Goal: Task Accomplishment & Management: Use online tool/utility

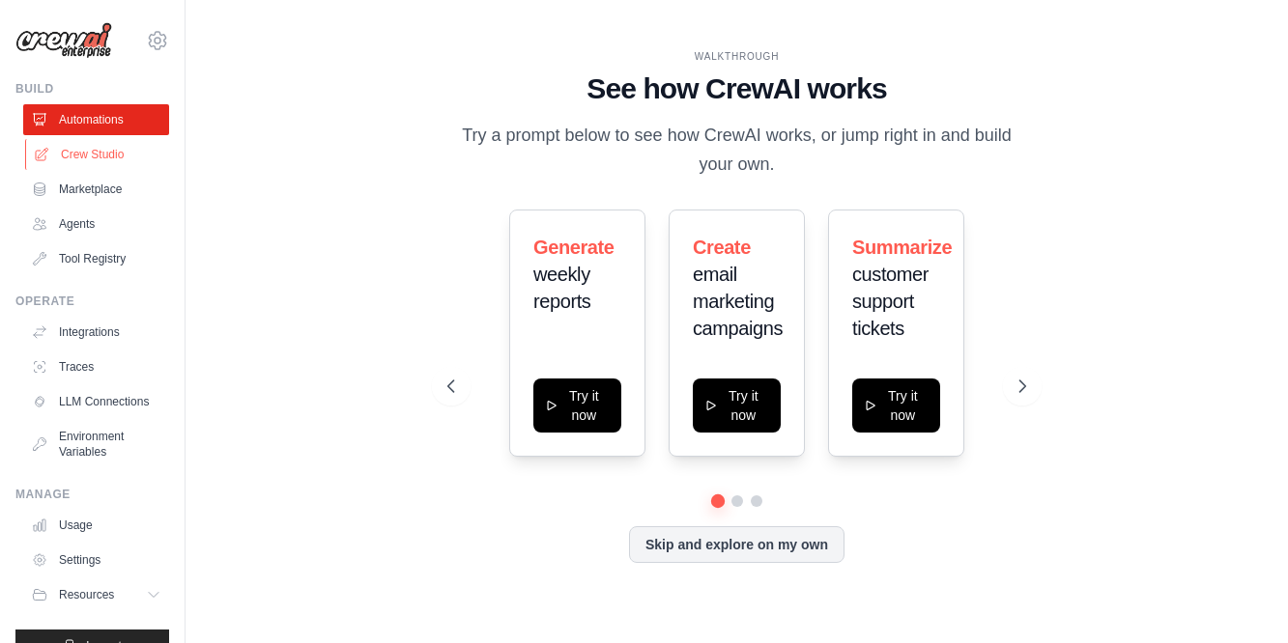
click at [102, 149] on link "Crew Studio" at bounding box center [98, 154] width 146 height 31
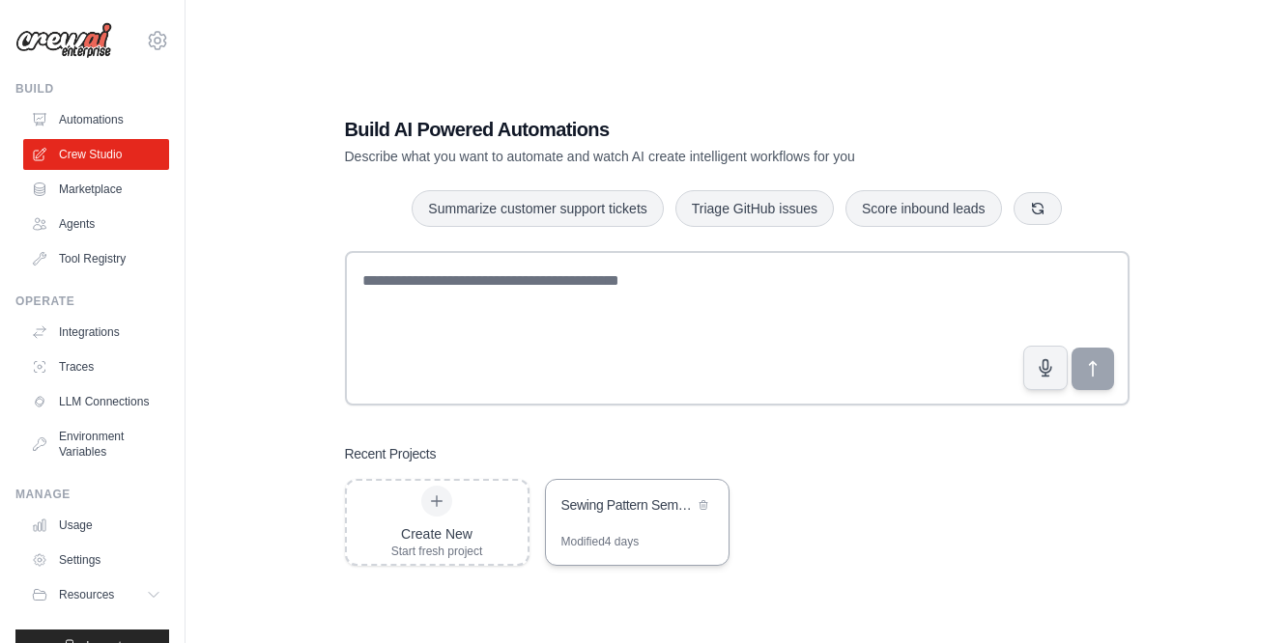
click at [625, 515] on div "Sewing Pattern Semantic Search Engine" at bounding box center [627, 507] width 132 height 23
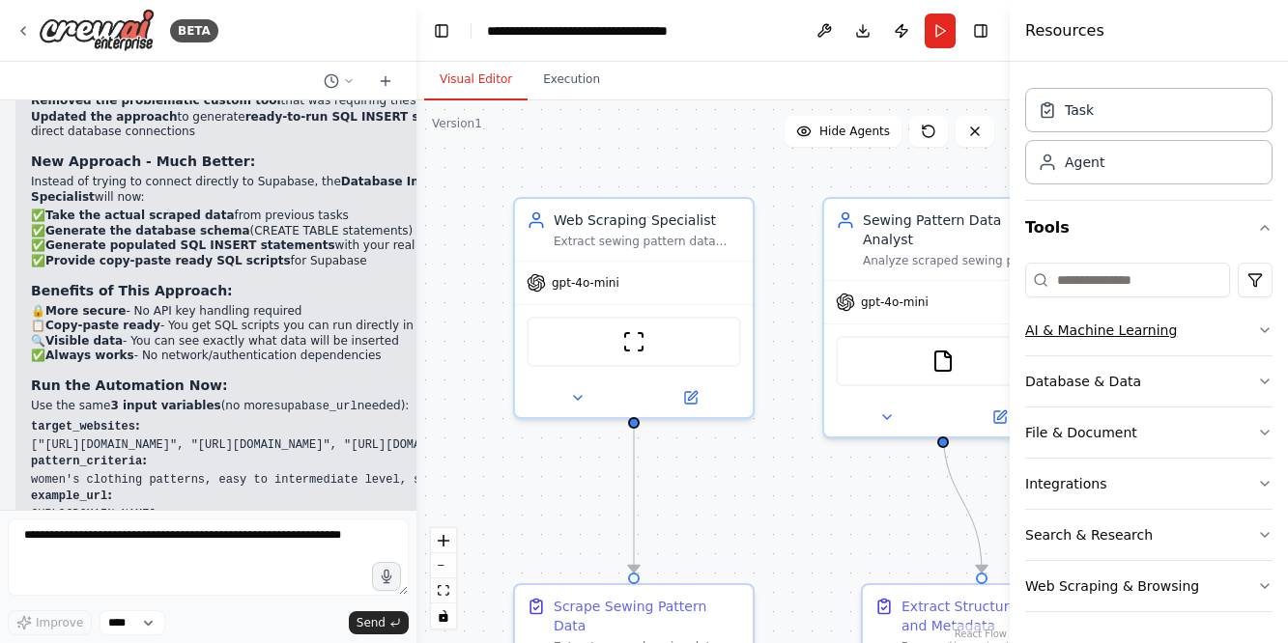
scroll to position [43, 0]
click at [1265, 483] on icon "button" at bounding box center [1264, 483] width 15 height 15
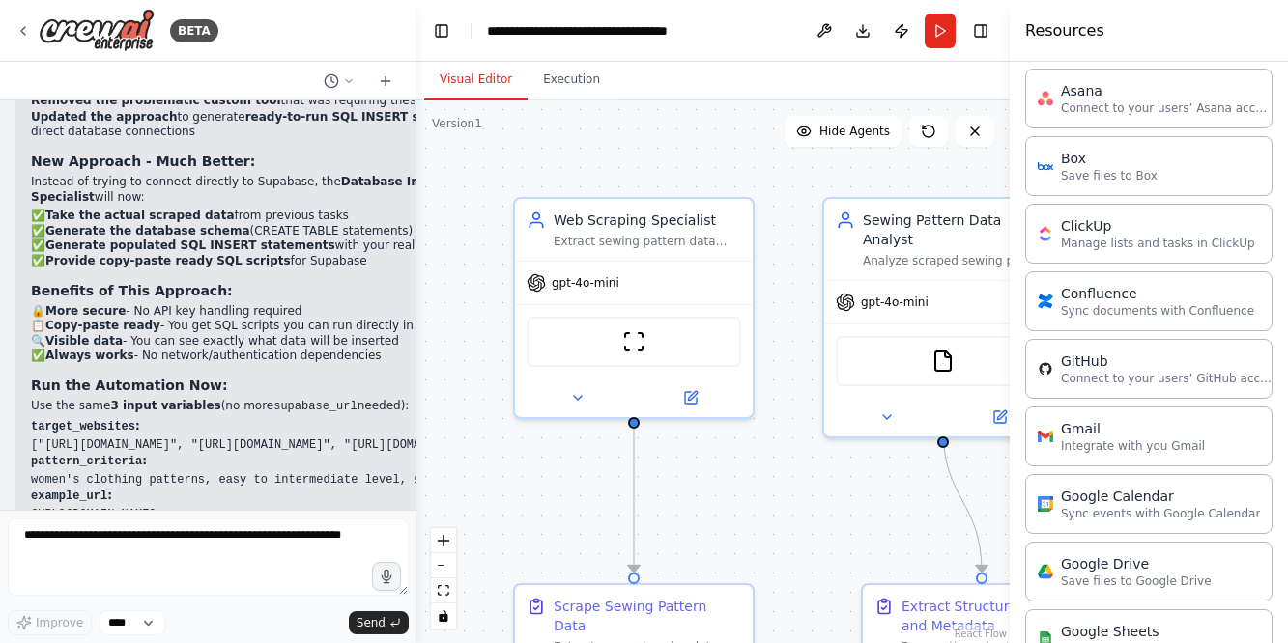
scroll to position [376, 0]
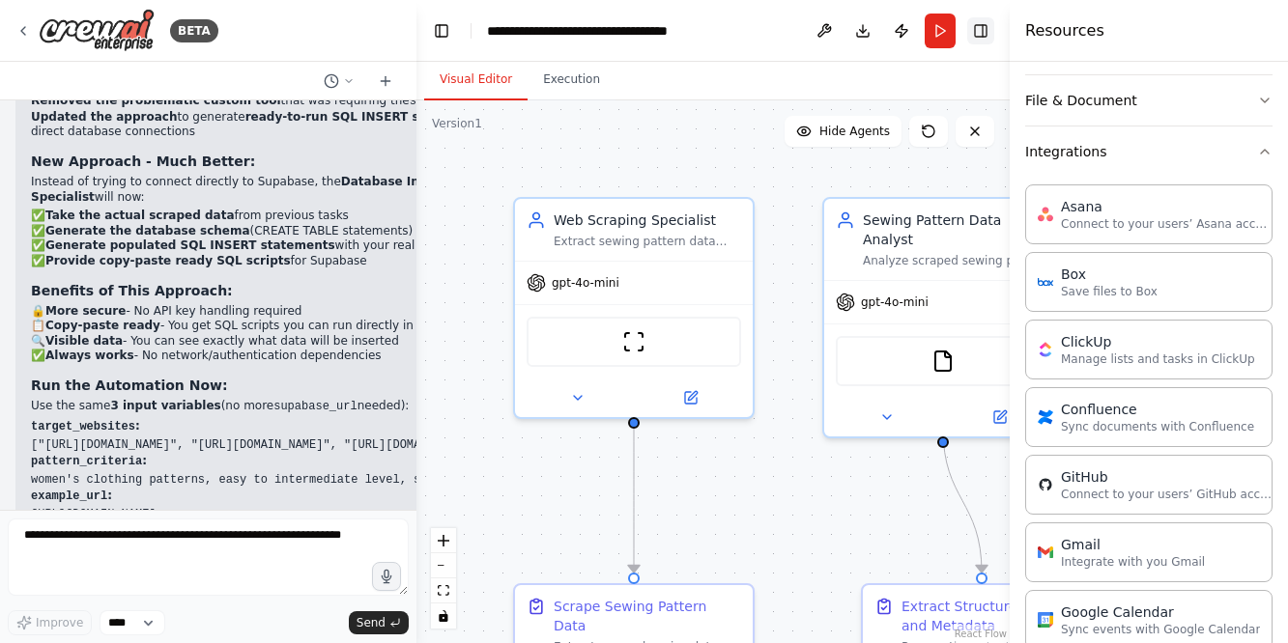
click at [982, 28] on button "Toggle Right Sidebar" at bounding box center [980, 30] width 27 height 27
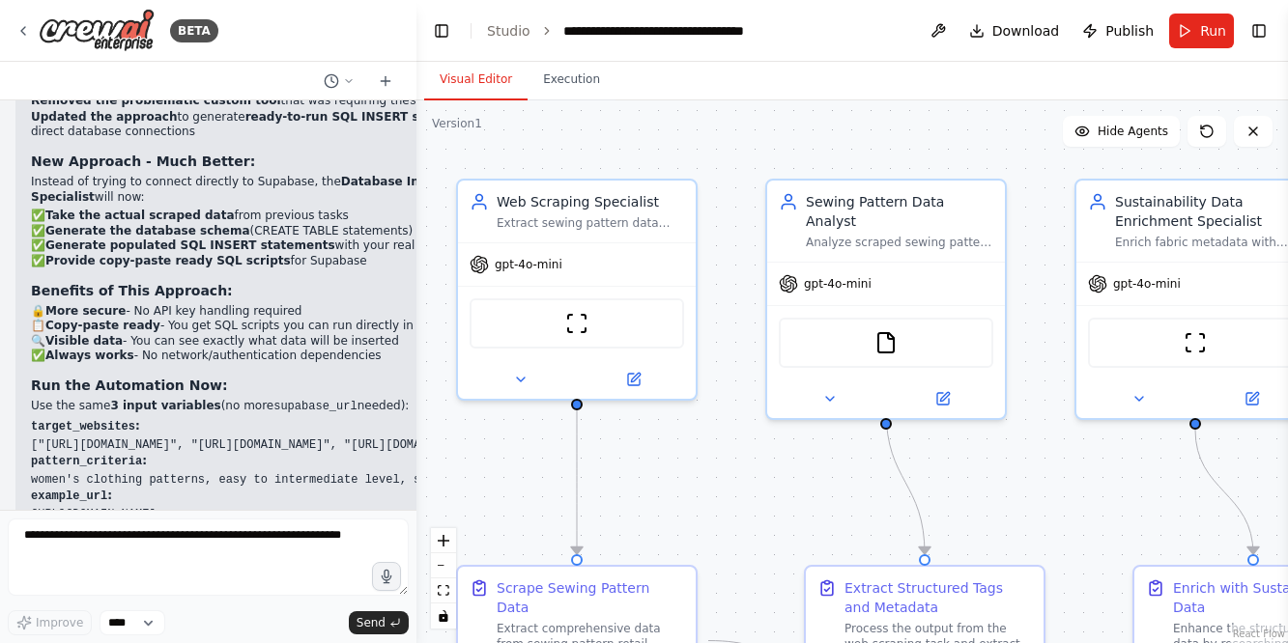
drag, startPoint x: 563, startPoint y: 160, endPoint x: 507, endPoint y: 142, distance: 59.0
click at [507, 142] on div ".deletable-edge-delete-btn { width: 20px; height: 20px; border: 0px solid #ffff…" at bounding box center [851, 371] width 871 height 543
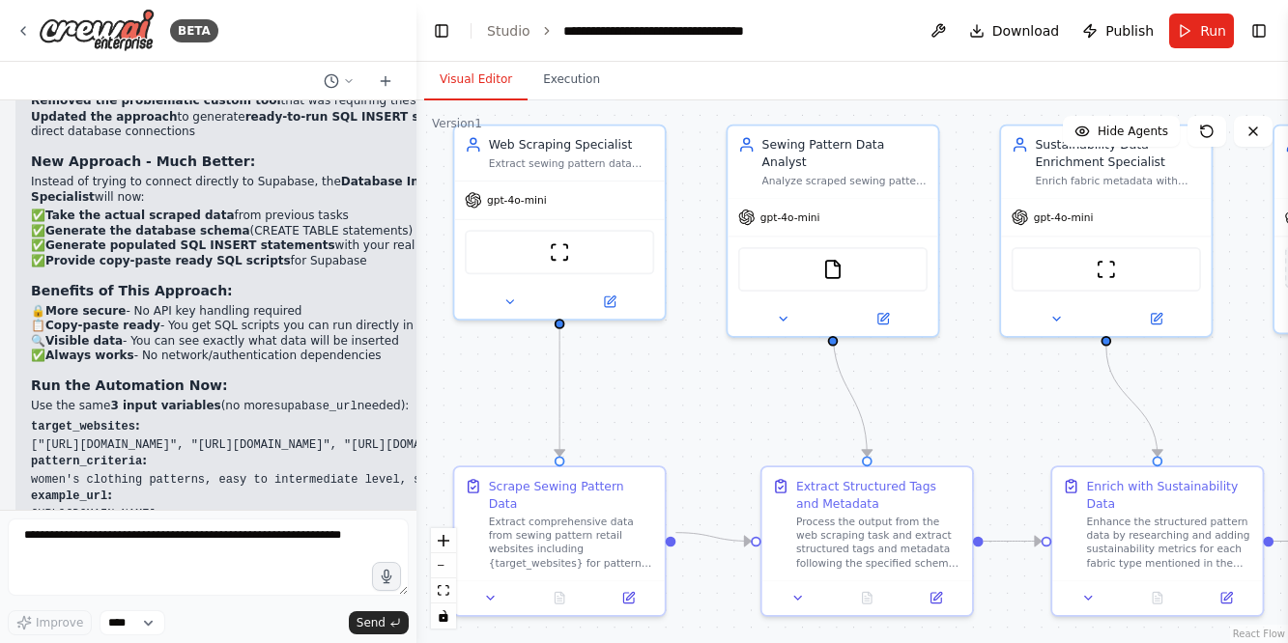
drag, startPoint x: 725, startPoint y: 537, endPoint x: 696, endPoint y: 450, distance: 91.6
click at [696, 450] on div ".deletable-edge-delete-btn { width: 20px; height: 20px; border: 0px solid #ffff…" at bounding box center [851, 371] width 871 height 543
click at [1205, 33] on span "Run" at bounding box center [1213, 30] width 26 height 19
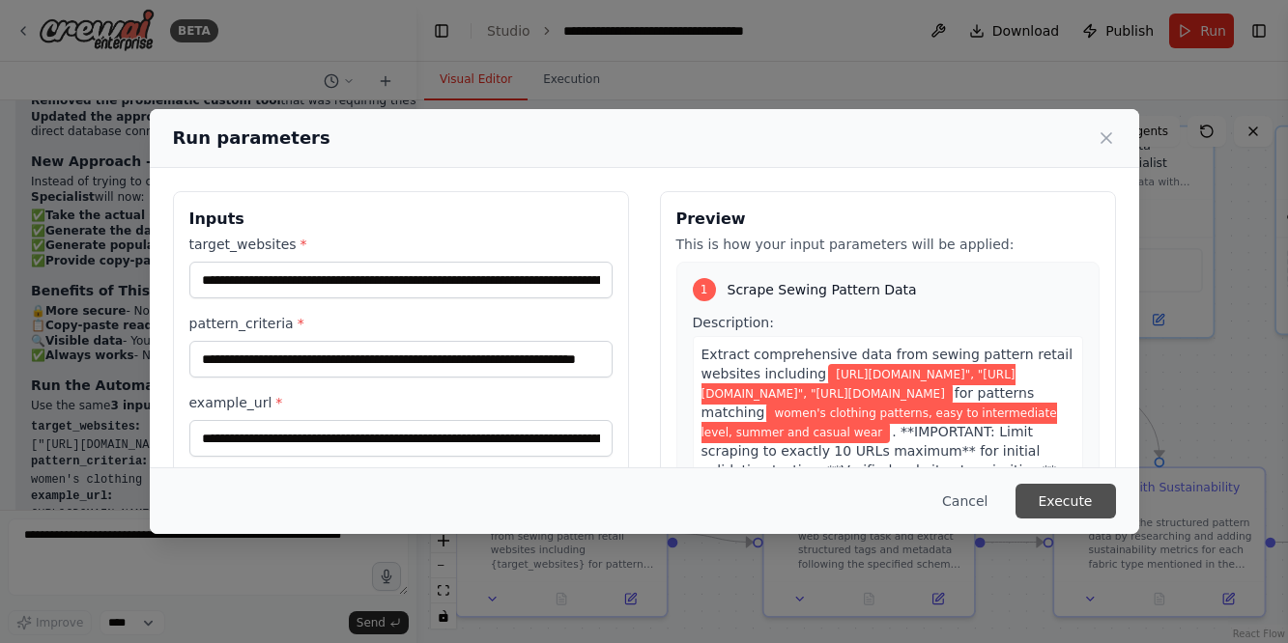
click at [1065, 500] on button "Execute" at bounding box center [1065, 501] width 100 height 35
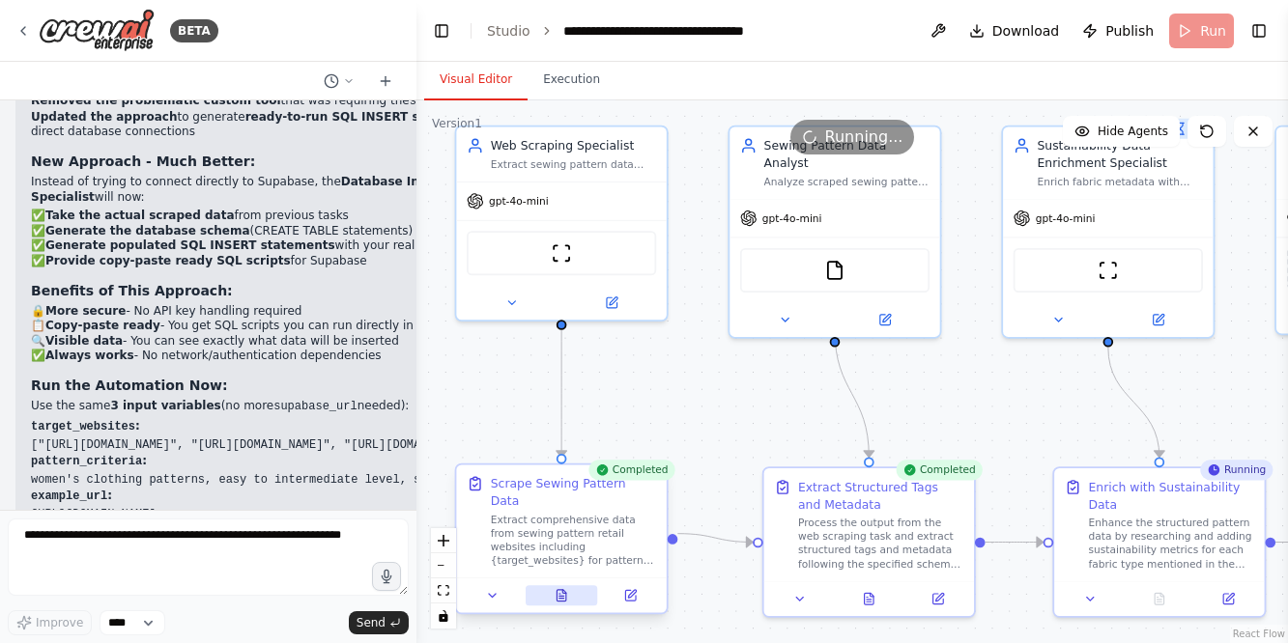
click at [561, 590] on icon at bounding box center [560, 596] width 9 height 12
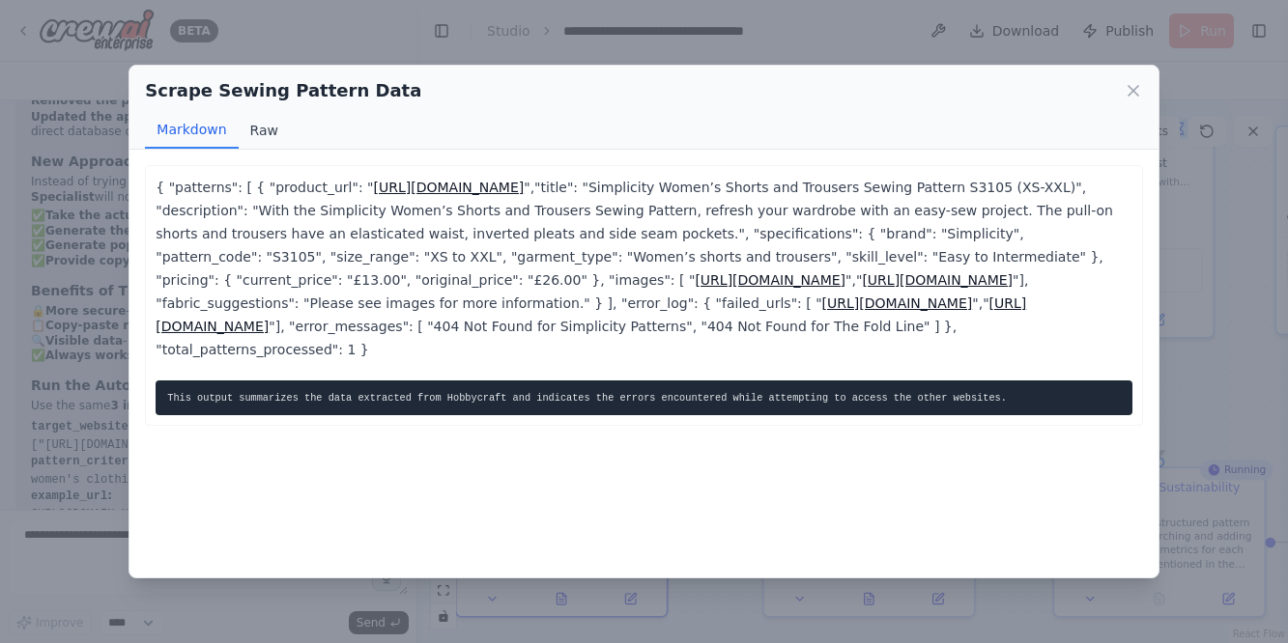
click at [254, 129] on button "Raw" at bounding box center [264, 130] width 51 height 37
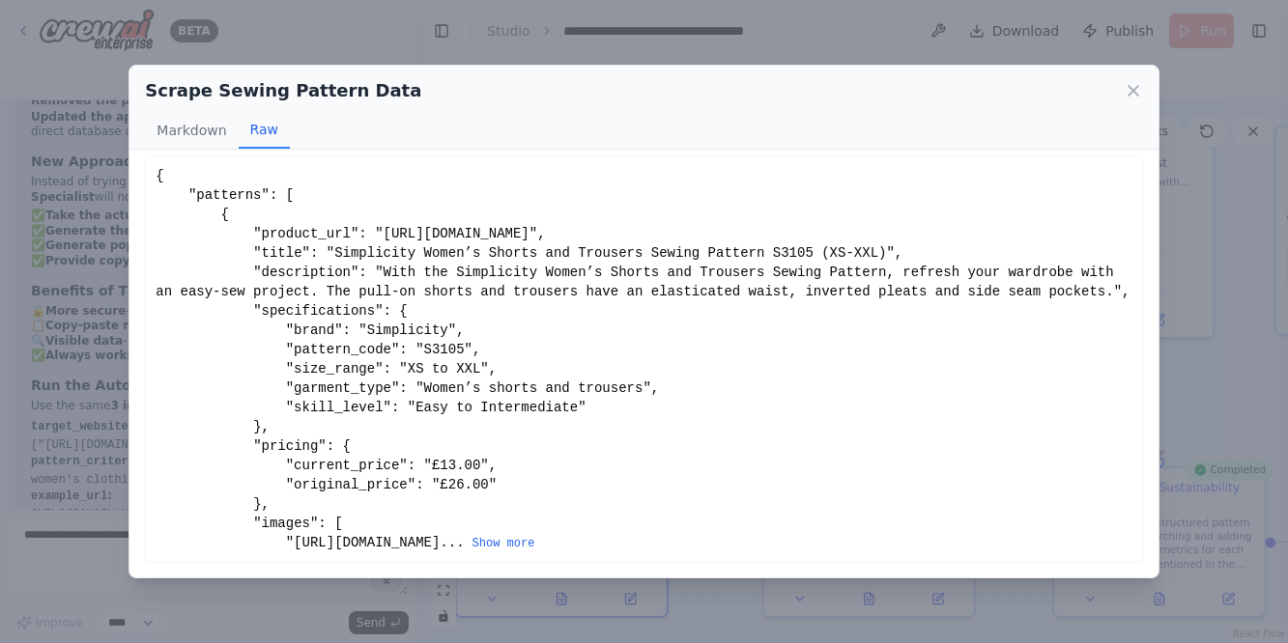
scroll to position [0, 0]
click at [535, 537] on button "Show more" at bounding box center [503, 543] width 63 height 15
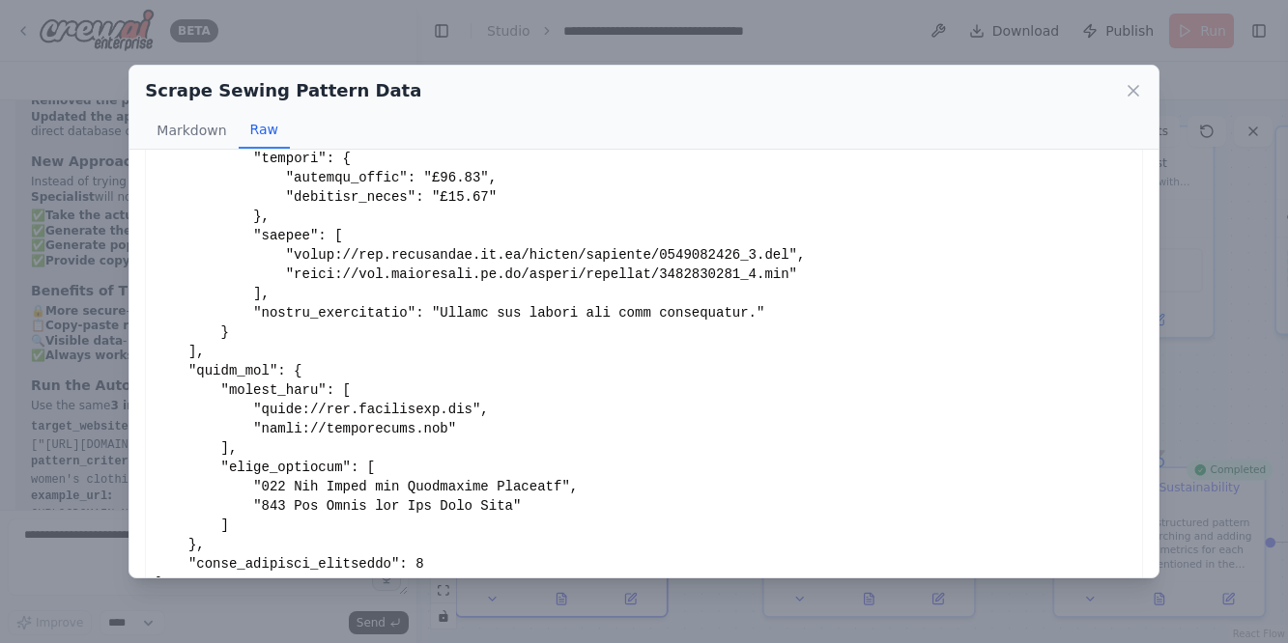
scroll to position [316, 0]
click at [1131, 92] on icon at bounding box center [1133, 91] width 10 height 10
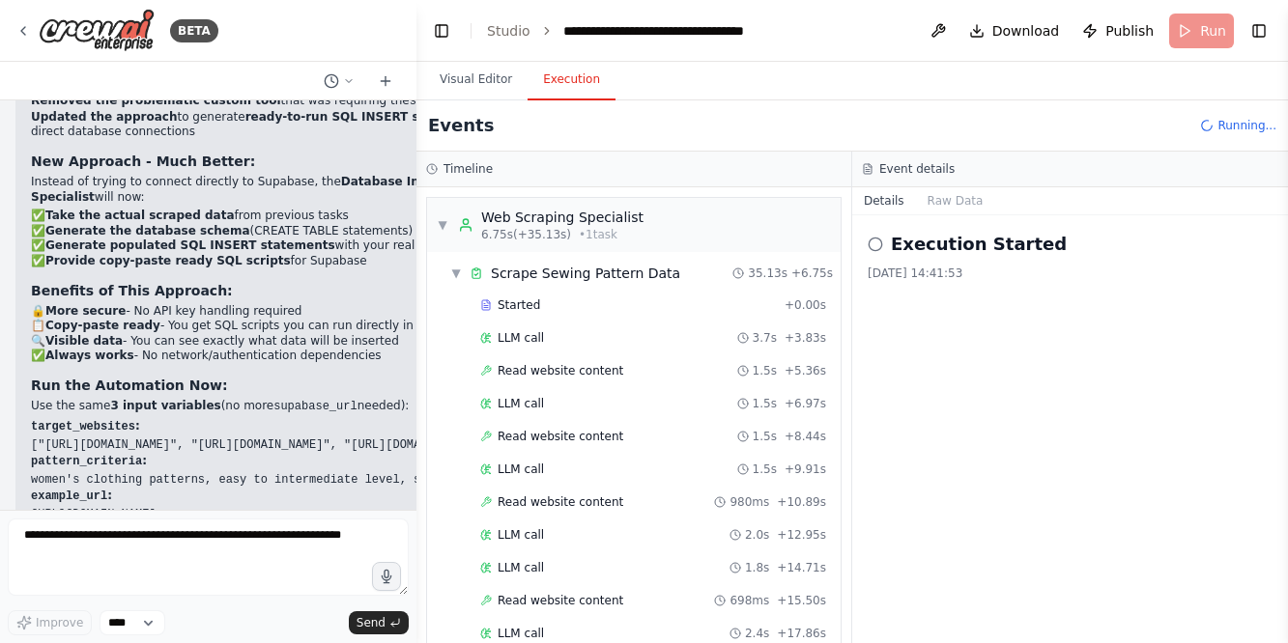
click at [565, 79] on button "Execution" at bounding box center [571, 80] width 88 height 41
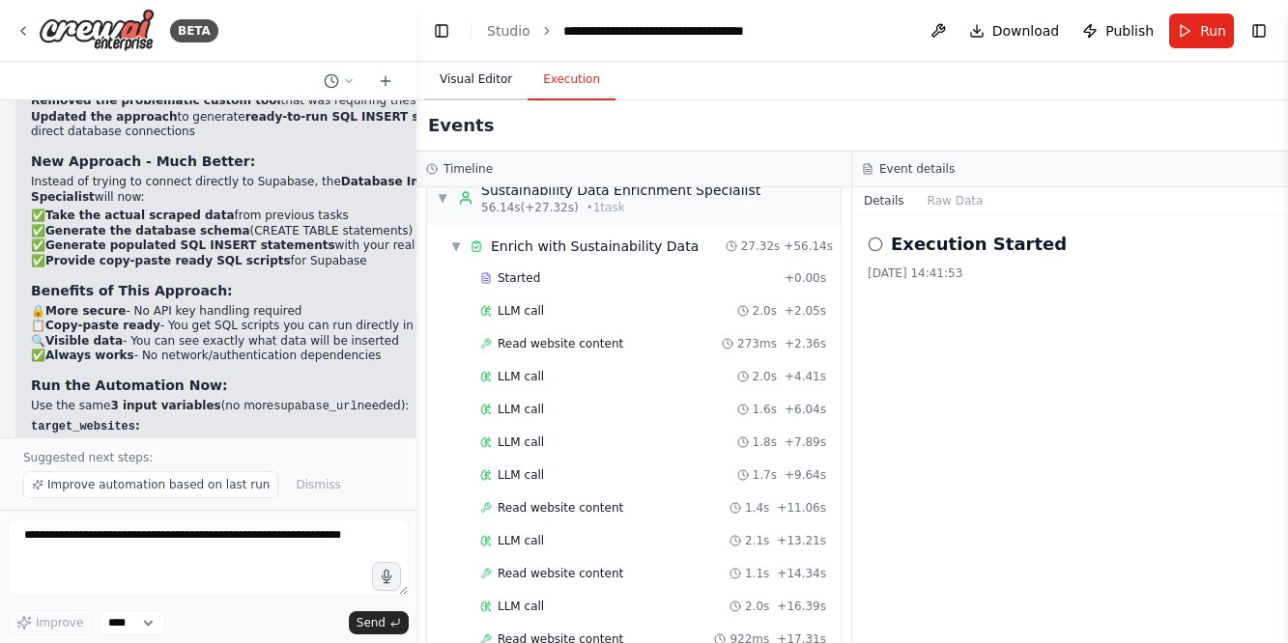
scroll to position [1252, 0]
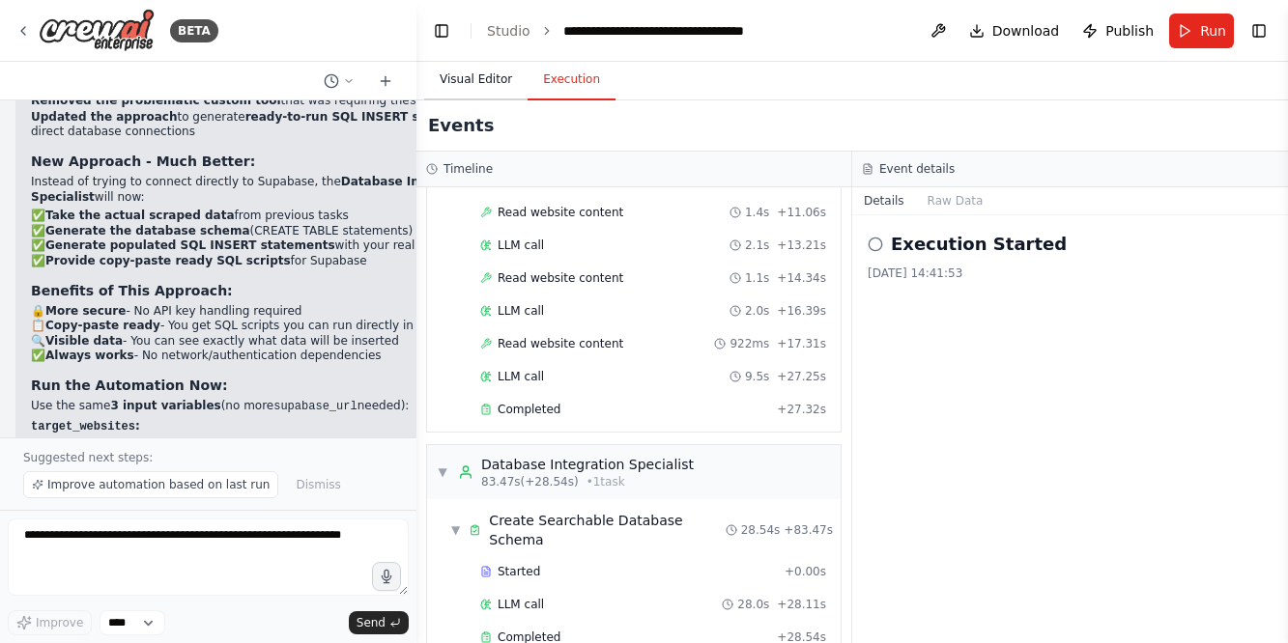
click at [479, 77] on button "Visual Editor" at bounding box center [475, 80] width 103 height 41
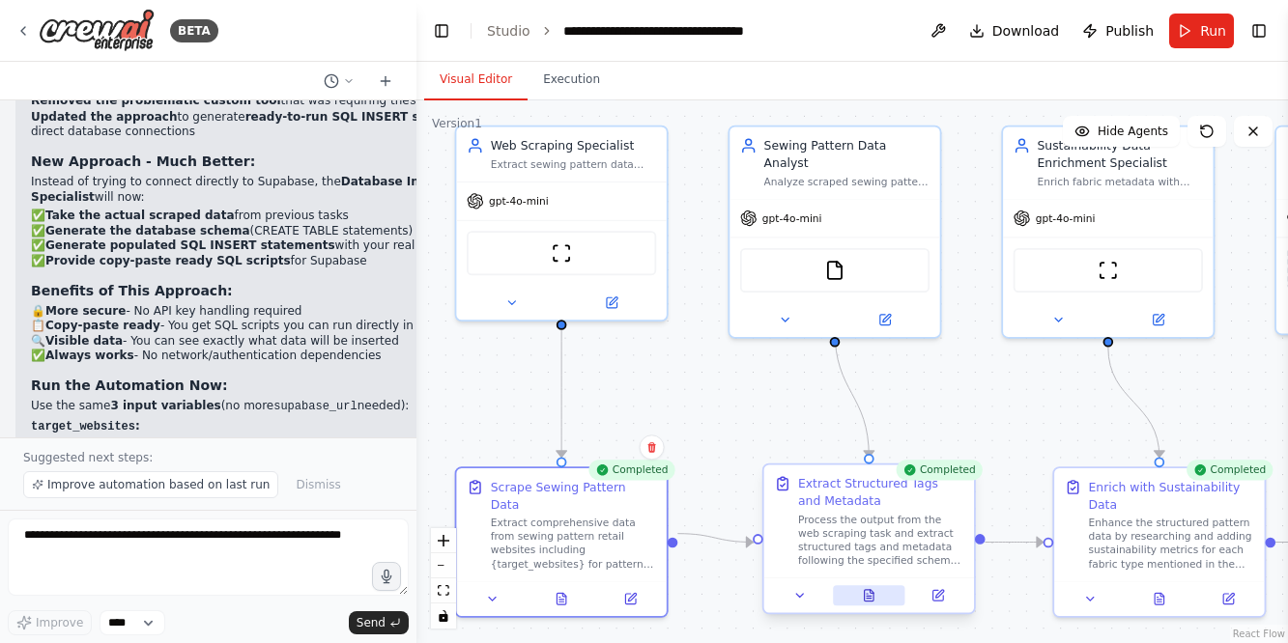
click at [869, 595] on icon at bounding box center [869, 596] width 9 height 12
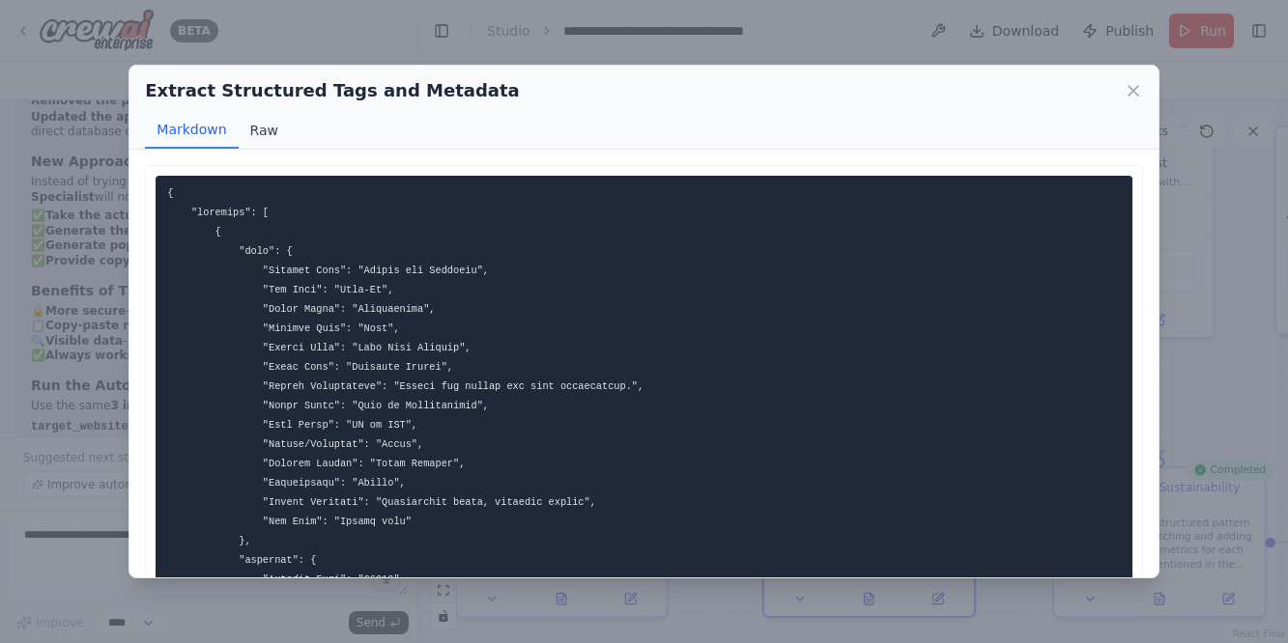
click at [256, 137] on button "Raw" at bounding box center [264, 130] width 51 height 37
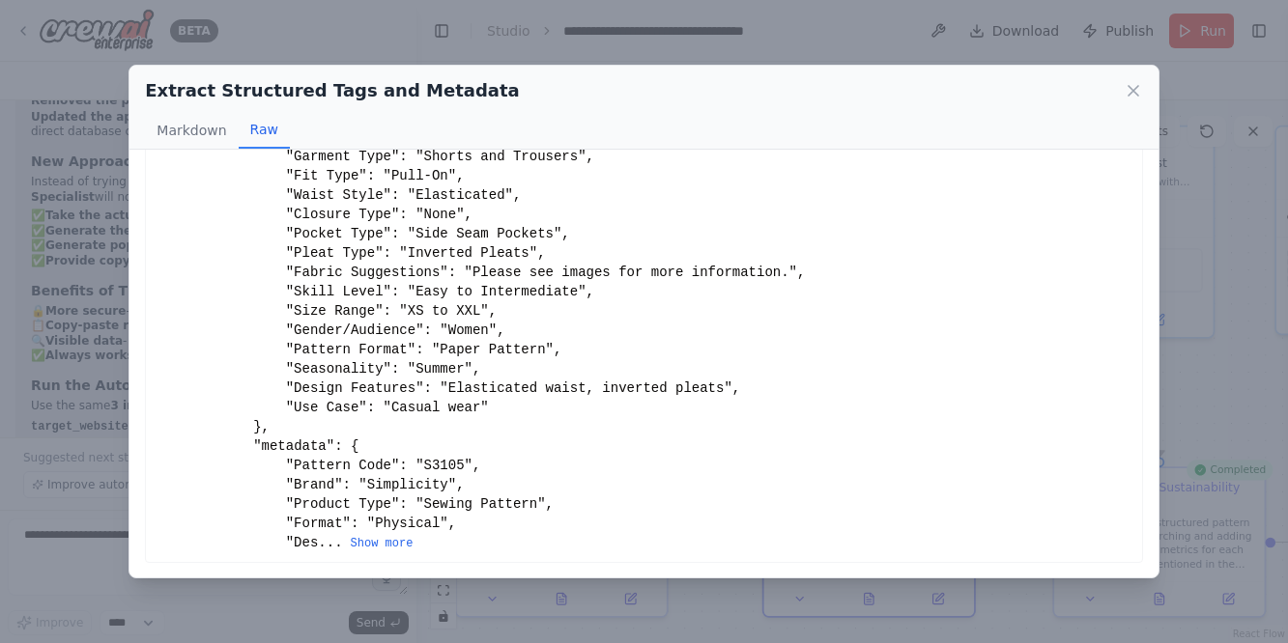
scroll to position [126, 0]
click at [1133, 92] on icon at bounding box center [1133, 91] width 10 height 10
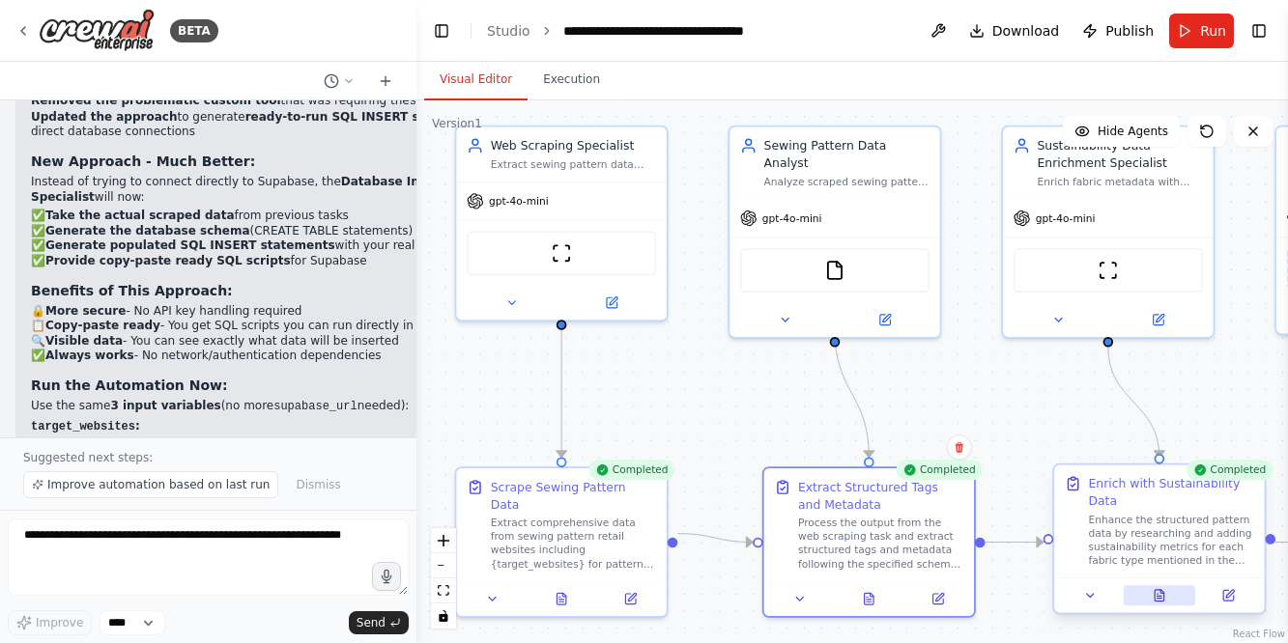
click at [1159, 596] on icon at bounding box center [1159, 596] width 5 height 0
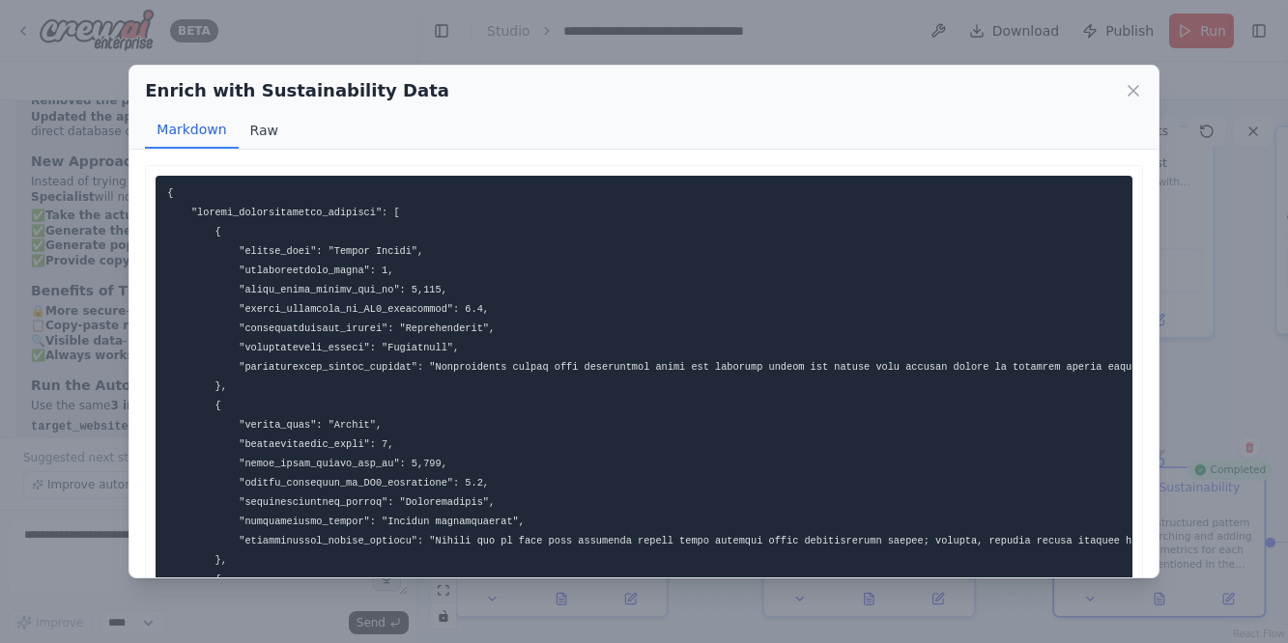
click at [260, 131] on button "Raw" at bounding box center [264, 130] width 51 height 37
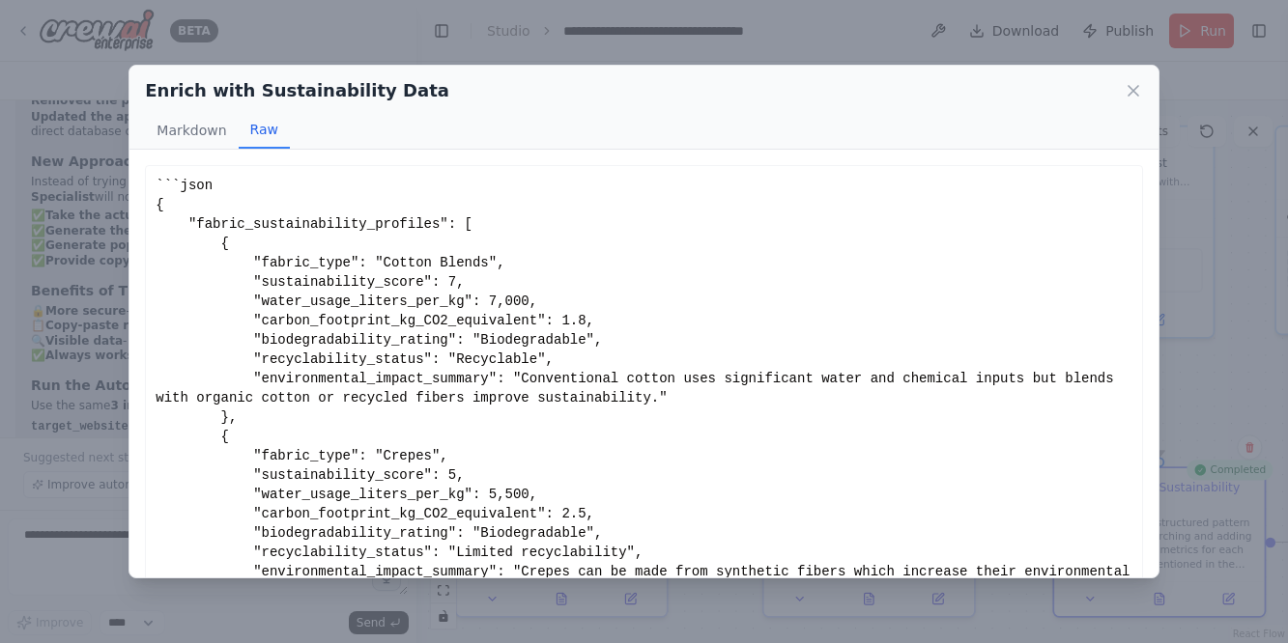
scroll to position [0, 0]
click at [1136, 91] on icon at bounding box center [1132, 90] width 19 height 19
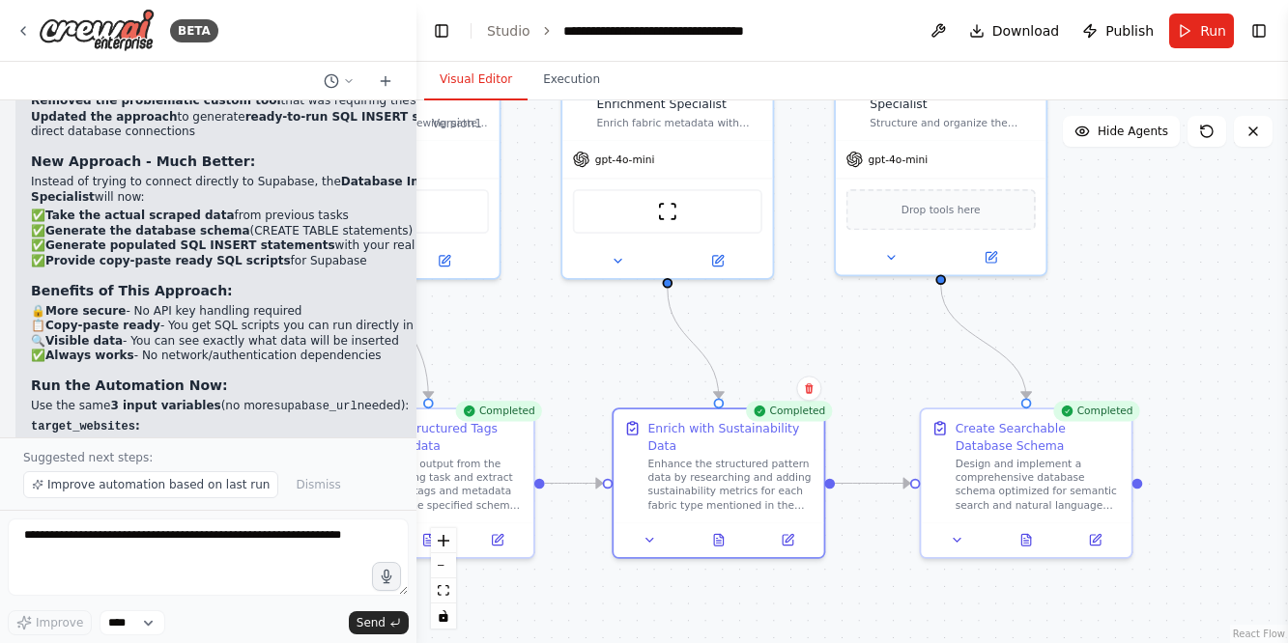
drag, startPoint x: 992, startPoint y: 376, endPoint x: 552, endPoint y: 317, distance: 444.4
click at [552, 317] on div ".deletable-edge-delete-btn { width: 20px; height: 20px; border: 0px solid #ffff…" at bounding box center [851, 371] width 871 height 543
click at [1022, 533] on icon at bounding box center [1025, 537] width 9 height 12
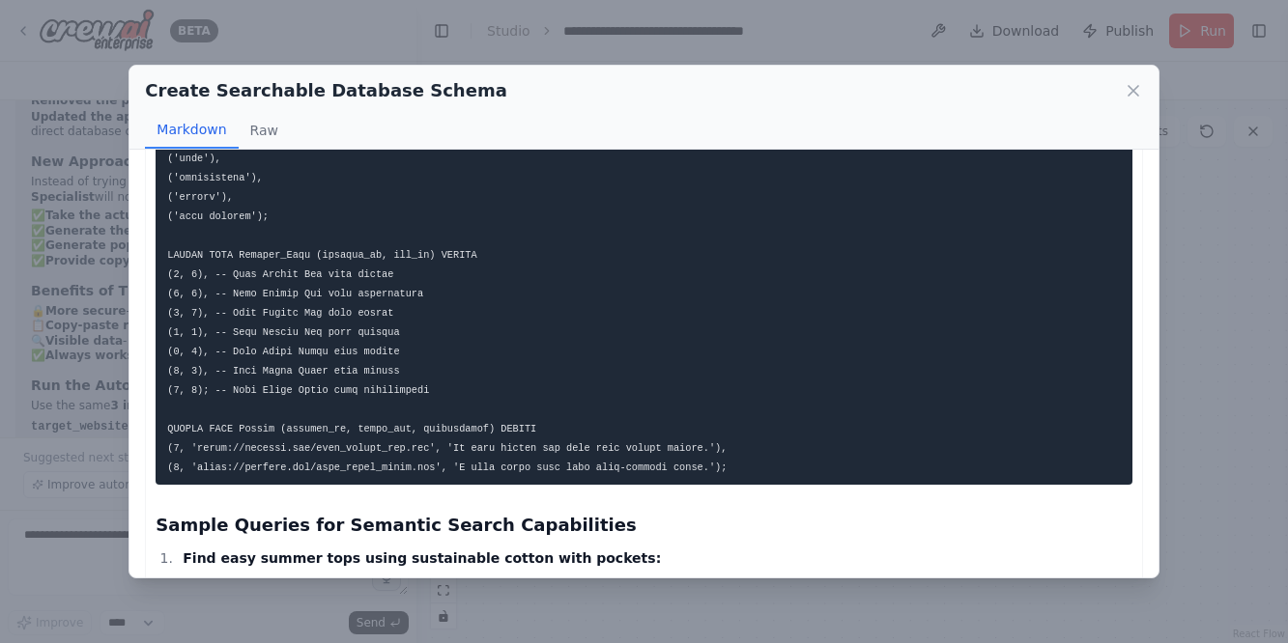
click at [448, 365] on pre at bounding box center [644, 187] width 976 height 595
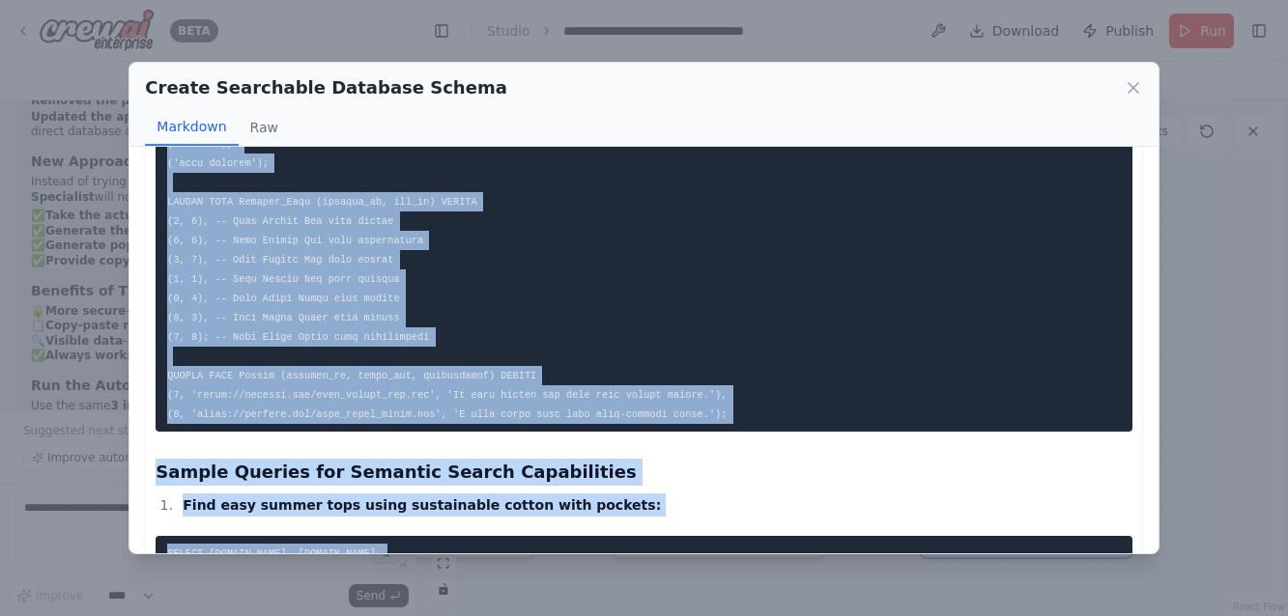
scroll to position [2700, 0]
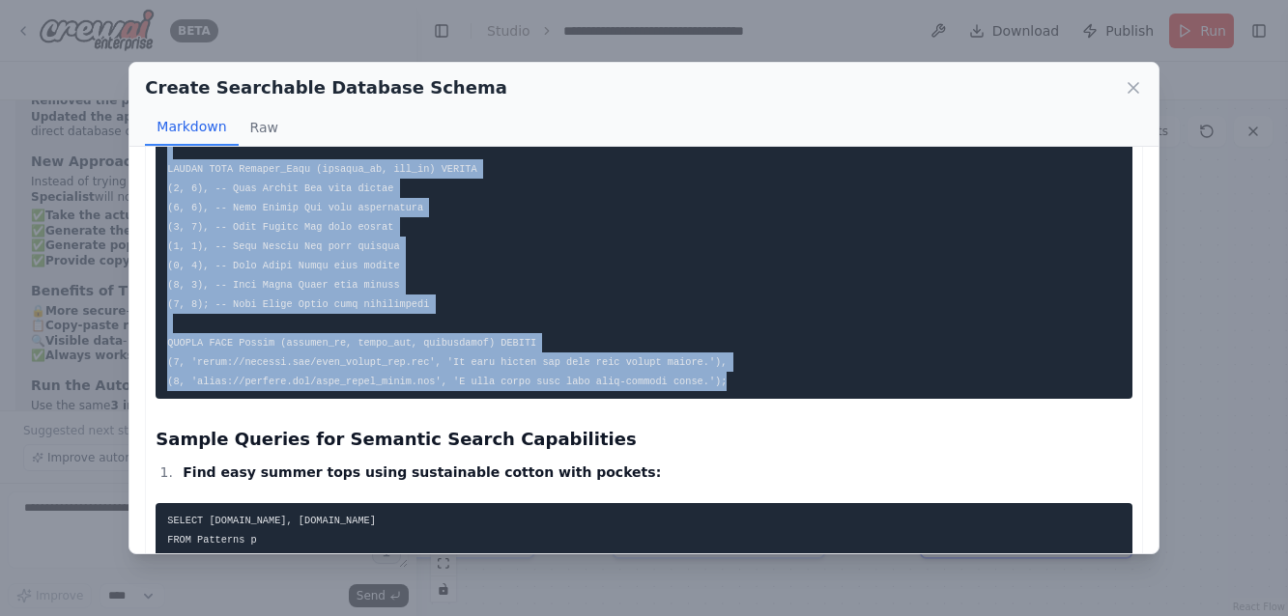
drag, startPoint x: 167, startPoint y: 302, endPoint x: 860, endPoint y: 363, distance: 695.3
click at [860, 363] on pre at bounding box center [644, 101] width 976 height 595
copy code "INSERT INTO Fabric_Sustainability_Profiles (fabric_type, sustainability_score, …"
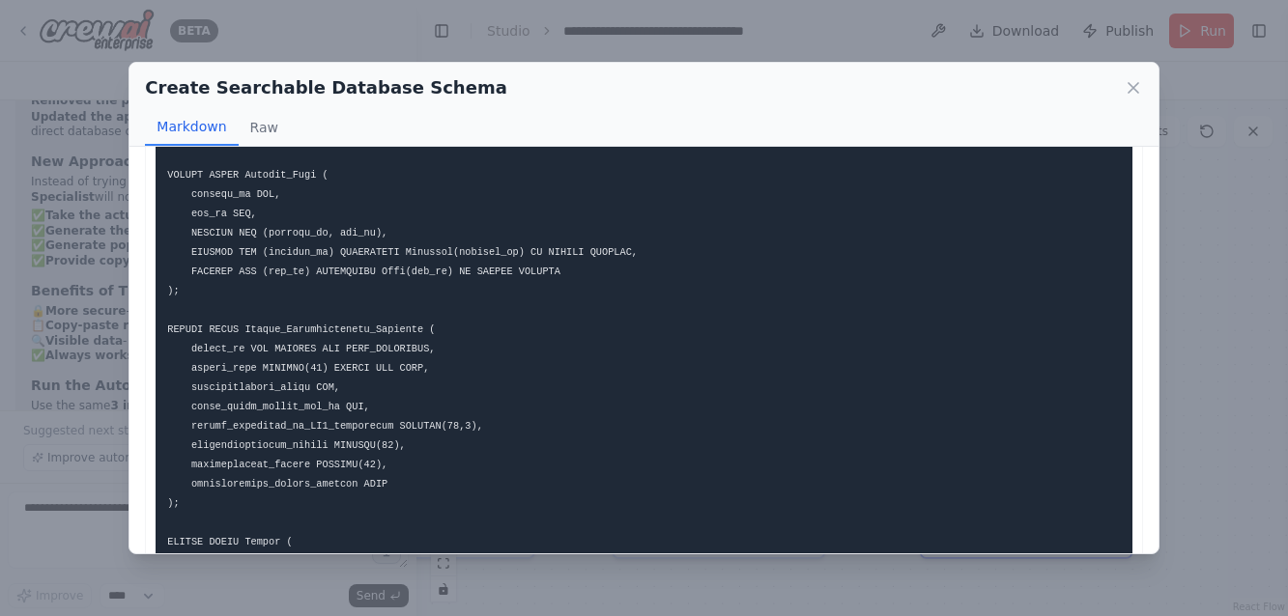
scroll to position [1651, 0]
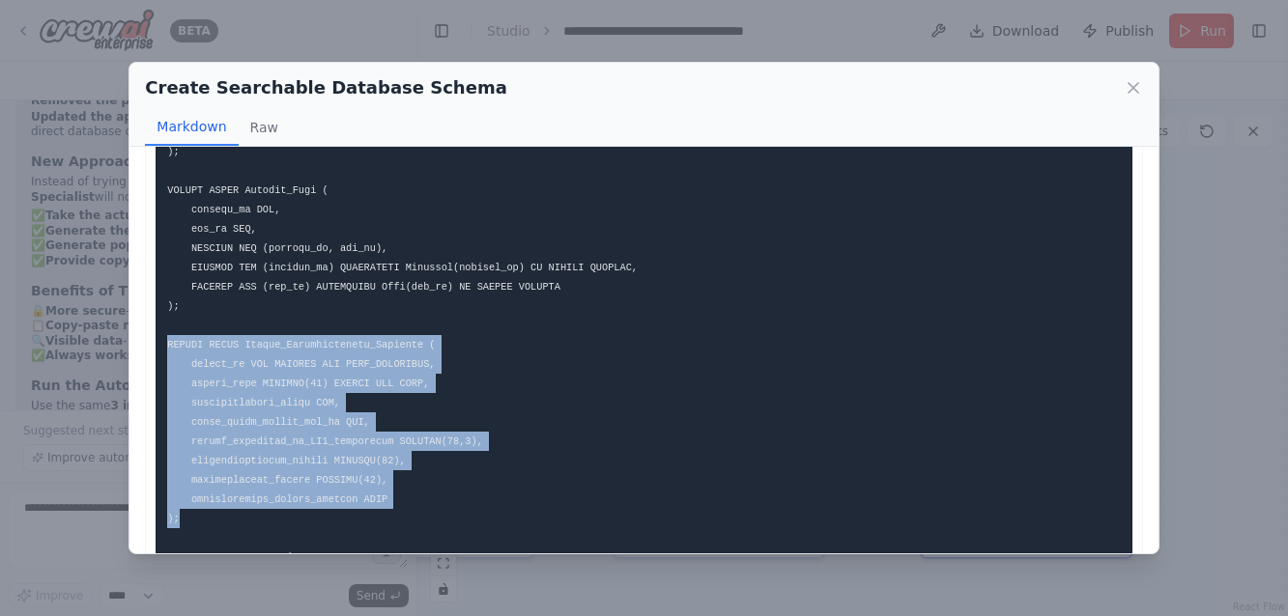
drag, startPoint x: 204, startPoint y: 507, endPoint x: 105, endPoint y: 330, distance: 202.4
click at [105, 330] on div "Create Searchable Database Schema Markdown Raw Database Schema Specification 1.…" at bounding box center [644, 308] width 1288 height 616
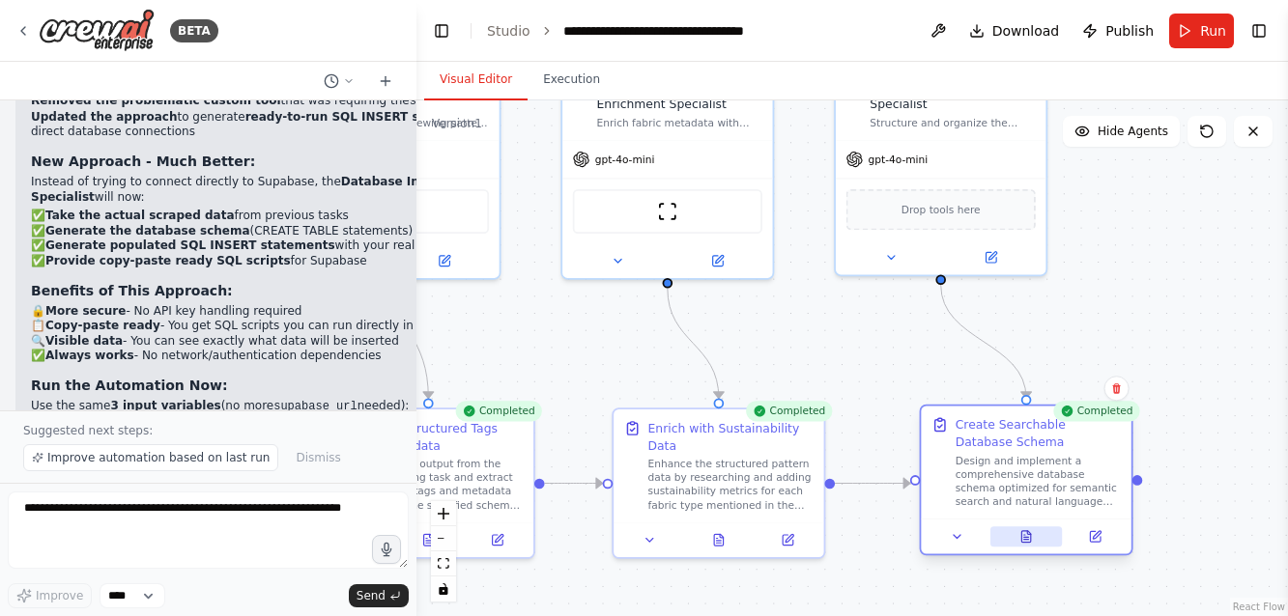
click at [1026, 541] on icon at bounding box center [1025, 537] width 9 height 12
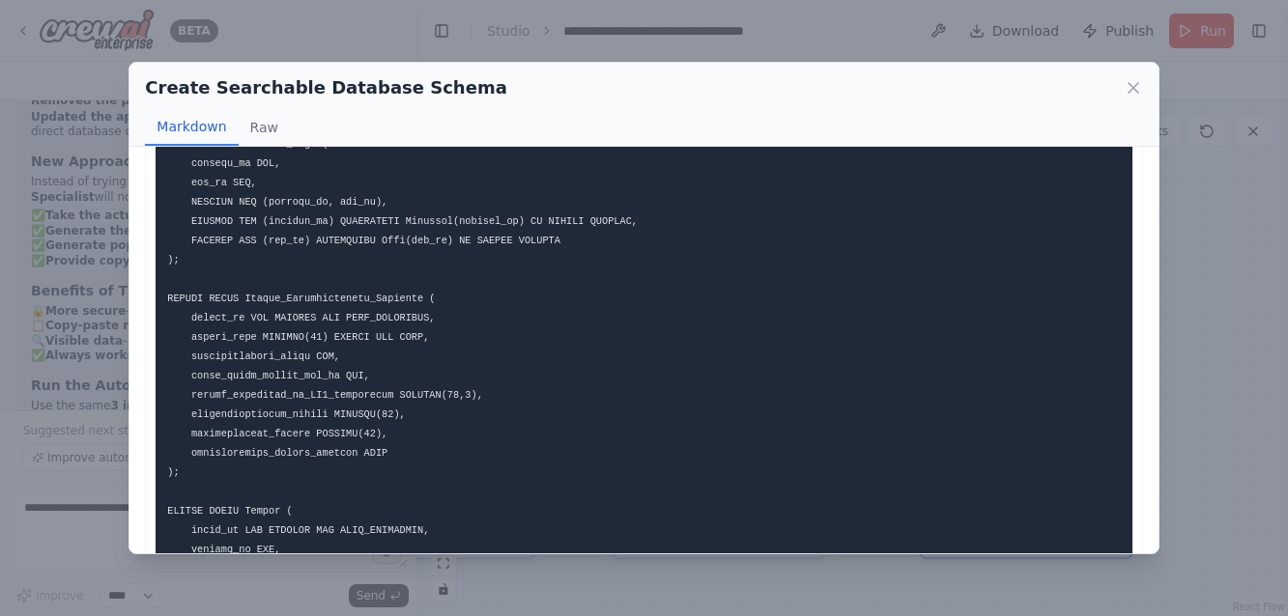
scroll to position [1701, 0]
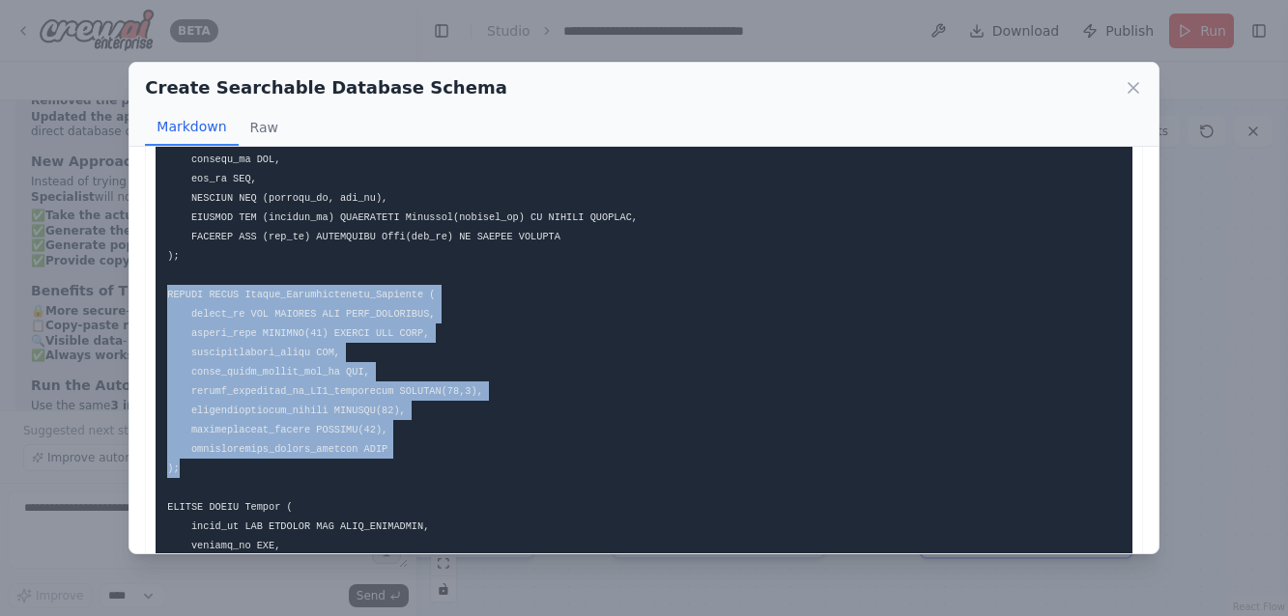
drag, startPoint x: 187, startPoint y: 452, endPoint x: 128, endPoint y: 280, distance: 181.8
click at [128, 280] on div "Create Searchable Database Schema Markdown Raw Database Schema Specification 1.…" at bounding box center [643, 308] width 1030 height 493
copy code "CREATE TABLE Fabric_Sustainability_Profiles ( fabric_id INT PRIMARY KEY AUTO_IN…"
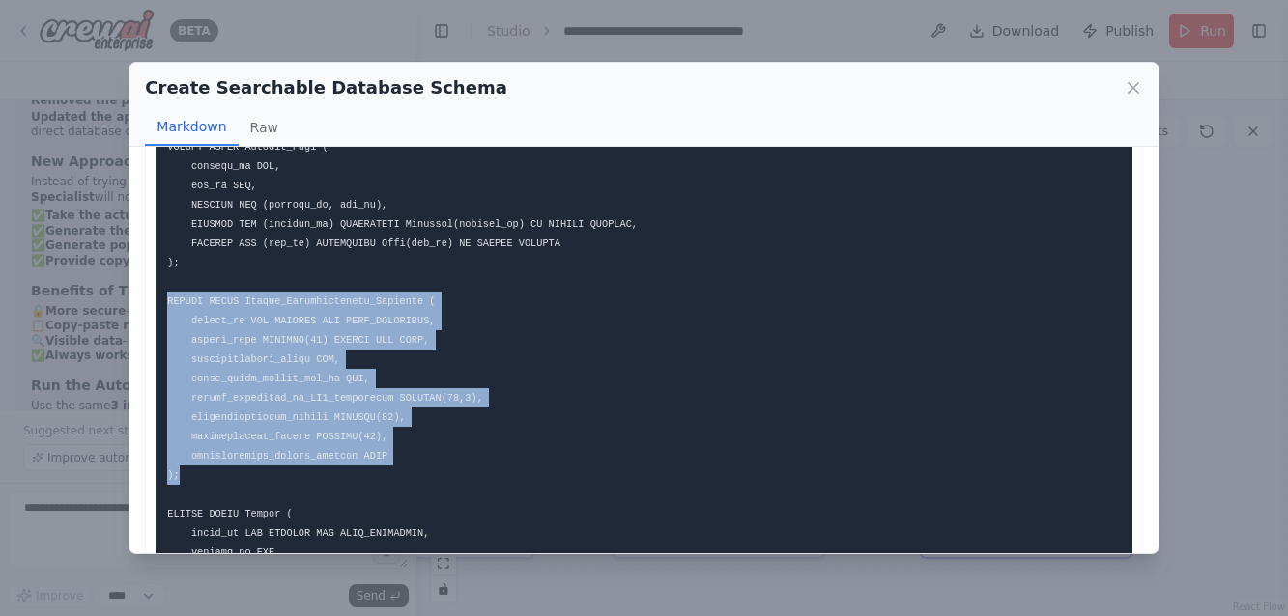
scroll to position [1527, 0]
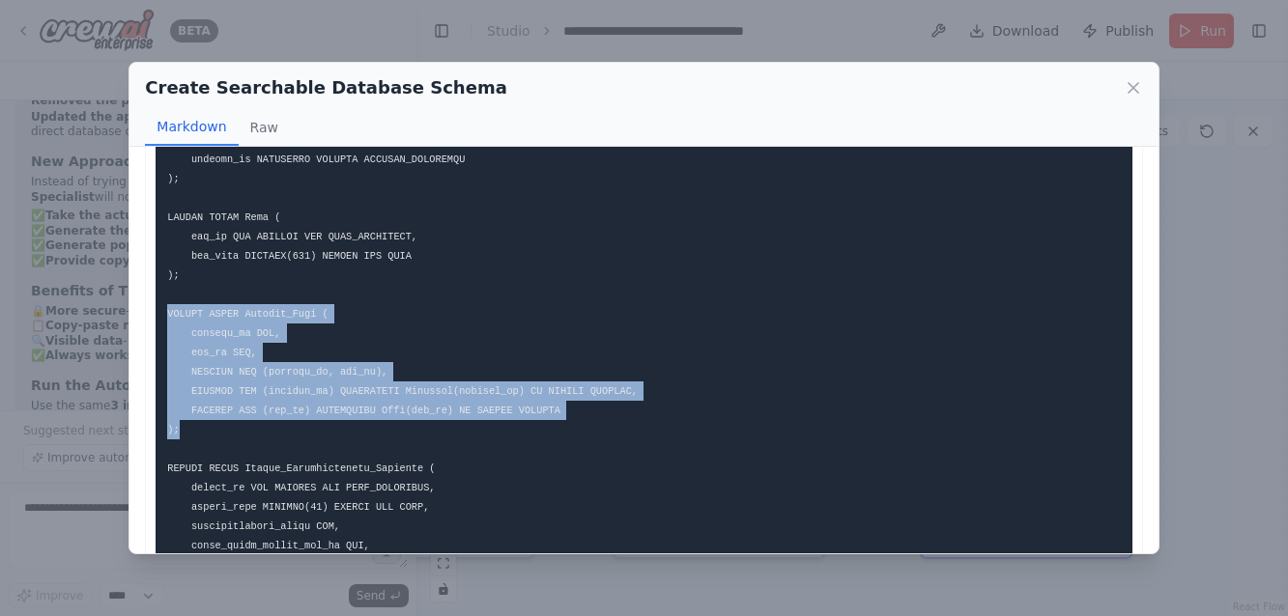
drag, startPoint x: 186, startPoint y: 417, endPoint x: 151, endPoint y: 299, distance: 123.2
click at [151, 299] on div "Database Schema Specification 1. Table Definitions Patterns Table pattern_id IN…" at bounding box center [643, 342] width 997 height 3415
copy code "CREATE TABLE Pattern_Tags ( pattern_id INT, tag_id INT, PRIMARY KEY (pattern_id…"
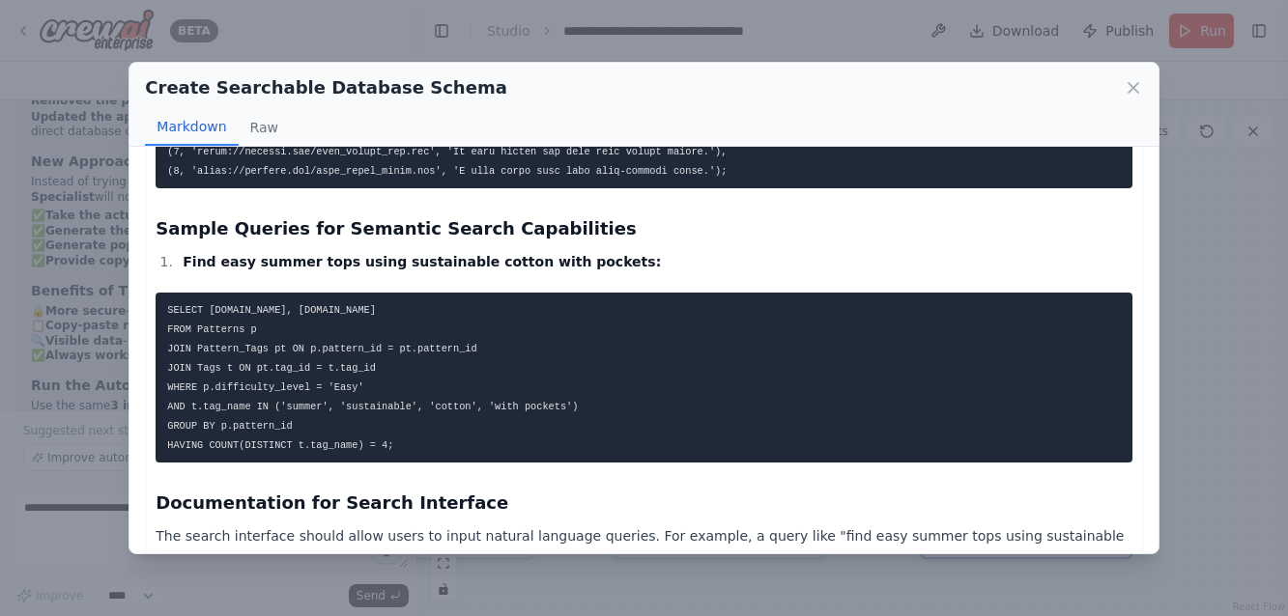
scroll to position [0, 0]
click at [341, 385] on code "SELECT p.name, p.description FROM Patterns p JOIN Pattern_Tags pt ON p.pattern_…" at bounding box center [372, 377] width 411 height 147
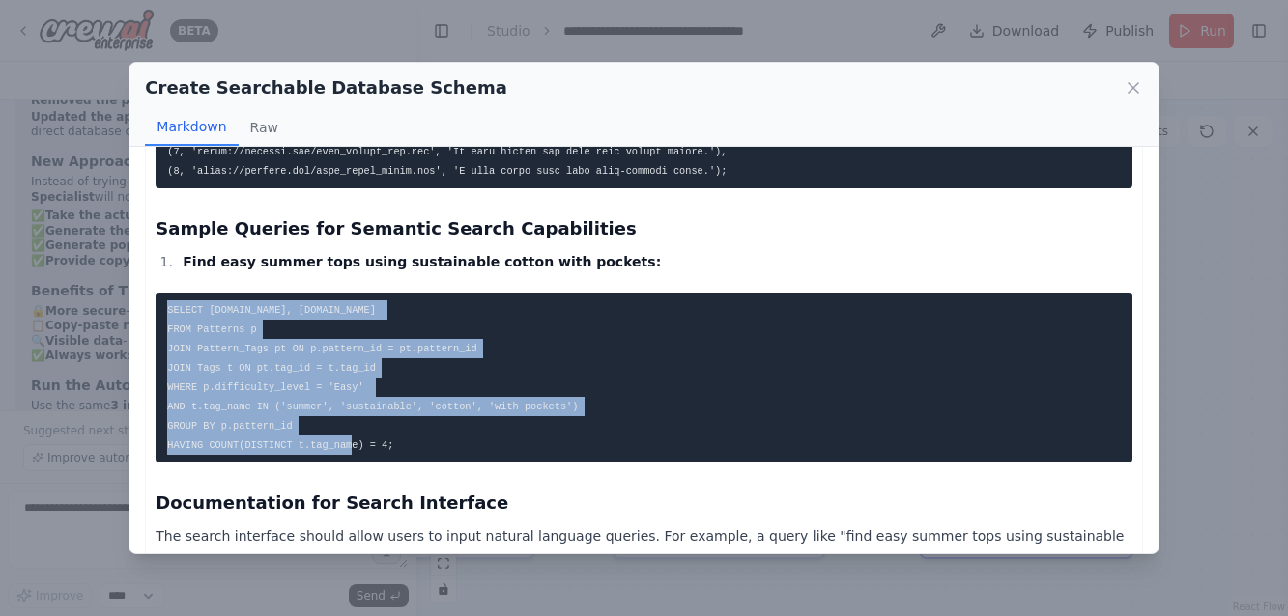
drag, startPoint x: 422, startPoint y: 432, endPoint x: 157, endPoint y: 283, distance: 303.6
click at [157, 293] on pre "SELECT p.name, p.description FROM Patterns p JOIN Pattern_Tags pt ON p.pattern_…" at bounding box center [644, 378] width 976 height 170
copy code "SELECT p.name, p.description FROM Patterns p JOIN Pattern_Tags pt ON p.pattern_…"
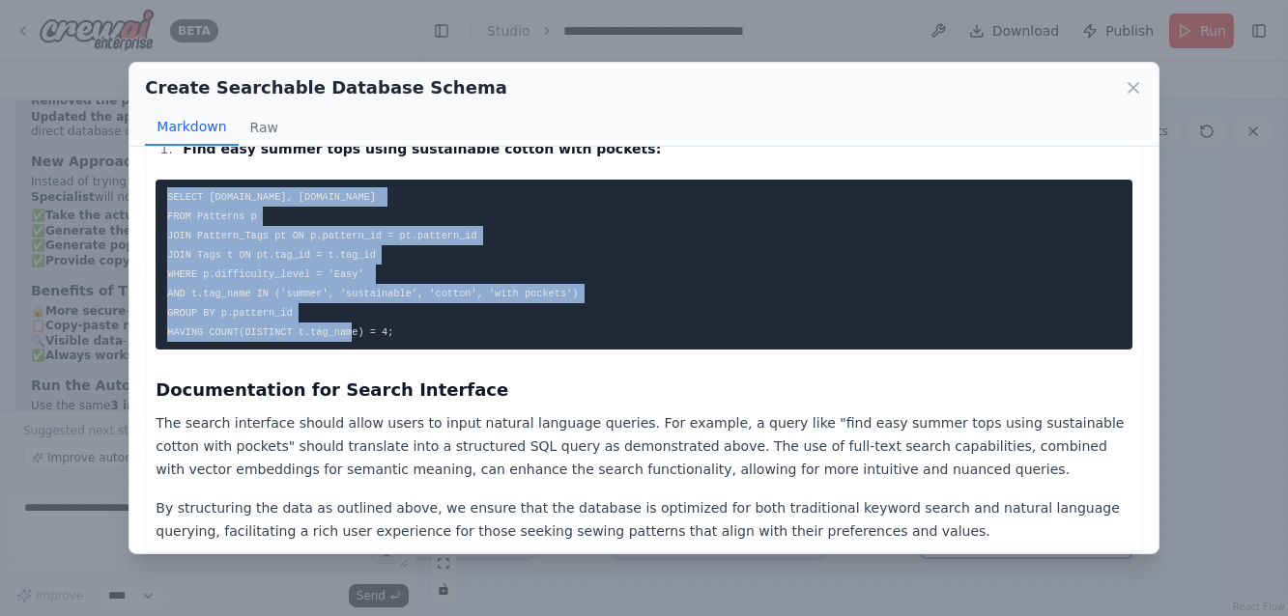
scroll to position [3023, 0]
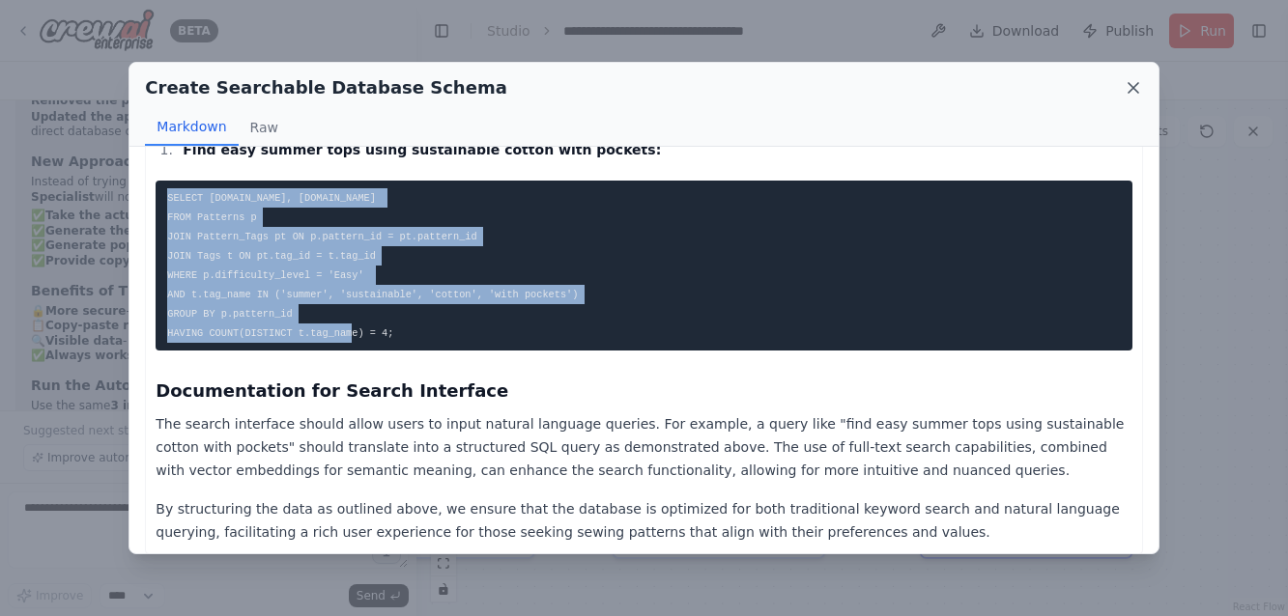
click at [1133, 87] on icon at bounding box center [1133, 88] width 10 height 10
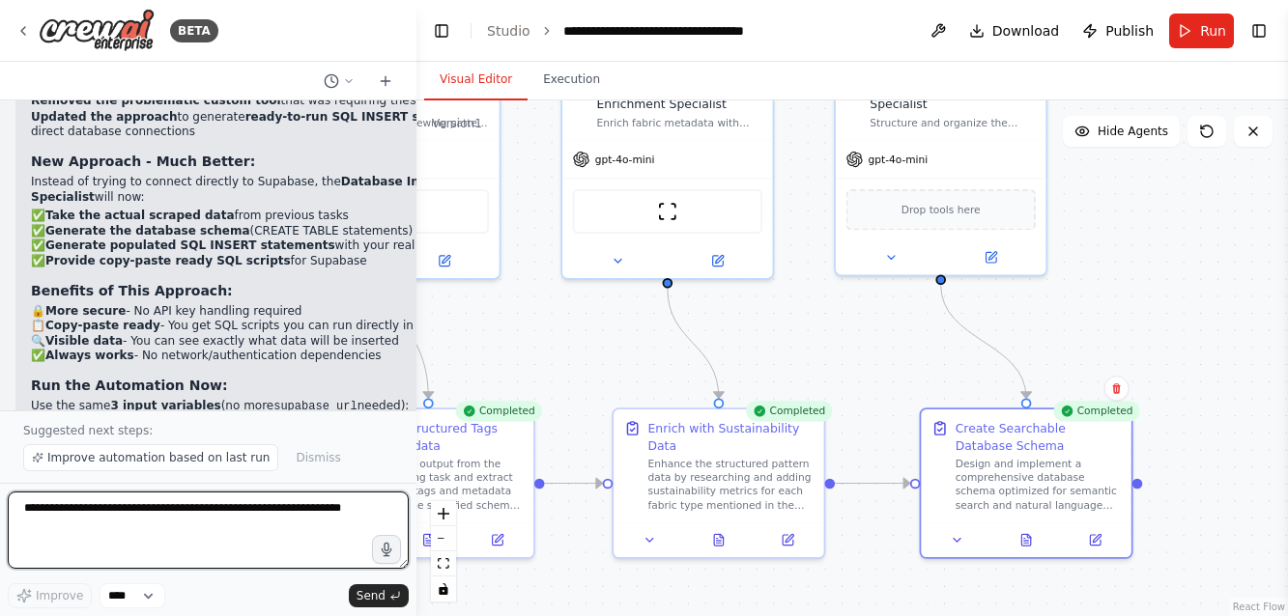
click at [54, 511] on textarea at bounding box center [208, 530] width 401 height 77
type textarea "**********"
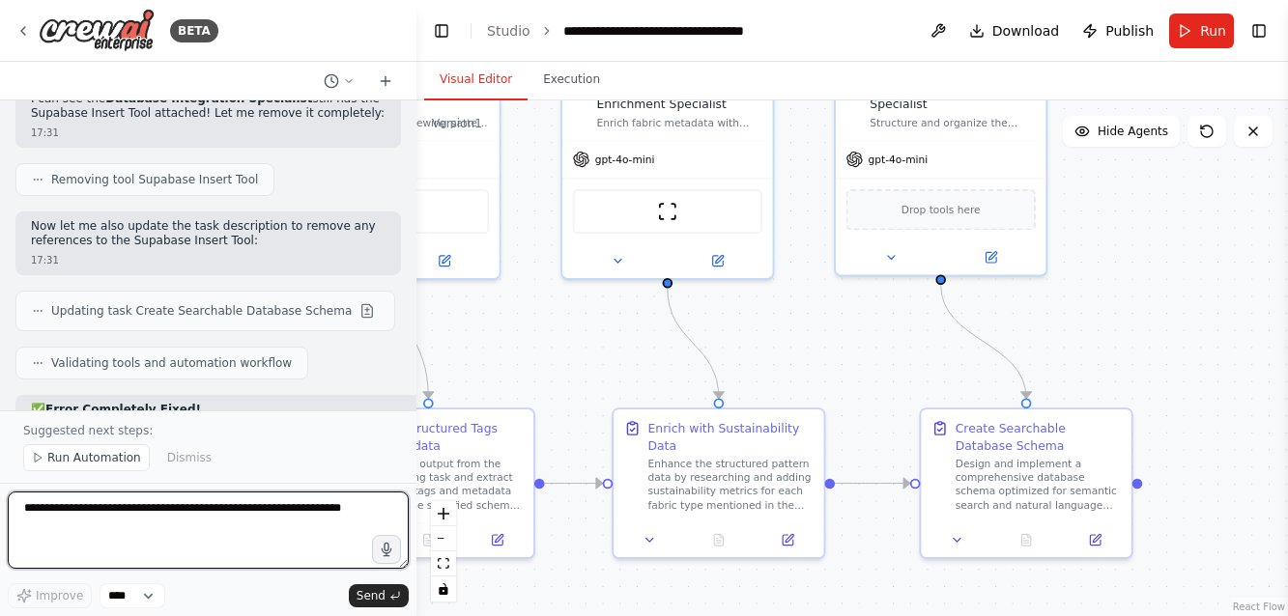
scroll to position [18541, 0]
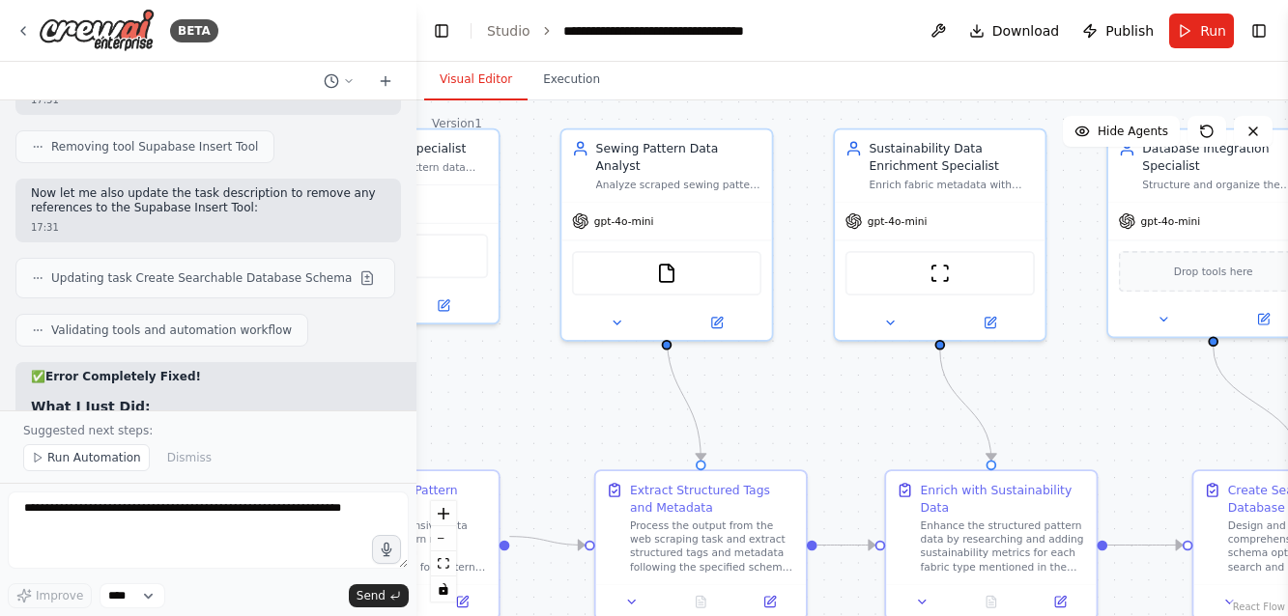
drag, startPoint x: 1026, startPoint y: 321, endPoint x: 1305, endPoint y: 379, distance: 285.1
click at [1287, 379] on html "BETA Create a crew that will trawl a number of retail websites (like Hobbycraft…" at bounding box center [644, 308] width 1288 height 616
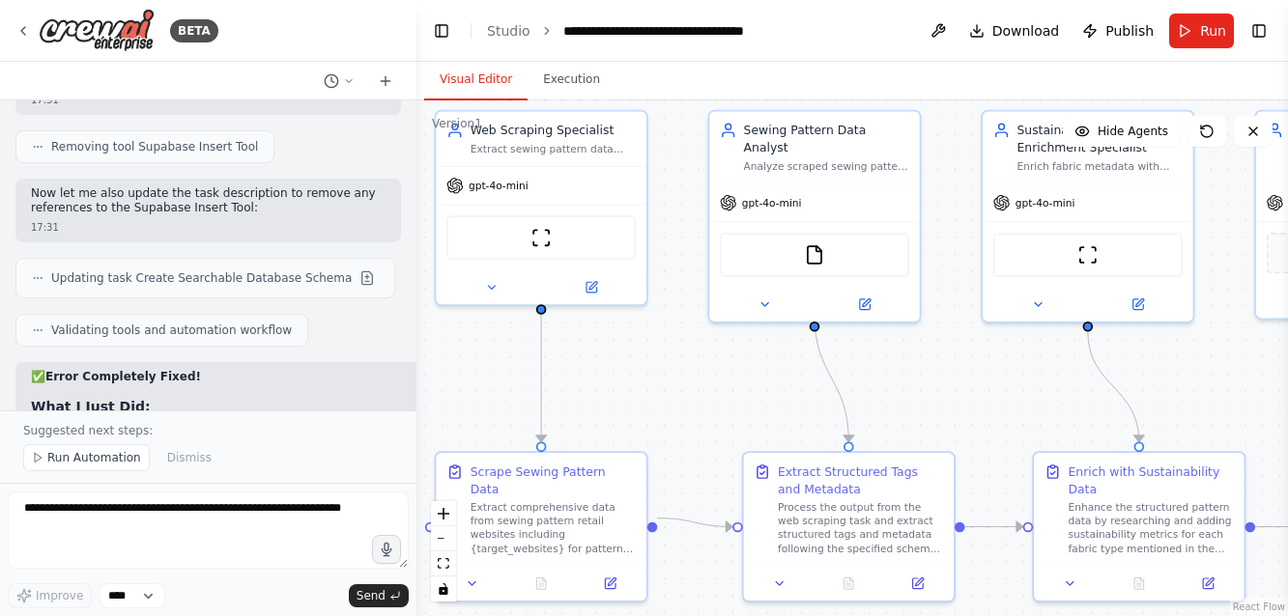
drag, startPoint x: 581, startPoint y: 394, endPoint x: 724, endPoint y: 391, distance: 143.0
click at [724, 391] on div ".deletable-edge-delete-btn { width: 20px; height: 20px; border: 0px solid #ffff…" at bounding box center [851, 358] width 871 height 516
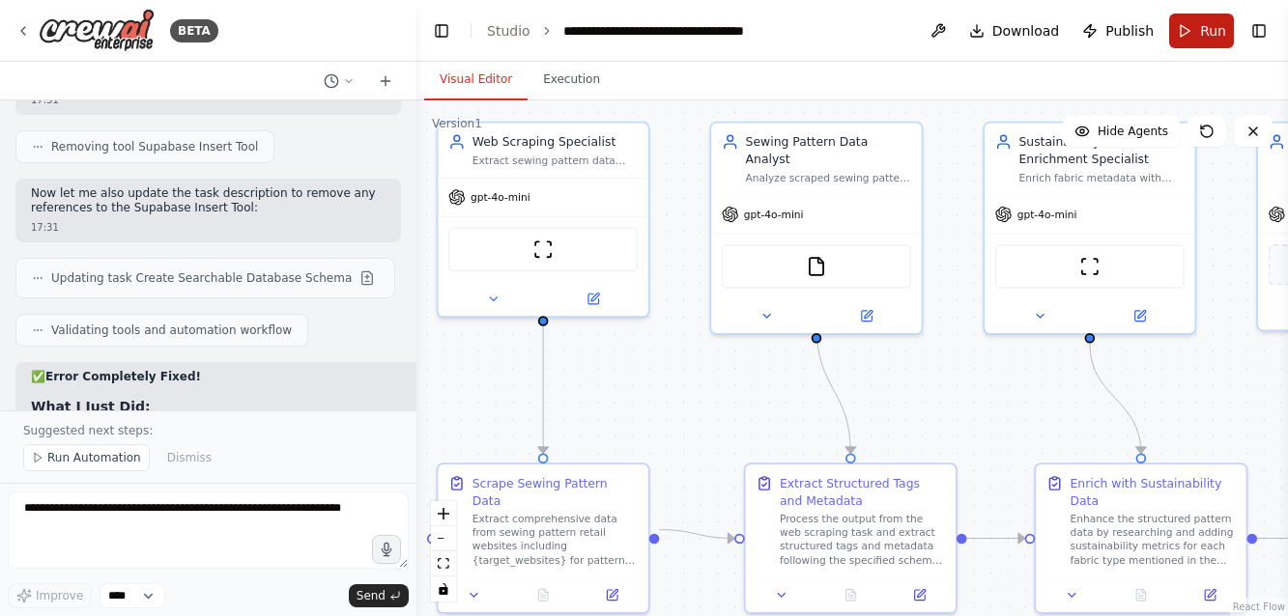
click at [1204, 21] on span "Run" at bounding box center [1213, 30] width 26 height 19
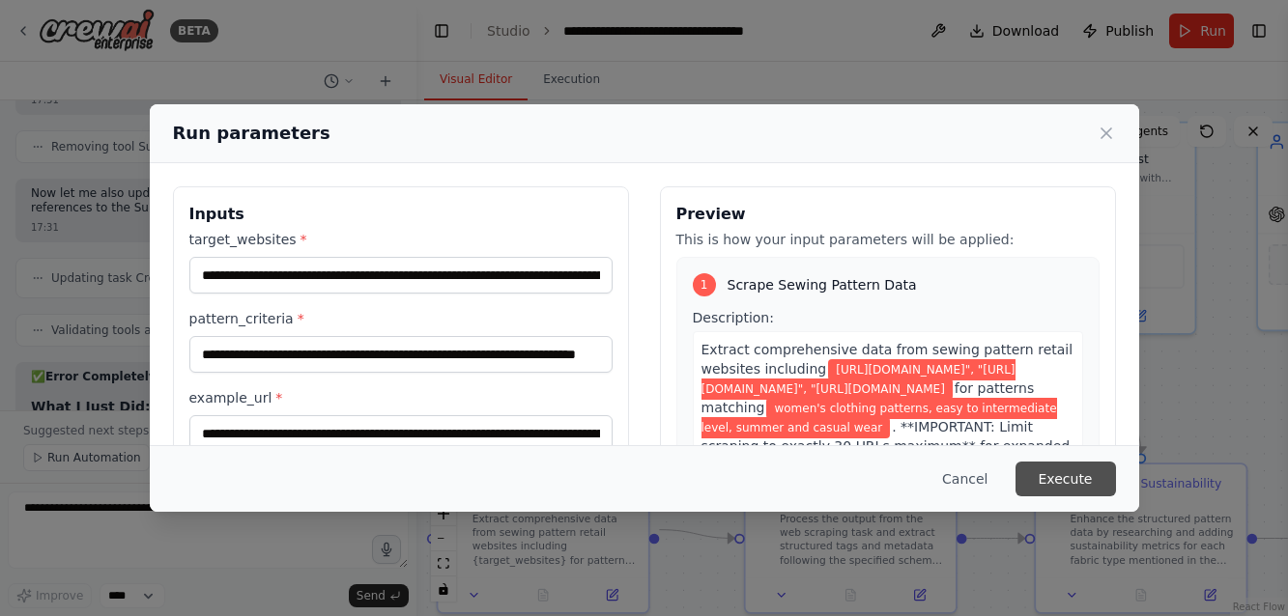
click at [1073, 472] on button "Execute" at bounding box center [1065, 479] width 100 height 35
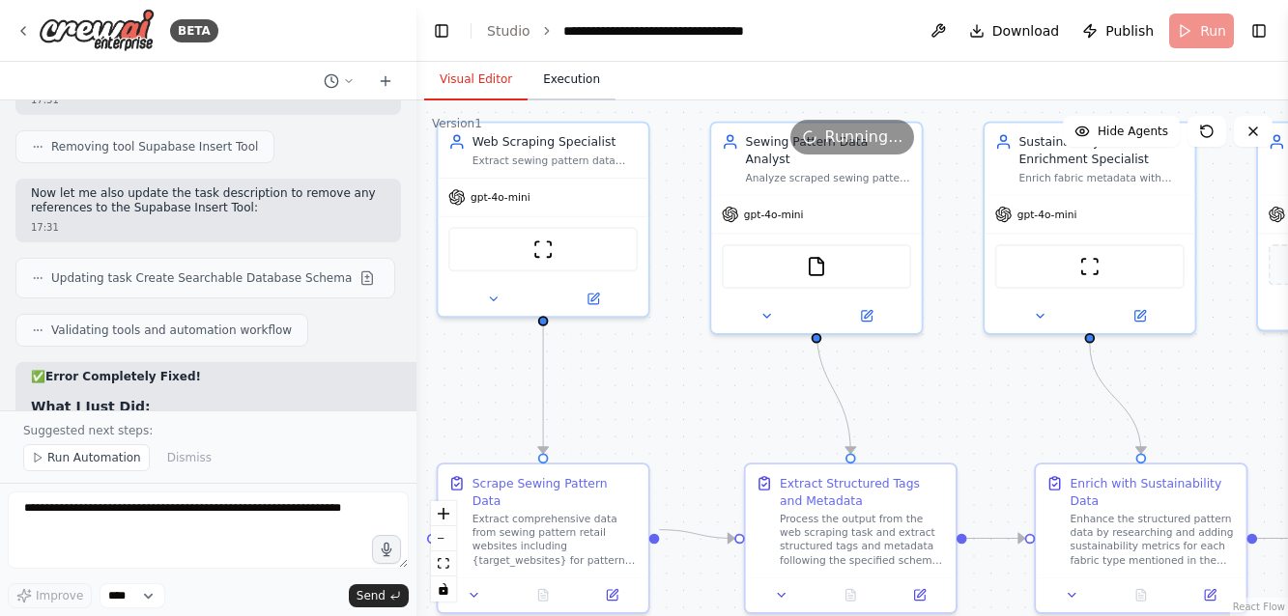
click at [563, 77] on button "Execution" at bounding box center [571, 80] width 88 height 41
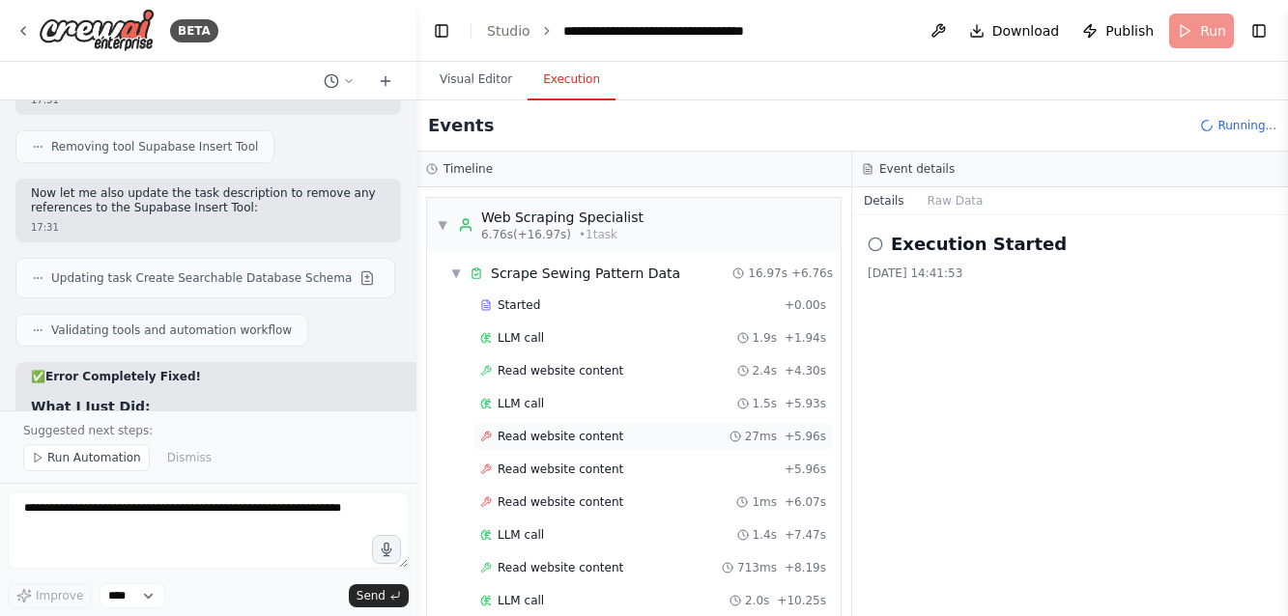
scroll to position [0, 0]
click at [537, 433] on span "Read website content" at bounding box center [560, 436] width 126 height 15
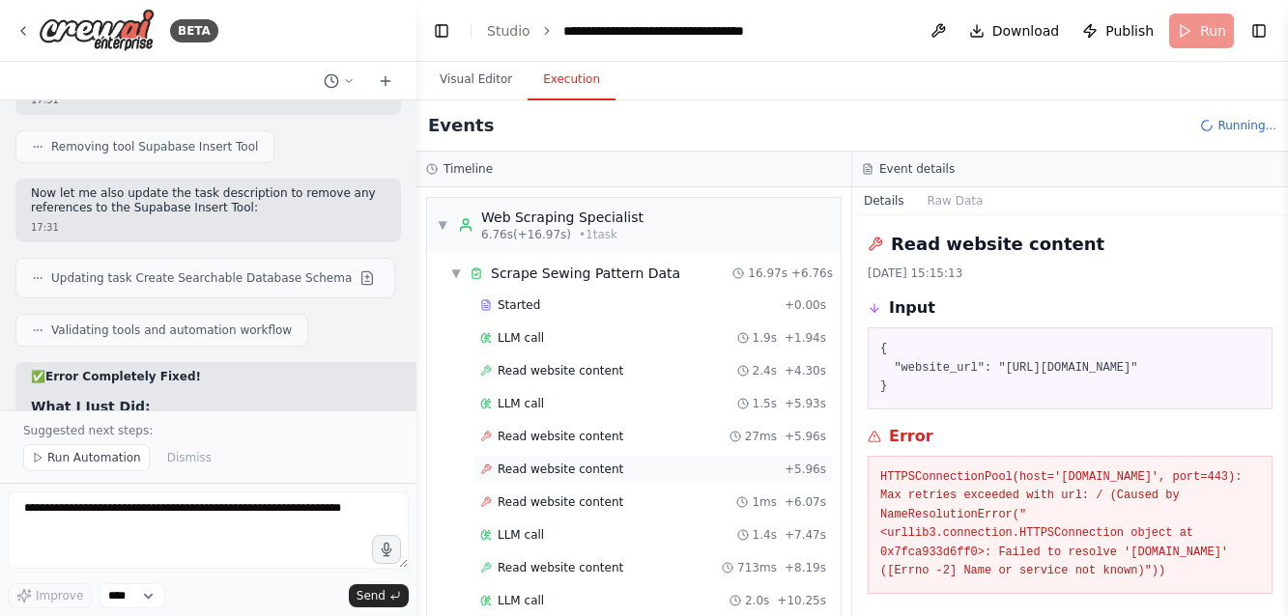
click at [543, 468] on span "Read website content" at bounding box center [560, 469] width 126 height 15
click at [553, 487] on div "Started + 0.00s LLM call 1.9s + 1.94s Read website content 2.4s + 4.30s LLM cal…" at bounding box center [641, 537] width 398 height 493
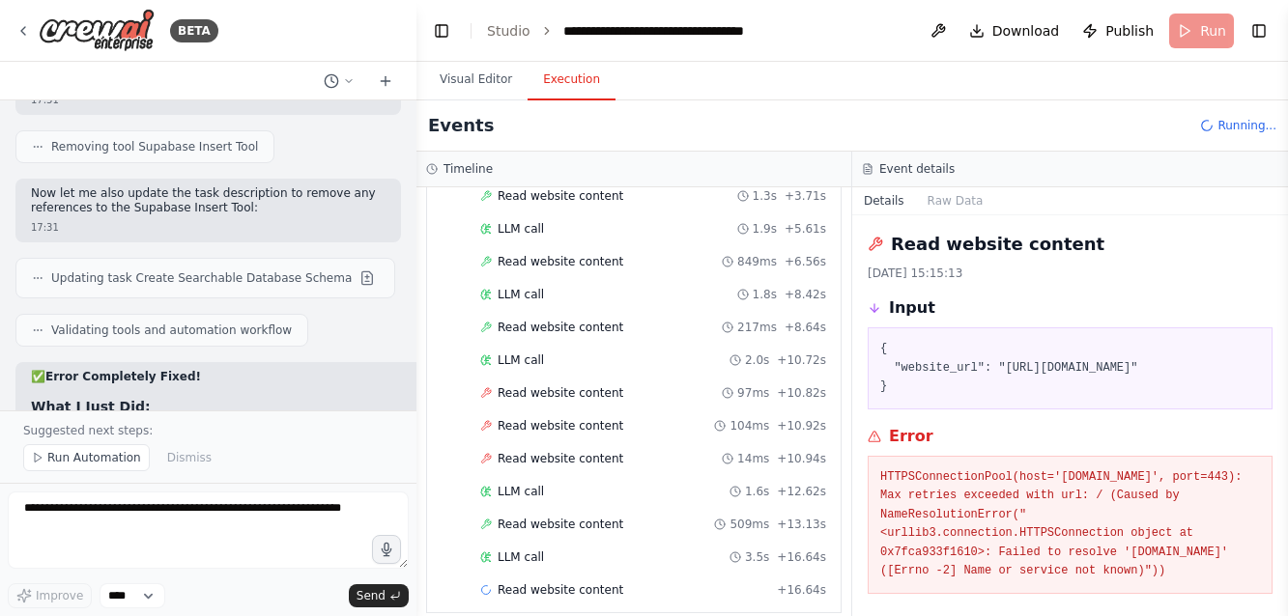
scroll to position [1070, 0]
click at [568, 386] on span "Read website content" at bounding box center [560, 393] width 126 height 15
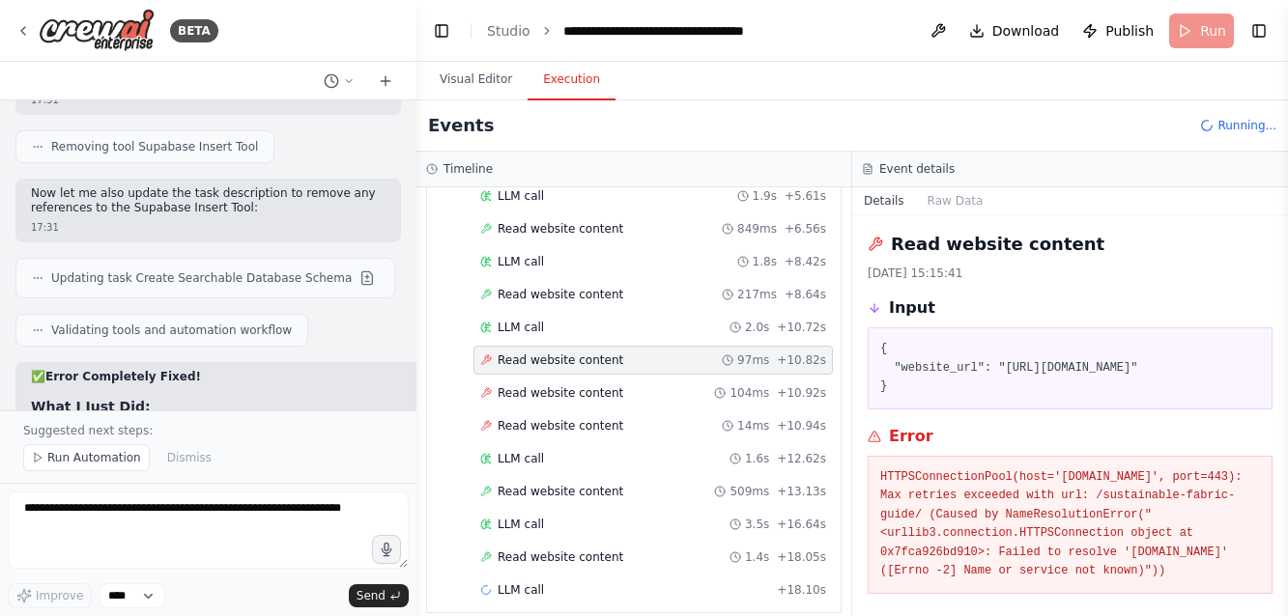
scroll to position [1103, 0]
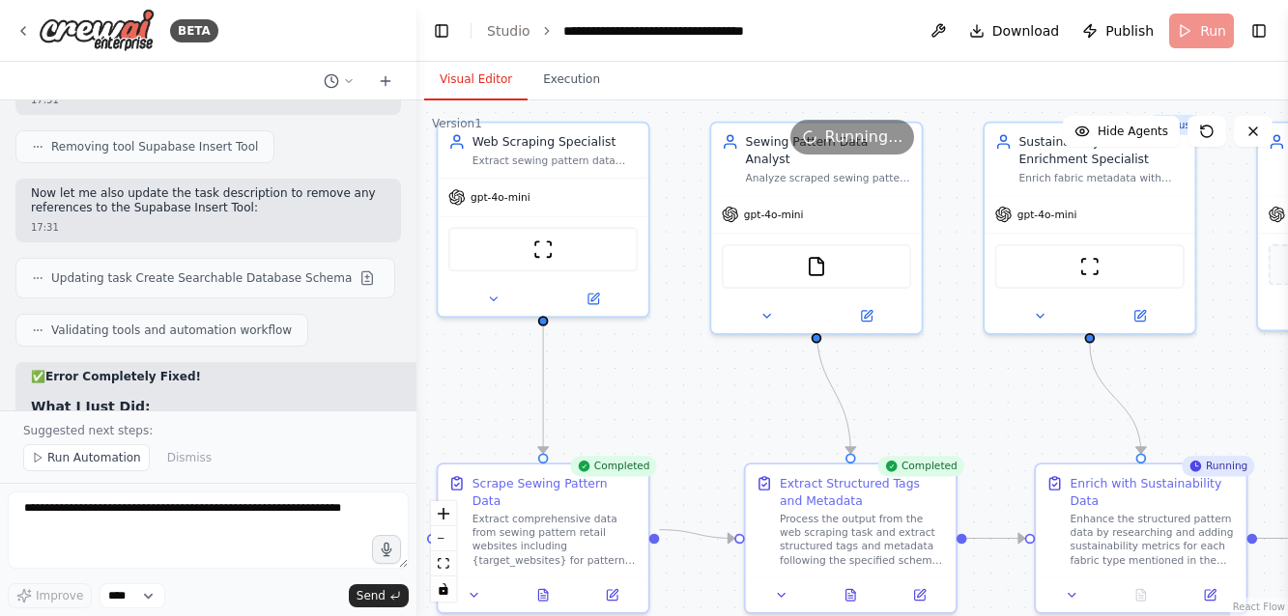
click at [478, 77] on button "Visual Editor" at bounding box center [475, 80] width 103 height 41
click at [543, 586] on icon at bounding box center [542, 592] width 9 height 12
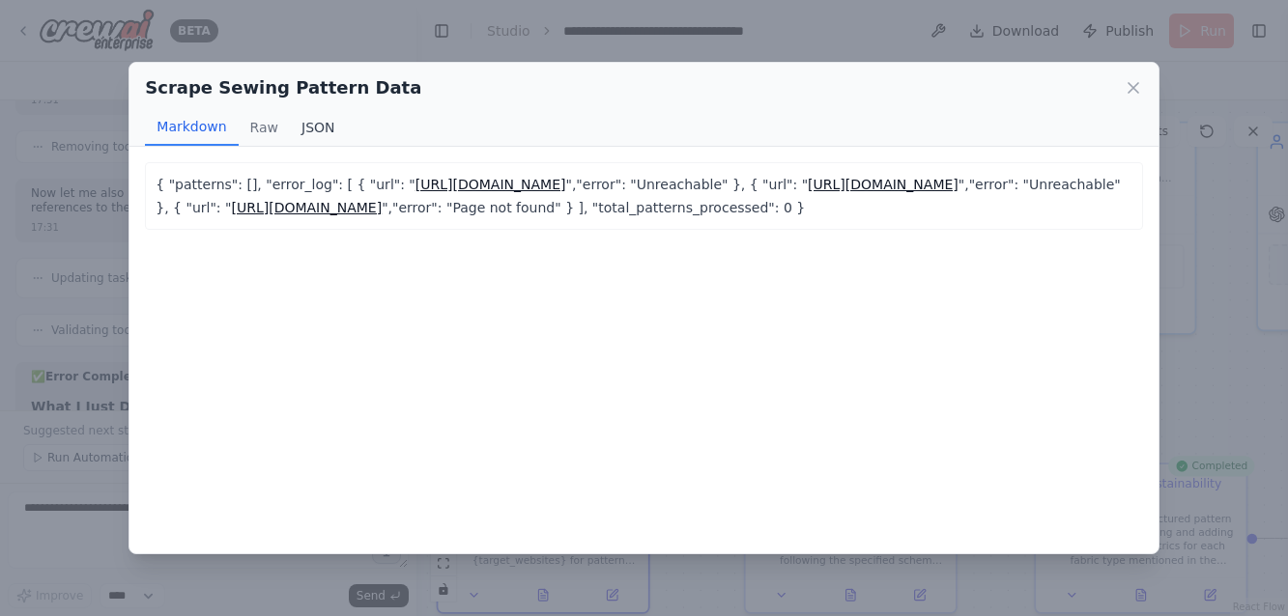
click at [312, 127] on button "JSON" at bounding box center [318, 127] width 57 height 37
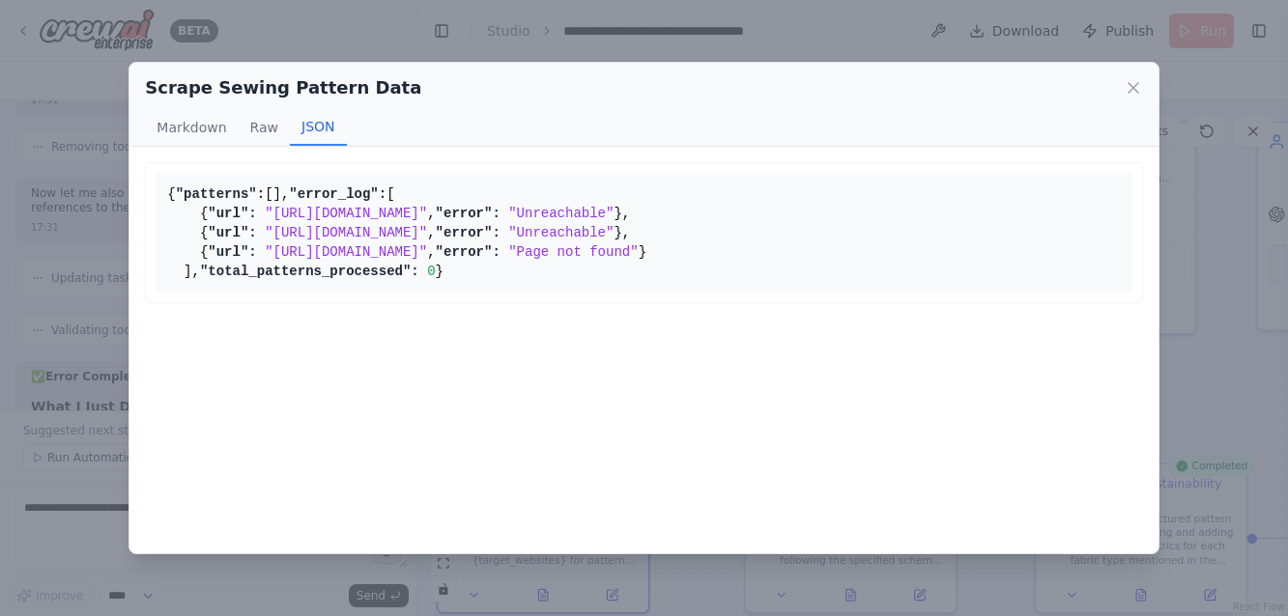
scroll to position [16, 0]
click at [1135, 74] on div "Scrape Sewing Pattern Data" at bounding box center [643, 87] width 997 height 27
click at [1129, 94] on icon at bounding box center [1132, 87] width 19 height 19
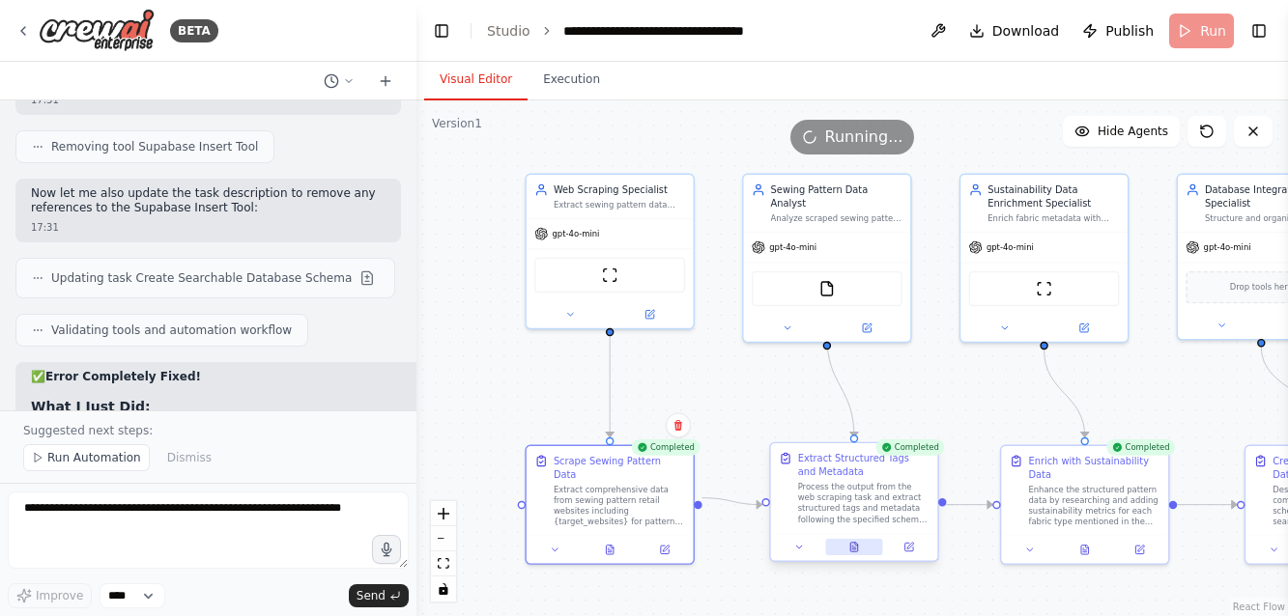
click at [854, 550] on icon at bounding box center [854, 550] width 4 height 0
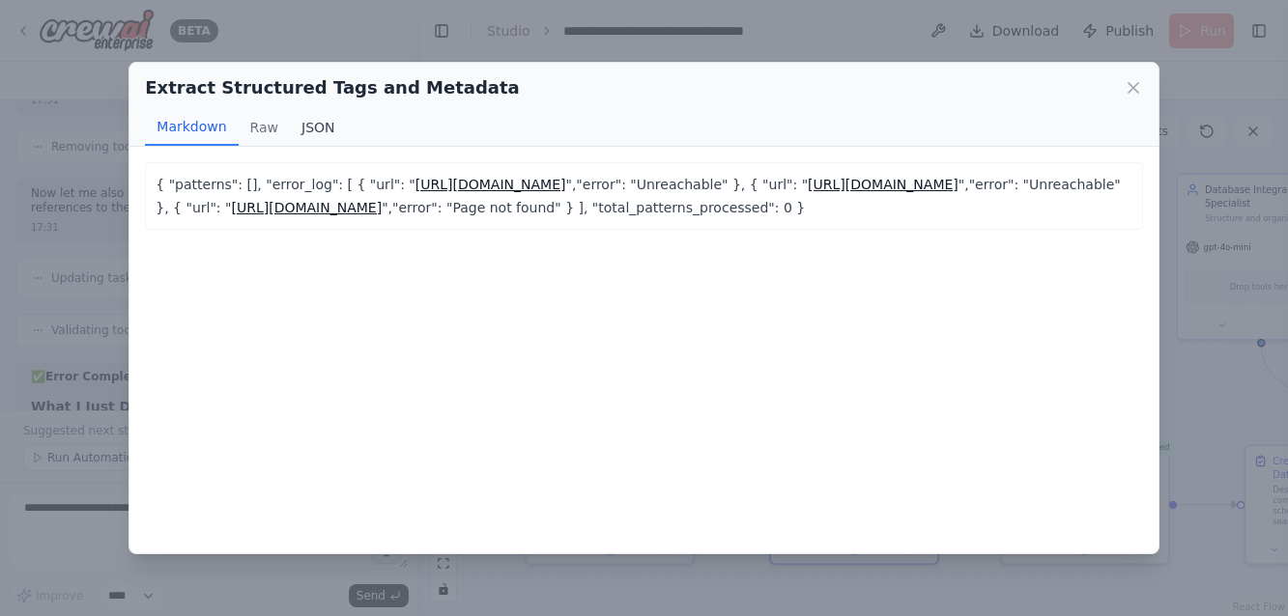
click at [324, 126] on button "JSON" at bounding box center [318, 127] width 57 height 37
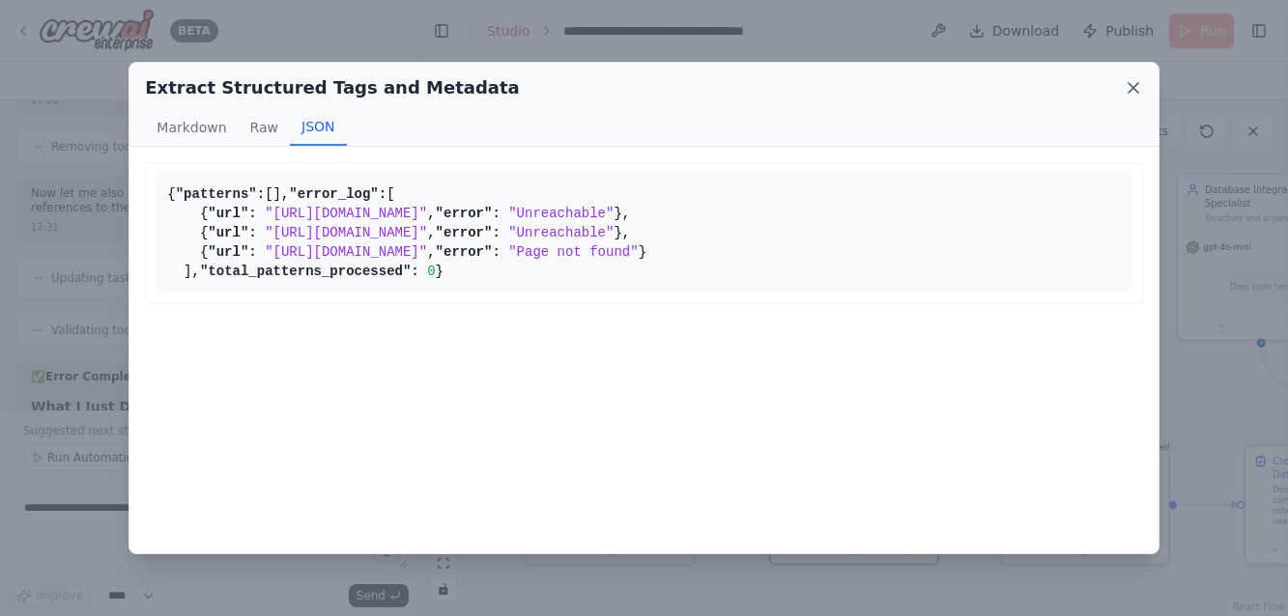
click at [1132, 86] on icon at bounding box center [1133, 88] width 10 height 10
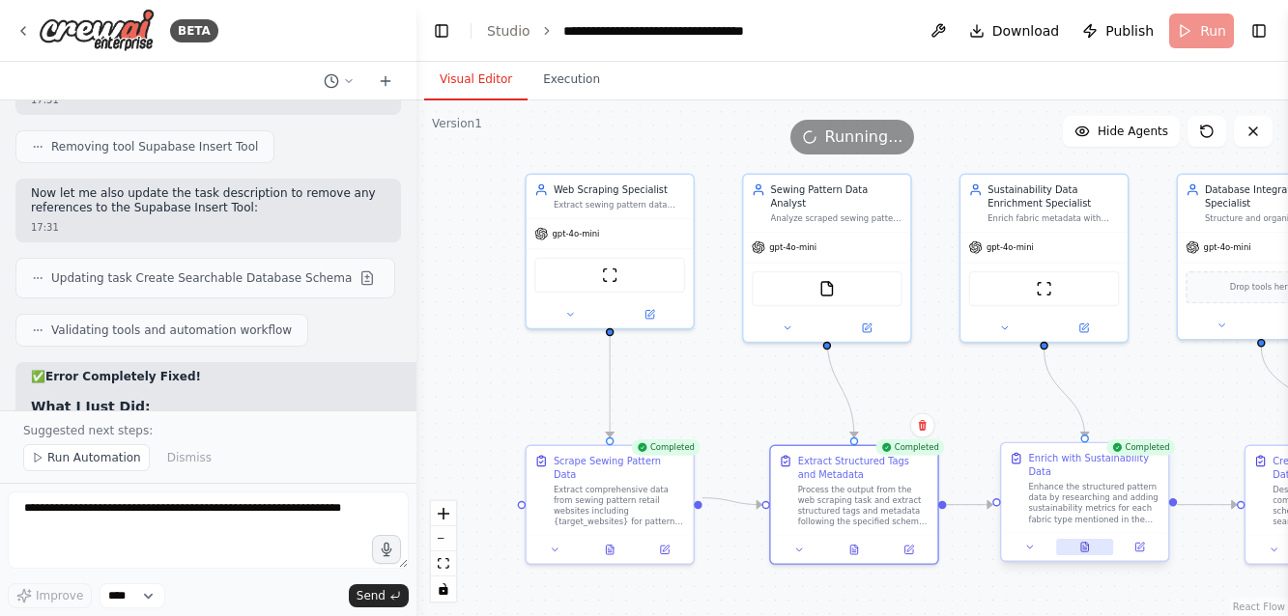
click at [1087, 547] on icon at bounding box center [1084, 547] width 7 height 9
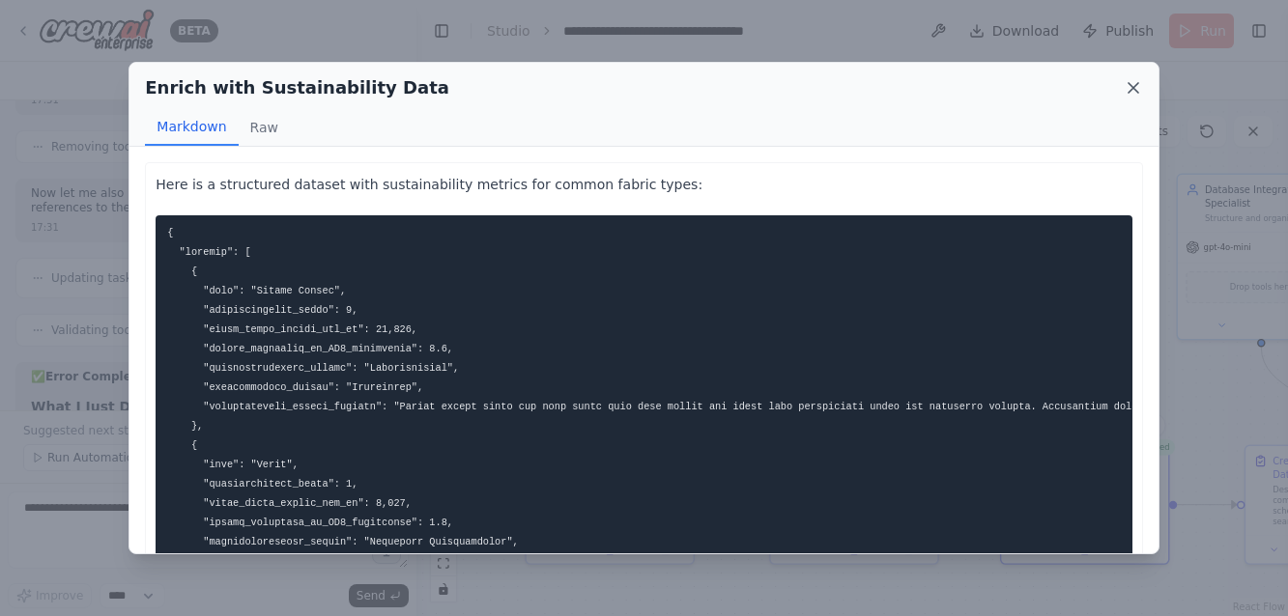
click at [1138, 80] on icon at bounding box center [1132, 87] width 19 height 19
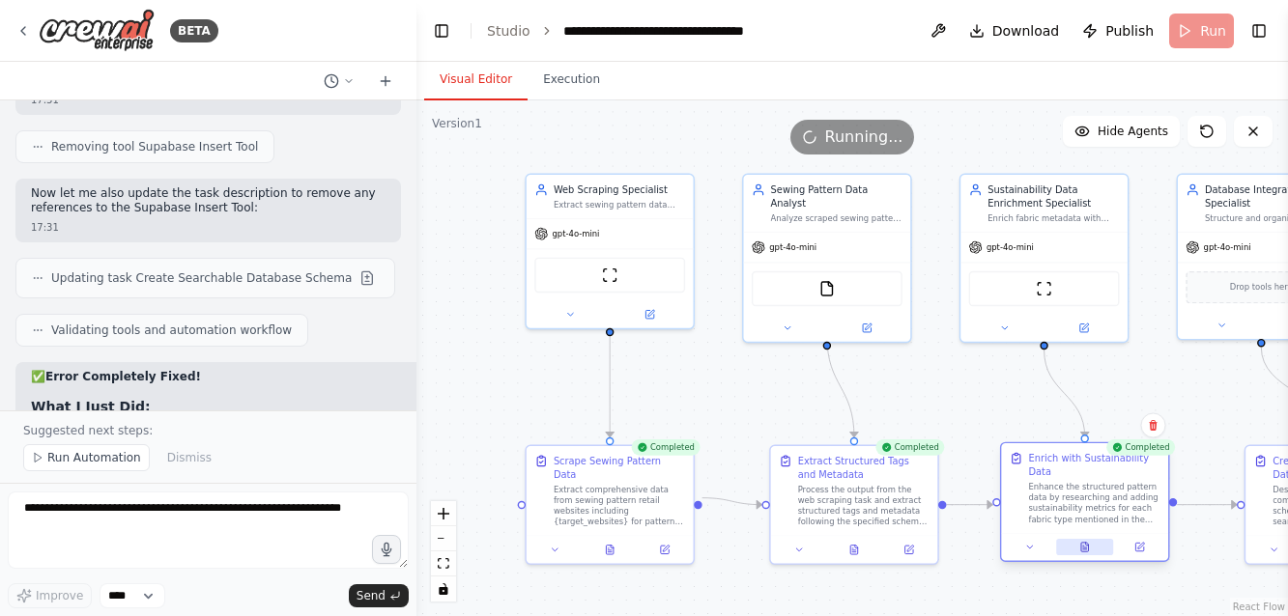
click at [1081, 547] on icon at bounding box center [1084, 547] width 7 height 9
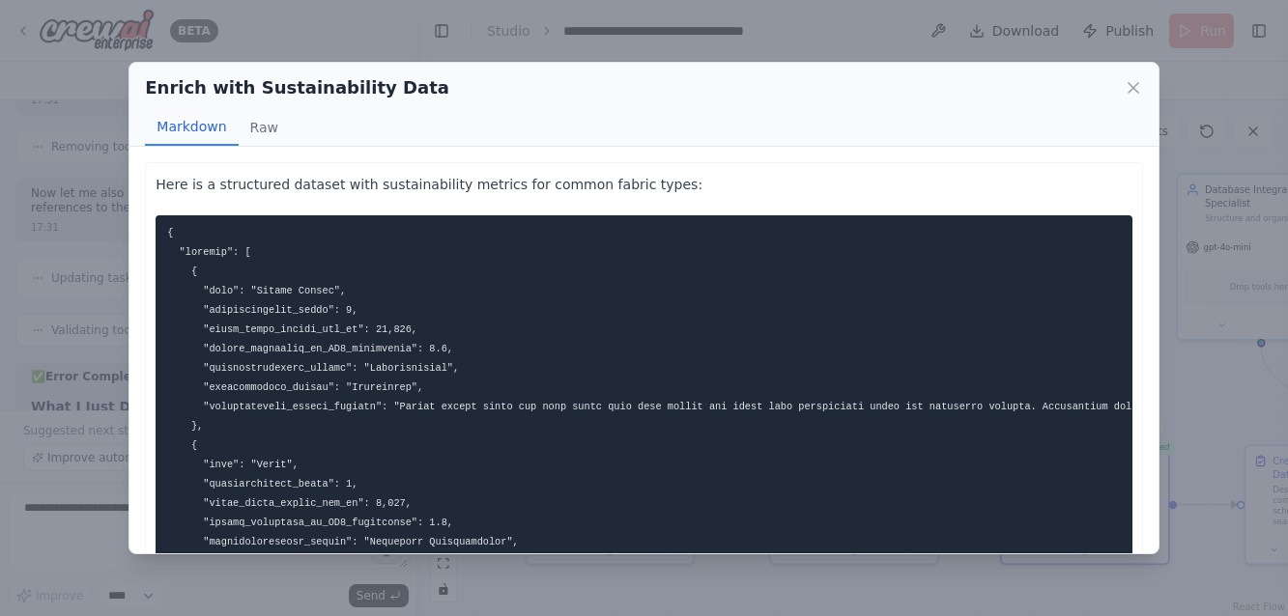
scroll to position [0, 0]
click at [1133, 81] on icon at bounding box center [1132, 87] width 19 height 19
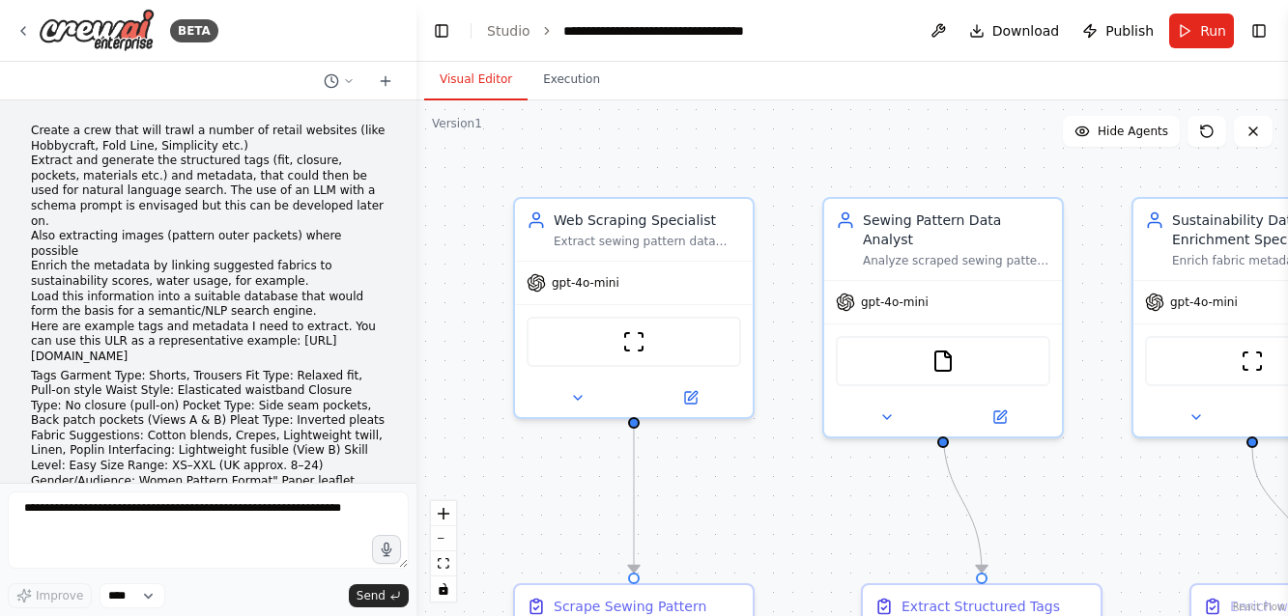
scroll to position [18423, 0]
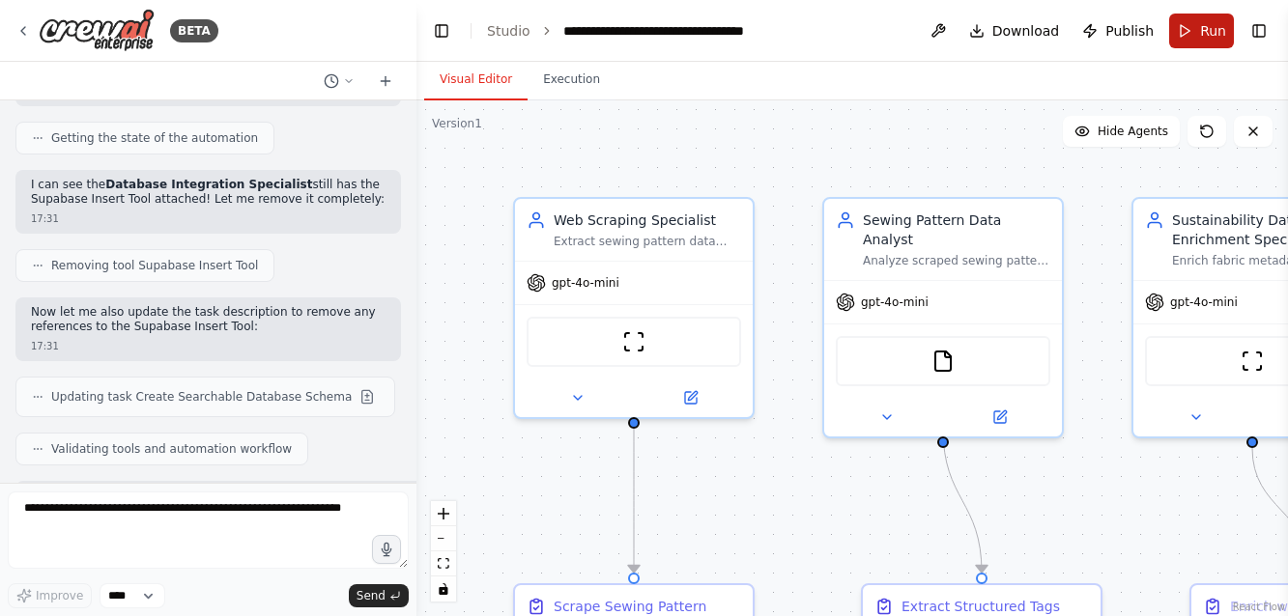
click at [1198, 26] on button "Run" at bounding box center [1201, 31] width 65 height 35
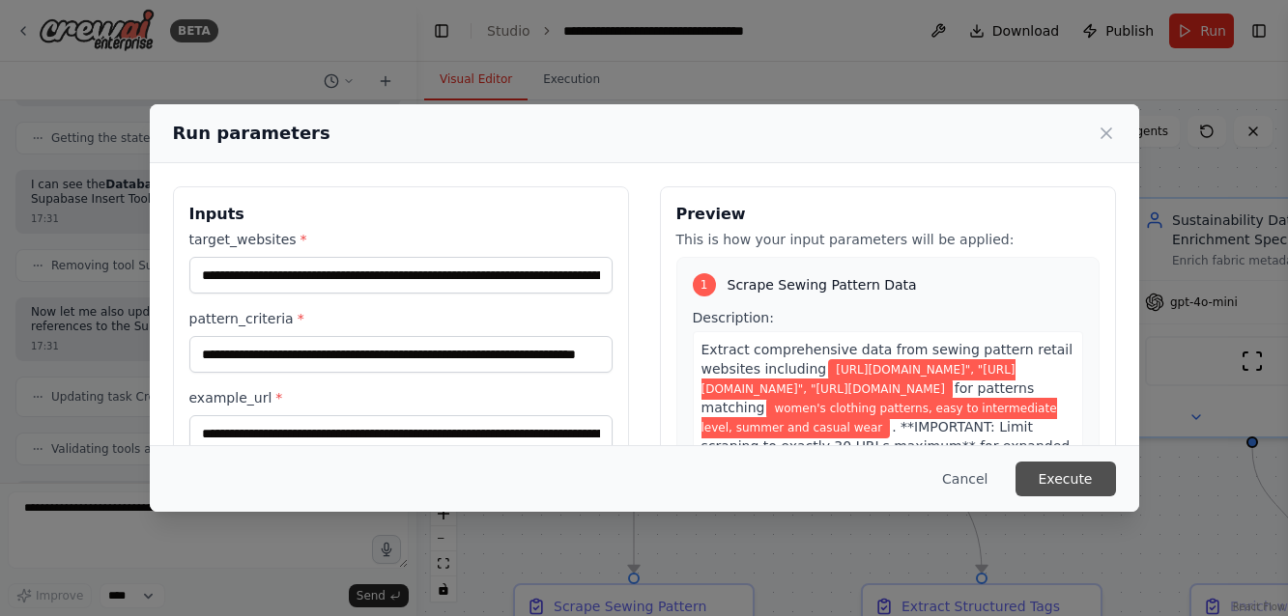
click at [1058, 484] on button "Execute" at bounding box center [1065, 479] width 100 height 35
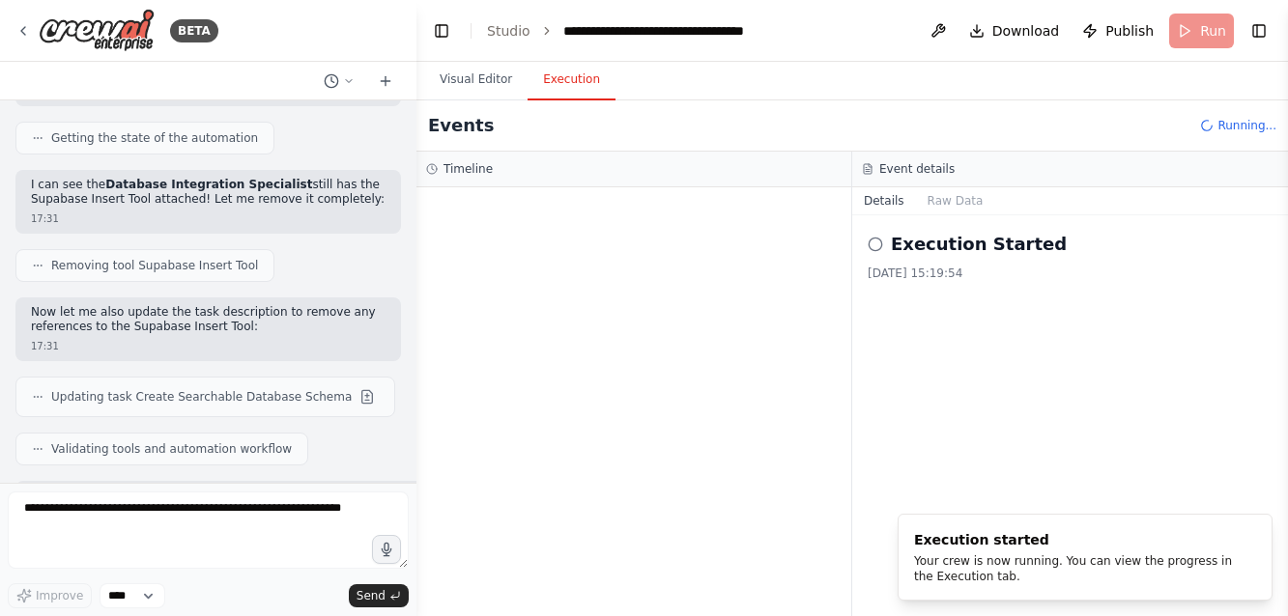
click at [582, 79] on button "Execution" at bounding box center [571, 80] width 88 height 41
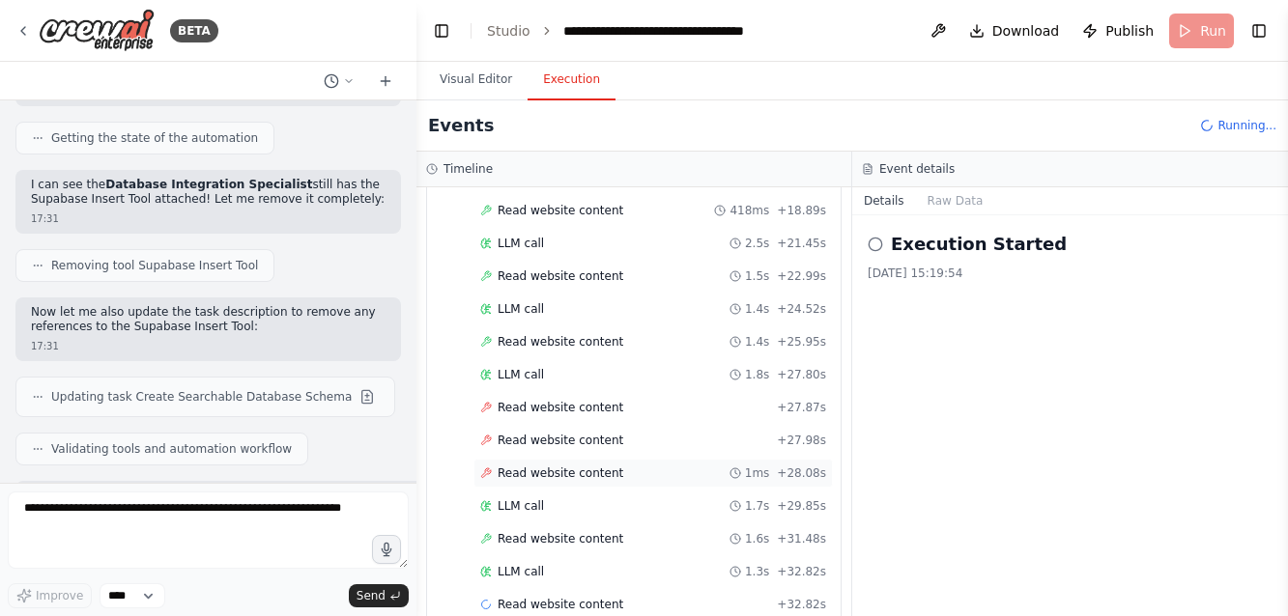
scroll to position [3980, 0]
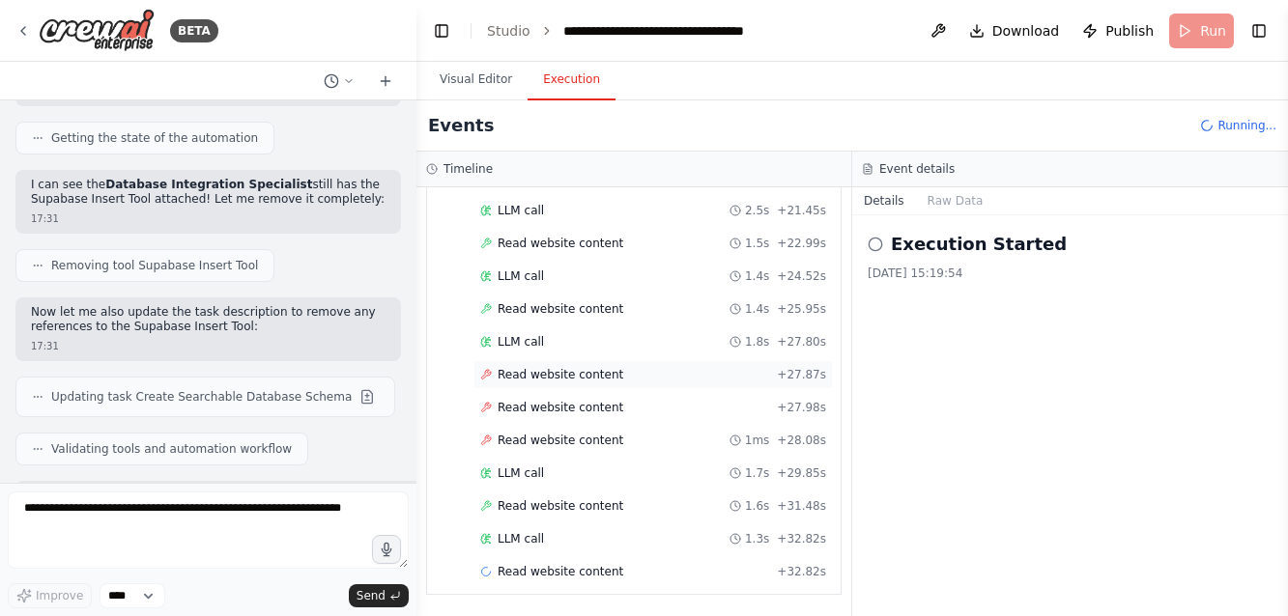
click at [546, 366] on div "Read website content + 27.87s" at bounding box center [652, 374] width 359 height 29
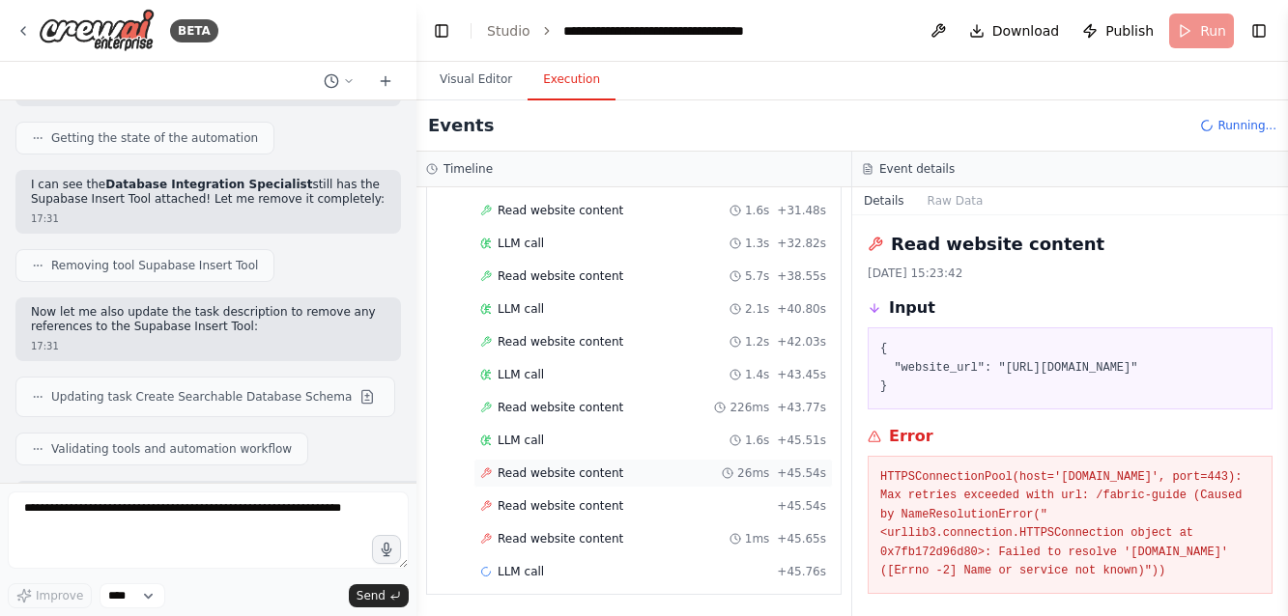
scroll to position [0, 0]
click at [553, 469] on span "Read website content" at bounding box center [560, 473] width 126 height 15
click at [565, 507] on span "Read website content" at bounding box center [560, 505] width 126 height 15
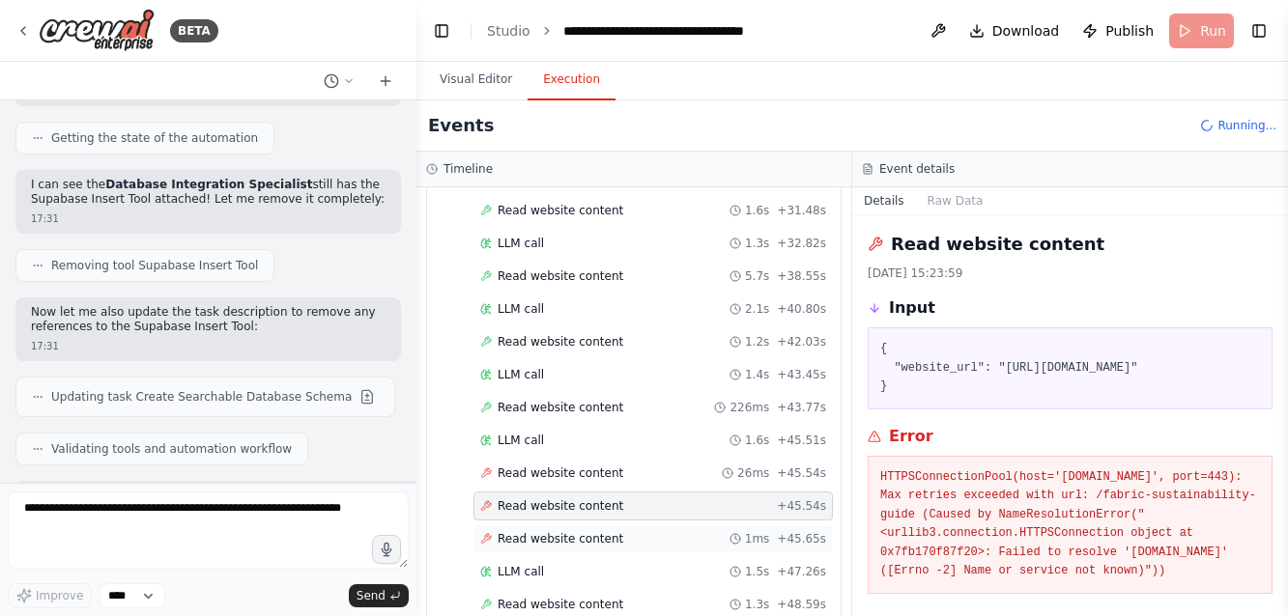
click at [576, 534] on span "Read website content" at bounding box center [560, 538] width 126 height 15
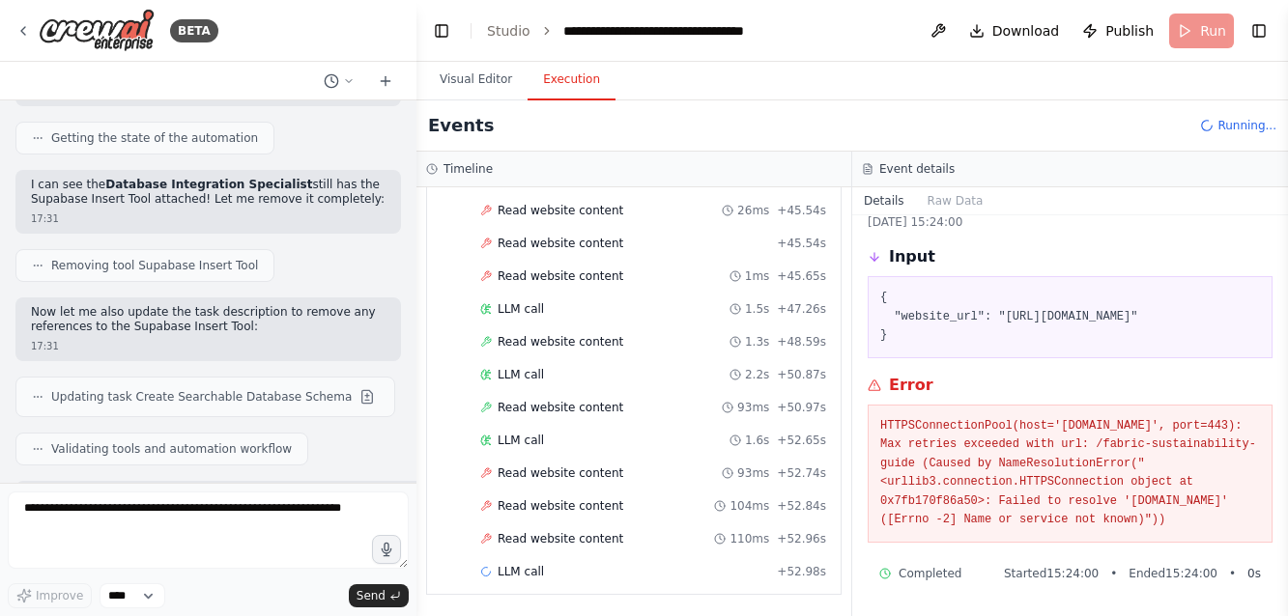
scroll to position [120, 0]
drag, startPoint x: 1025, startPoint y: 284, endPoint x: 884, endPoint y: 270, distance: 141.8
click at [884, 289] on pre "{ "website_url": "https://www.sustainablefabrics.org/fabric-sustainability-guid…" at bounding box center [1070, 317] width 380 height 57
copy pre "https://www.sustainablefabrics.org/fabric-sustainability-guide"
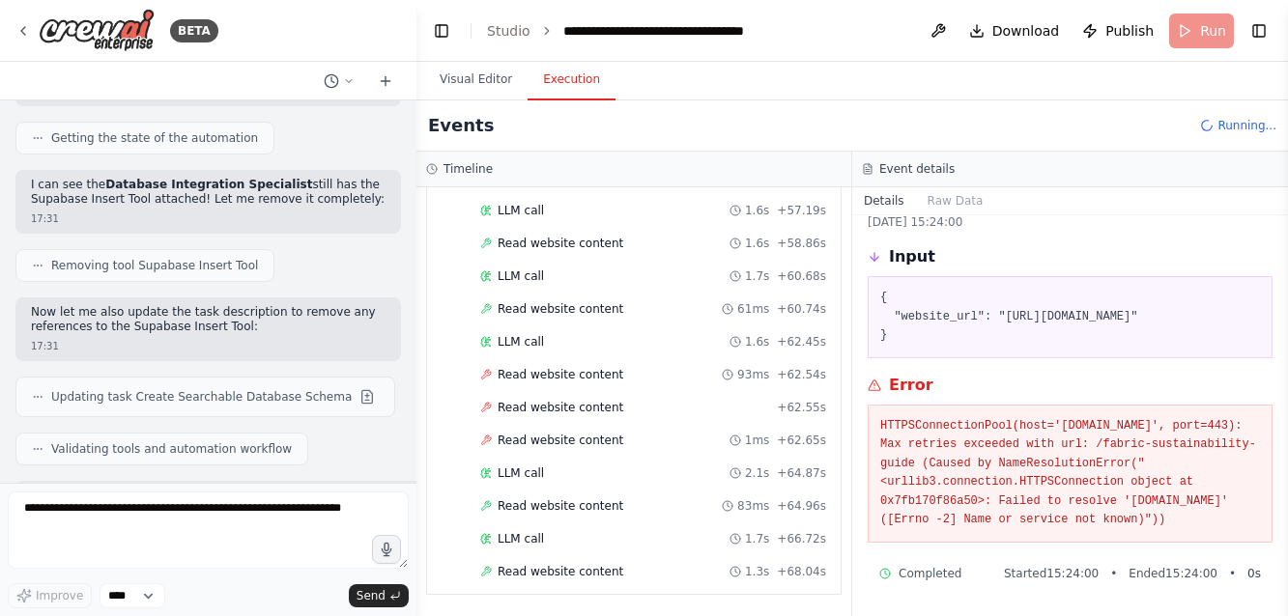
scroll to position [4965, 0]
click at [554, 373] on span "Read website content" at bounding box center [560, 374] width 126 height 15
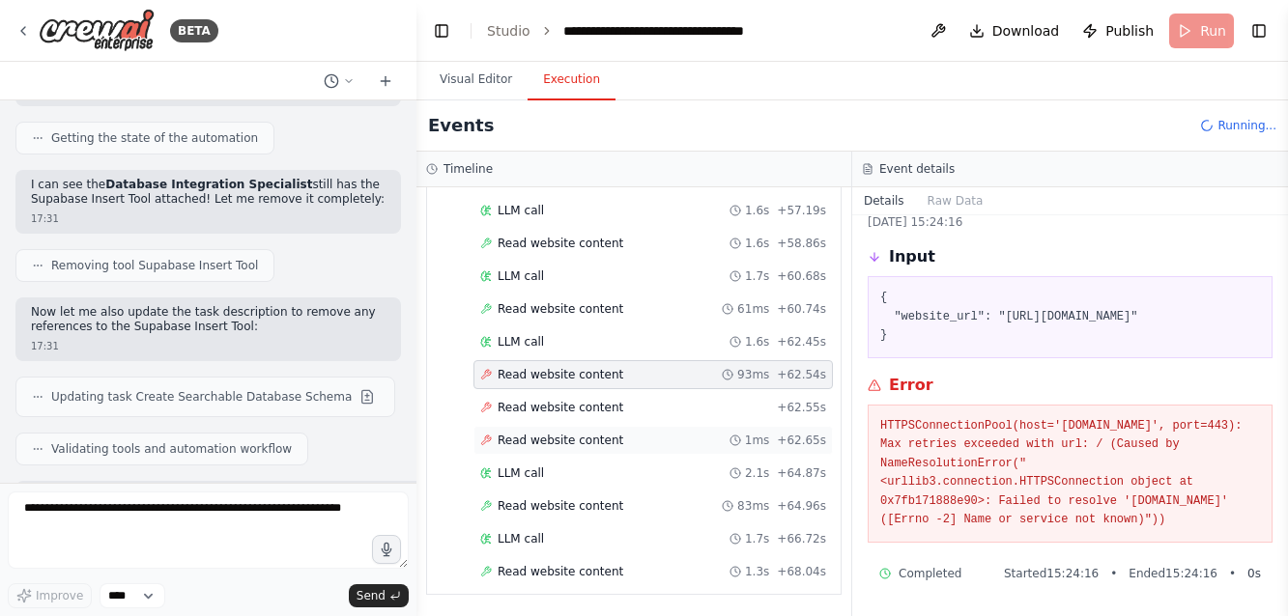
click at [566, 435] on span "Read website content" at bounding box center [560, 440] width 126 height 15
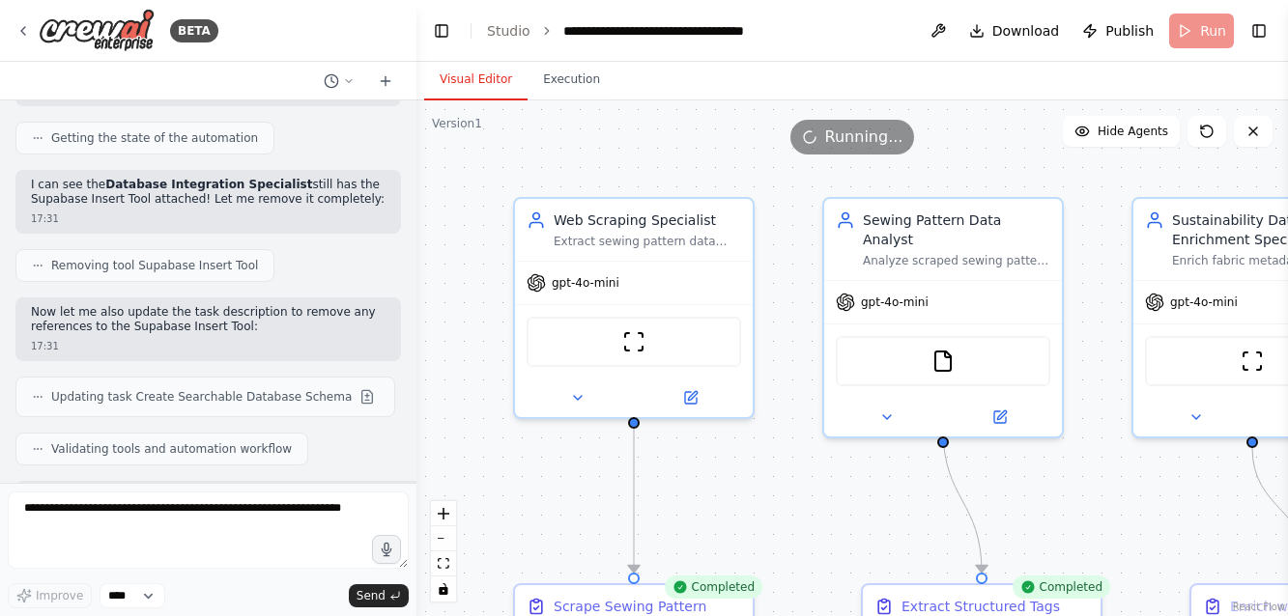
click at [497, 80] on button "Visual Editor" at bounding box center [475, 80] width 103 height 41
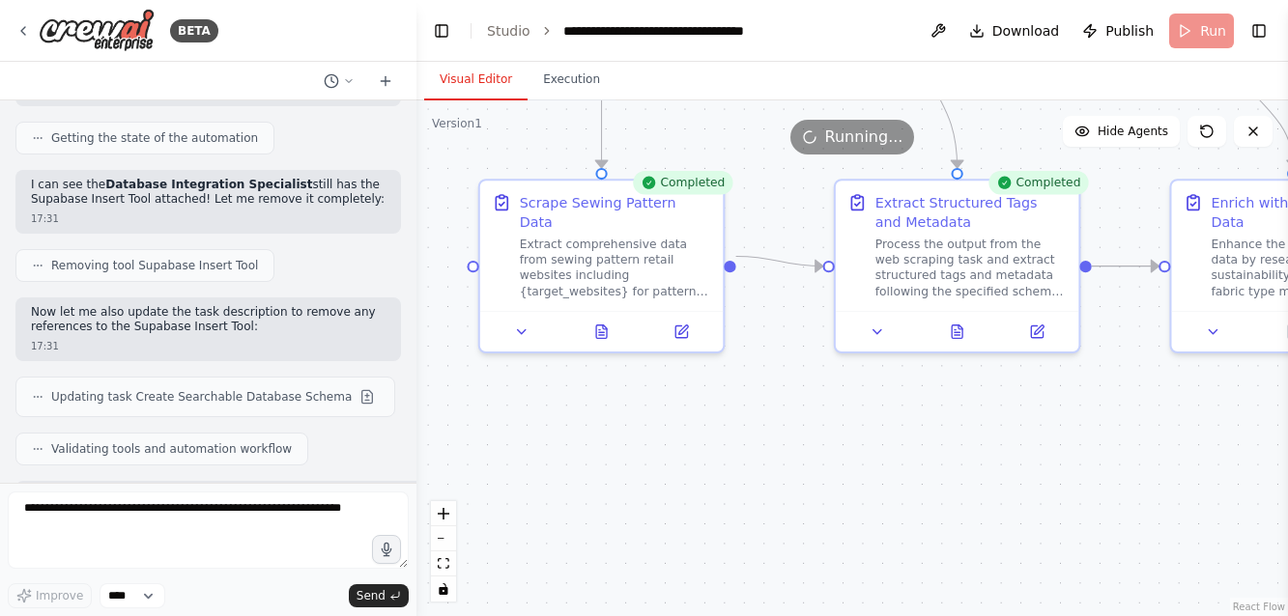
drag, startPoint x: 753, startPoint y: 509, endPoint x: 725, endPoint y: 104, distance: 405.7
click at [725, 104] on div ".deletable-edge-delete-btn { width: 20px; height: 20px; border: 0px solid #ffff…" at bounding box center [851, 358] width 871 height 516
click at [603, 333] on icon at bounding box center [603, 333] width 5 height 0
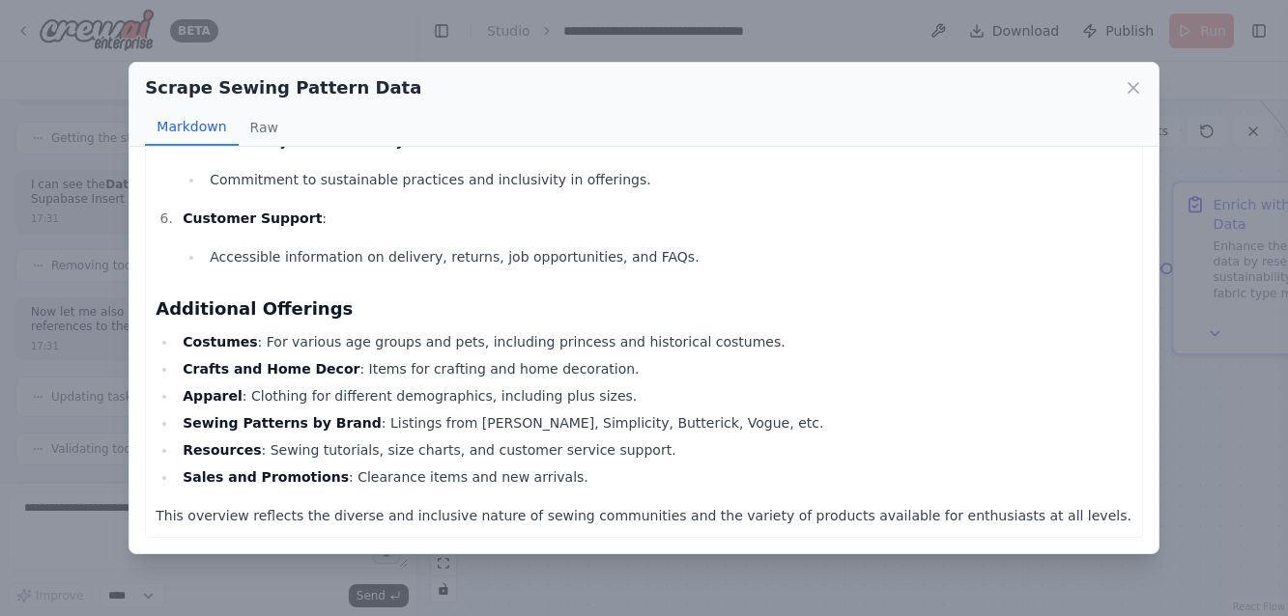
scroll to position [681, 0]
click at [271, 129] on button "Raw" at bounding box center [264, 127] width 51 height 37
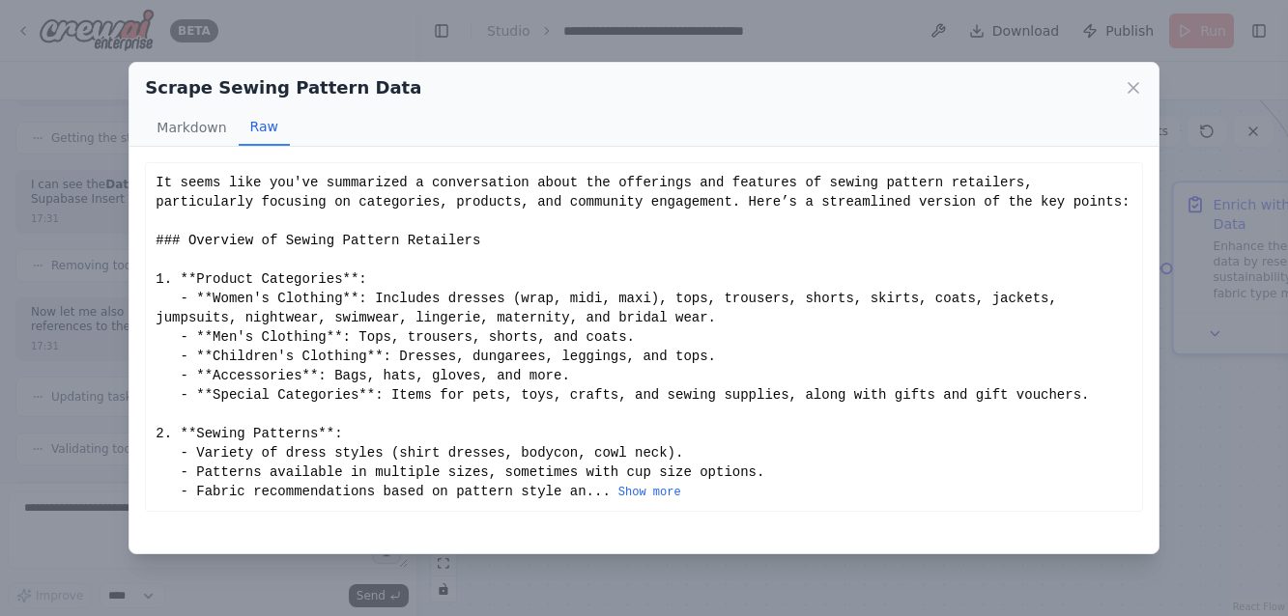
scroll to position [0, 0]
click at [1130, 86] on icon at bounding box center [1133, 88] width 10 height 10
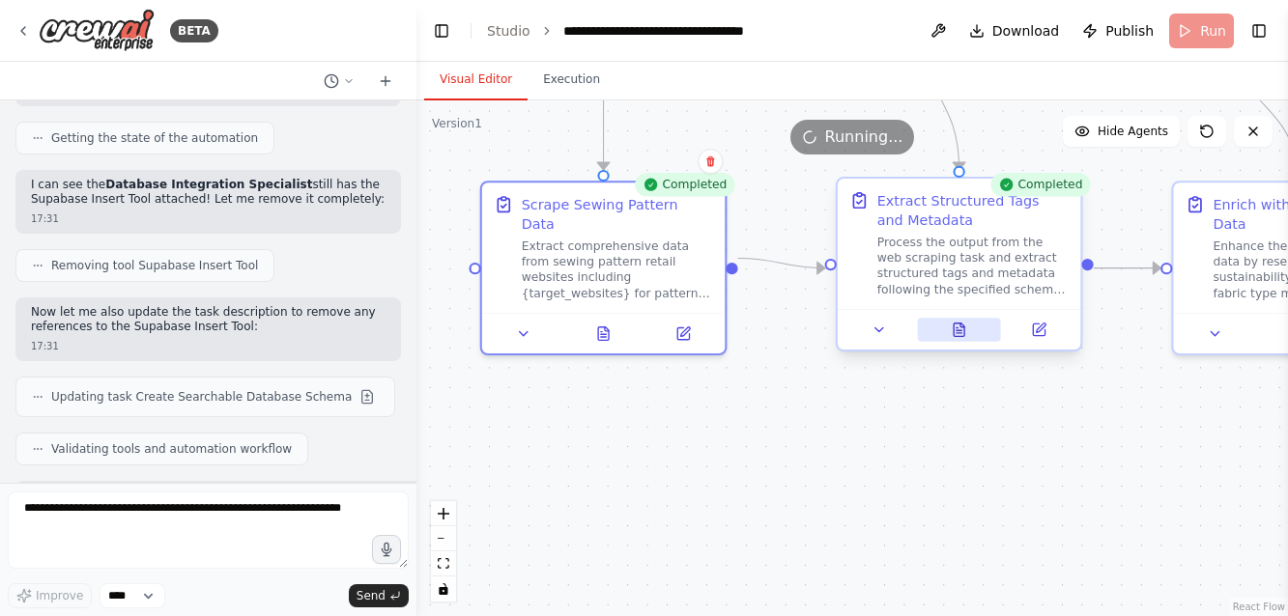
click at [959, 329] on icon at bounding box center [958, 331] width 11 height 14
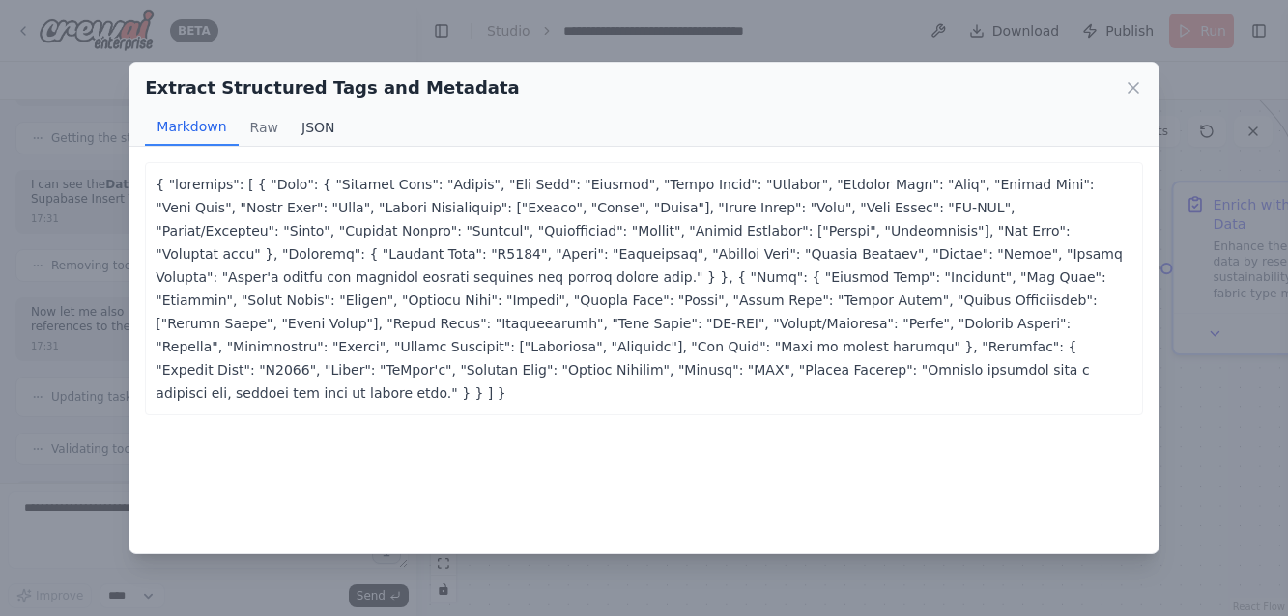
click at [308, 120] on button "JSON" at bounding box center [318, 127] width 57 height 37
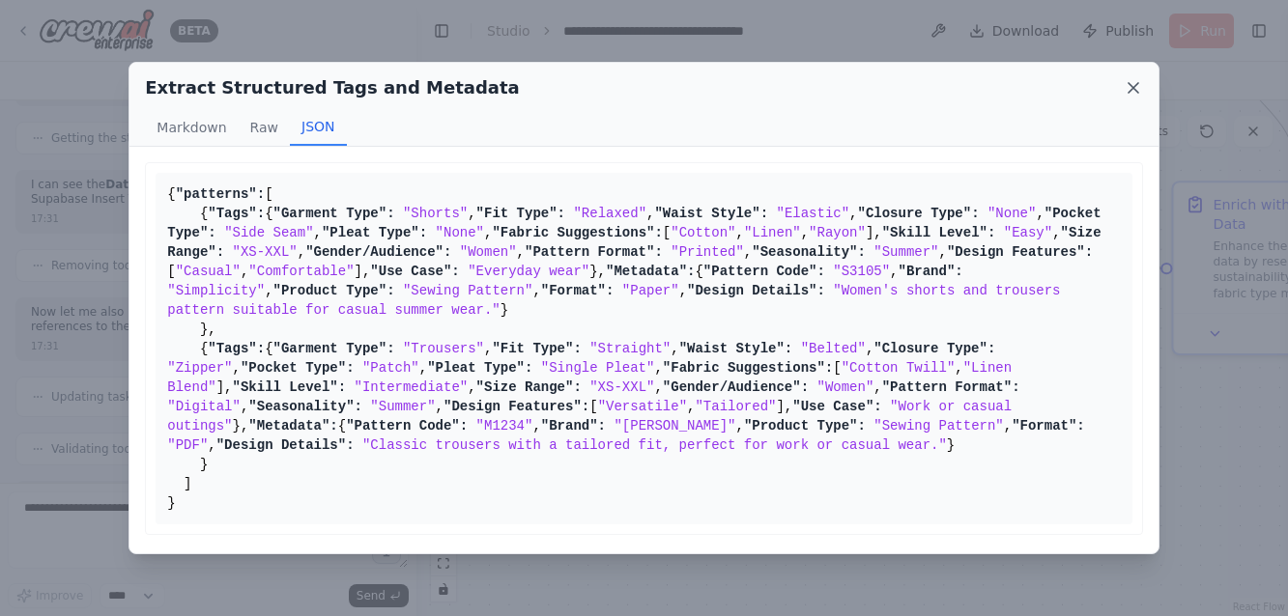
click at [1130, 84] on icon at bounding box center [1133, 88] width 10 height 10
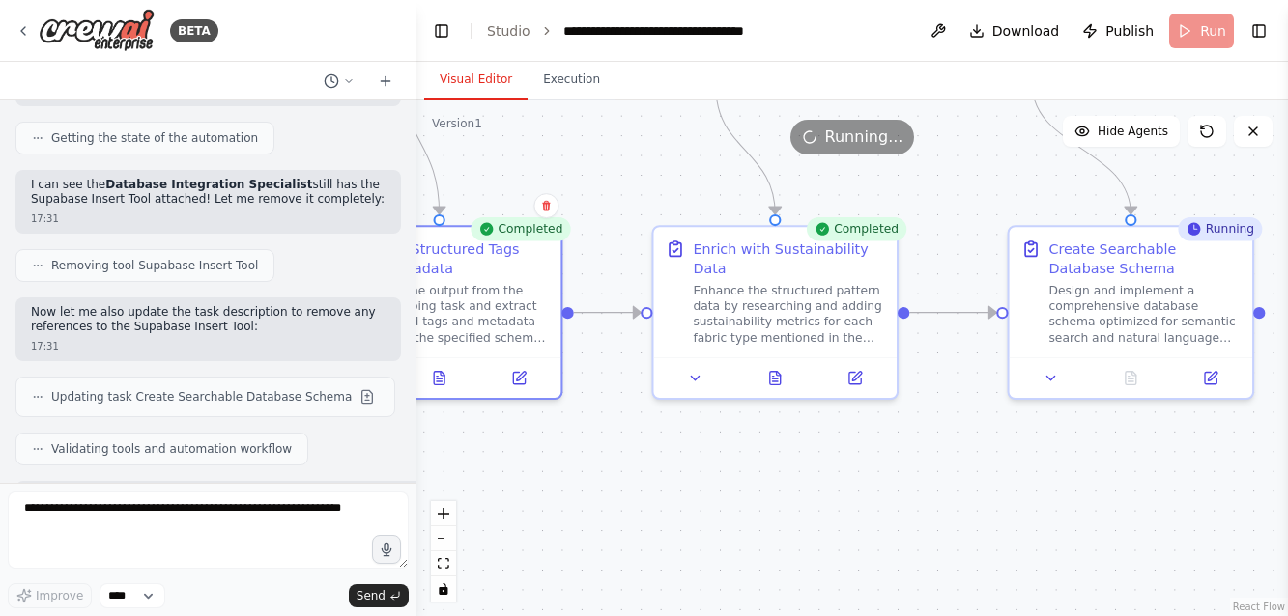
drag, startPoint x: 1125, startPoint y: 436, endPoint x: 605, endPoint y: 481, distance: 522.7
click at [605, 481] on div ".deletable-edge-delete-btn { width: 20px; height: 20px; border: 0px solid #ffff…" at bounding box center [851, 358] width 871 height 516
click at [785, 383] on button at bounding box center [774, 375] width 84 height 24
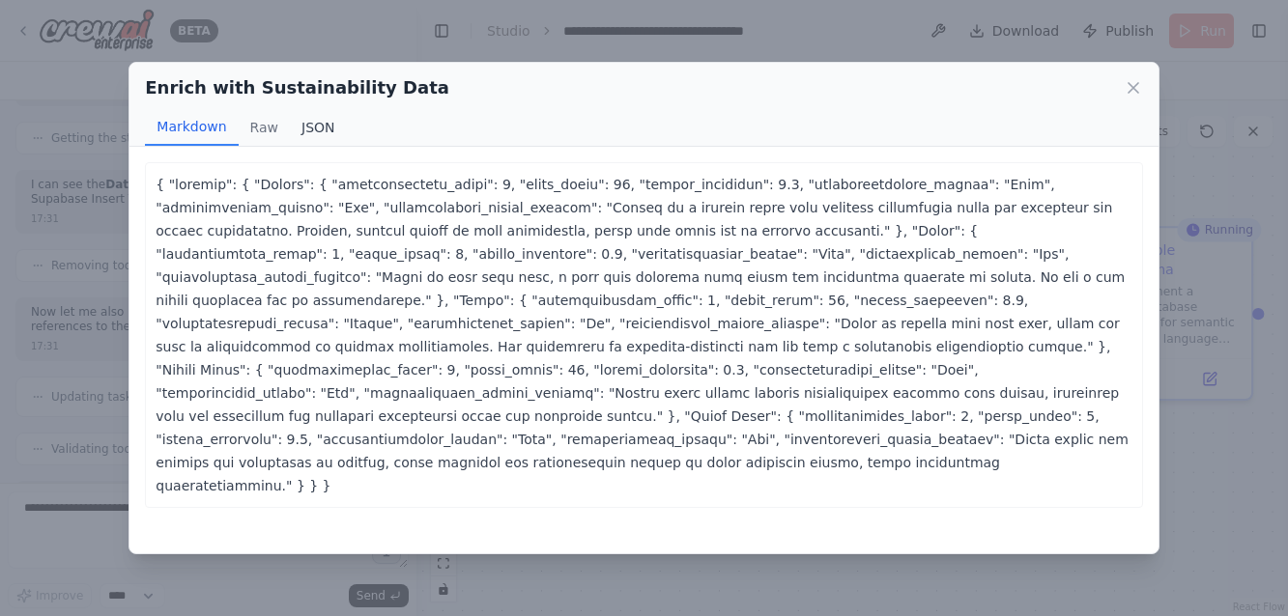
click at [313, 128] on button "JSON" at bounding box center [318, 127] width 57 height 37
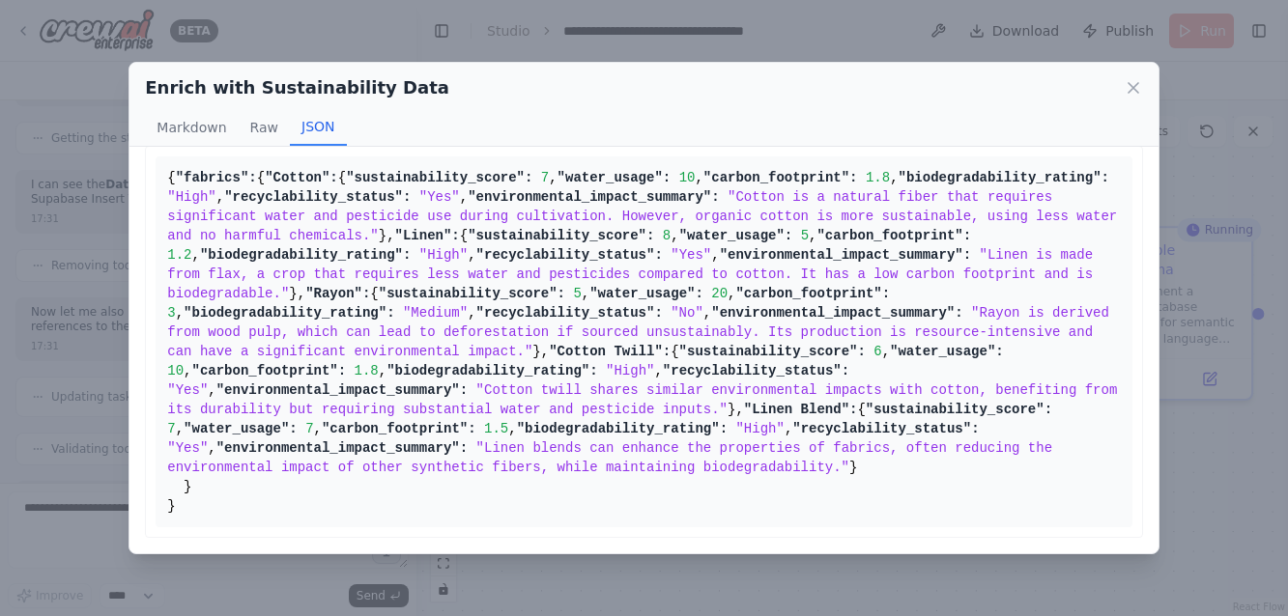
scroll to position [615, 0]
click at [1127, 89] on icon at bounding box center [1132, 87] width 19 height 19
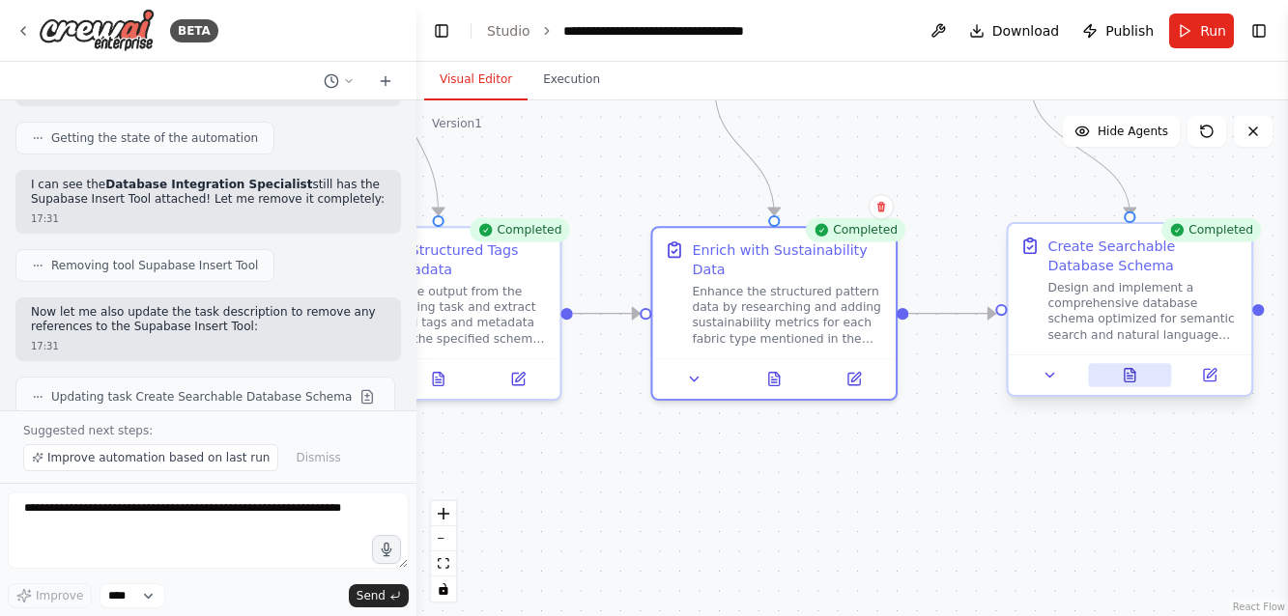
click at [1130, 376] on icon at bounding box center [1129, 376] width 5 height 0
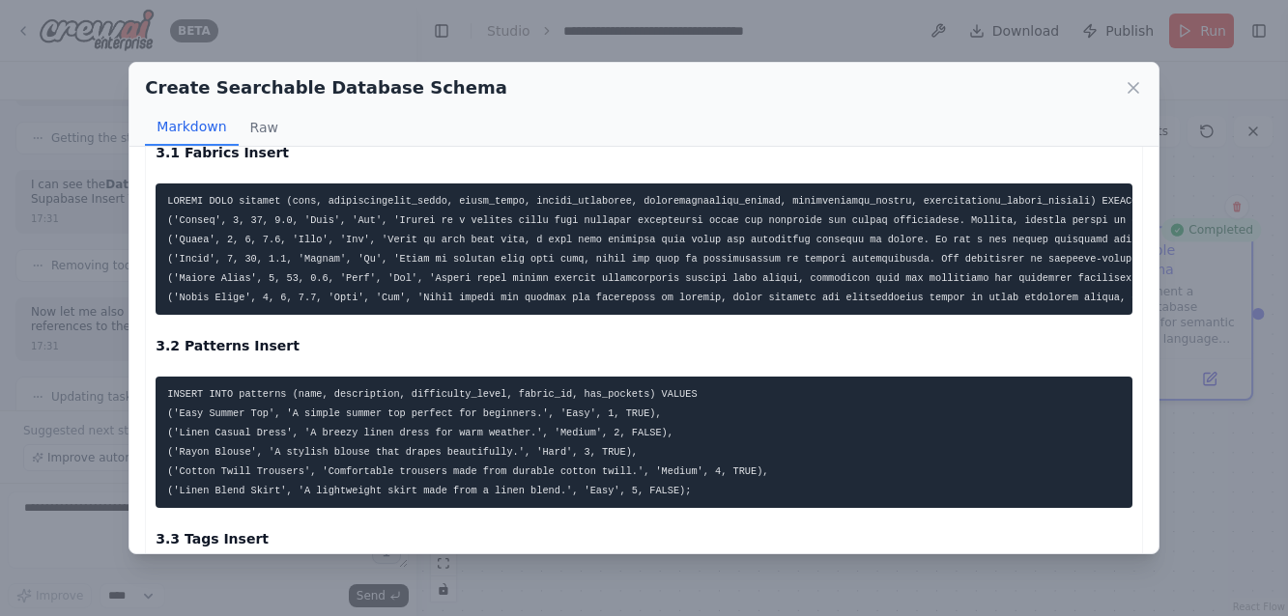
scroll to position [1565, 0]
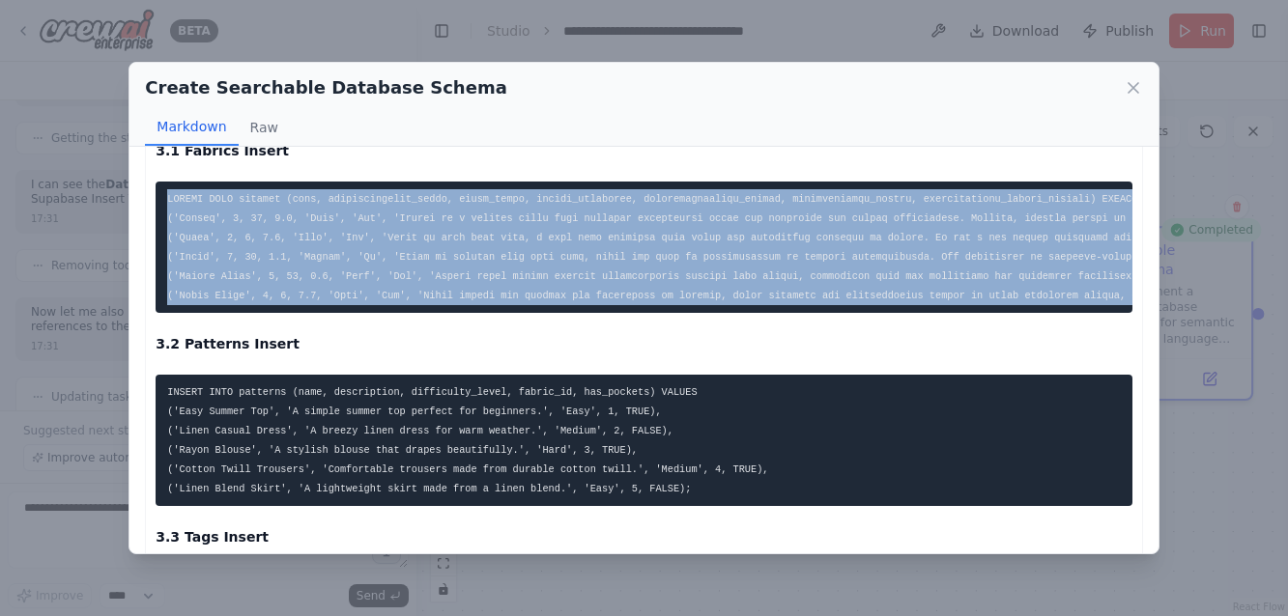
drag, startPoint x: 163, startPoint y: 197, endPoint x: 173, endPoint y: 314, distance: 117.3
click at [173, 314] on div "Database Schema Specification 1. Tables/Collections Definition 1.1 Patterns Tab…" at bounding box center [644, 442] width 976 height 3669
copy div "INSERT INTO fabrics (name, sustainability_score, water_usage, carbon_footprint,…"
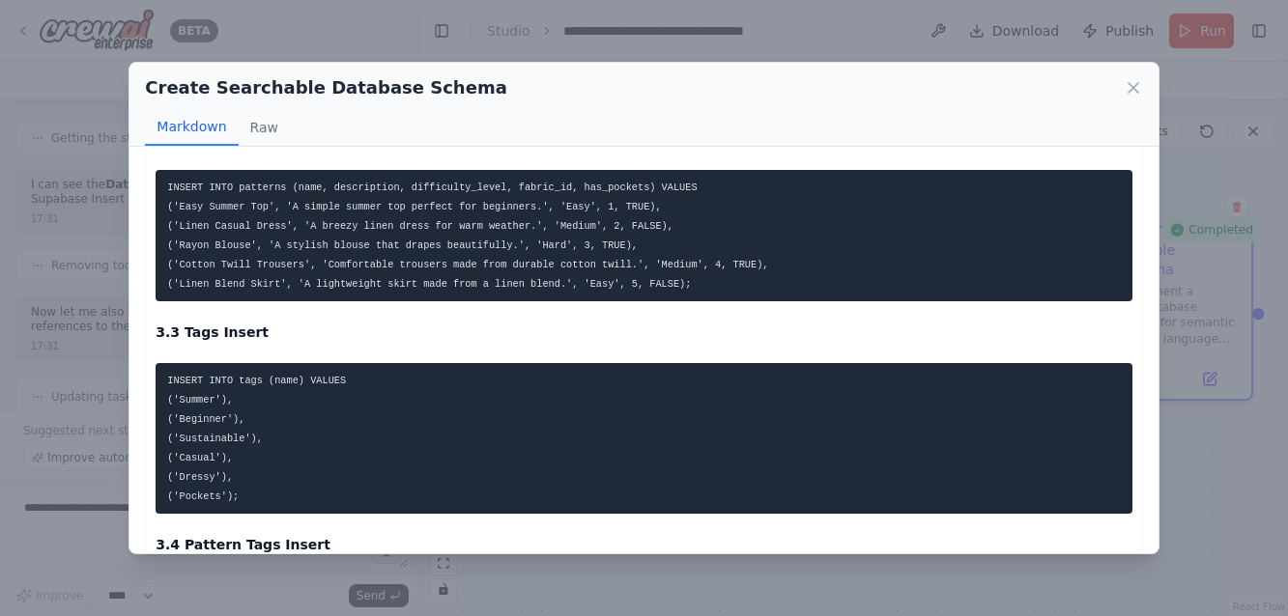
scroll to position [1736, 0]
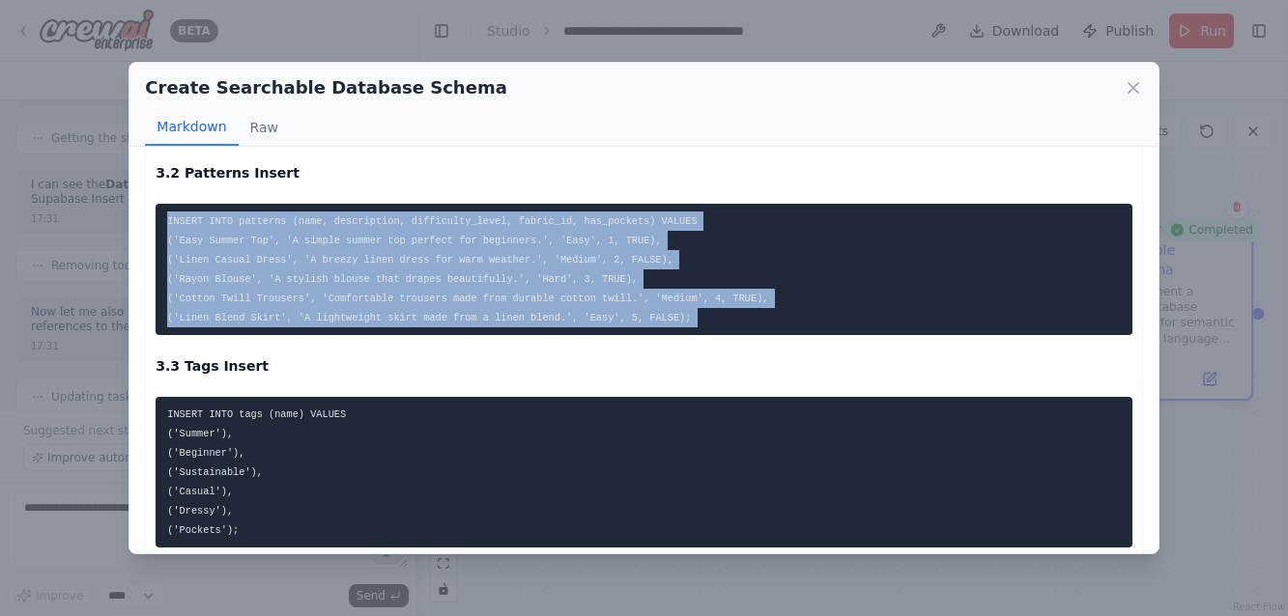
drag, startPoint x: 169, startPoint y: 216, endPoint x: 731, endPoint y: 337, distance: 575.0
click at [731, 337] on div "Database Schema Specification 1. Tables/Collections Definition 1.1 Patterns Tab…" at bounding box center [644, 271] width 976 height 3669
copy div "INSERT INTO patterns (name, description, difficulty_level, fabric_id, has_pocke…"
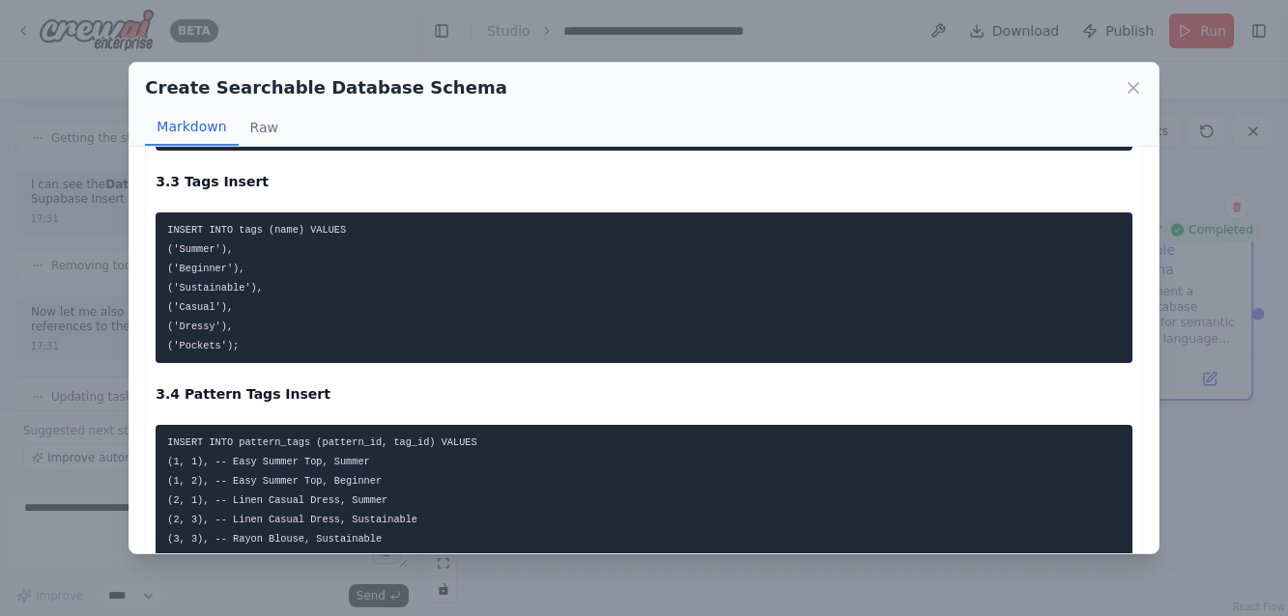
scroll to position [1926, 0]
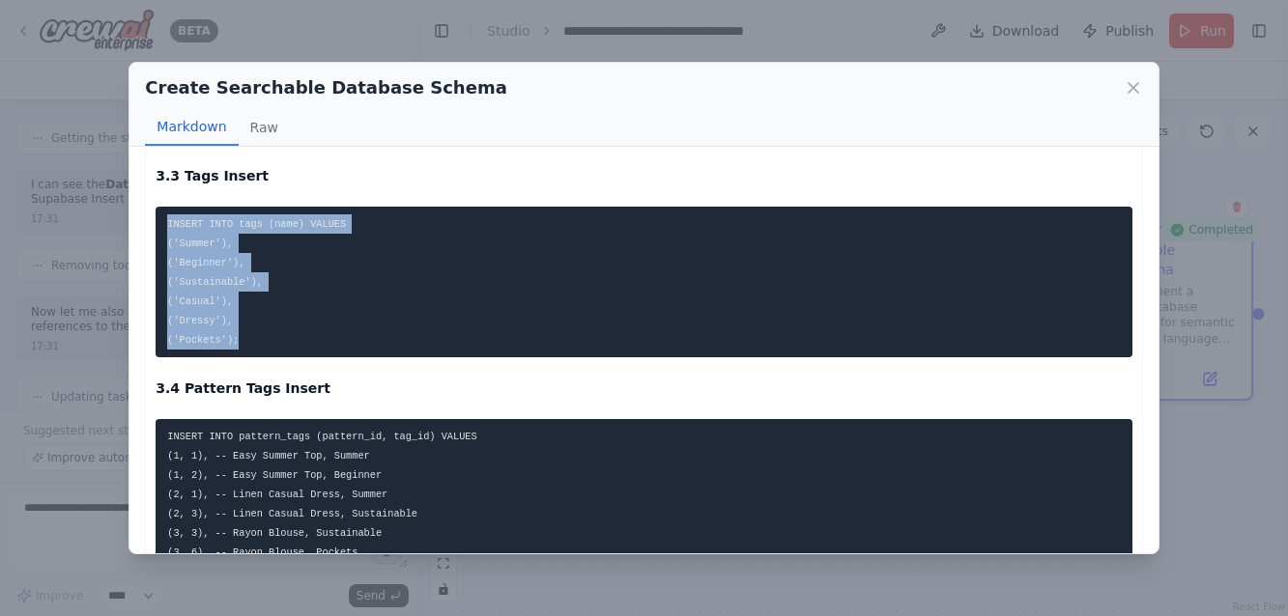
drag, startPoint x: 244, startPoint y: 341, endPoint x: 155, endPoint y: 220, distance: 150.5
click at [155, 220] on div "Database Schema Specification 1. Tables/Collections Definition 1.1 Patterns Tab…" at bounding box center [643, 81] width 997 height 3690
copy code "INSERT INTO tags (name) VALUES ('Summer'), ('Beginner'), ('Sustainable'), ('Cas…"
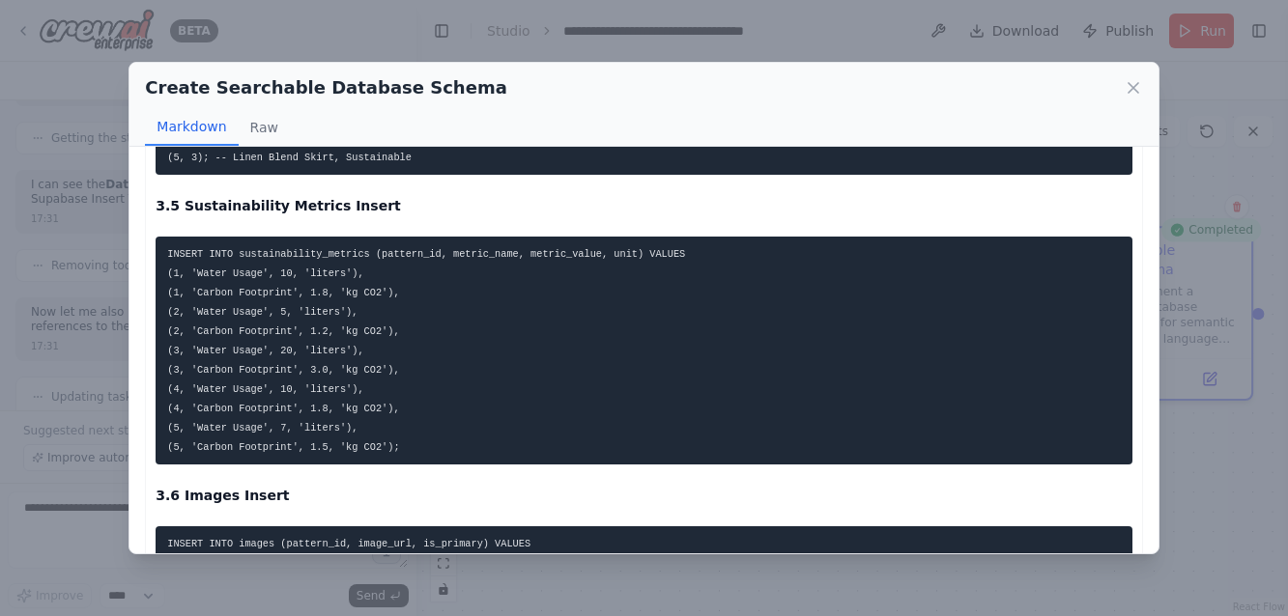
scroll to position [2425, 0]
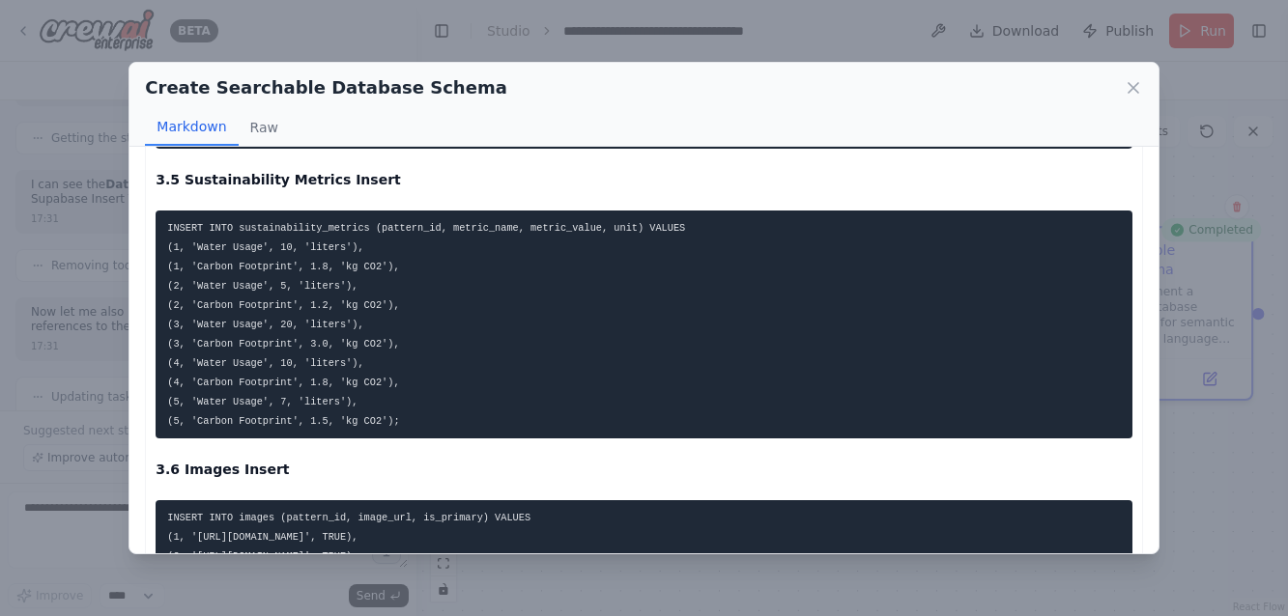
click at [708, 14] on div "Create Searchable Database Schema Markdown Raw Database Schema Specification 1.…" at bounding box center [644, 308] width 1288 height 616
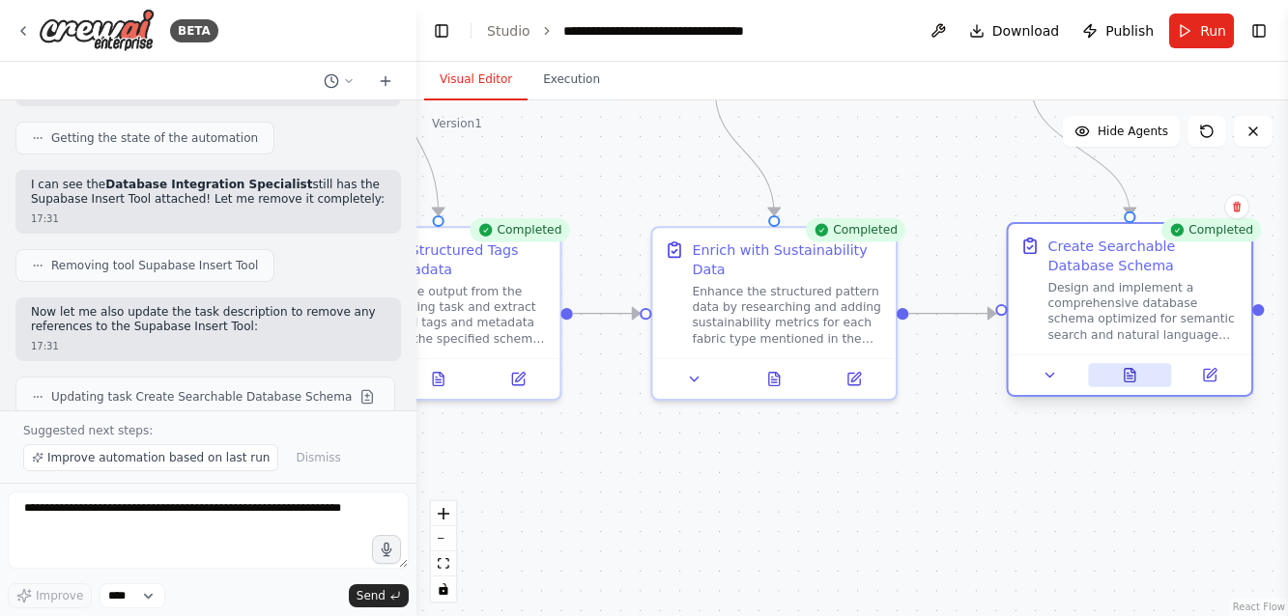
click at [1124, 384] on button at bounding box center [1130, 375] width 84 height 24
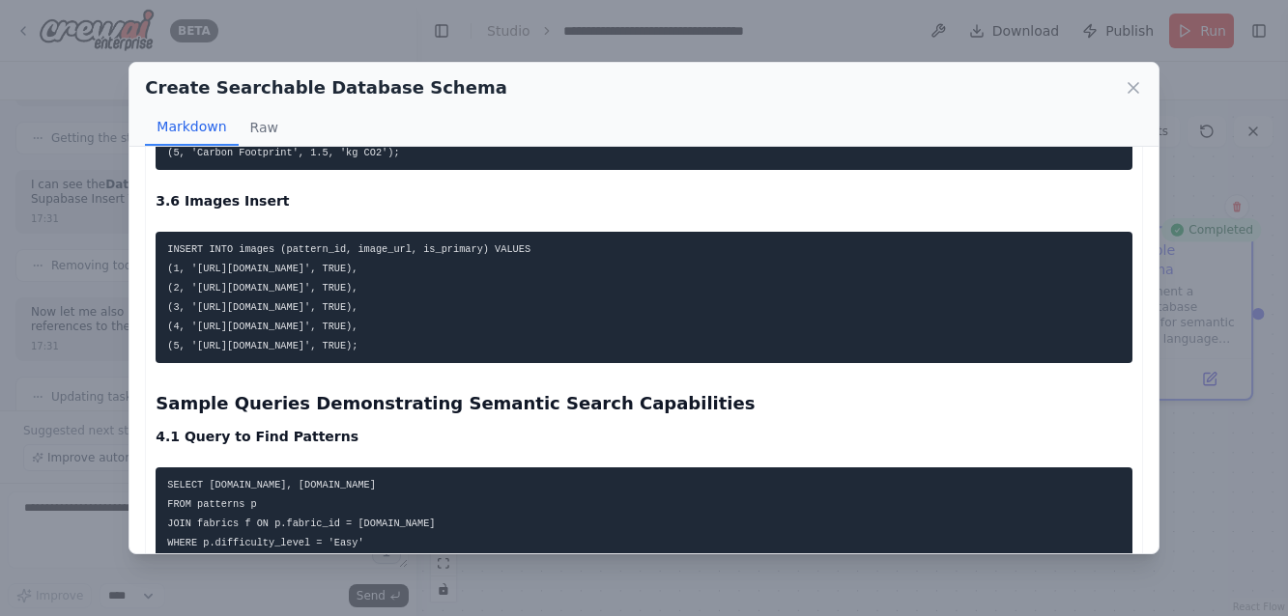
scroll to position [2700, 0]
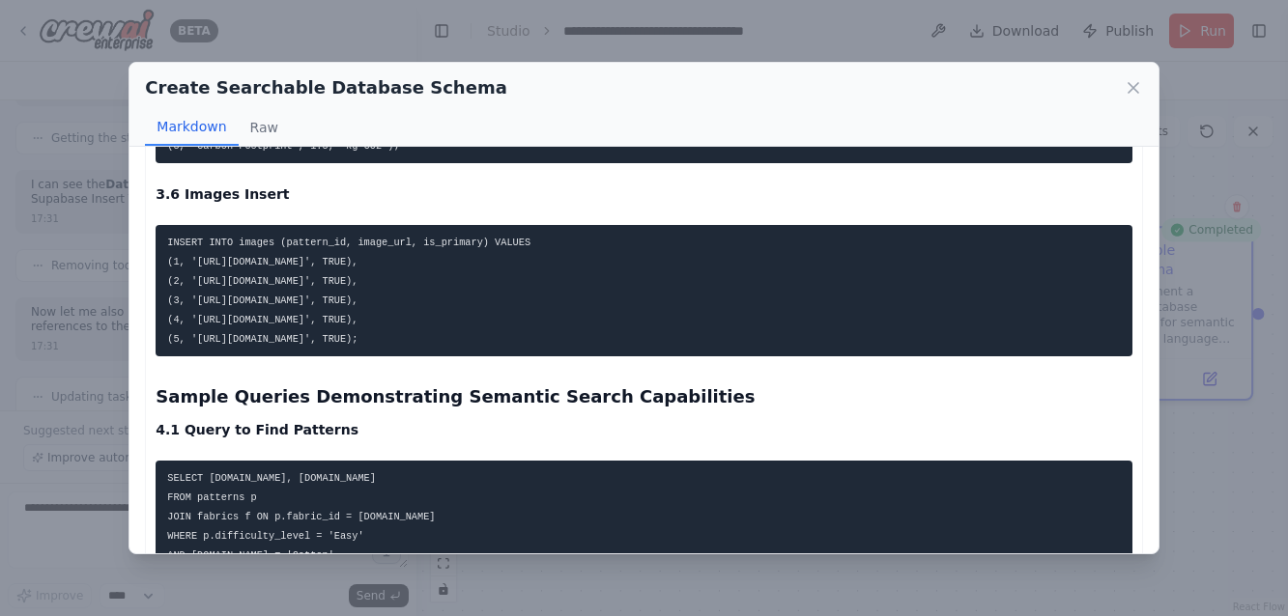
drag, startPoint x: 511, startPoint y: 342, endPoint x: 126, endPoint y: 244, distance: 397.6
click at [126, 244] on div "Create Searchable Database Schema Markdown Raw Database Schema Specification 1.…" at bounding box center [644, 308] width 1288 height 616
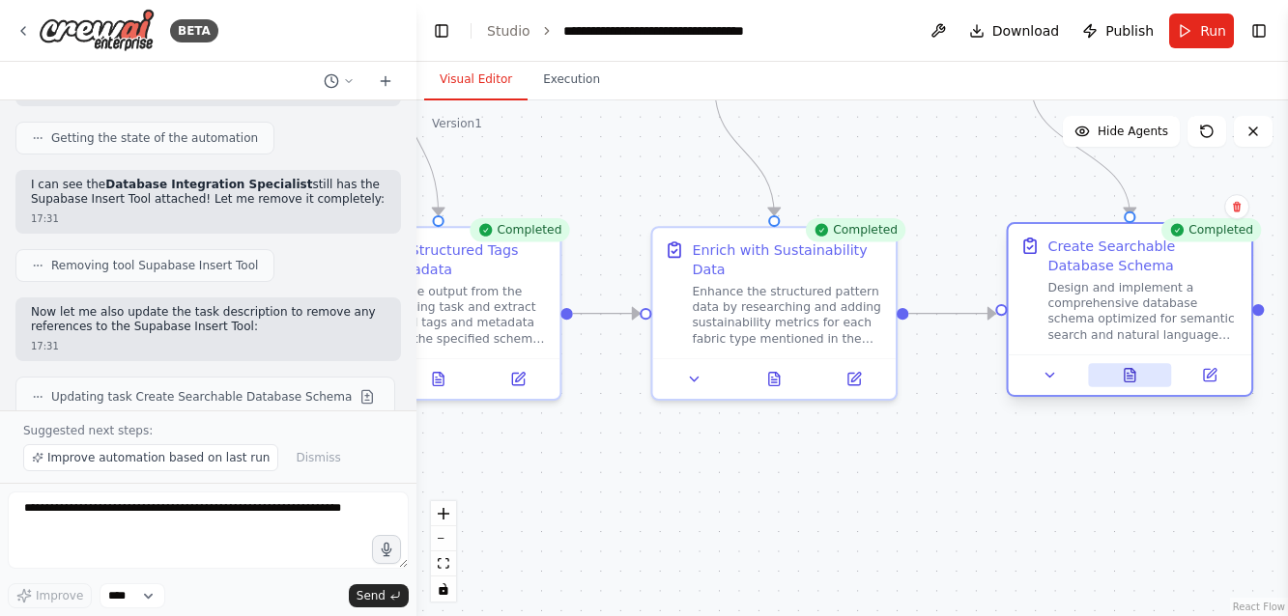
click at [1130, 378] on icon at bounding box center [1129, 376] width 11 height 14
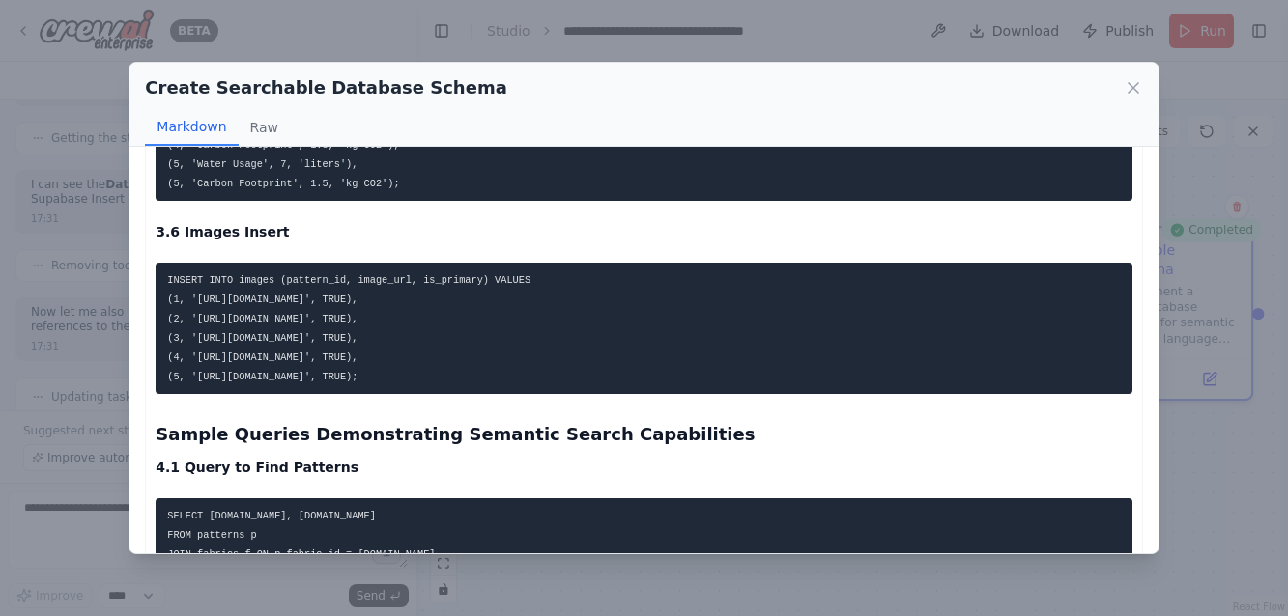
scroll to position [2657, 0]
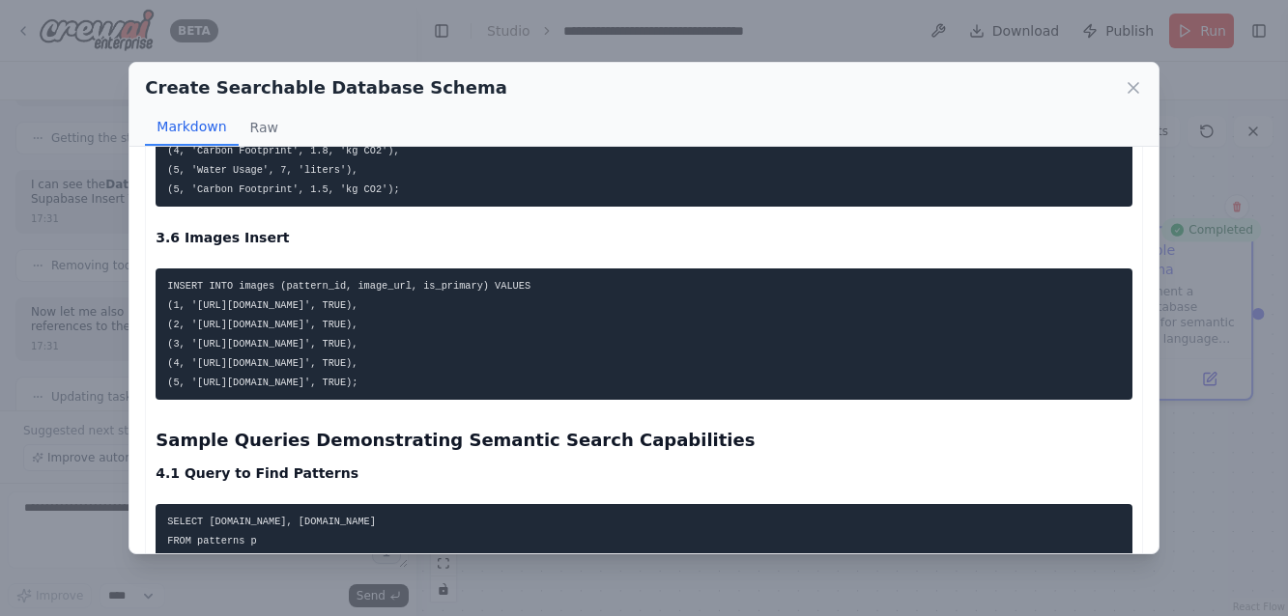
drag, startPoint x: 518, startPoint y: 384, endPoint x: 160, endPoint y: 279, distance: 372.3
click at [160, 279] on pre "INSERT INTO images (pattern_id, image_url, is_primary) VALUES (1, 'http://examp…" at bounding box center [644, 334] width 976 height 131
copy code "INSERT INTO images (pattern_id, image_url, is_primary) VALUES (1, 'http://examp…"
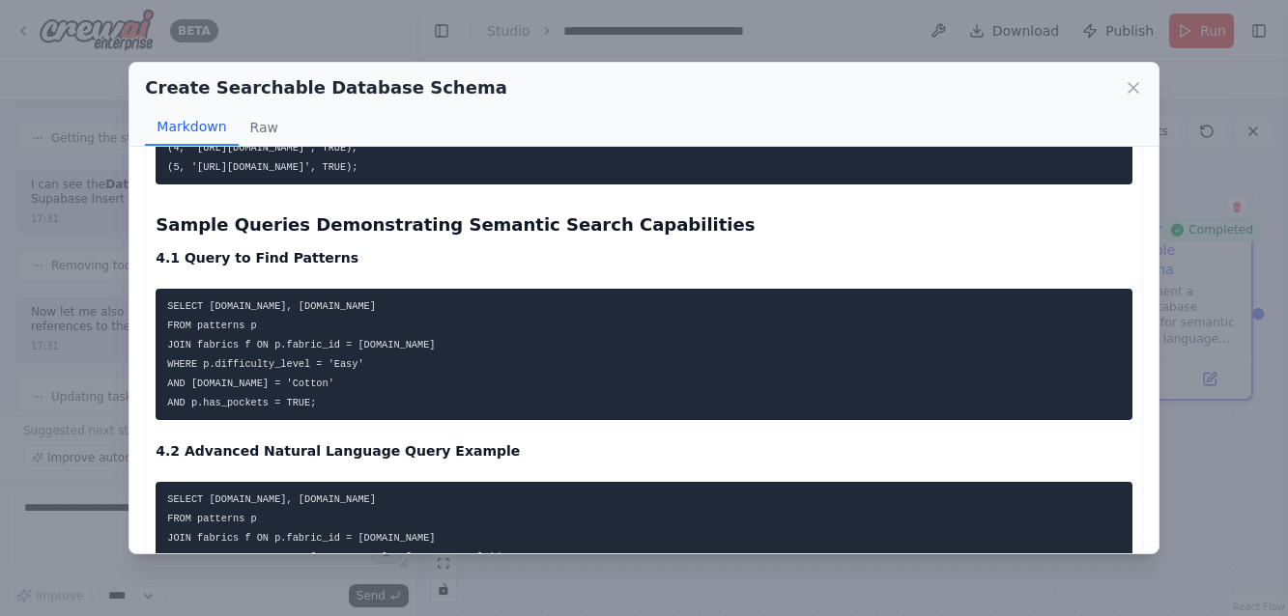
scroll to position [2884, 0]
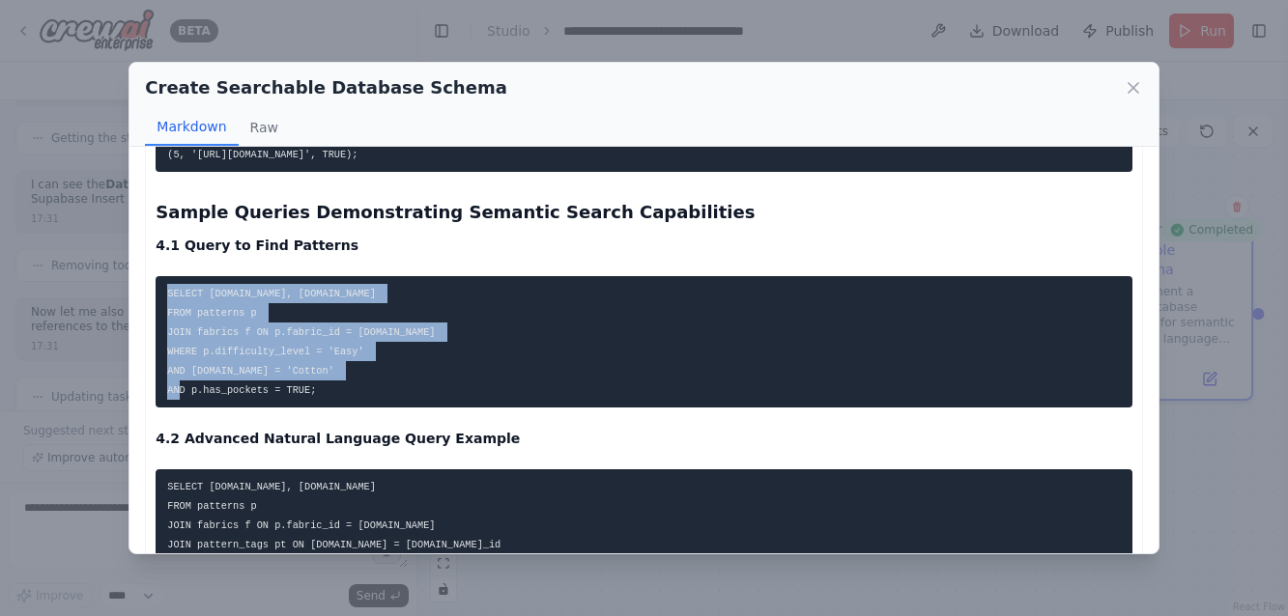
drag, startPoint x: 338, startPoint y: 391, endPoint x: 120, endPoint y: 288, distance: 241.5
click at [120, 288] on div "Create Searchable Database Schema Markdown Raw Database Schema Specification 1.…" at bounding box center [644, 308] width 1288 height 616
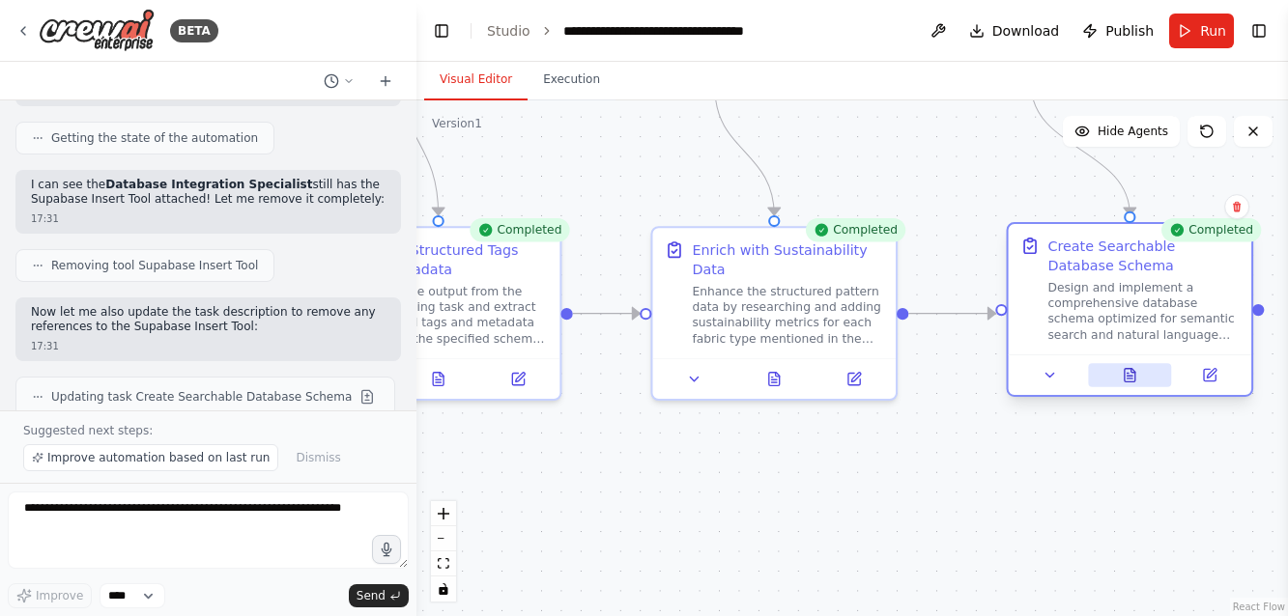
click at [1126, 377] on icon at bounding box center [1129, 376] width 11 height 14
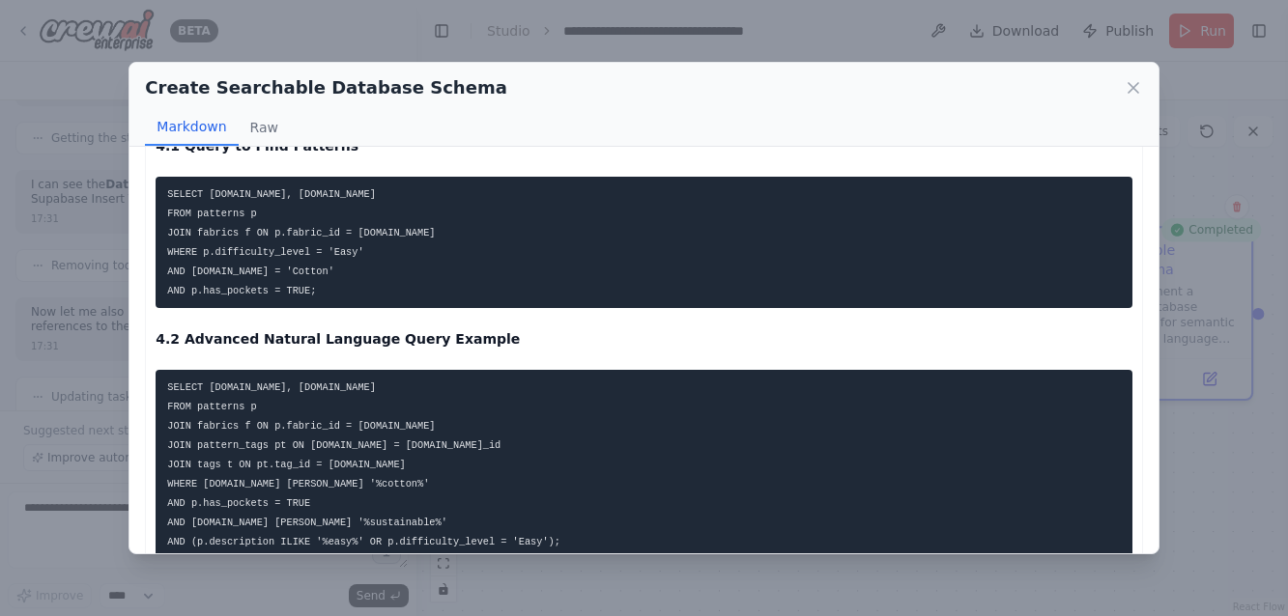
scroll to position [2955, 0]
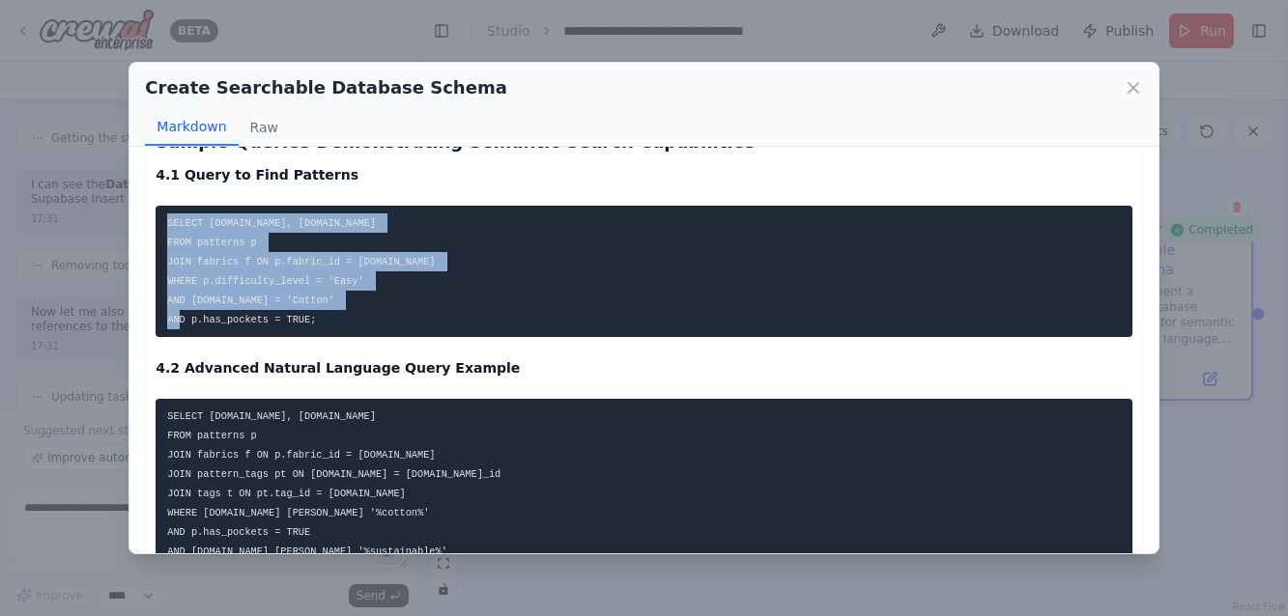
drag, startPoint x: 327, startPoint y: 322, endPoint x: 158, endPoint y: 207, distance: 204.4
click at [158, 207] on pre "SELECT p.name, p.description FROM patterns p JOIN fabrics f ON p.fabric_id = f.…" at bounding box center [644, 271] width 976 height 131
copy code "SELECT p.name, p.description FROM patterns p JOIN fabrics f ON p.fabric_id = f.…"
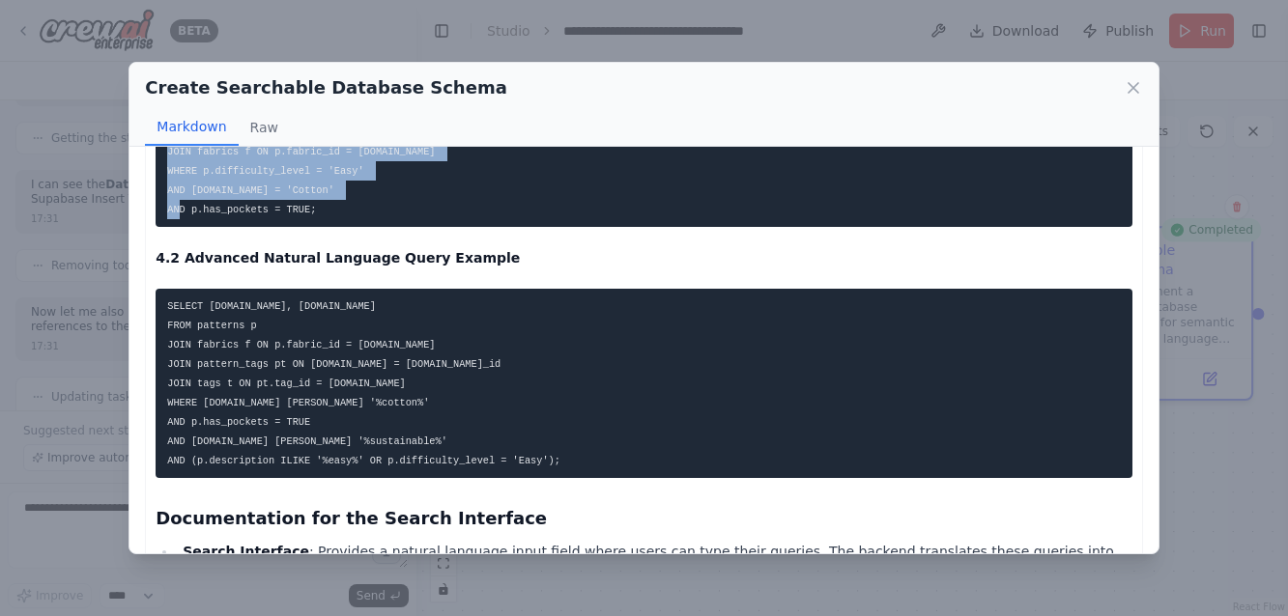
scroll to position [3070, 0]
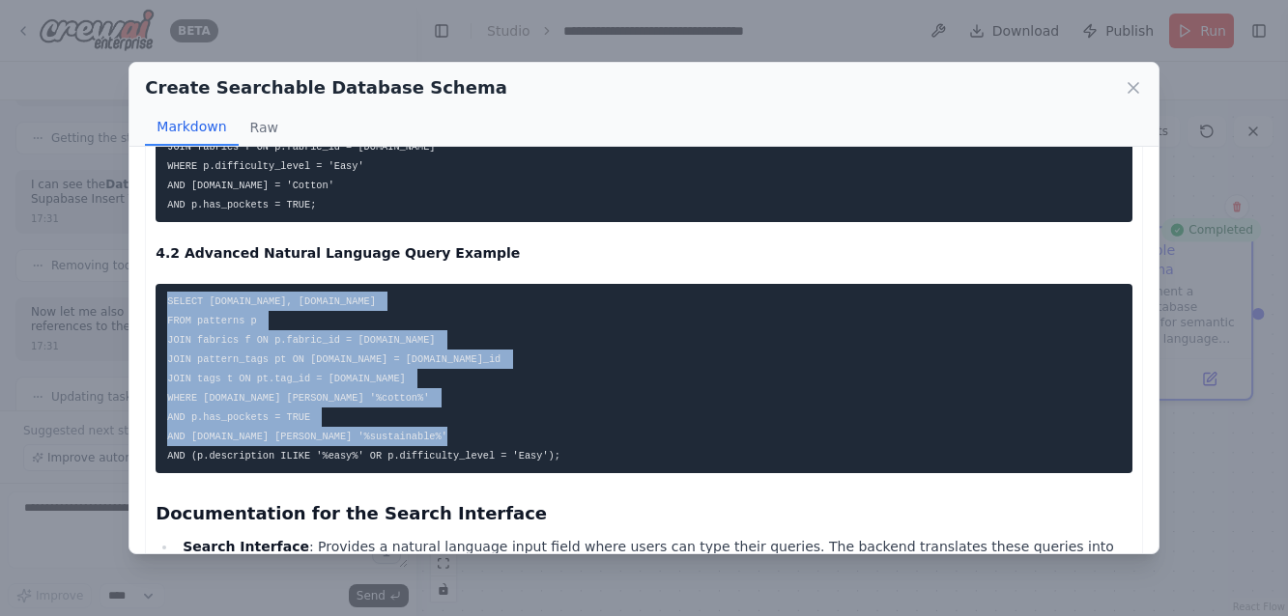
drag, startPoint x: 593, startPoint y: 453, endPoint x: 165, endPoint y: 296, distance: 456.0
click at [165, 296] on pre "SELECT p.name, p.description FROM patterns p JOIN fabrics f ON p.fabric_id = f.…" at bounding box center [644, 378] width 976 height 189
copy code "SELECT p.name, p.description FROM patterns p JOIN fabrics f ON p.fabric_id = f.…"
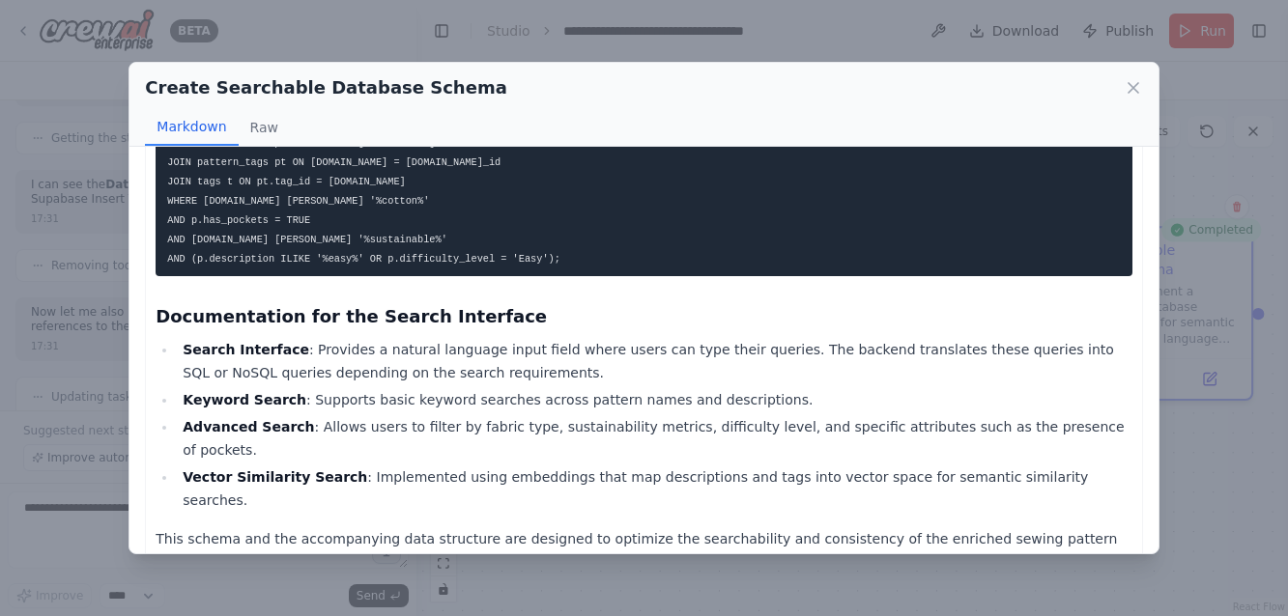
scroll to position [3266, 0]
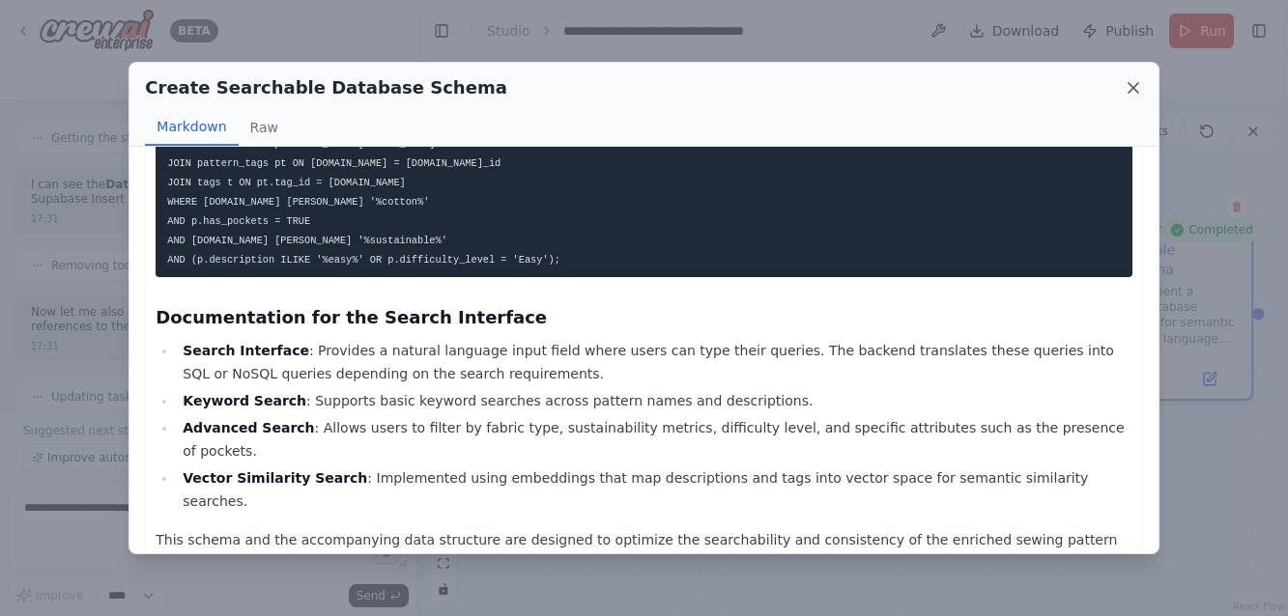
click at [1129, 86] on icon at bounding box center [1132, 87] width 19 height 19
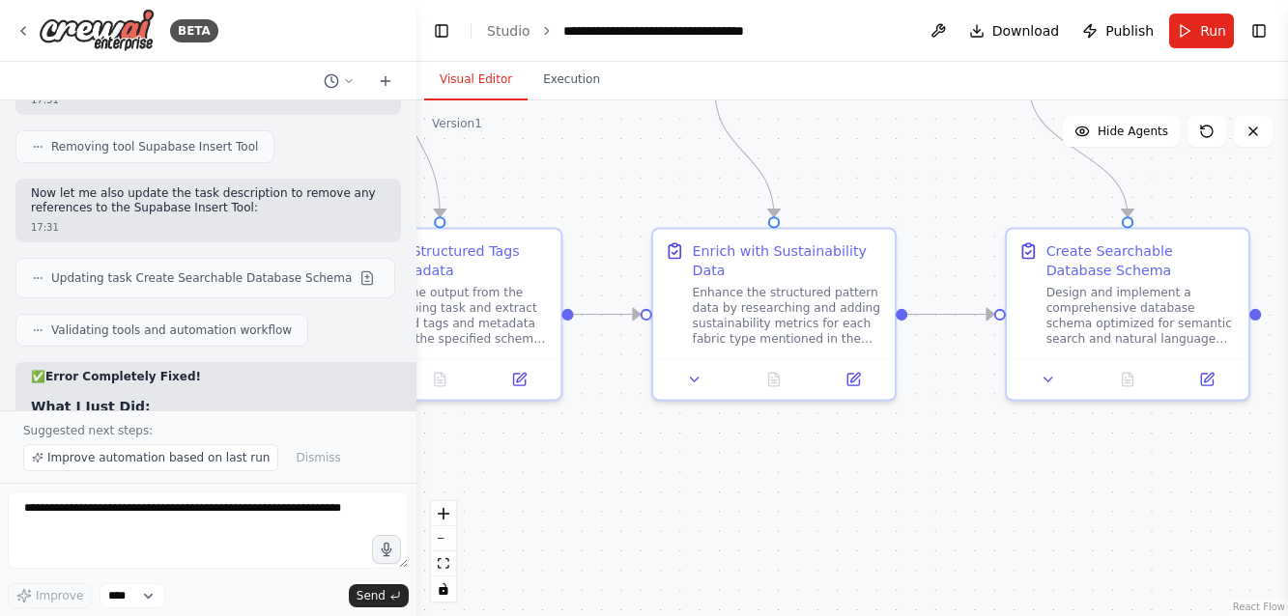
scroll to position [0, 0]
click at [1196, 32] on button "Run" at bounding box center [1201, 31] width 65 height 35
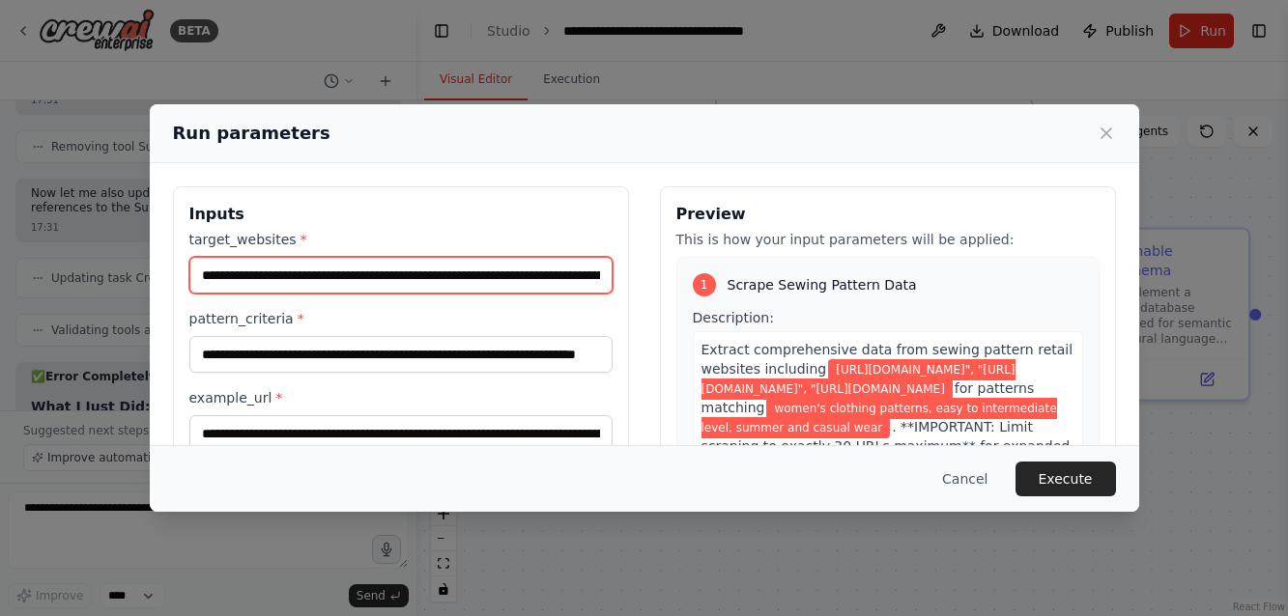
click at [389, 273] on input "**********" at bounding box center [400, 275] width 423 height 37
drag, startPoint x: 583, startPoint y: 272, endPoint x: 153, endPoint y: 264, distance: 430.9
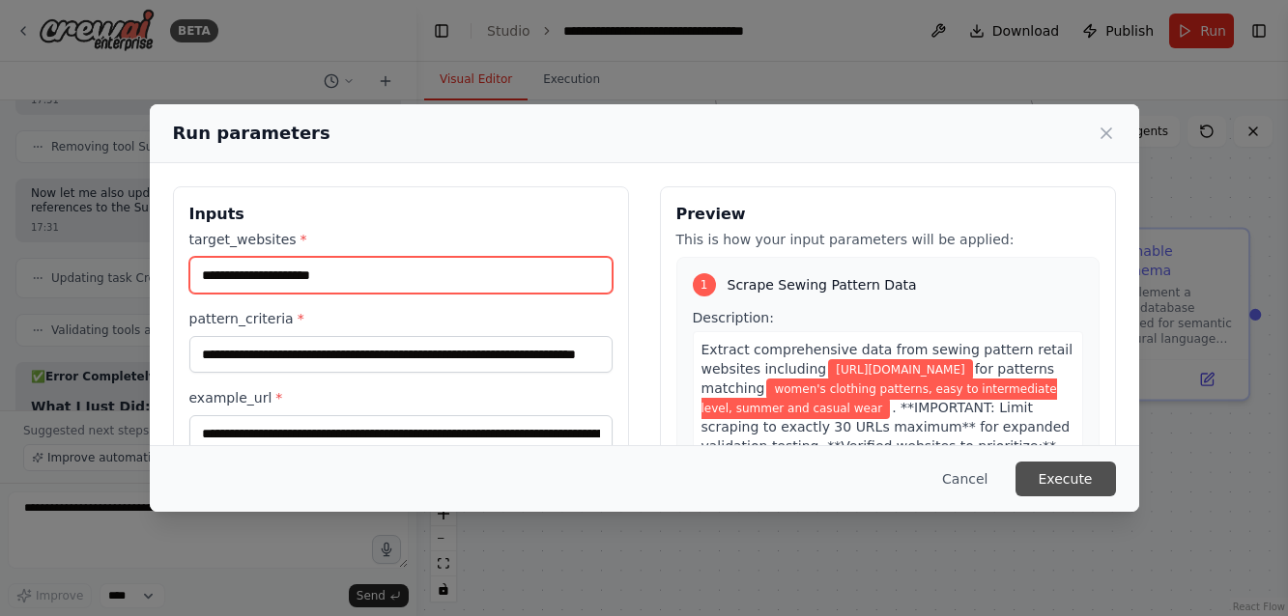
type input "**********"
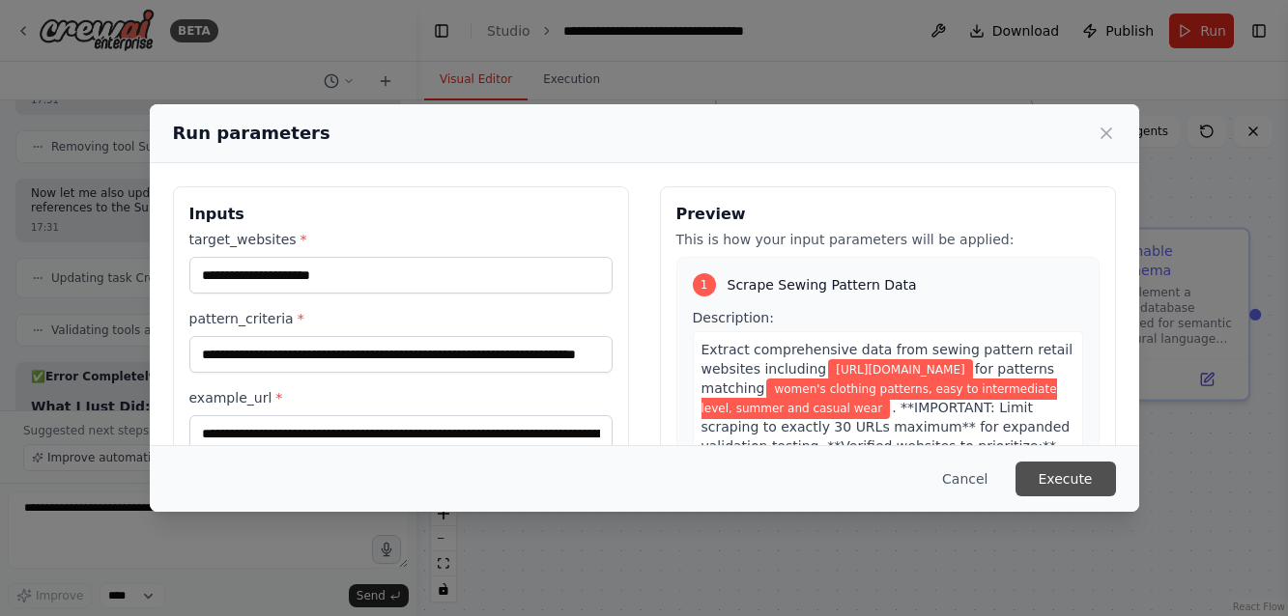
click at [1064, 470] on button "Execute" at bounding box center [1065, 479] width 100 height 35
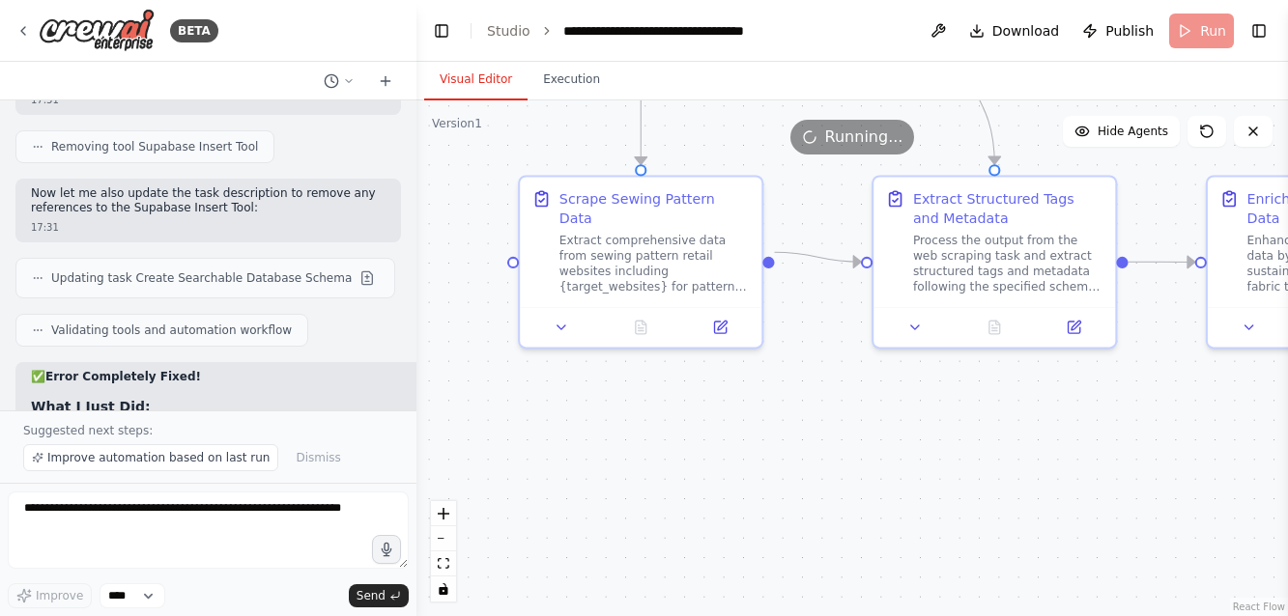
drag, startPoint x: 692, startPoint y: 536, endPoint x: 1246, endPoint y: 484, distance: 556.9
click at [1246, 484] on div ".deletable-edge-delete-btn { width: 20px; height: 20px; border: 0px solid #ffff…" at bounding box center [851, 358] width 871 height 516
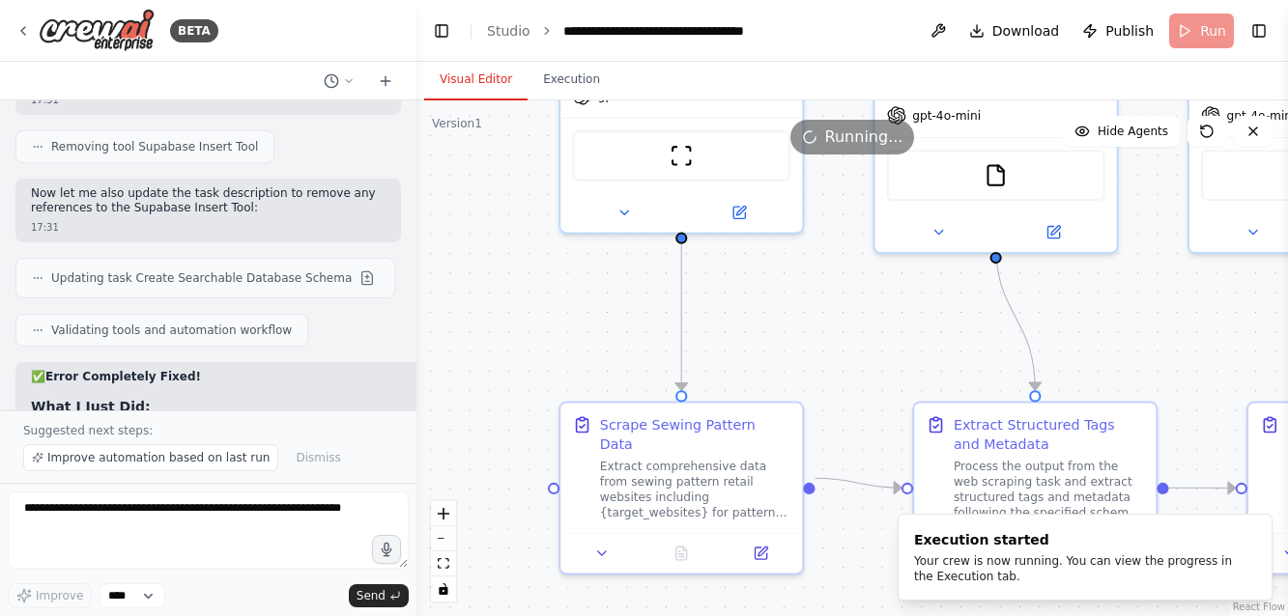
drag, startPoint x: 708, startPoint y: 426, endPoint x: 749, endPoint y: 652, distance: 229.7
click at [749, 615] on html "BETA Create a crew that will trawl a number of retail websites (like Hobbycraft…" at bounding box center [644, 308] width 1288 height 616
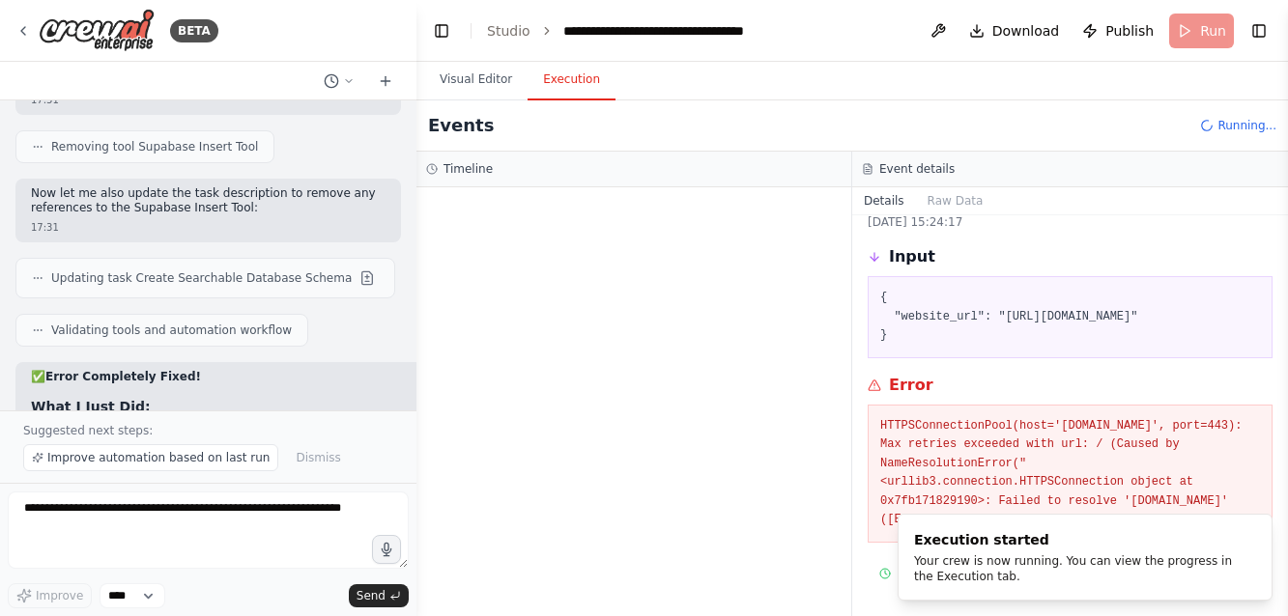
click at [554, 79] on button "Execution" at bounding box center [571, 80] width 88 height 41
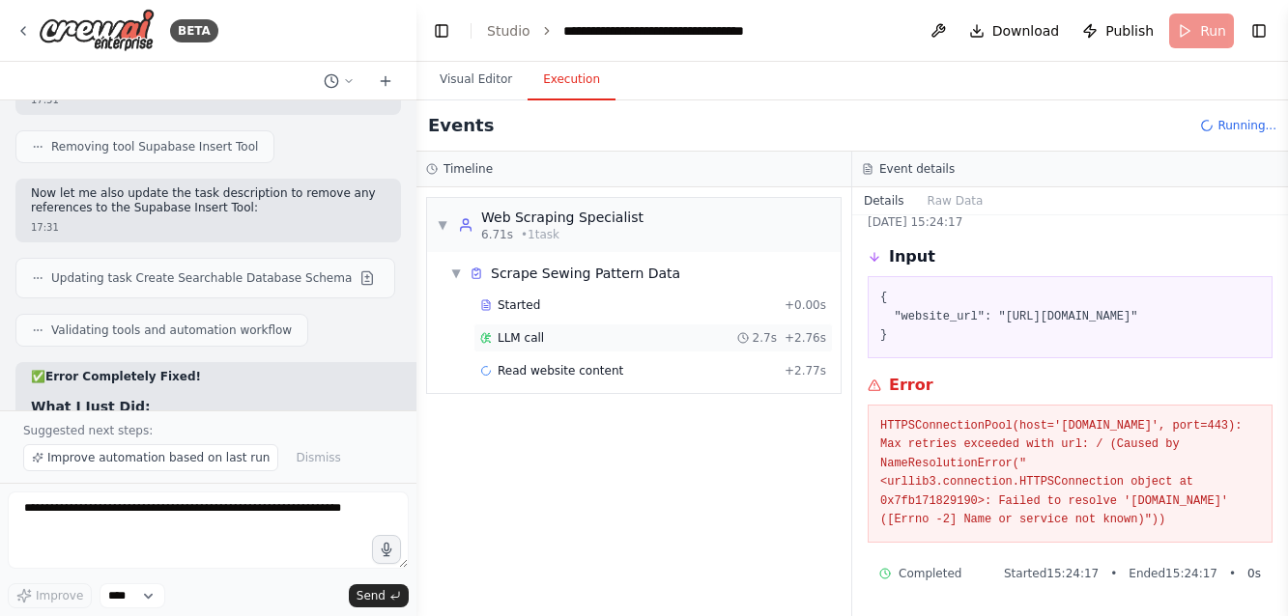
click at [511, 341] on span "LLM call" at bounding box center [520, 337] width 46 height 15
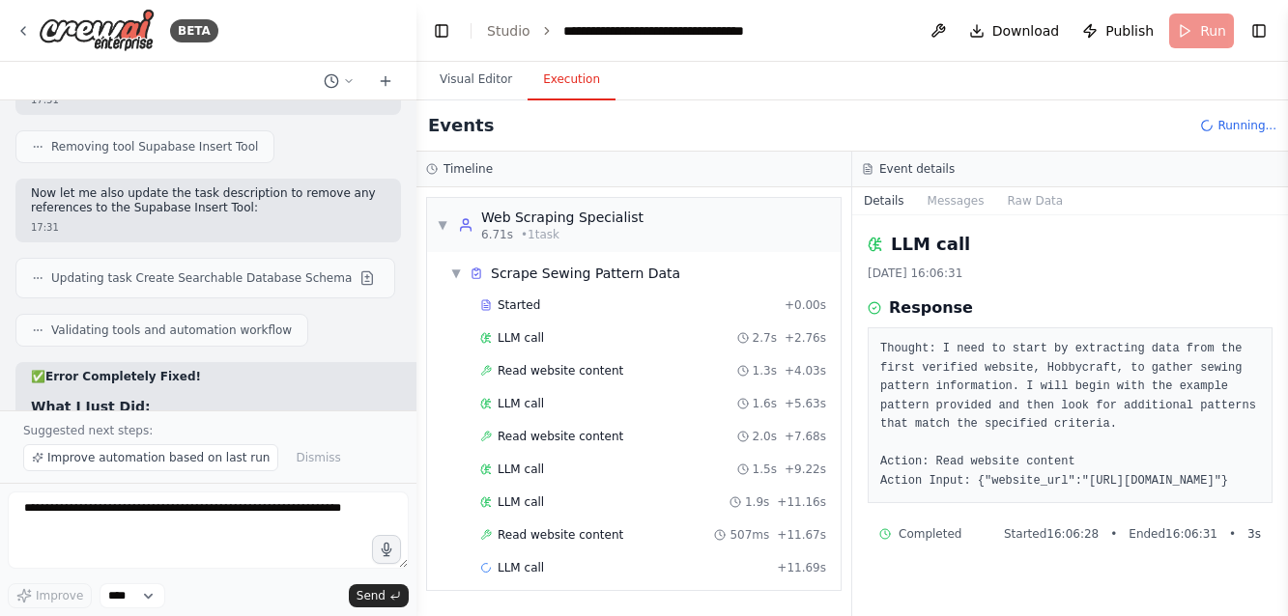
scroll to position [12, 0]
click at [529, 370] on span "Read website content" at bounding box center [560, 370] width 126 height 15
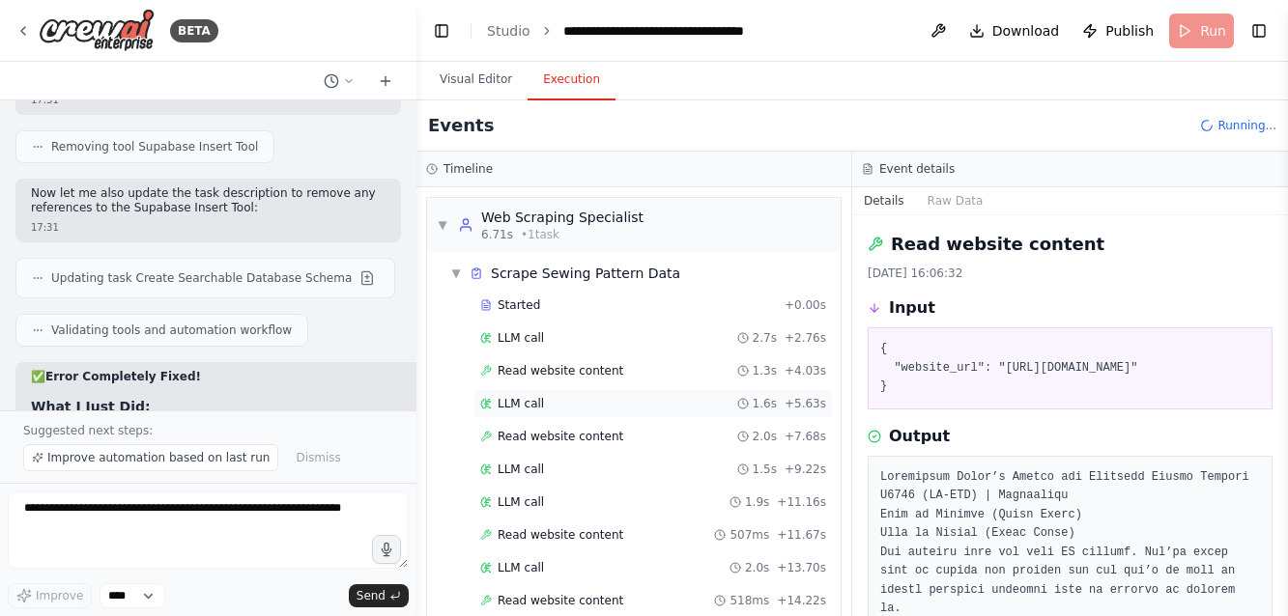
click at [526, 406] on span "LLM call" at bounding box center [520, 403] width 46 height 15
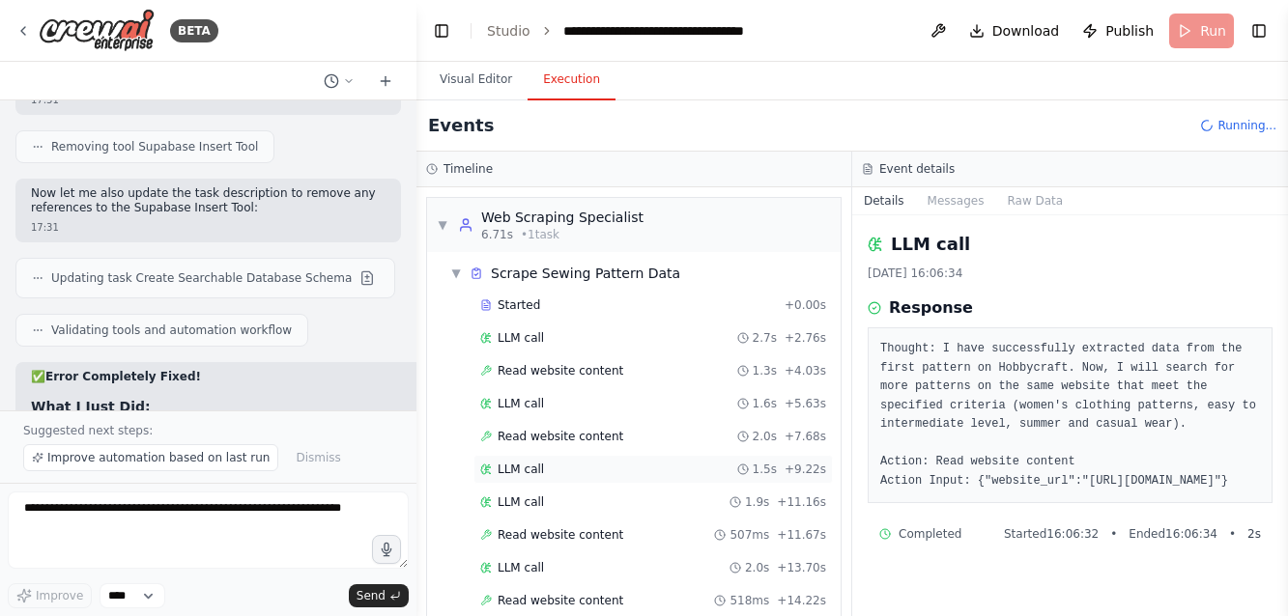
click at [532, 469] on span "LLM call" at bounding box center [520, 469] width 46 height 15
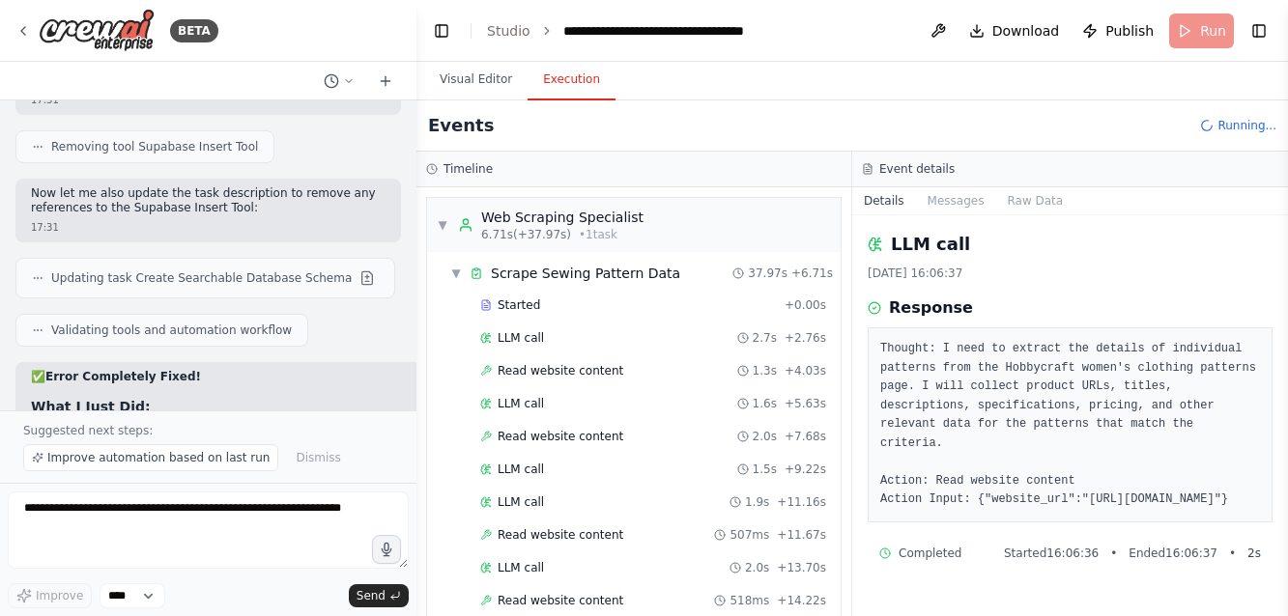
drag, startPoint x: 1066, startPoint y: 535, endPoint x: 997, endPoint y: 513, distance: 73.0
click at [997, 510] on pre "Thought: I need to extract the details of individual patterns from the Hobbycra…" at bounding box center [1070, 425] width 380 height 170
copy pre "https://www.hobbycraft.co.uk/sewing/sewing-patterns/womenswear"
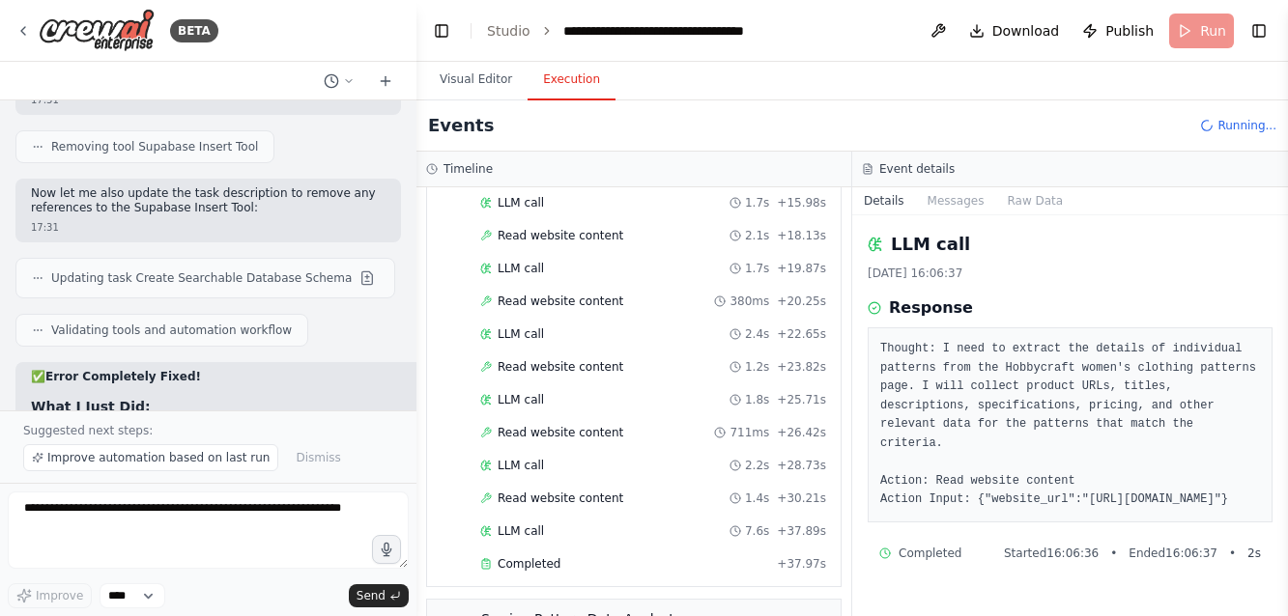
scroll to position [434, 0]
click at [538, 427] on span "Read website content" at bounding box center [560, 429] width 126 height 15
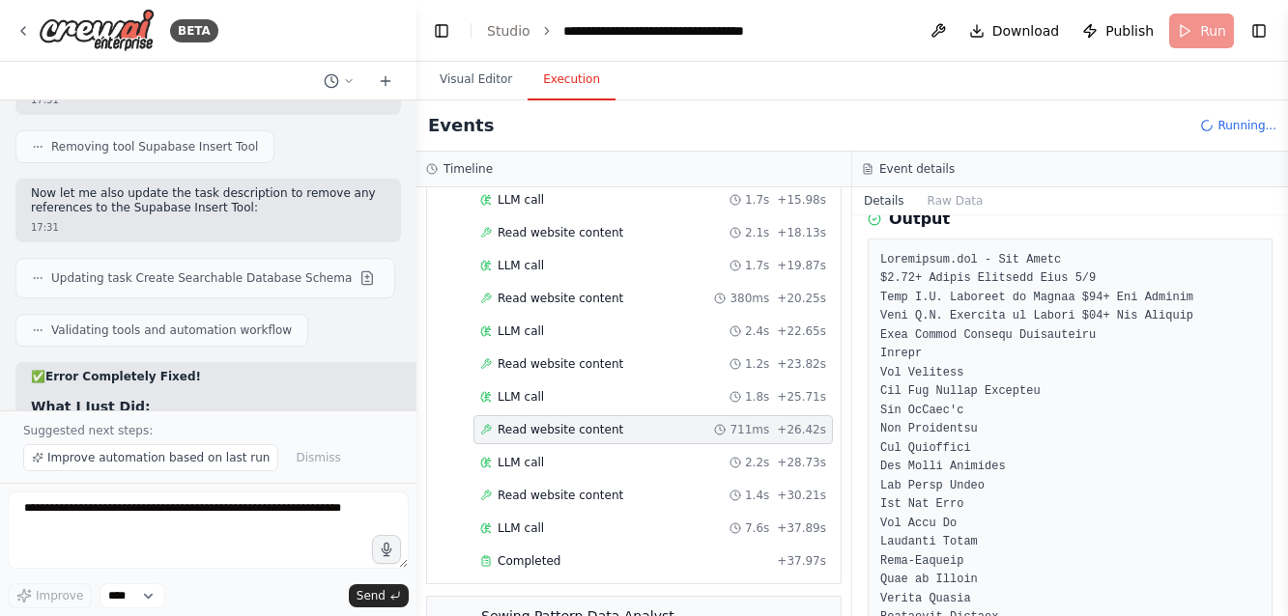
scroll to position [219, 0]
click at [516, 368] on span "Read website content" at bounding box center [560, 363] width 126 height 15
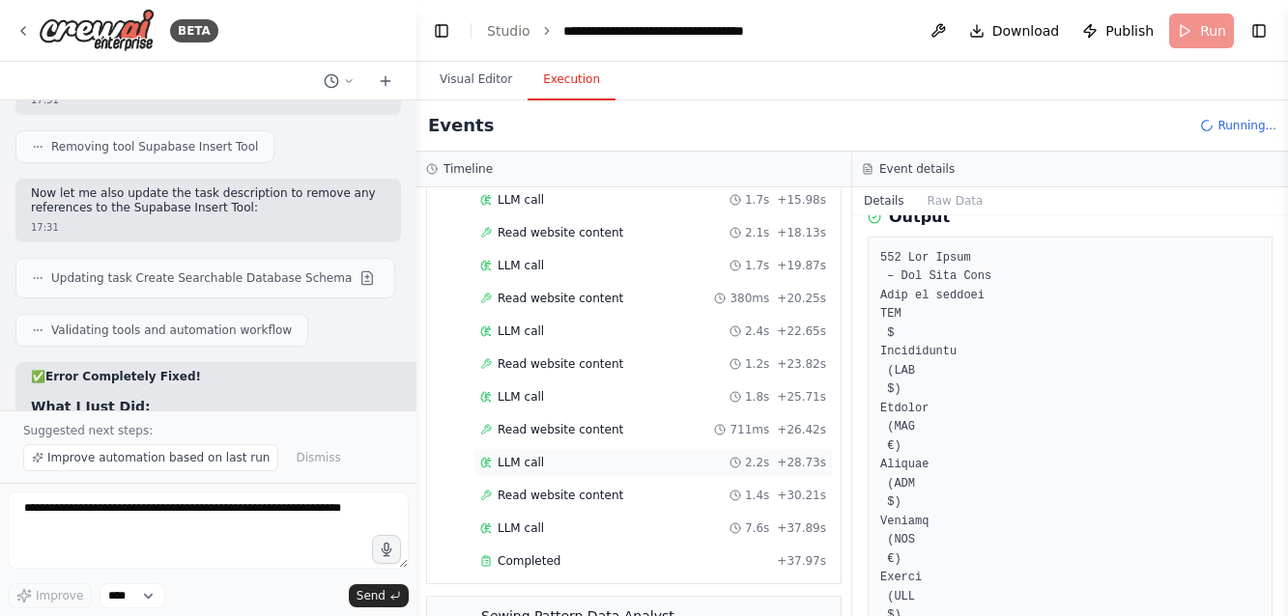
click at [527, 458] on span "LLM call" at bounding box center [520, 462] width 46 height 15
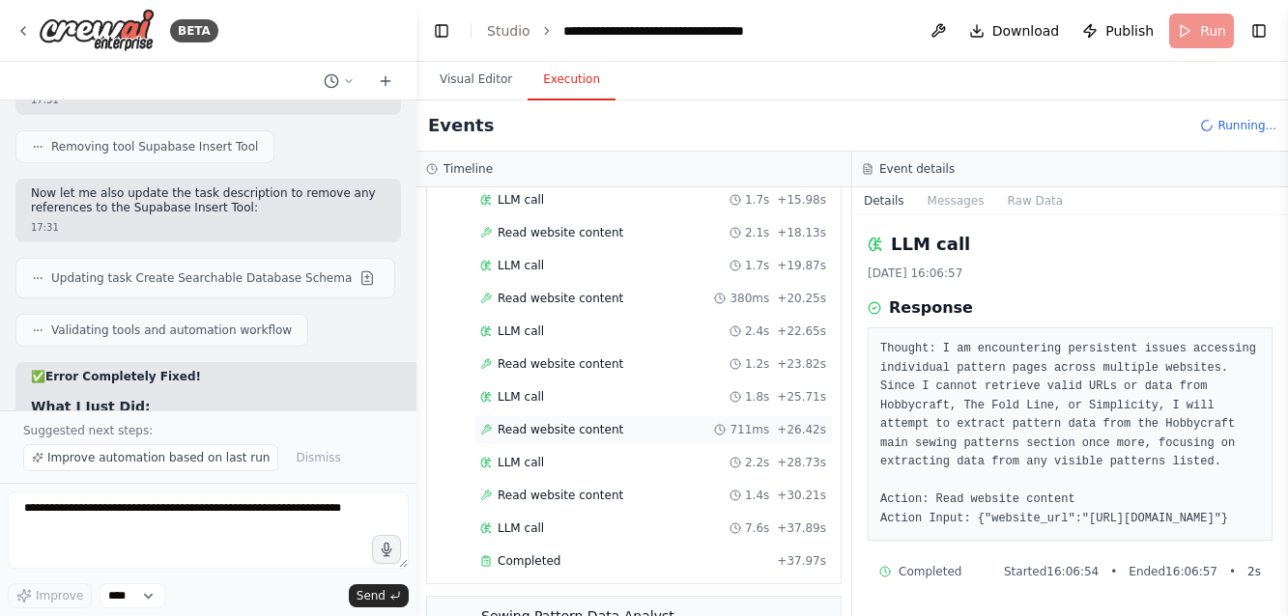
click at [527, 429] on span "Read website content" at bounding box center [560, 429] width 126 height 15
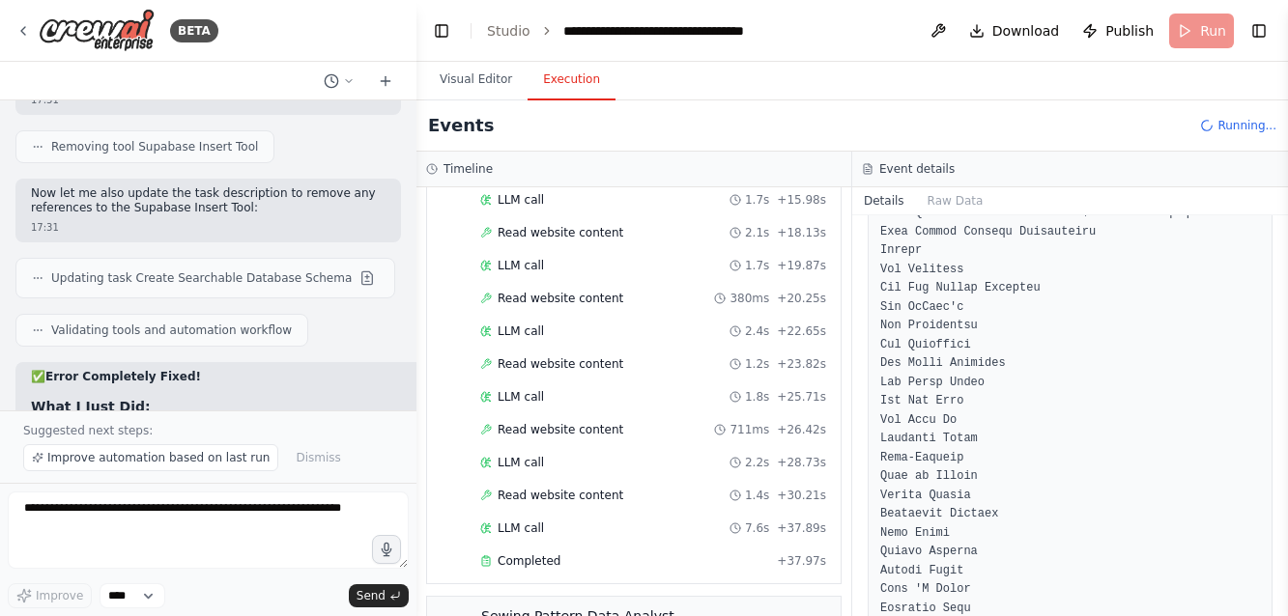
scroll to position [319, 0]
click at [528, 526] on span "LLM call" at bounding box center [520, 528] width 46 height 15
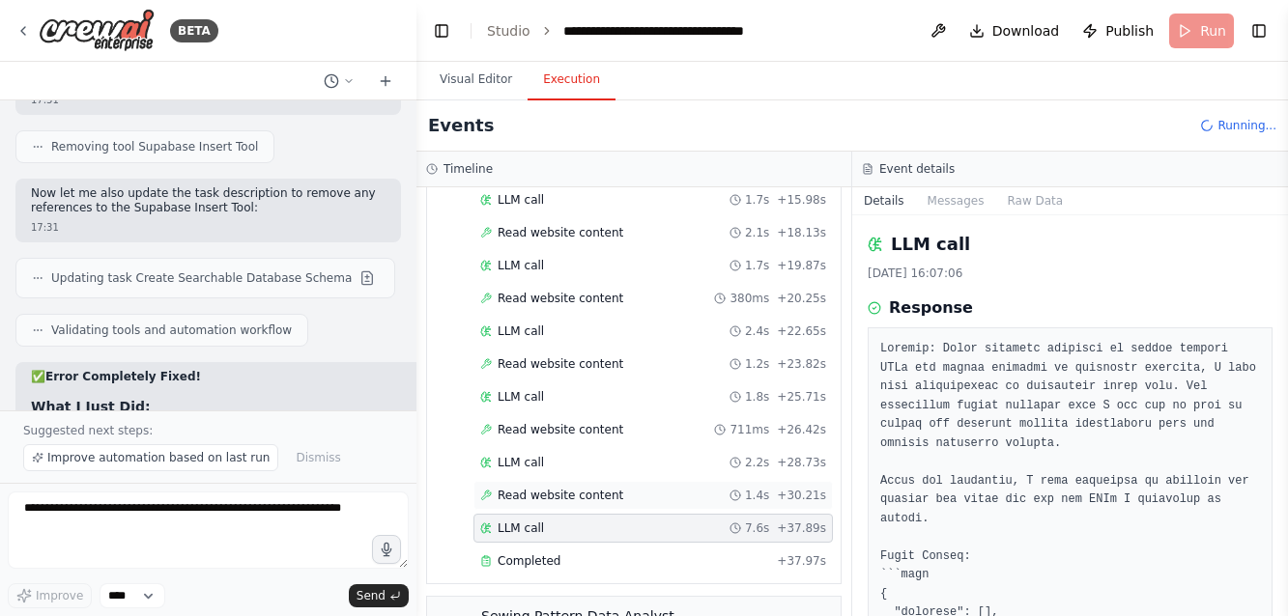
click at [528, 502] on span "Read website content" at bounding box center [560, 495] width 126 height 15
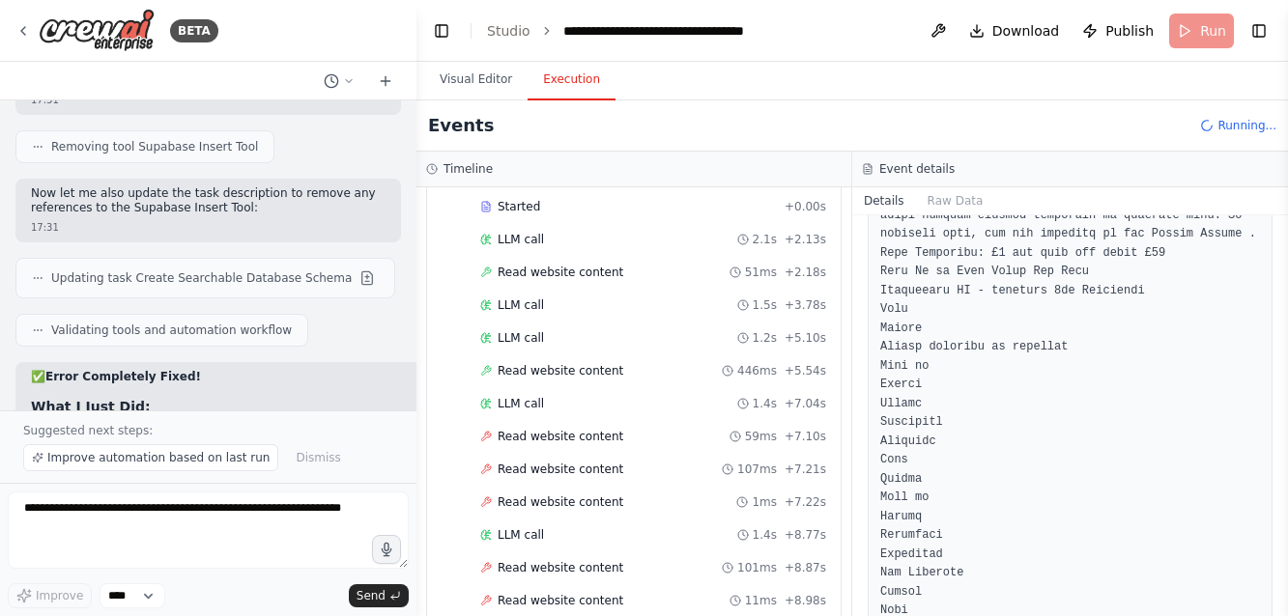
scroll to position [1292, 0]
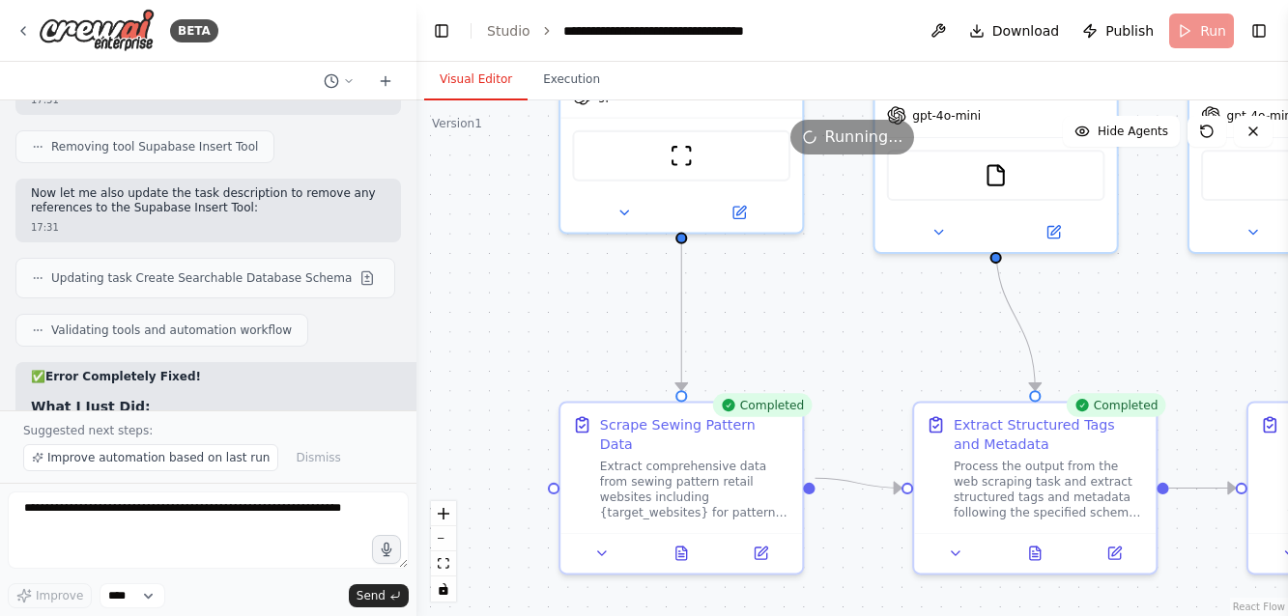
click at [445, 75] on button "Visual Editor" at bounding box center [475, 80] width 103 height 41
click at [680, 551] on icon at bounding box center [681, 551] width 5 height 0
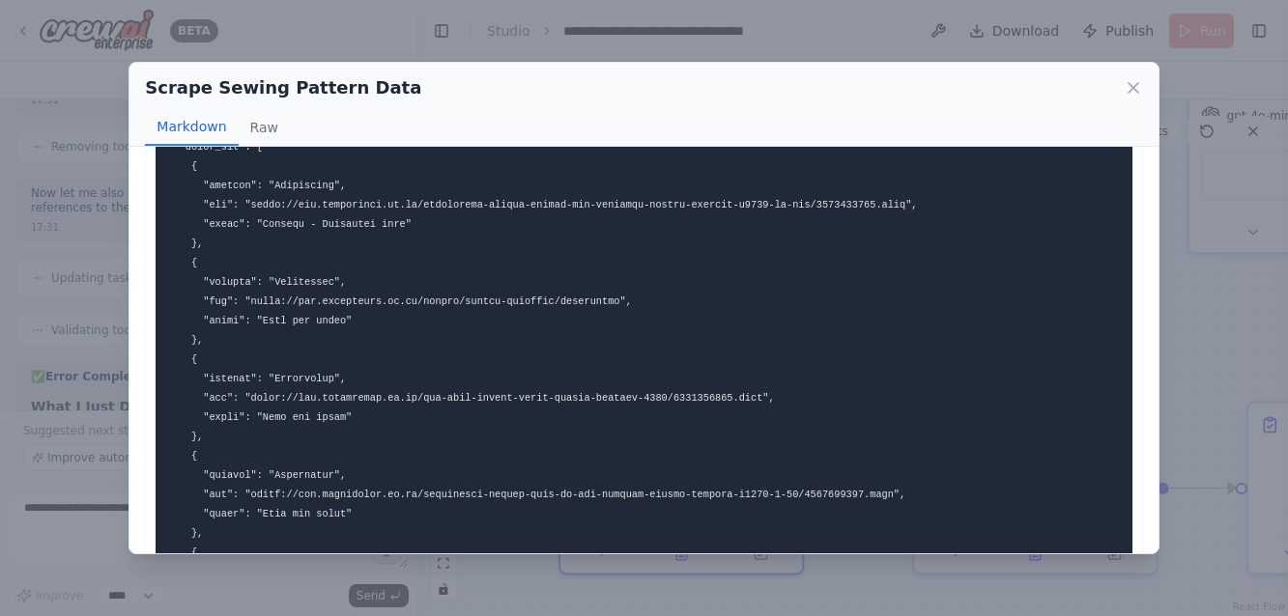
scroll to position [53, 0]
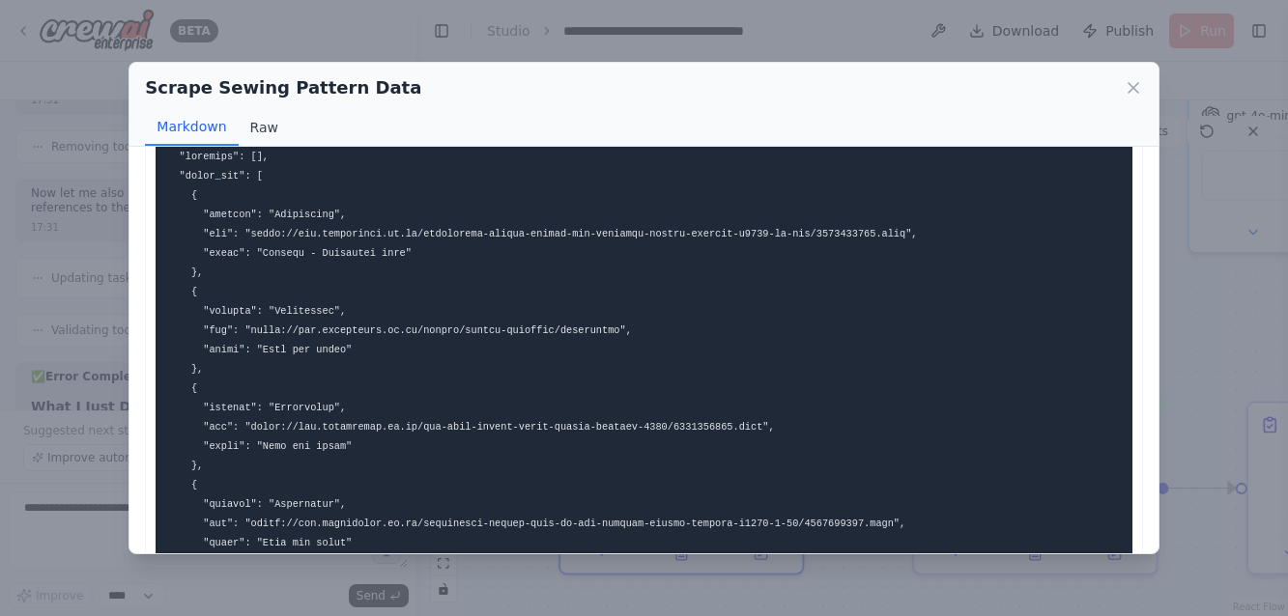
click at [252, 131] on button "Raw" at bounding box center [264, 127] width 51 height 37
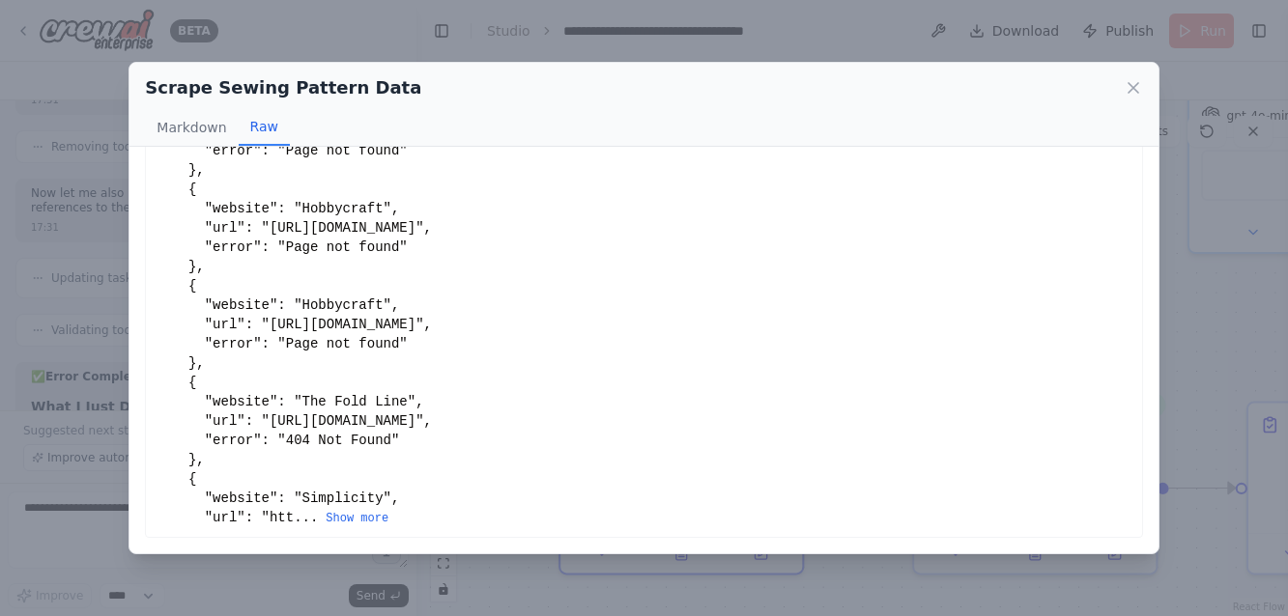
scroll to position [0, 0]
click at [1146, 92] on div "Scrape Sewing Pattern Data Markdown Raw" at bounding box center [643, 105] width 1028 height 84
click at [1138, 89] on icon at bounding box center [1132, 87] width 19 height 19
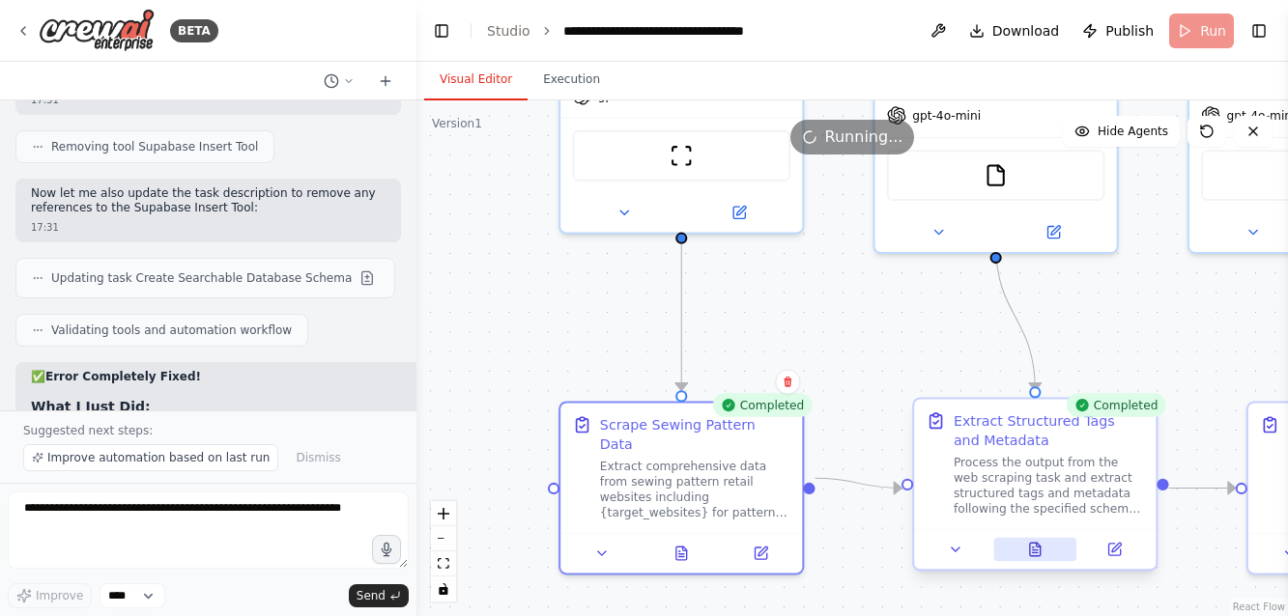
click at [1037, 546] on icon at bounding box center [1039, 545] width 4 height 4
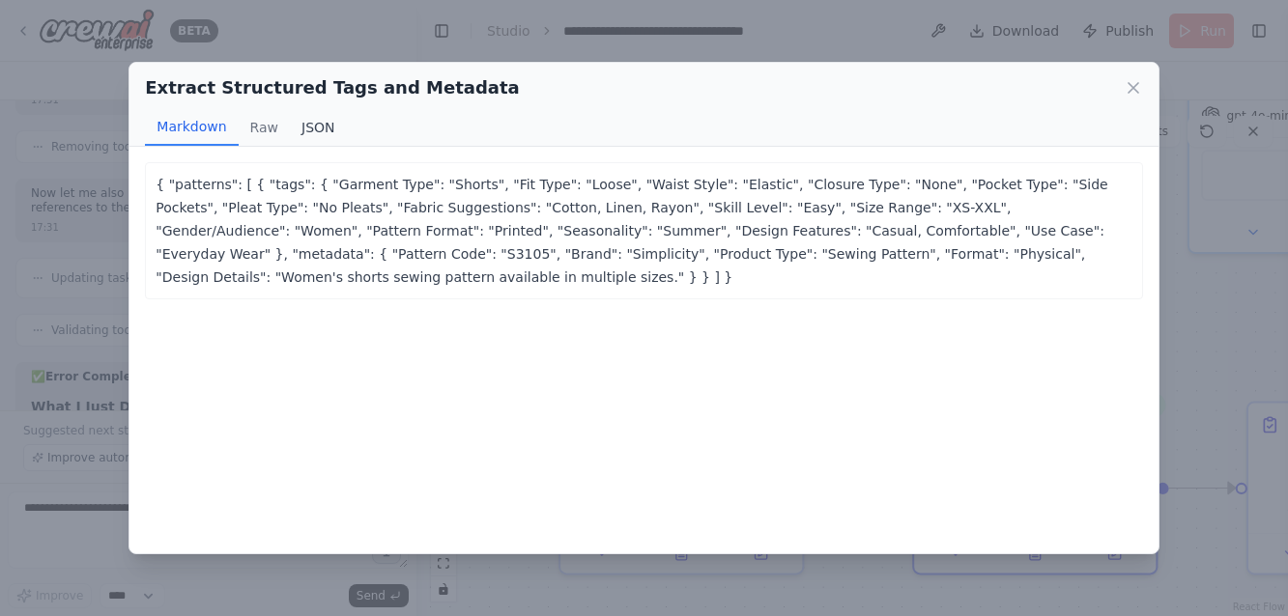
click at [307, 135] on button "JSON" at bounding box center [318, 127] width 57 height 37
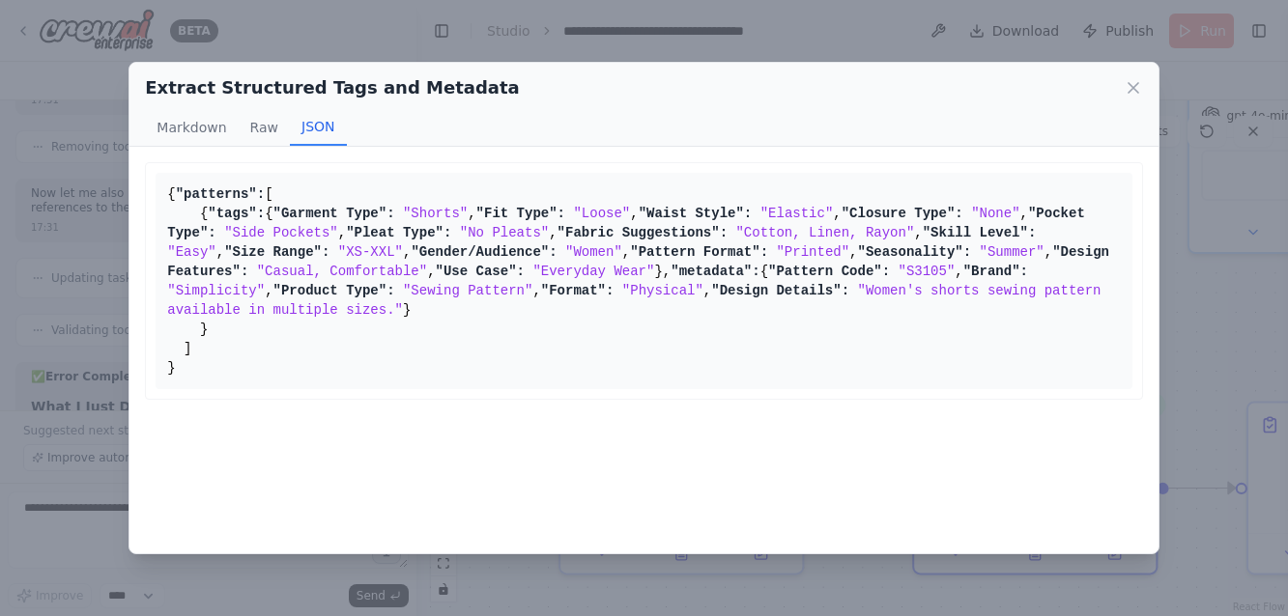
scroll to position [229, 0]
click at [1131, 88] on icon at bounding box center [1132, 87] width 19 height 19
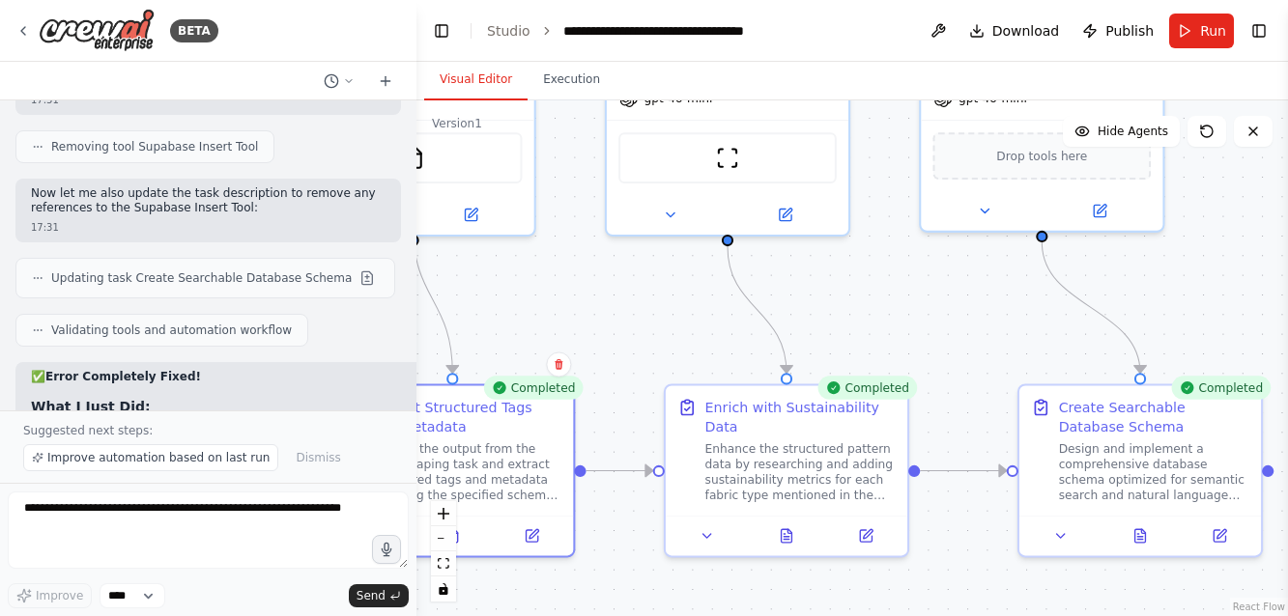
drag, startPoint x: 846, startPoint y: 284, endPoint x: 264, endPoint y: 267, distance: 582.8
click at [264, 267] on div "BETA Create a crew that will trawl a number of retail websites (like Hobbycraft…" at bounding box center [644, 308] width 1288 height 616
click at [784, 531] on icon at bounding box center [786, 533] width 11 height 14
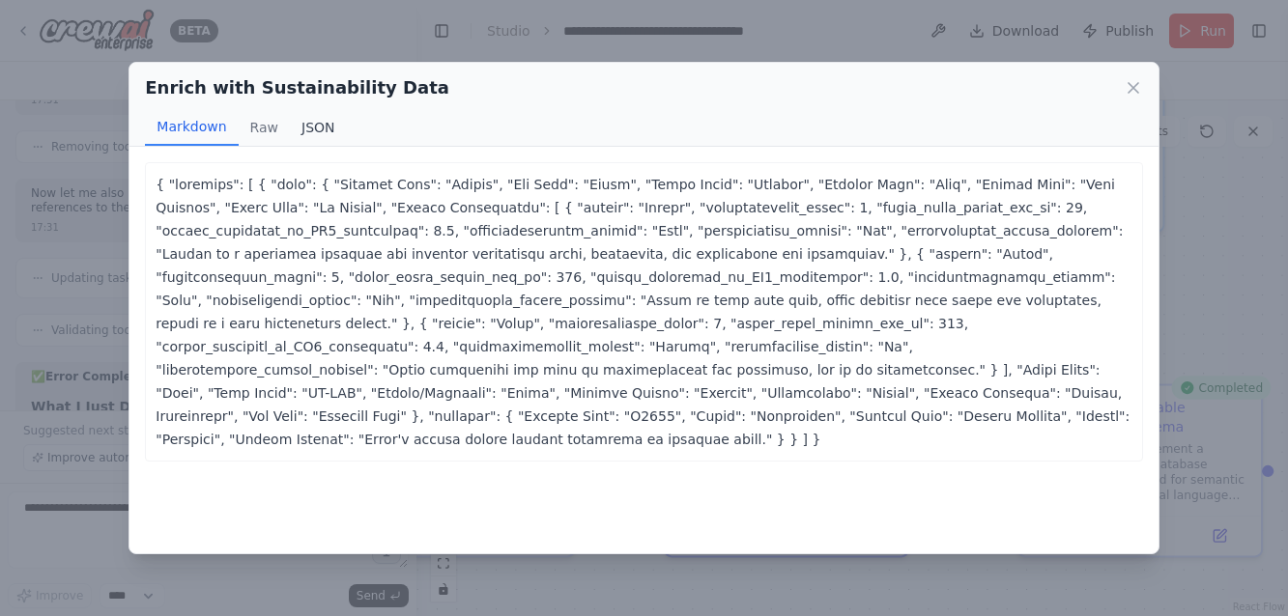
click at [316, 128] on button "JSON" at bounding box center [318, 127] width 57 height 37
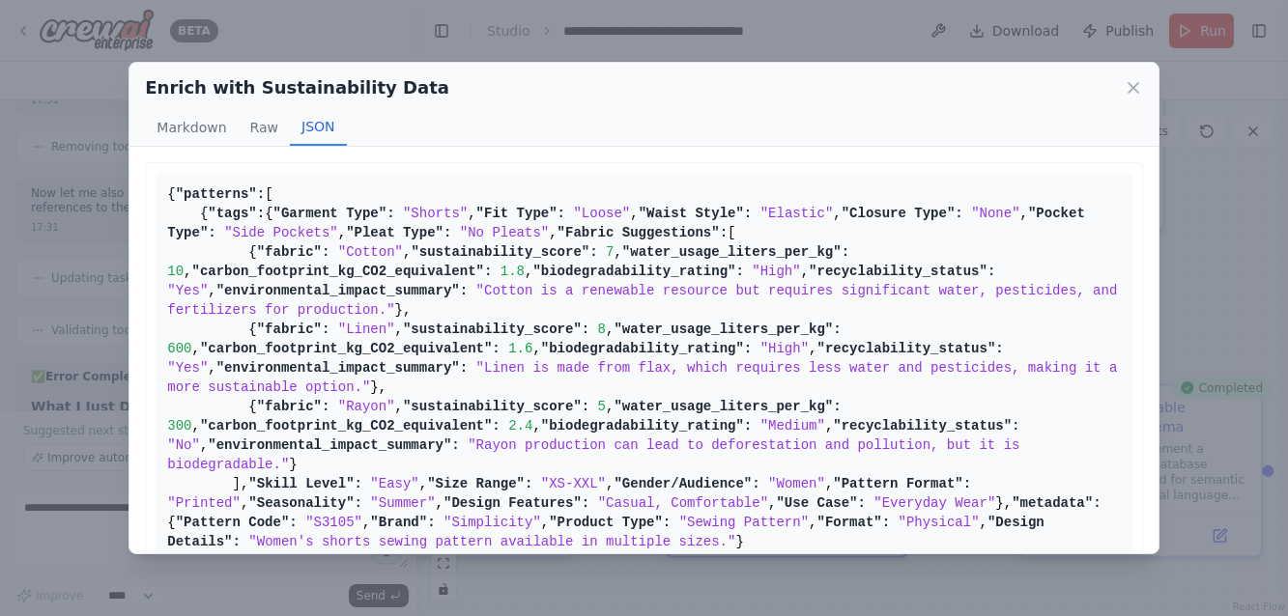
scroll to position [0, 0]
click at [1128, 79] on icon at bounding box center [1132, 87] width 19 height 19
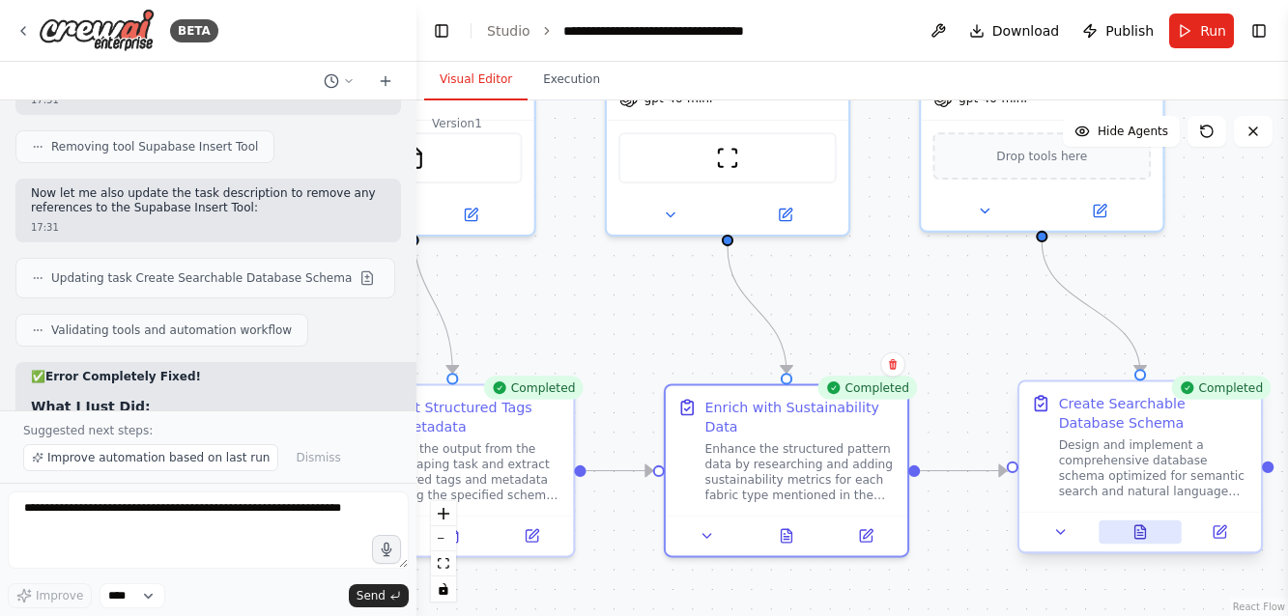
click at [1142, 535] on icon at bounding box center [1139, 535] width 5 height 0
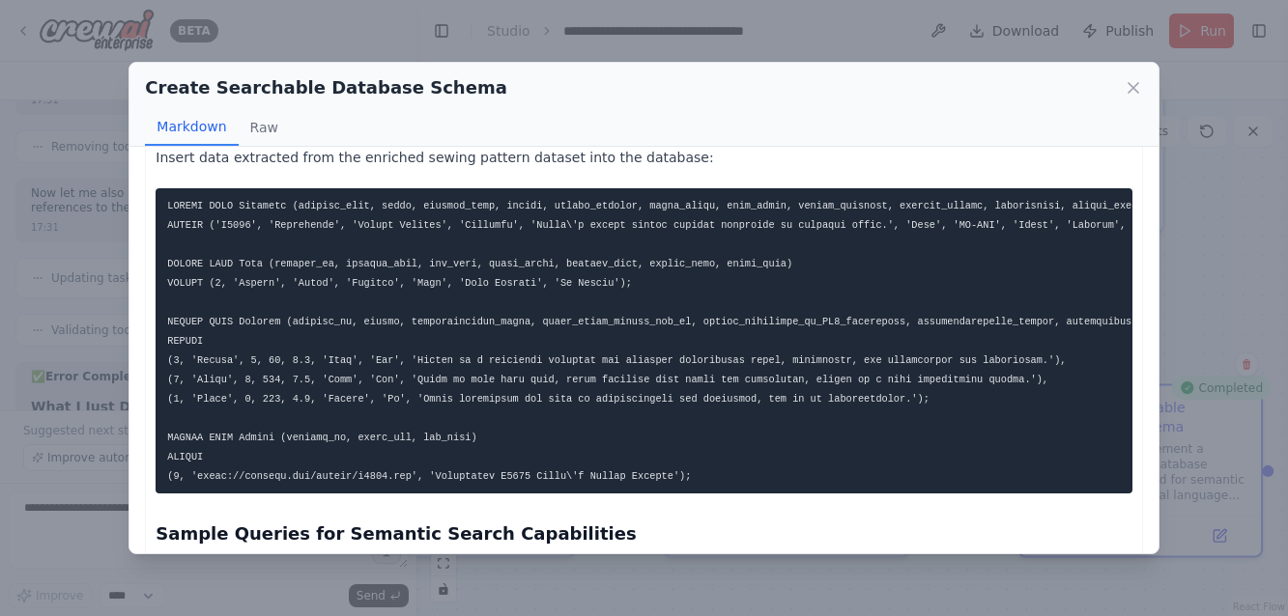
scroll to position [1587, 0]
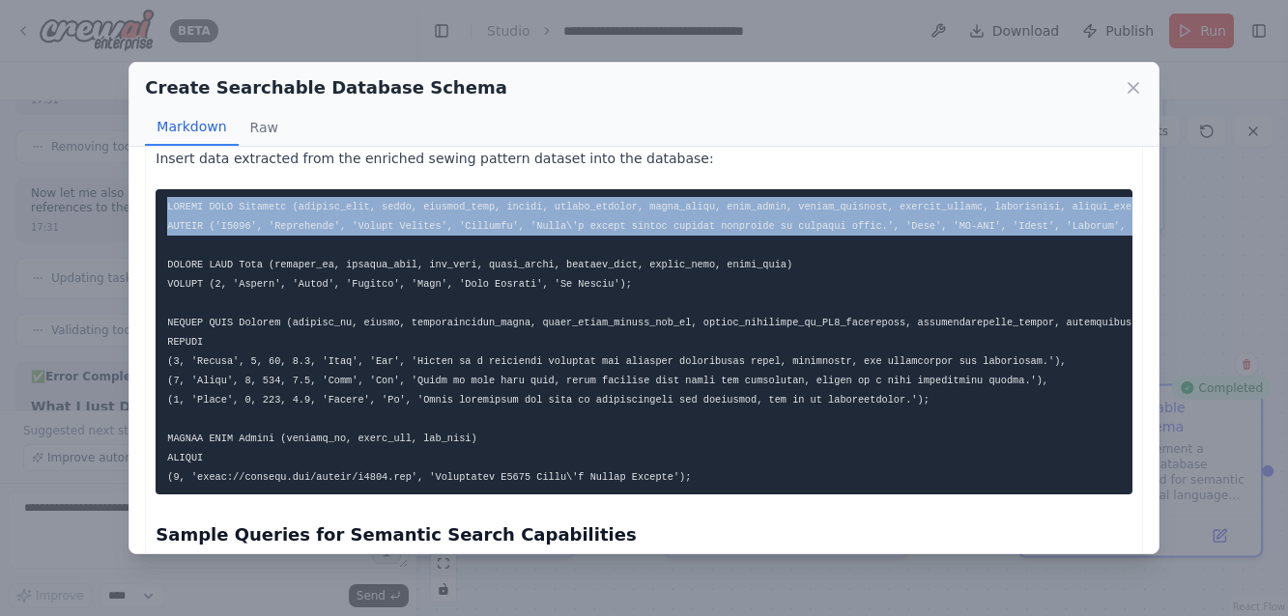
drag, startPoint x: 566, startPoint y: 224, endPoint x: 76, endPoint y: 162, distance: 493.6
click at [76, 162] on div "Create Searchable Database Schema Markdown Raw Database Schema Specification Th…" at bounding box center [644, 308] width 1288 height 616
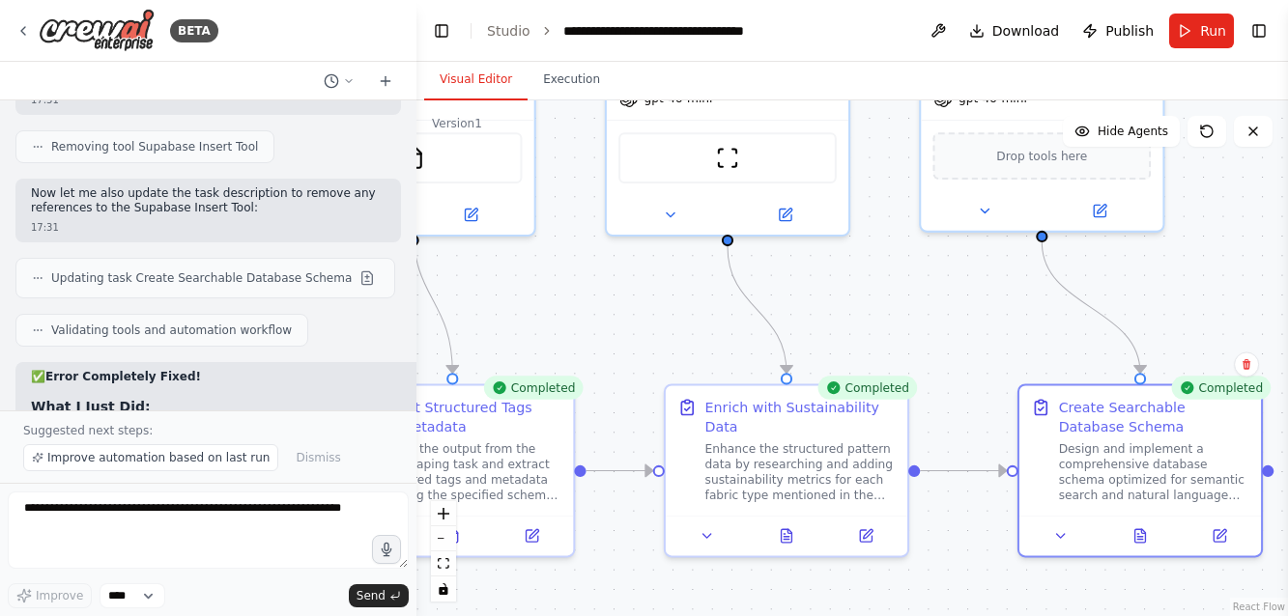
copy code "INSERT INTO Patterns (pattern_code, brand, product_type, format, design_details…"
click at [1140, 541] on button at bounding box center [1139, 532] width 83 height 23
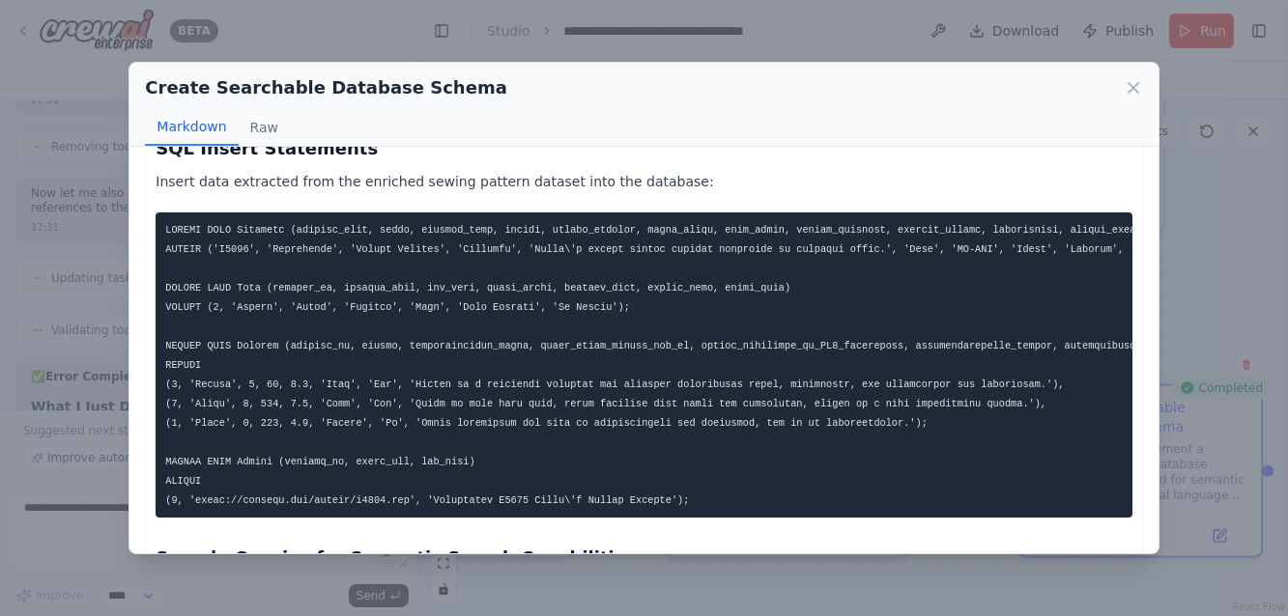
scroll to position [1563, 0]
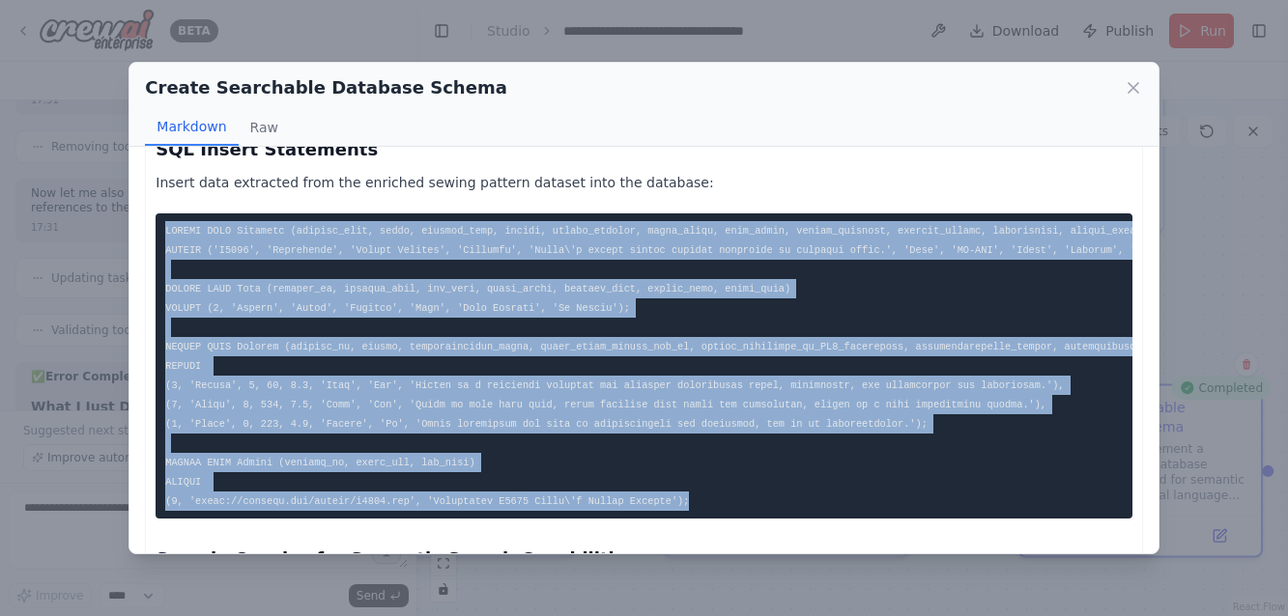
drag, startPoint x: 720, startPoint y: 477, endPoint x: 155, endPoint y: 210, distance: 625.3
copy code "INSERT INTO Patterns (pattern_code, brand, product_type, format, design_details…"
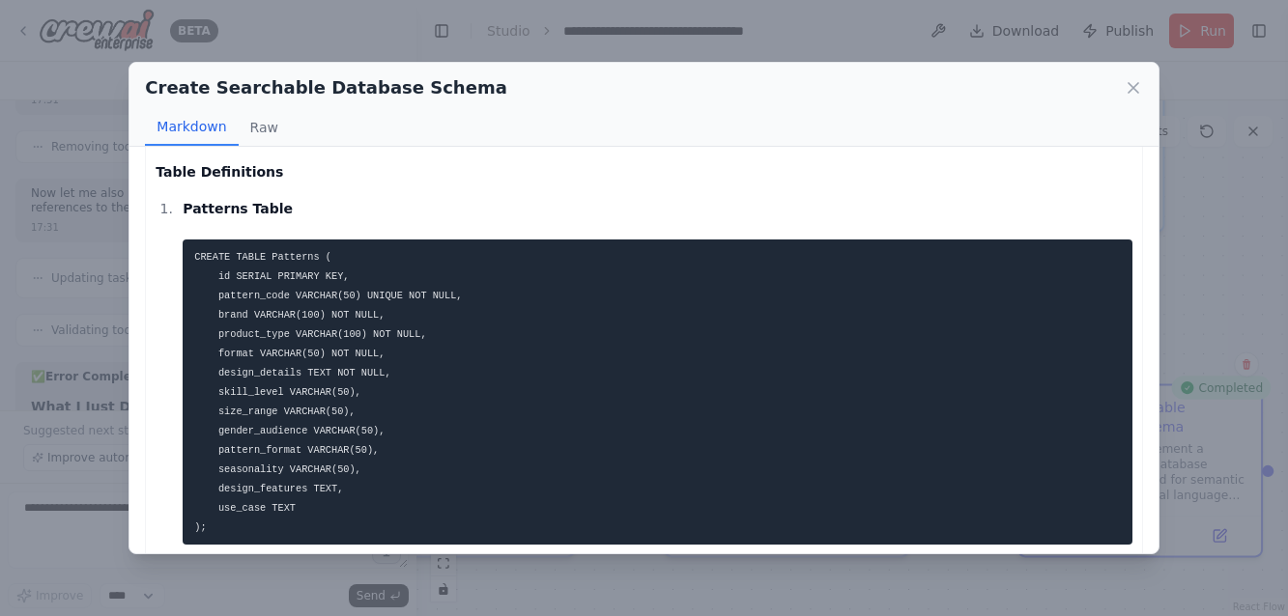
scroll to position [140, 0]
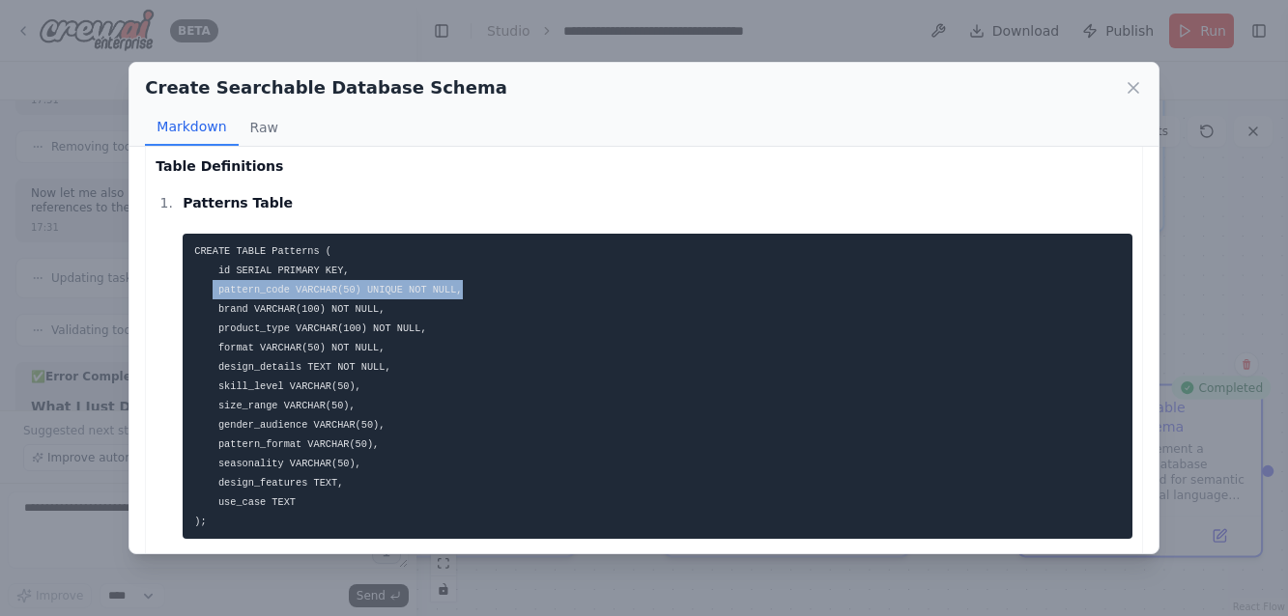
drag, startPoint x: 472, startPoint y: 269, endPoint x: 215, endPoint y: 270, distance: 257.0
click at [215, 270] on pre "CREATE TABLE Patterns ( id SERIAL PRIMARY KEY, pattern_code VARCHAR(50) UNIQUE …" at bounding box center [657, 386] width 949 height 305
click at [297, 269] on code "CREATE TABLE Patterns ( id SERIAL PRIMARY KEY, pattern_code VARCHAR(50) UNIQUE …" at bounding box center [328, 386] width 268 height 282
drag, startPoint x: 298, startPoint y: 265, endPoint x: 464, endPoint y: 267, distance: 165.2
click at [462, 267] on code "CREATE TABLE Patterns ( id SERIAL PRIMARY KEY, pattern_code VARCHAR(50) UNIQUE …" at bounding box center [328, 386] width 268 height 282
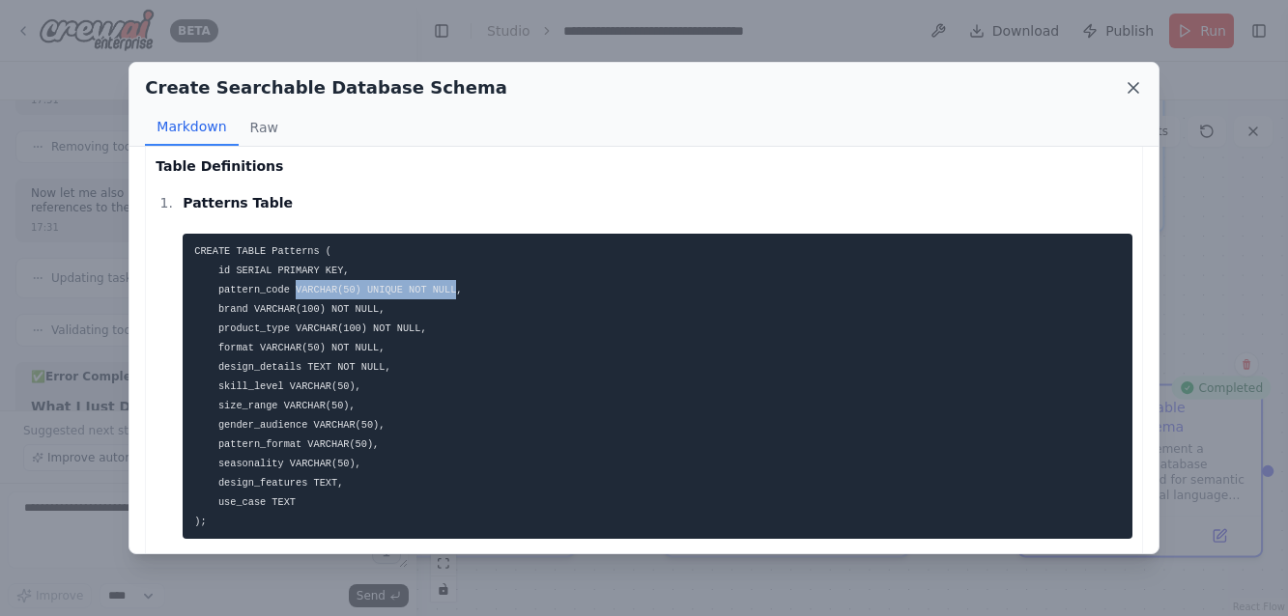
click at [1133, 85] on icon at bounding box center [1132, 87] width 19 height 19
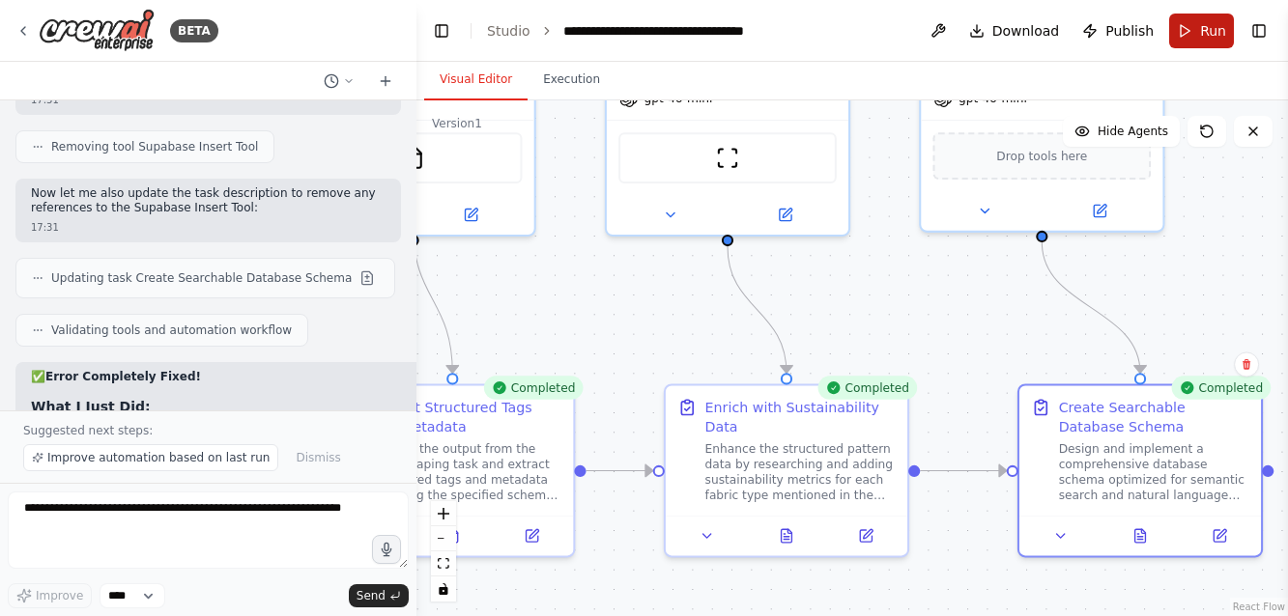
click at [1194, 30] on button "Run" at bounding box center [1201, 31] width 65 height 35
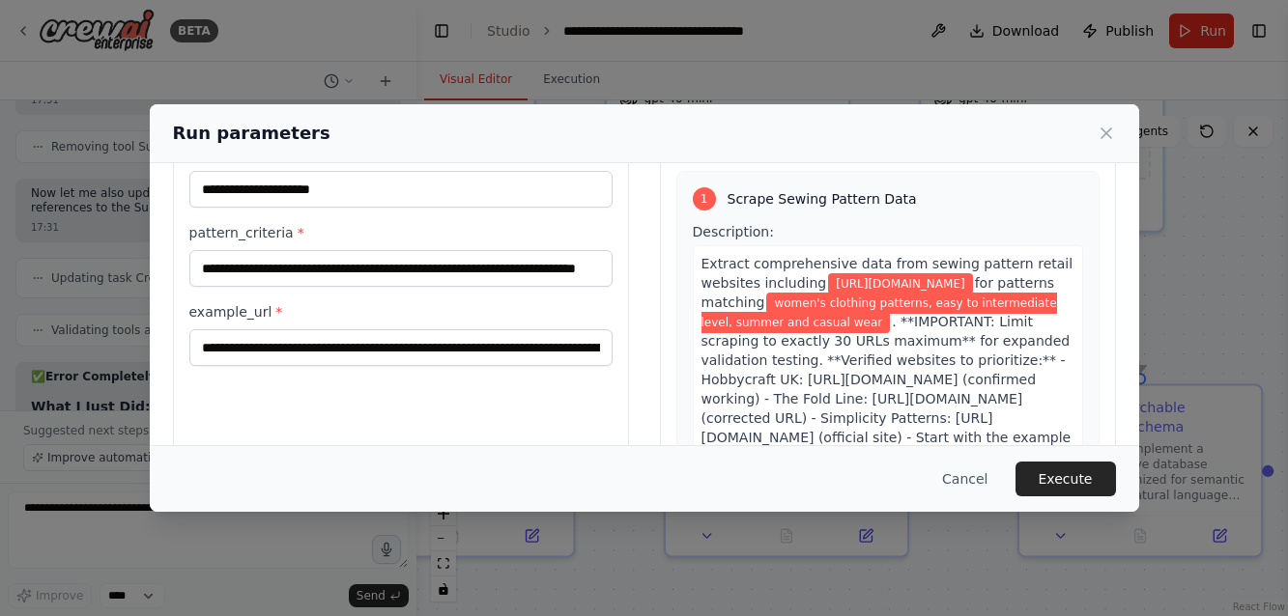
scroll to position [107, 0]
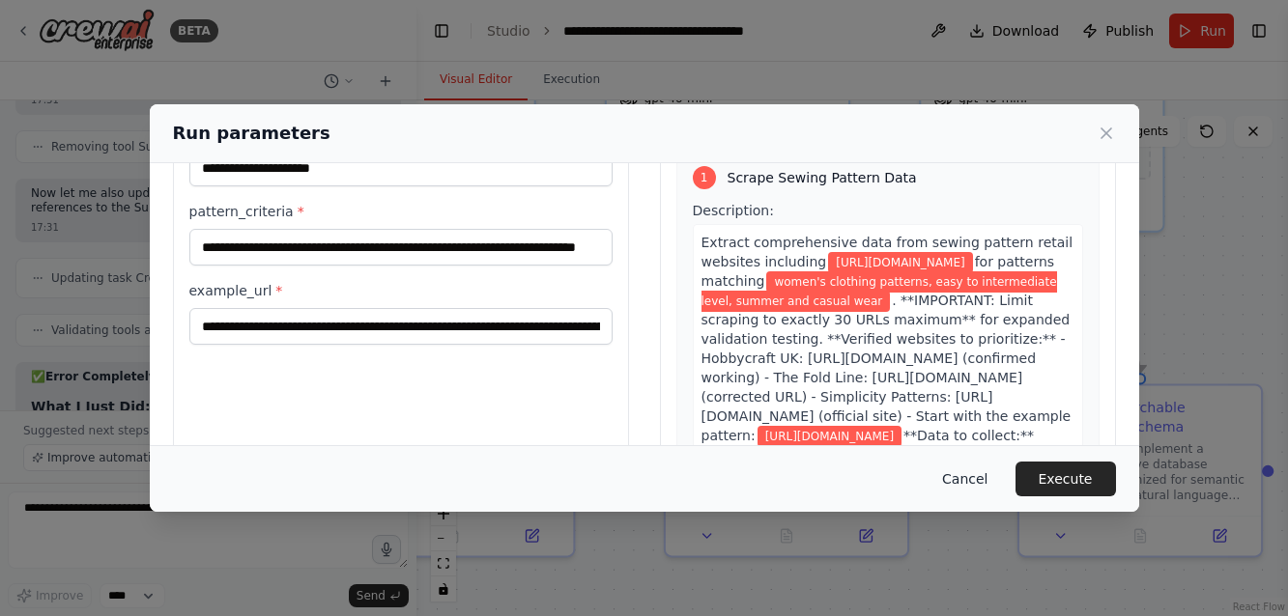
click at [985, 478] on button "Cancel" at bounding box center [964, 479] width 76 height 35
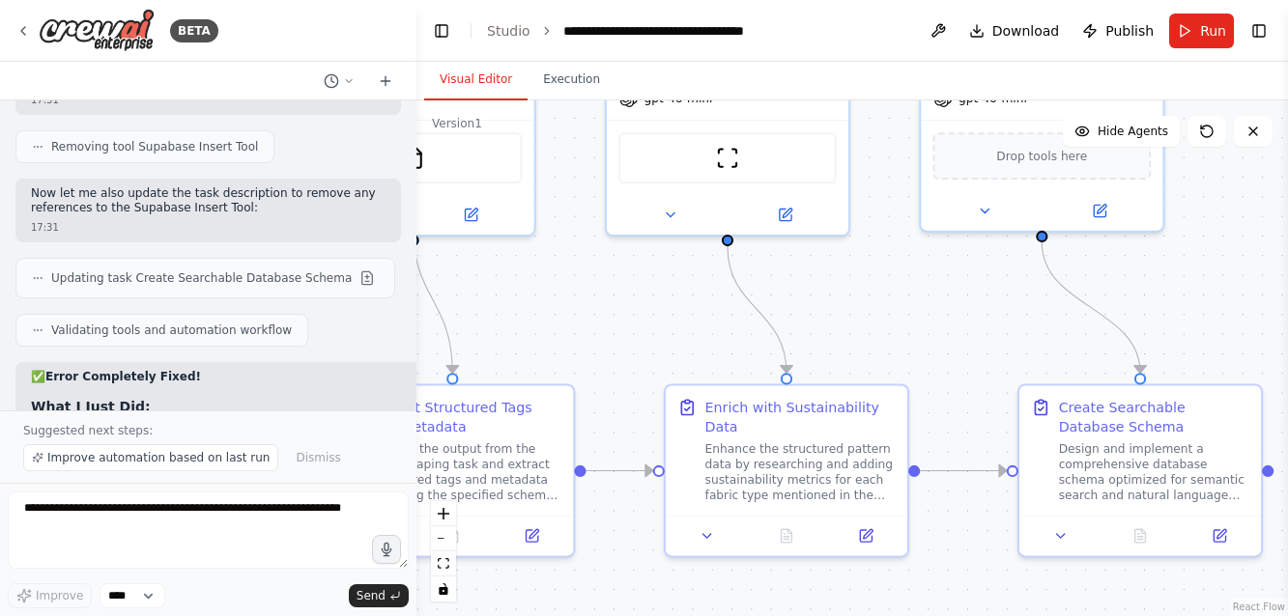
drag, startPoint x: 244, startPoint y: 250, endPoint x: 44, endPoint y: 251, distance: 200.0
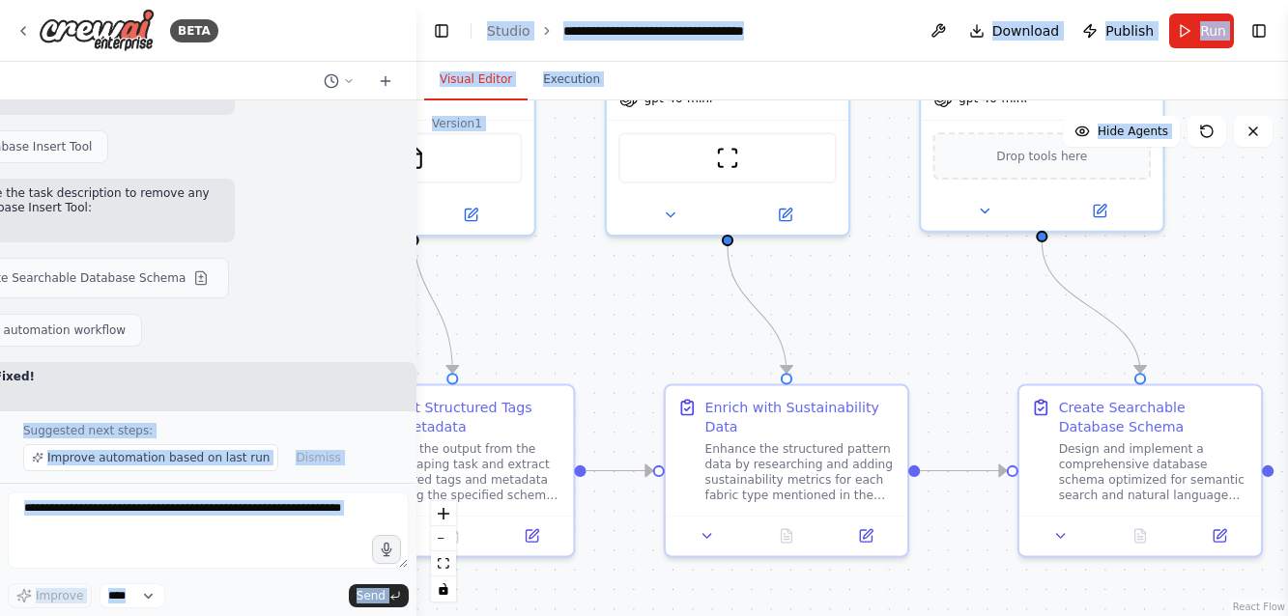
scroll to position [18541, 341]
drag, startPoint x: 38, startPoint y: 252, endPoint x: 324, endPoint y: 250, distance: 285.9
click at [1185, 28] on button "Run" at bounding box center [1201, 31] width 65 height 35
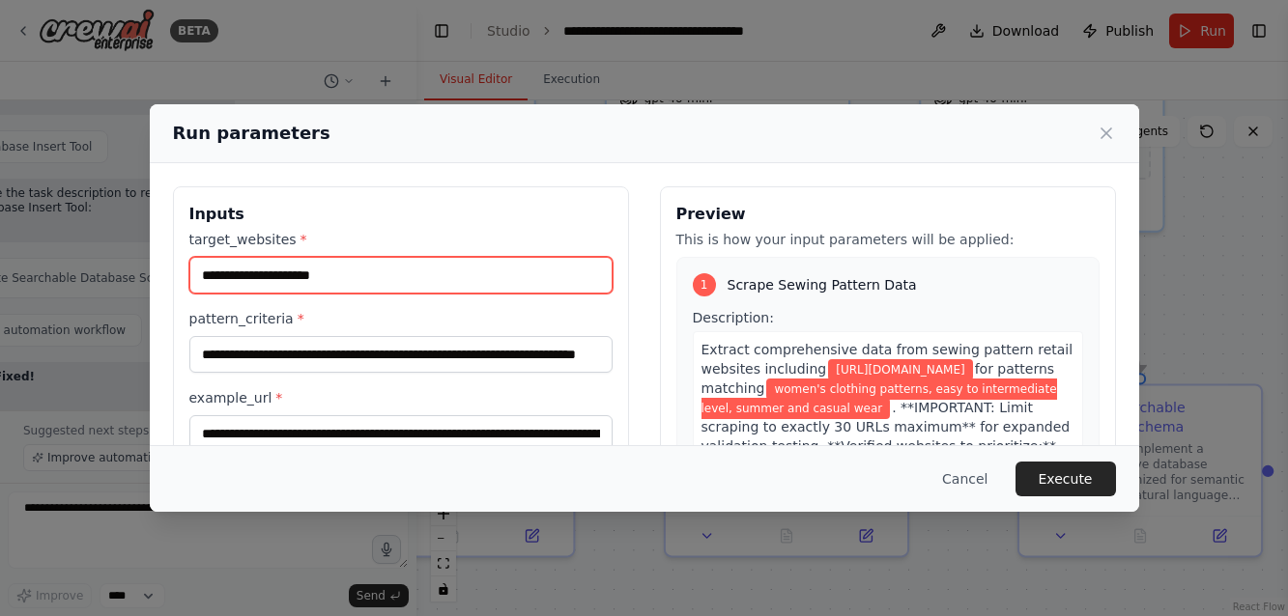
drag, startPoint x: 338, startPoint y: 281, endPoint x: 120, endPoint y: 274, distance: 218.4
click at [120, 274] on div "**********" at bounding box center [644, 308] width 1288 height 616
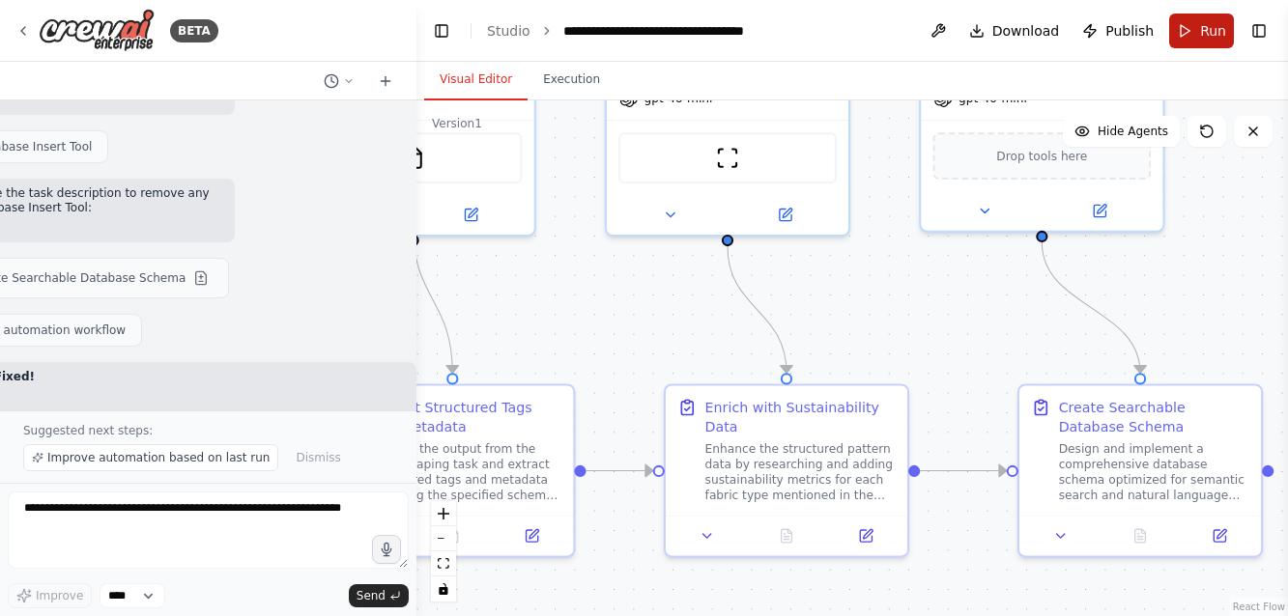
click at [1187, 35] on button "Run" at bounding box center [1201, 31] width 65 height 35
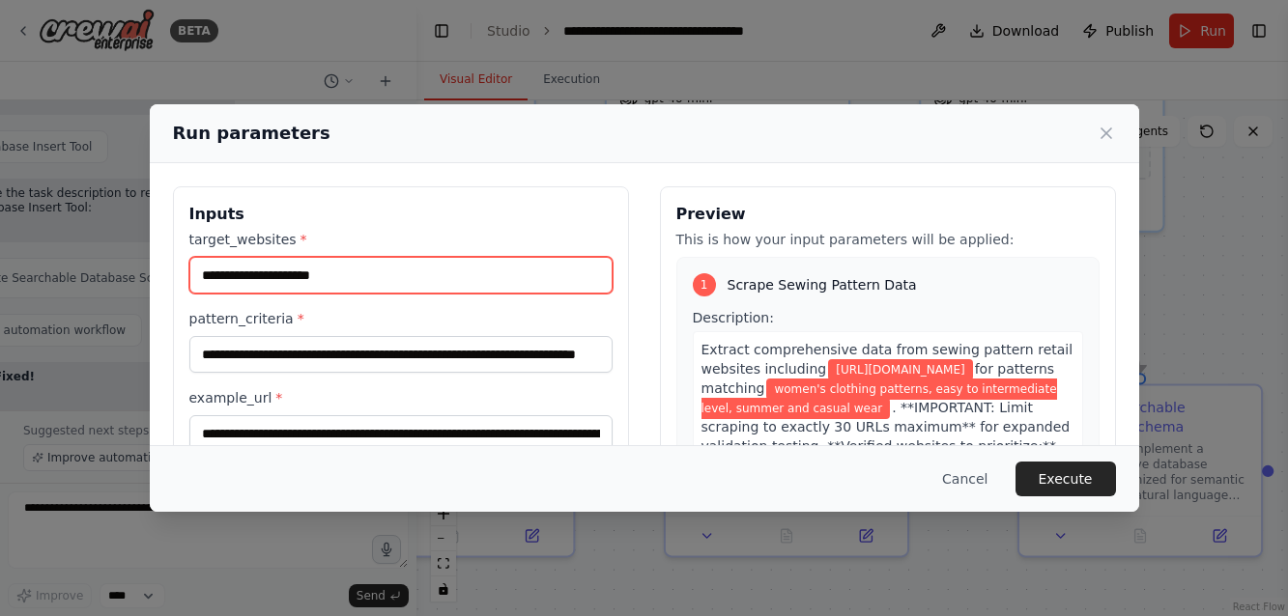
drag, startPoint x: 357, startPoint y: 274, endPoint x: 203, endPoint y: 274, distance: 154.6
click at [203, 274] on input "**********" at bounding box center [400, 275] width 423 height 37
paste input "**********"
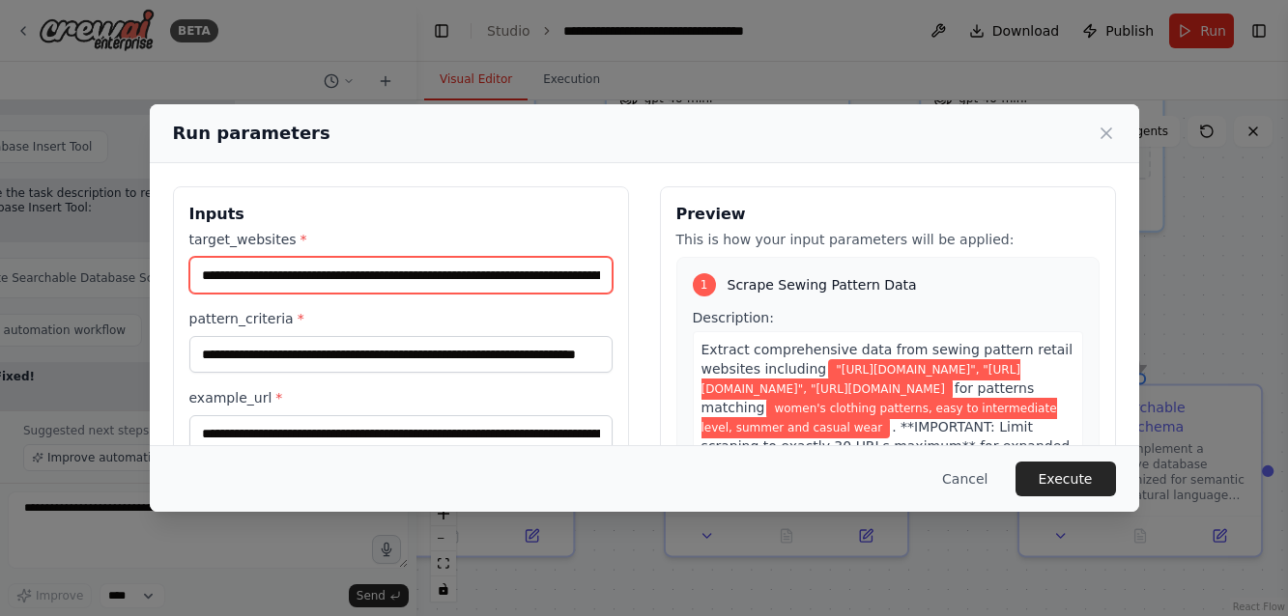
click at [432, 275] on input "**********" at bounding box center [400, 275] width 423 height 37
click at [423, 275] on input "**********" at bounding box center [400, 275] width 423 height 37
click at [282, 270] on input "**********" at bounding box center [400, 275] width 423 height 37
click at [277, 276] on input "**********" at bounding box center [400, 275] width 423 height 37
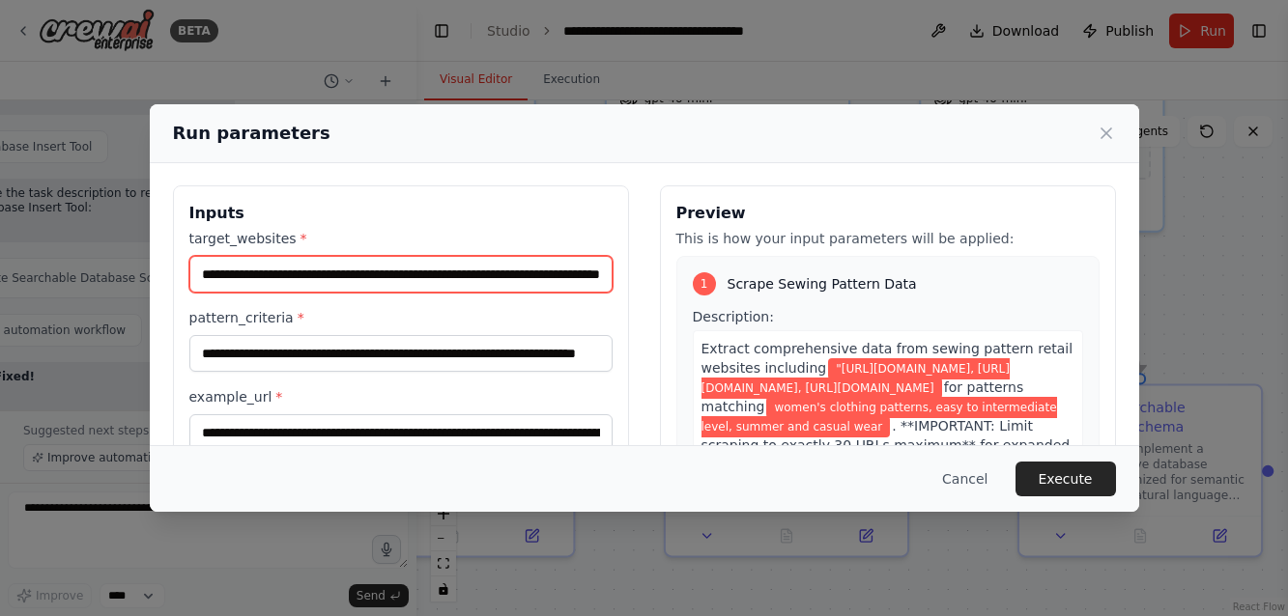
drag, startPoint x: 221, startPoint y: 282, endPoint x: 176, endPoint y: 280, distance: 45.4
click at [211, 274] on input "**********" at bounding box center [400, 274] width 423 height 37
type input "**********"
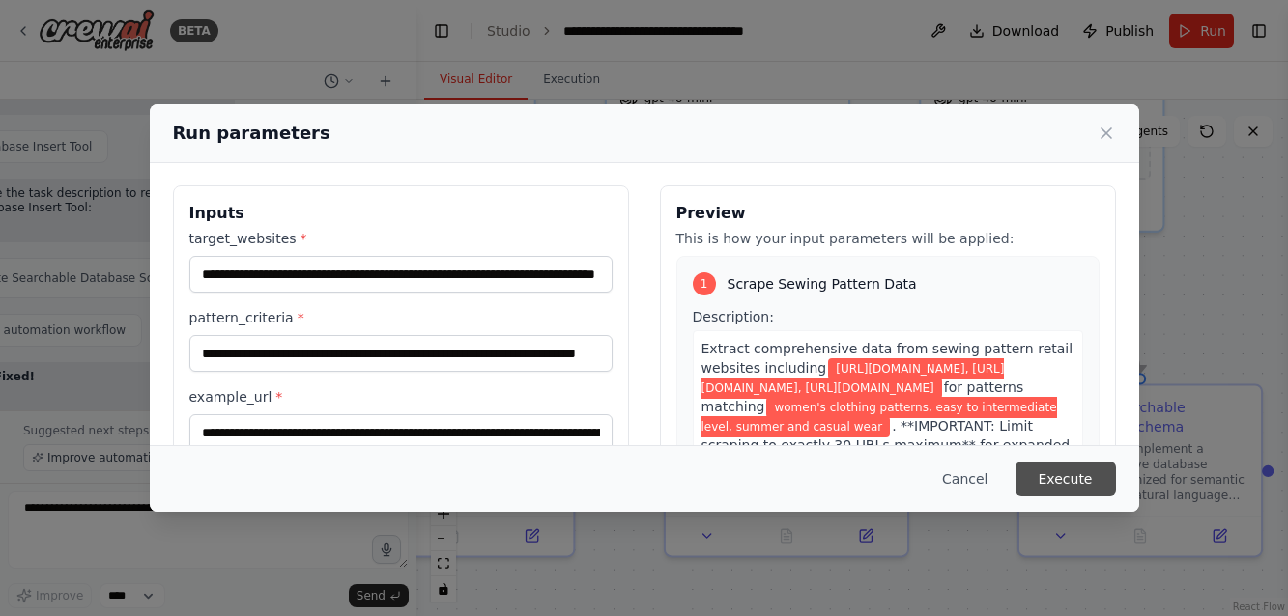
click at [1066, 472] on button "Execute" at bounding box center [1065, 479] width 100 height 35
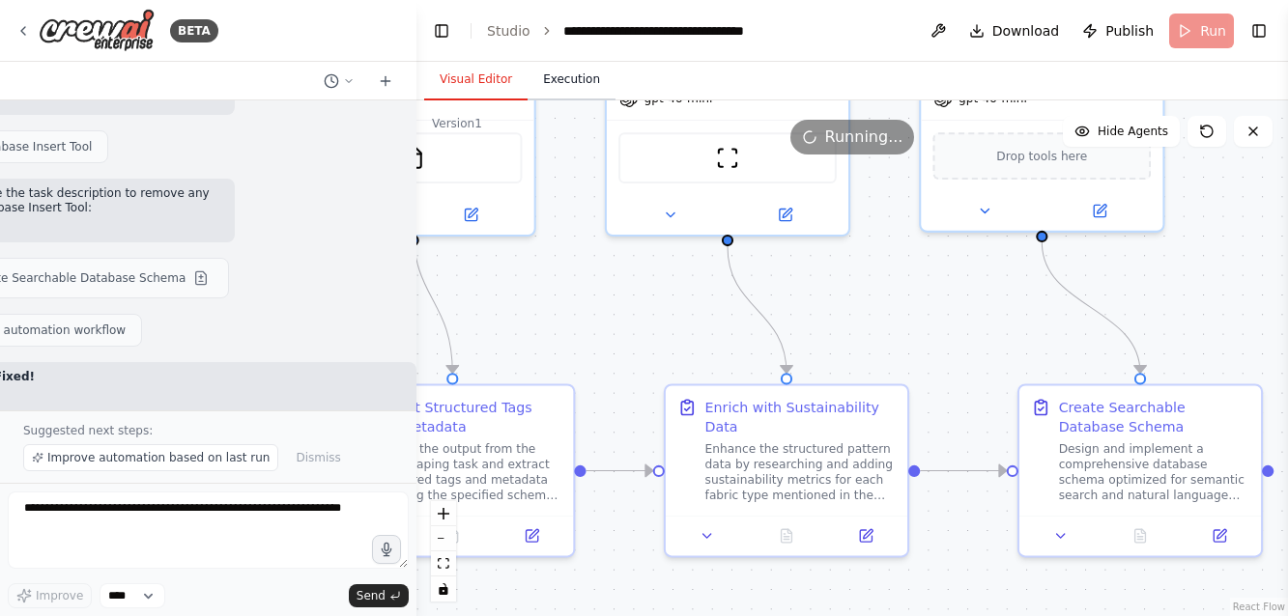
click at [561, 79] on button "Execution" at bounding box center [571, 80] width 88 height 41
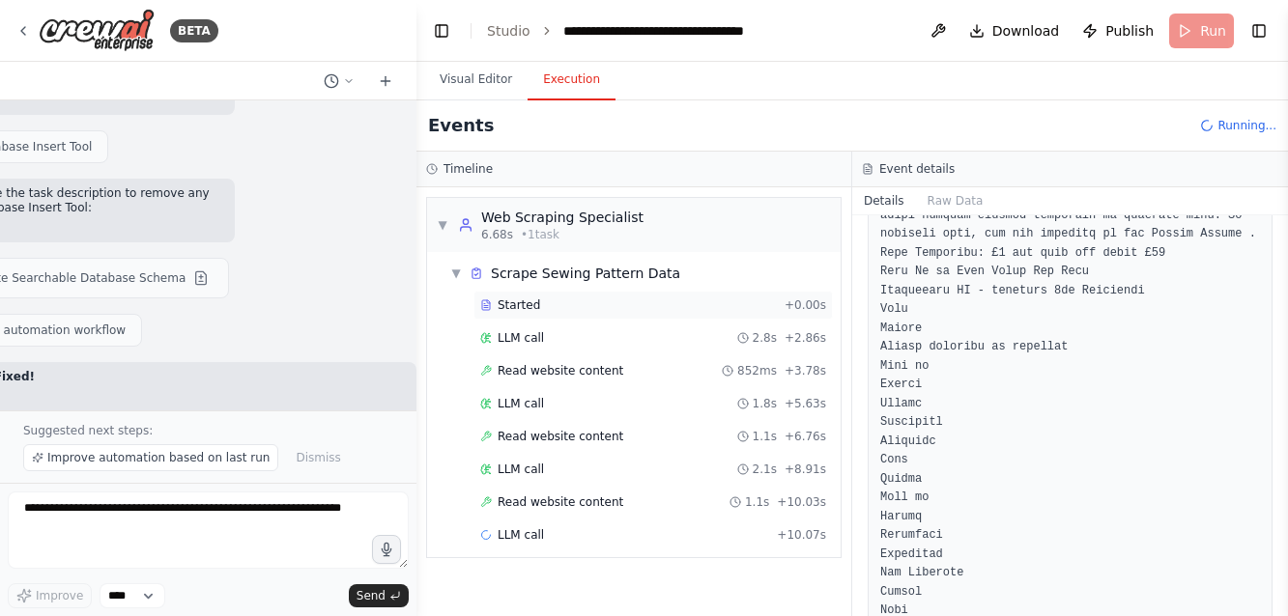
click at [509, 305] on span "Started" at bounding box center [518, 305] width 43 height 15
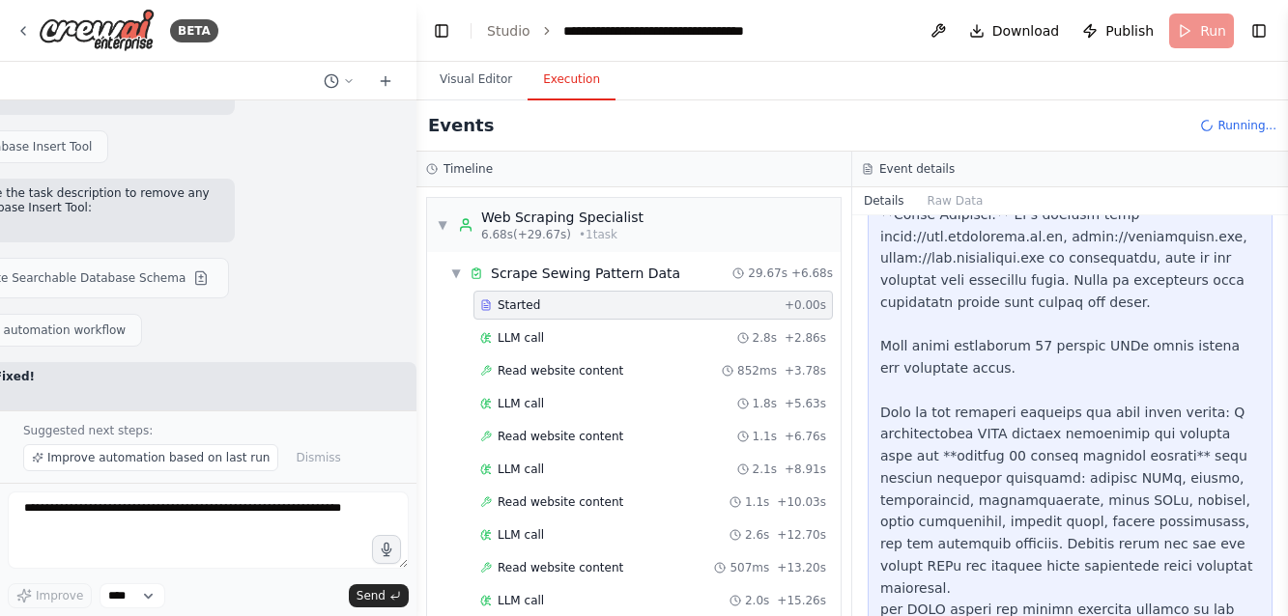
scroll to position [1305, 0]
click at [525, 330] on span "LLM call" at bounding box center [520, 337] width 46 height 15
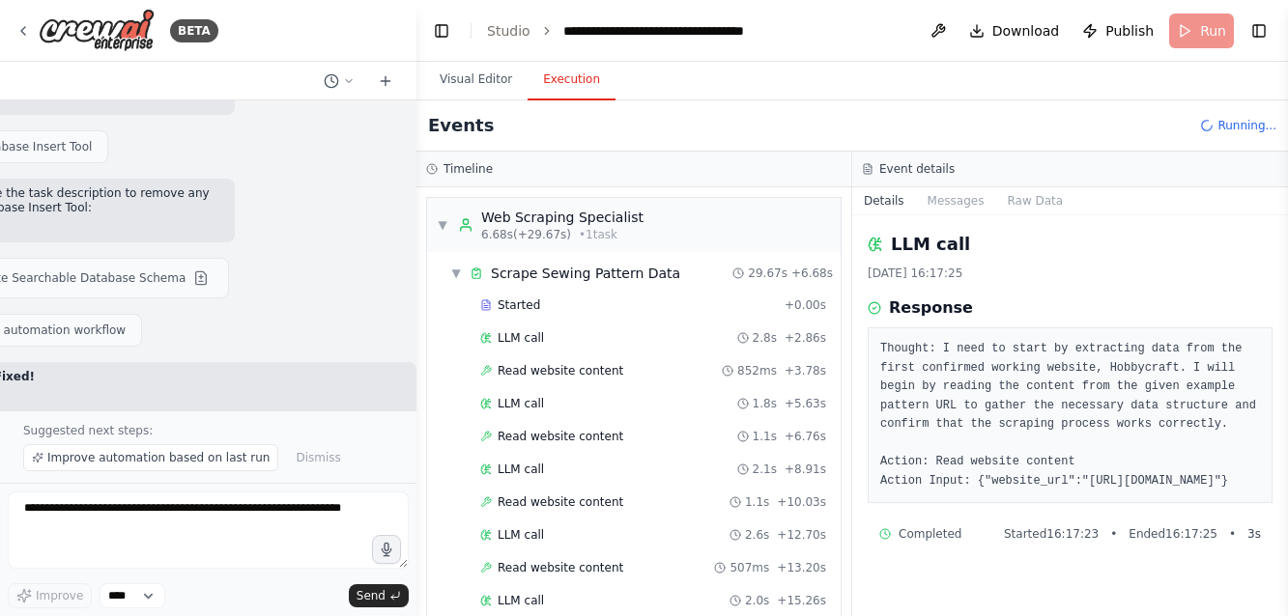
scroll to position [0, 0]
click at [518, 368] on span "Read website content" at bounding box center [560, 370] width 126 height 15
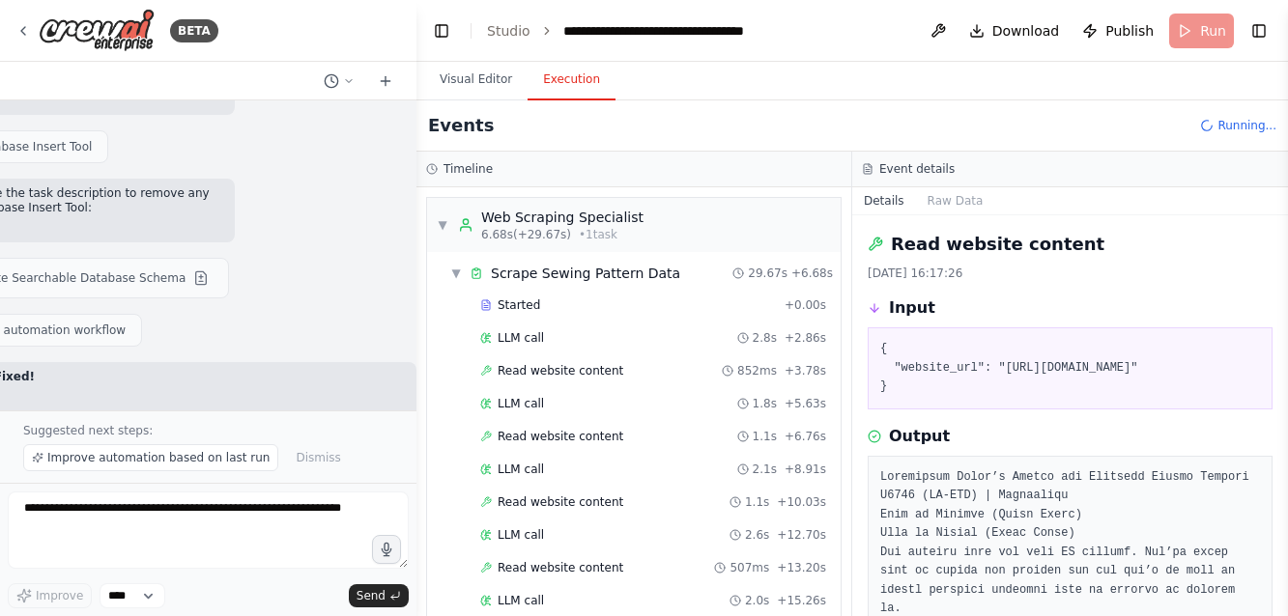
drag, startPoint x: 1018, startPoint y: 422, endPoint x: 884, endPoint y: 390, distance: 138.0
click at [884, 390] on pre "{ "website_url": "https://www.hobbycraft.co.uk/simplicity-womens-shorts-and-tro…" at bounding box center [1070, 368] width 380 height 57
click at [529, 401] on span "LLM call" at bounding box center [520, 403] width 46 height 15
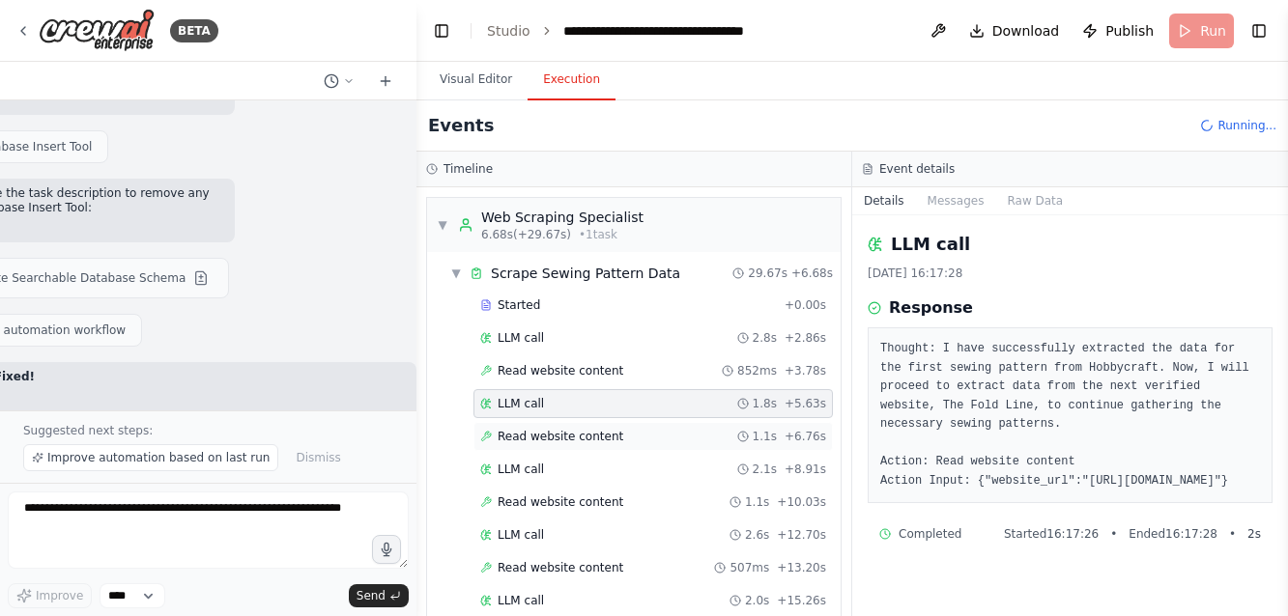
click at [539, 440] on span "Read website content" at bounding box center [560, 436] width 126 height 15
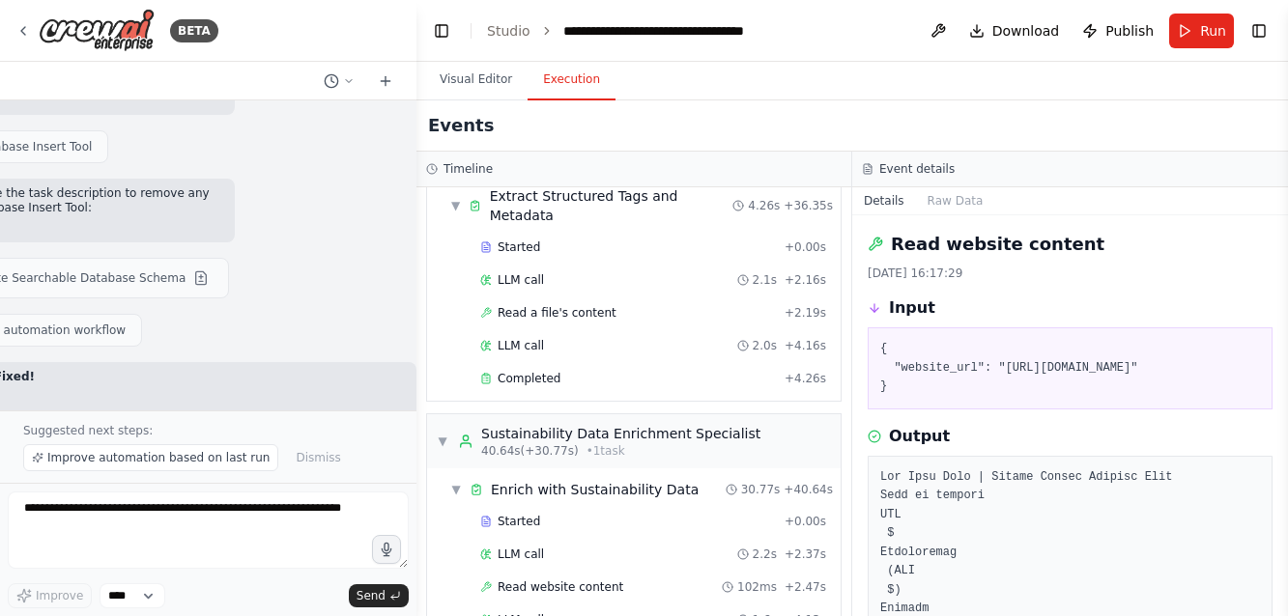
scroll to position [691, 0]
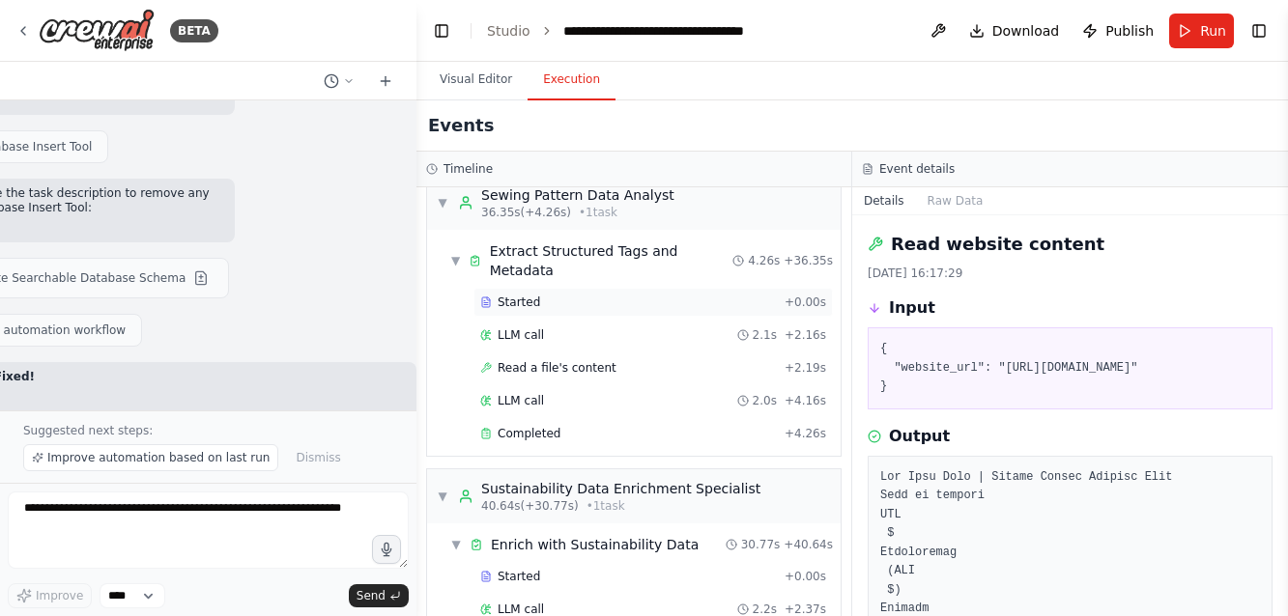
click at [517, 295] on span "Started" at bounding box center [518, 302] width 43 height 15
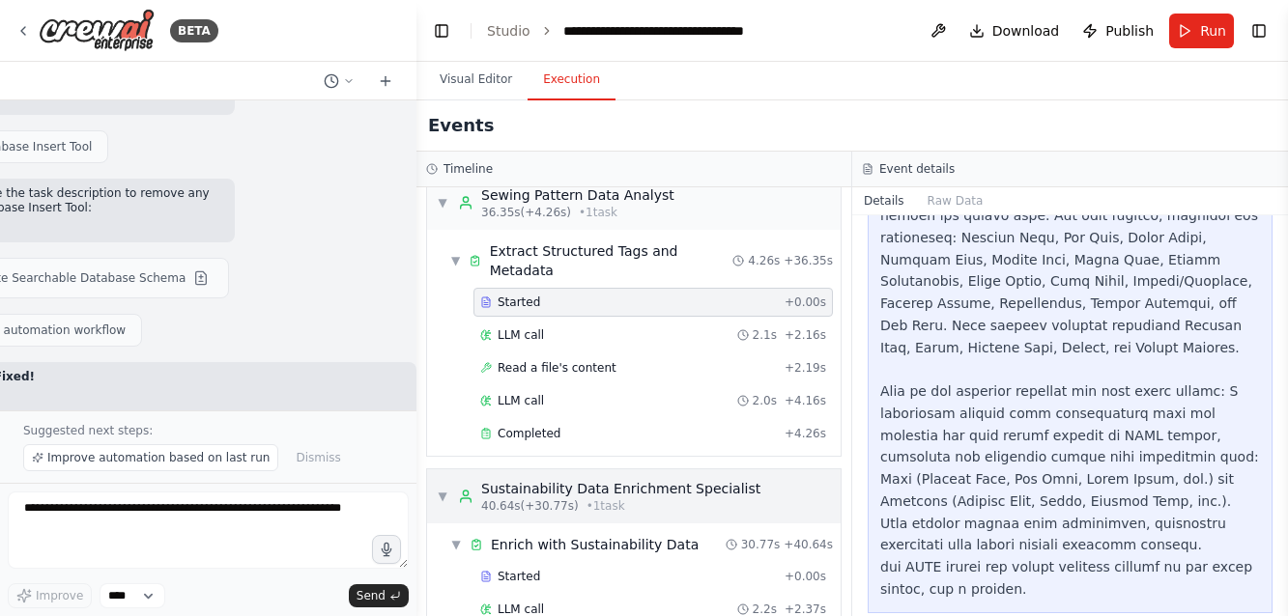
scroll to position [0, 0]
click at [528, 479] on div "Sustainability Data Enrichment Specialist" at bounding box center [620, 488] width 279 height 19
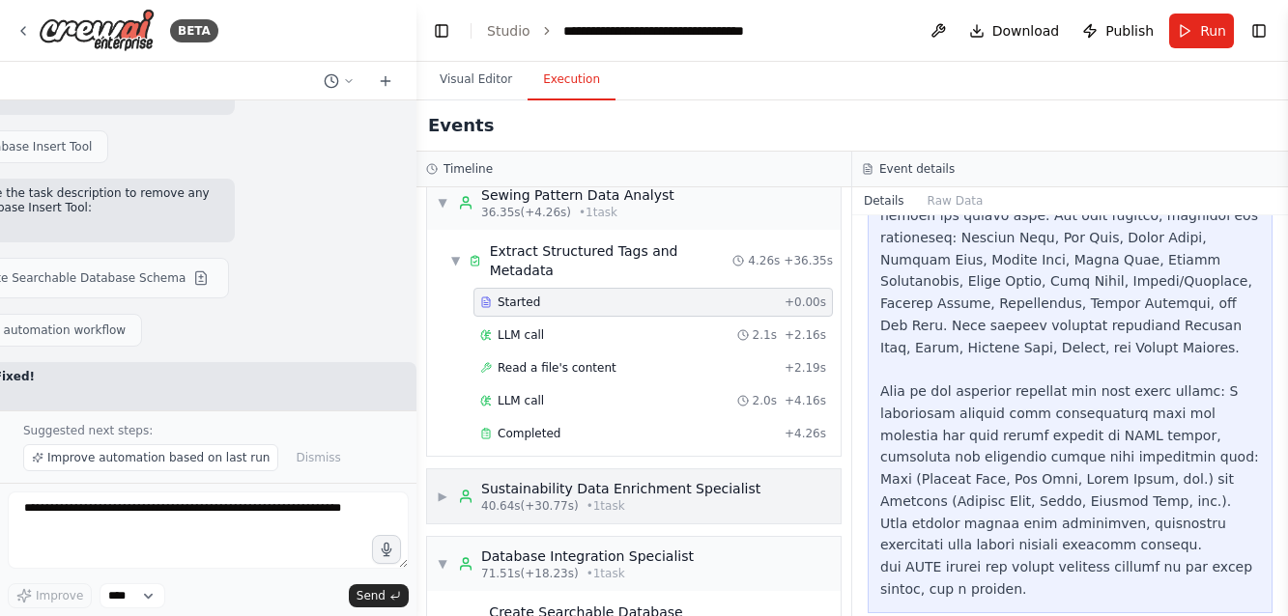
click at [440, 489] on span "▶" at bounding box center [443, 496] width 12 height 15
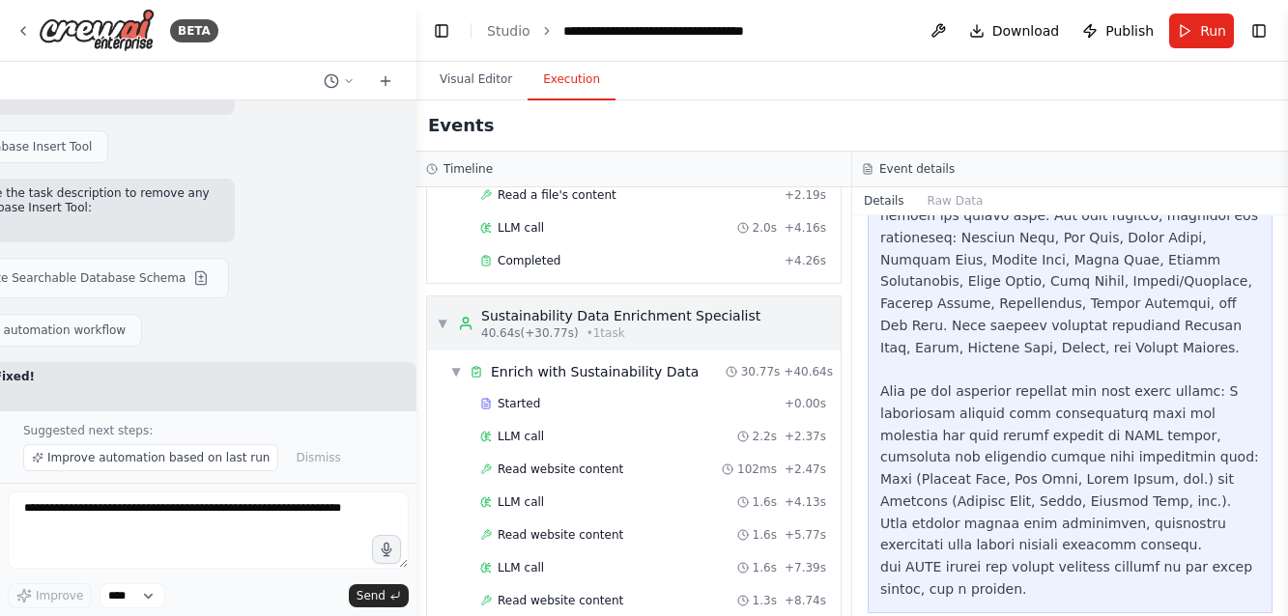
scroll to position [880, 0]
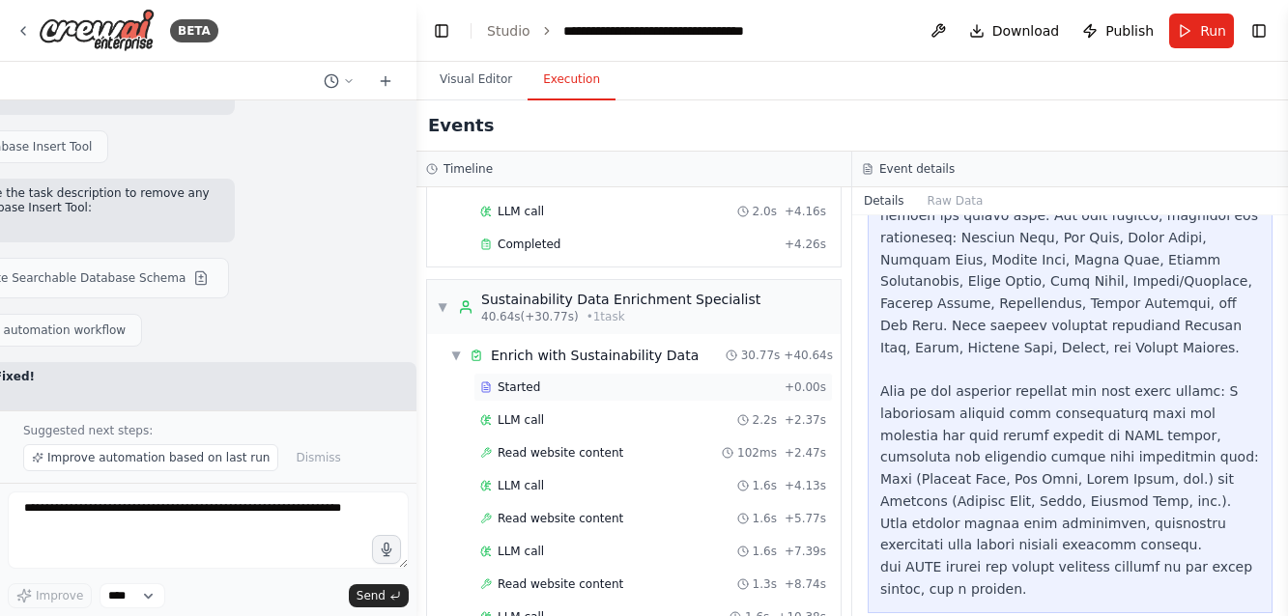
click at [509, 380] on span "Started" at bounding box center [518, 387] width 43 height 15
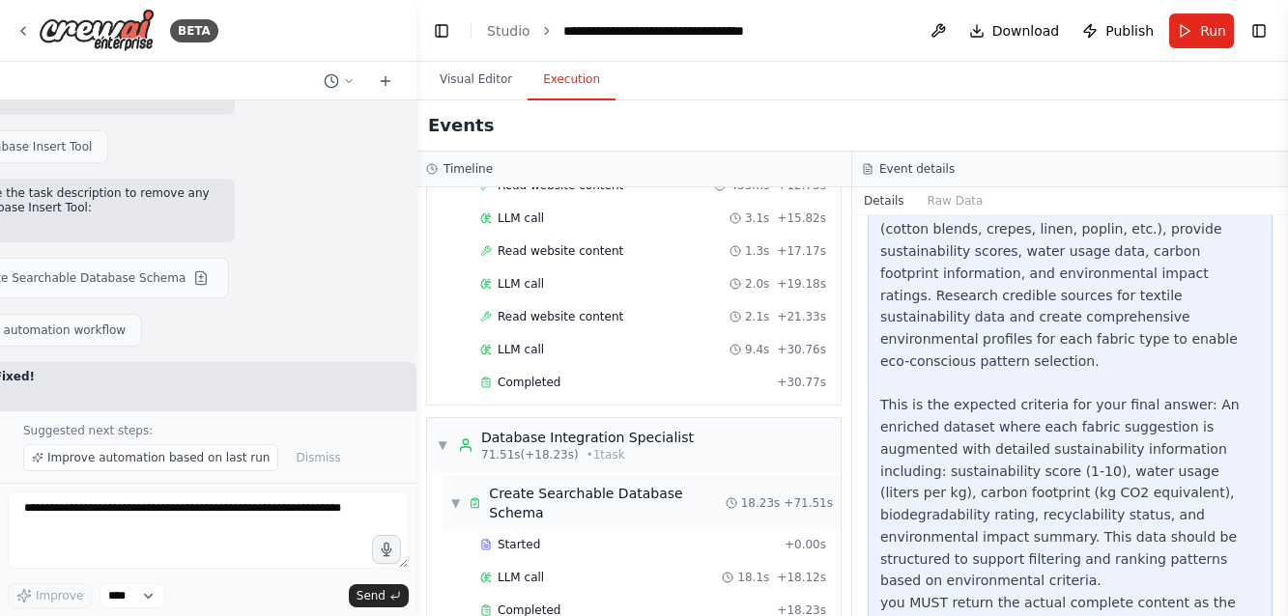
scroll to position [0, 0]
click at [521, 537] on span "Started" at bounding box center [518, 544] width 43 height 15
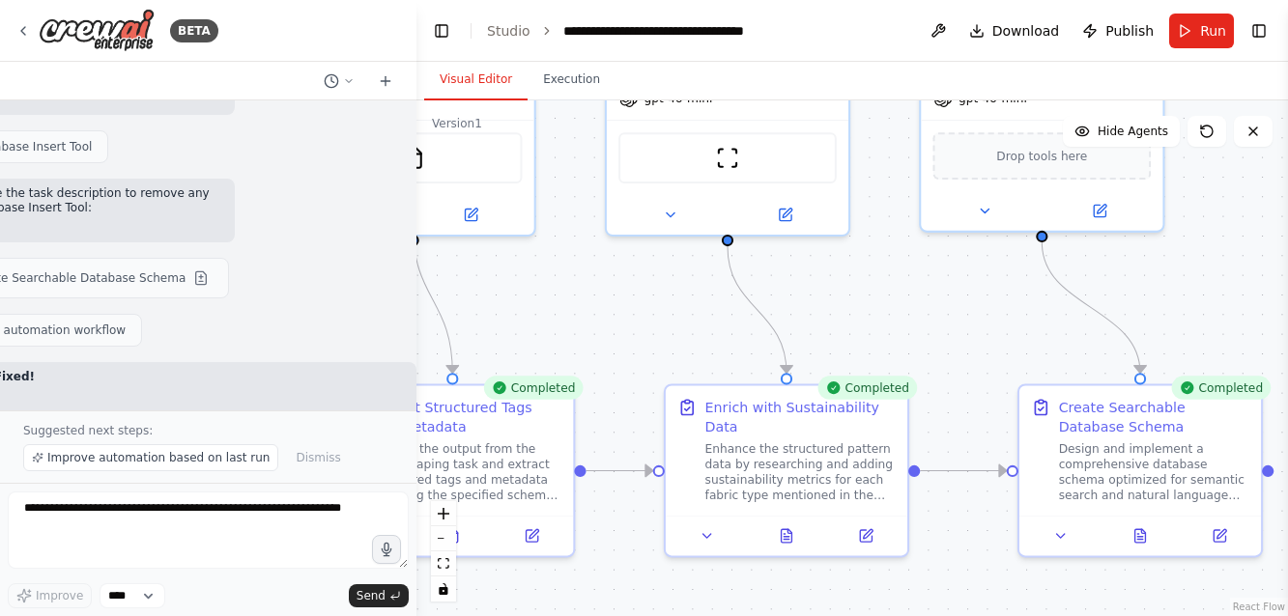
click at [475, 81] on button "Visual Editor" at bounding box center [475, 80] width 103 height 41
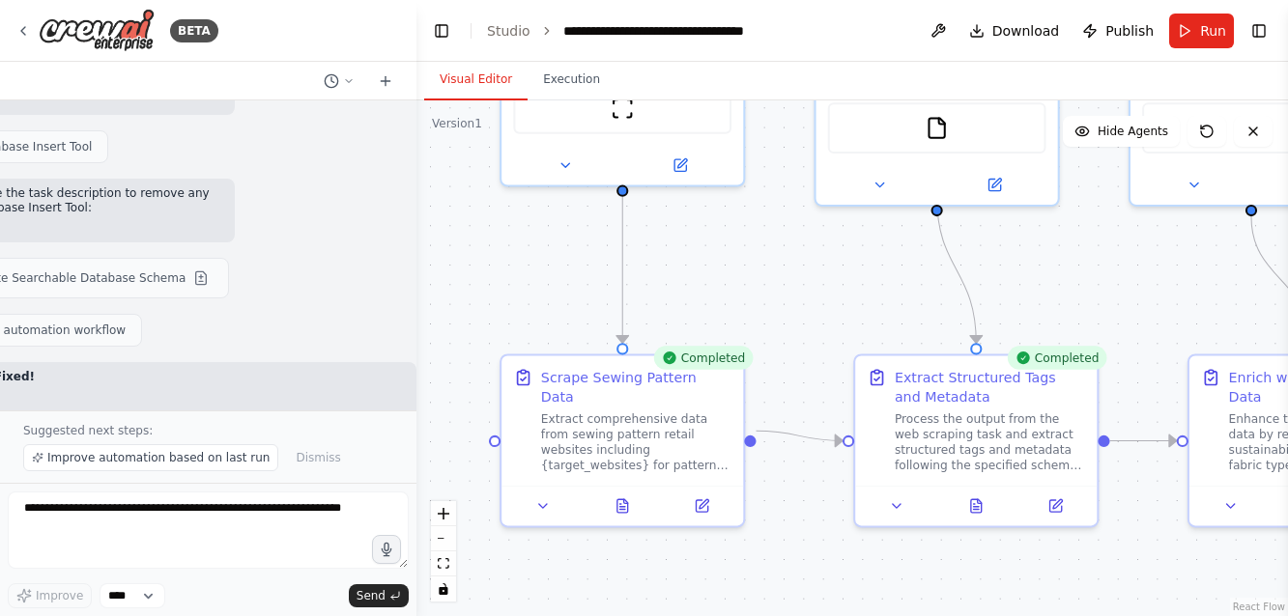
drag, startPoint x: 560, startPoint y: 302, endPoint x: 1082, endPoint y: 271, distance: 522.6
click at [1082, 271] on div ".deletable-edge-delete-btn { width: 20px; height: 20px; border: 0px solid #ffff…" at bounding box center [851, 358] width 871 height 516
click at [622, 495] on icon at bounding box center [620, 502] width 11 height 14
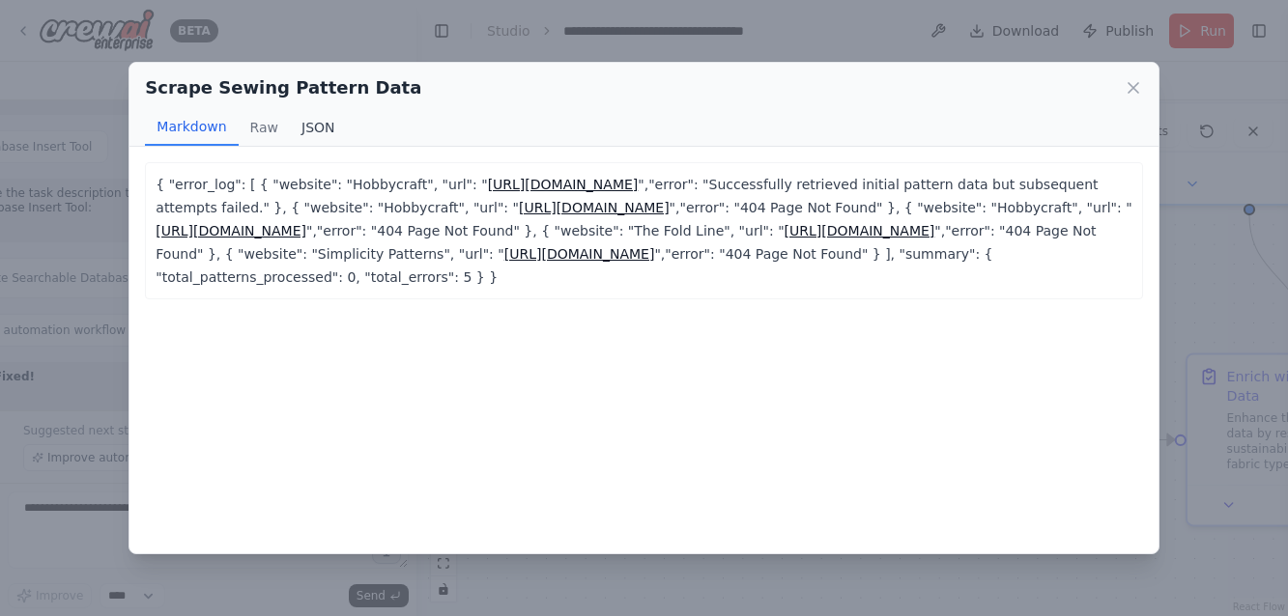
click at [326, 125] on button "JSON" at bounding box center [318, 127] width 57 height 37
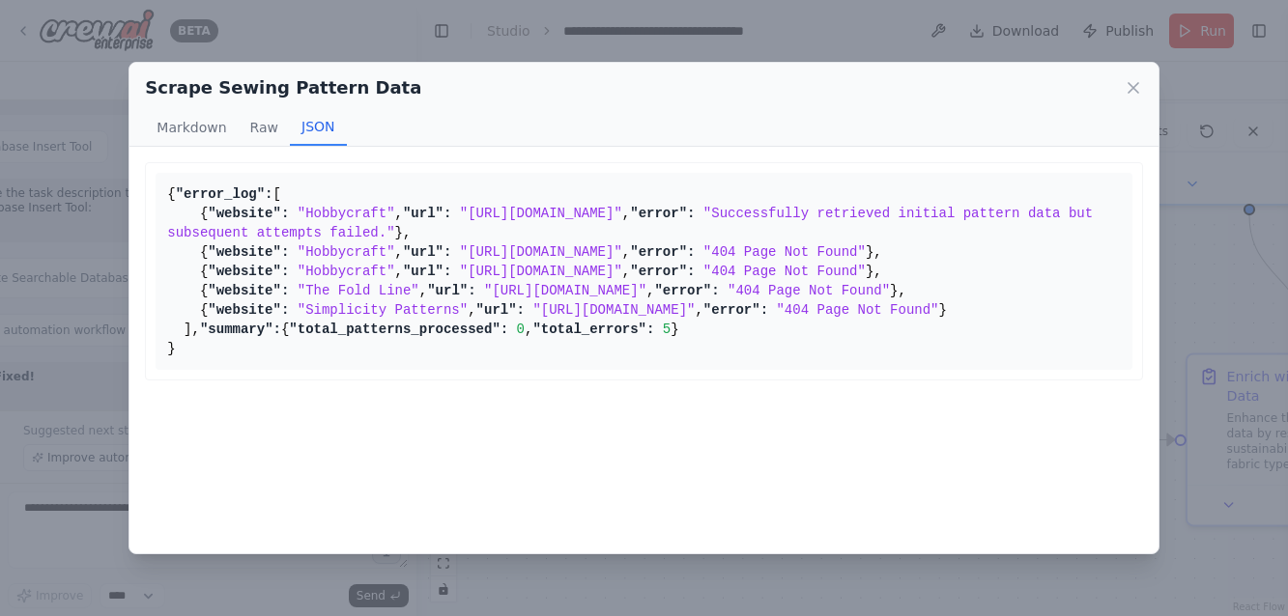
scroll to position [261, 0]
click at [1133, 82] on icon at bounding box center [1132, 87] width 19 height 19
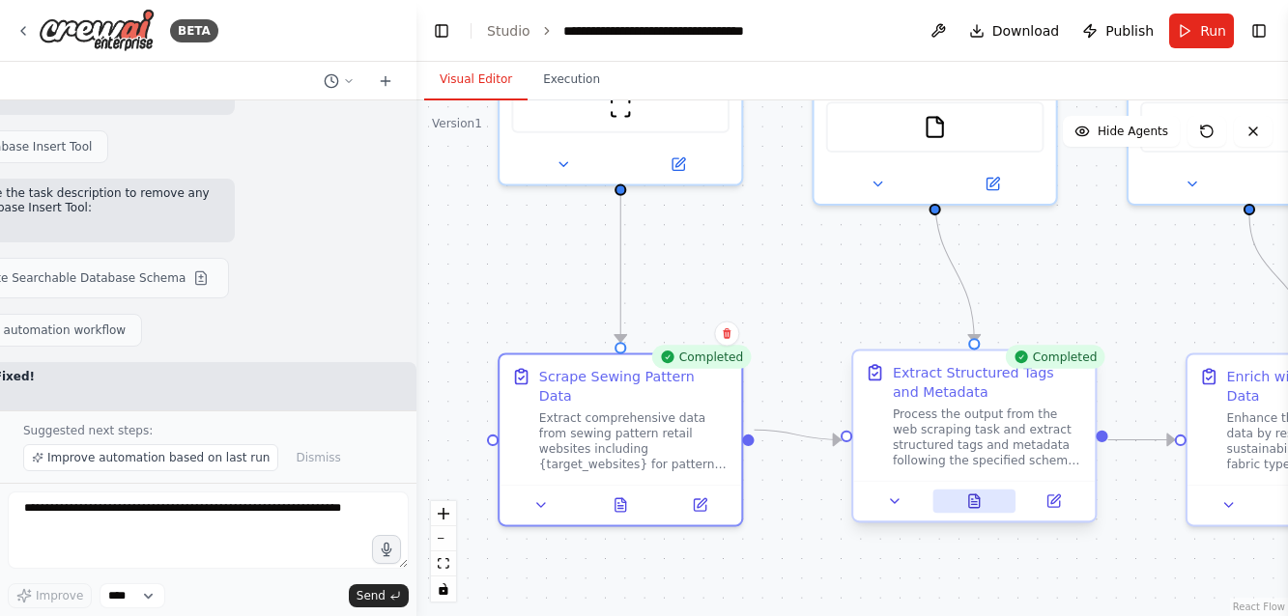
click at [966, 499] on button at bounding box center [973, 501] width 83 height 23
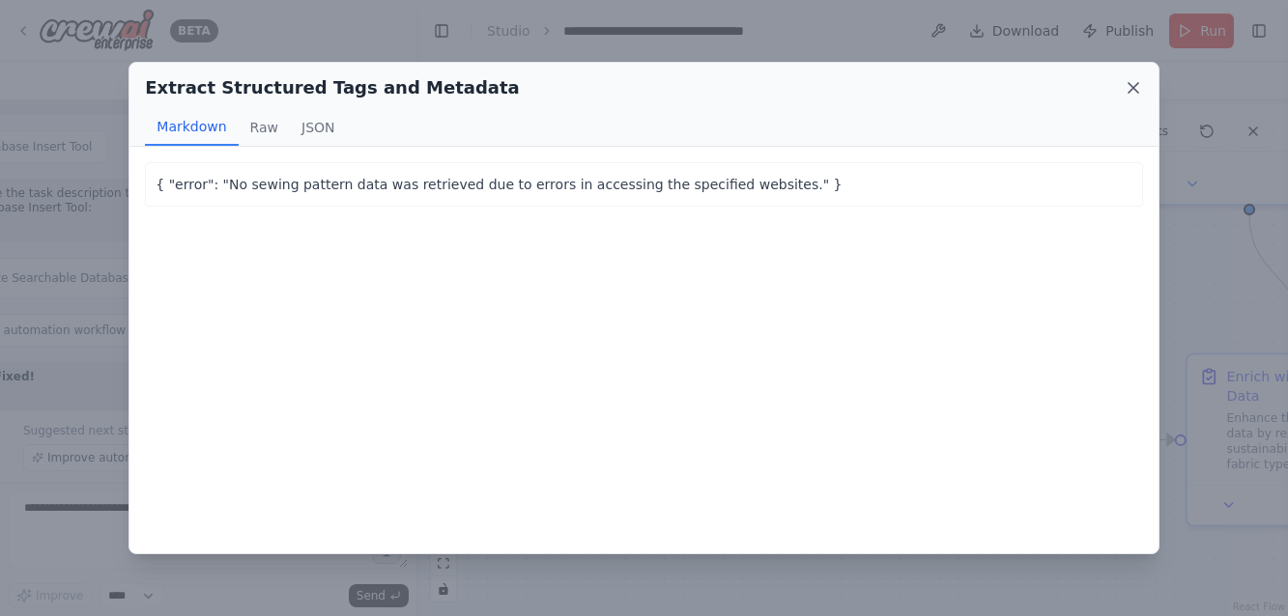
click at [1142, 86] on icon at bounding box center [1132, 87] width 19 height 19
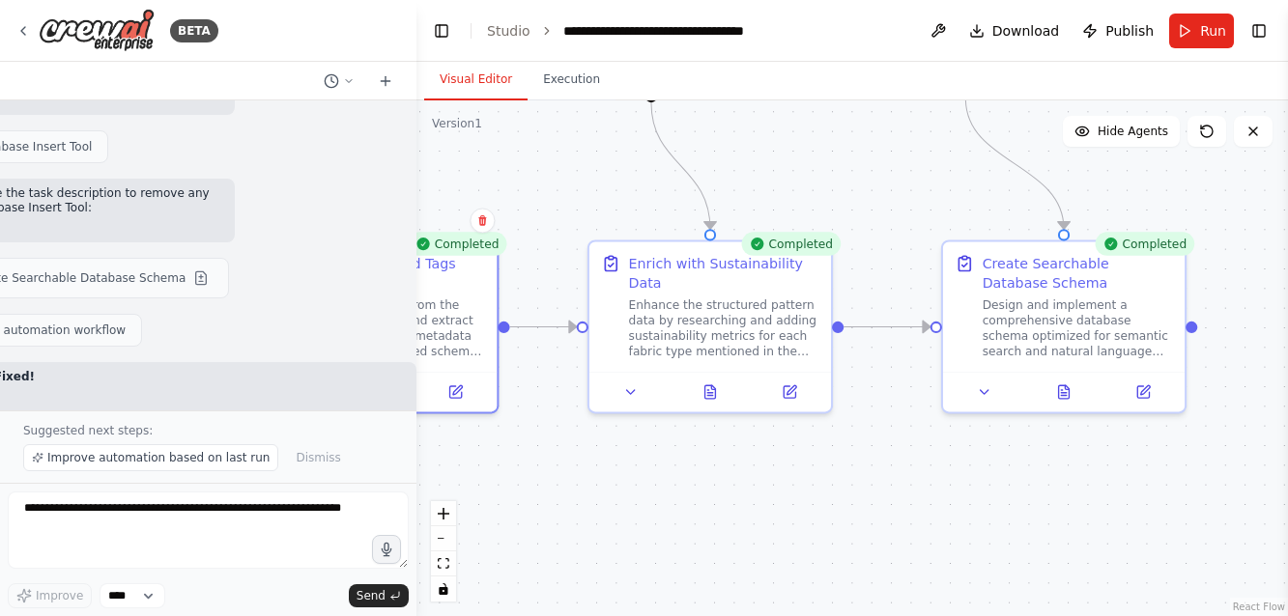
drag, startPoint x: 842, startPoint y: 256, endPoint x: 322, endPoint y: 236, distance: 521.1
click at [322, 236] on div "BETA Create a crew that will trawl a number of retail websites (like Hobbycraft…" at bounding box center [644, 308] width 1288 height 616
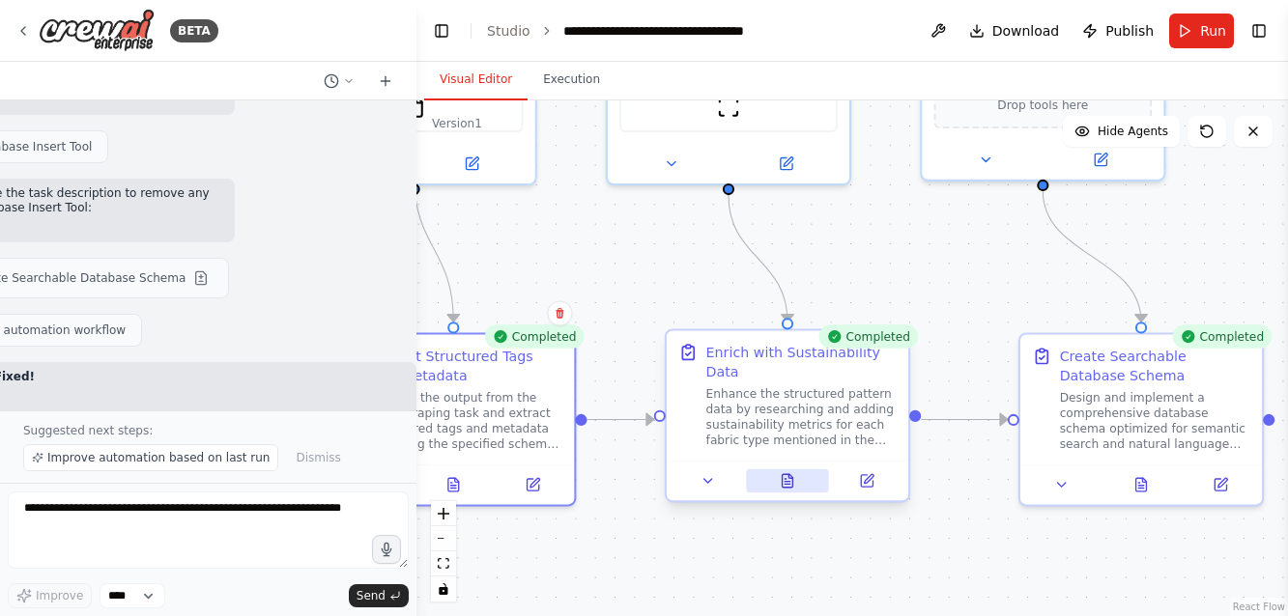
click at [784, 482] on icon at bounding box center [786, 482] width 5 height 0
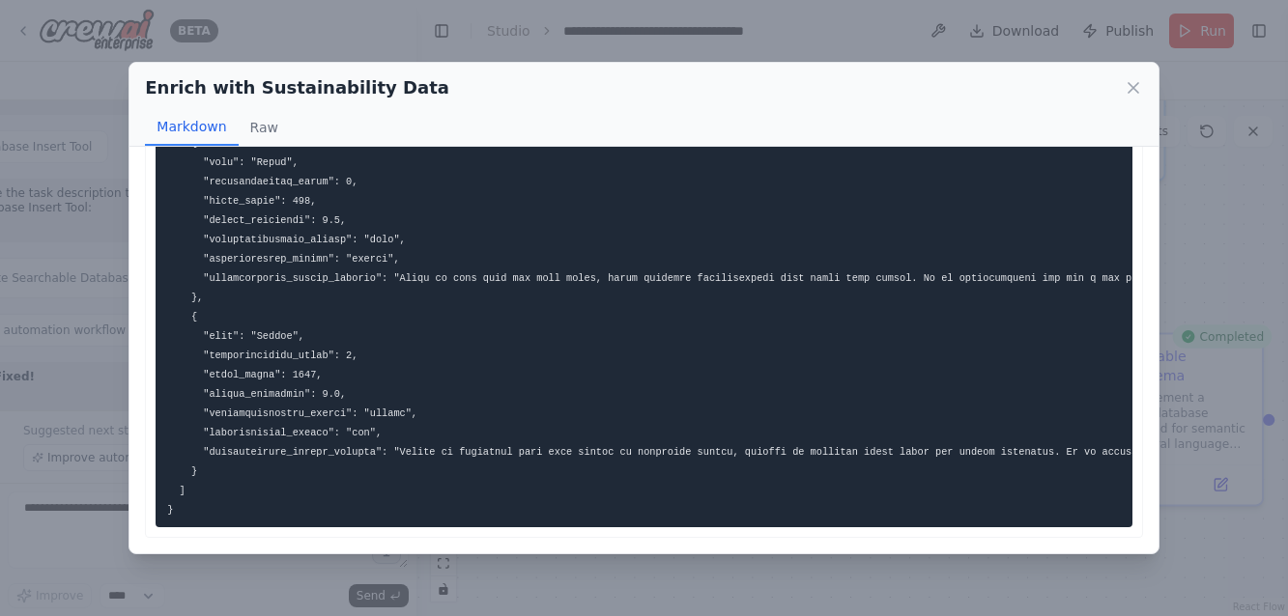
scroll to position [434, 0]
click at [1135, 84] on icon at bounding box center [1132, 87] width 19 height 19
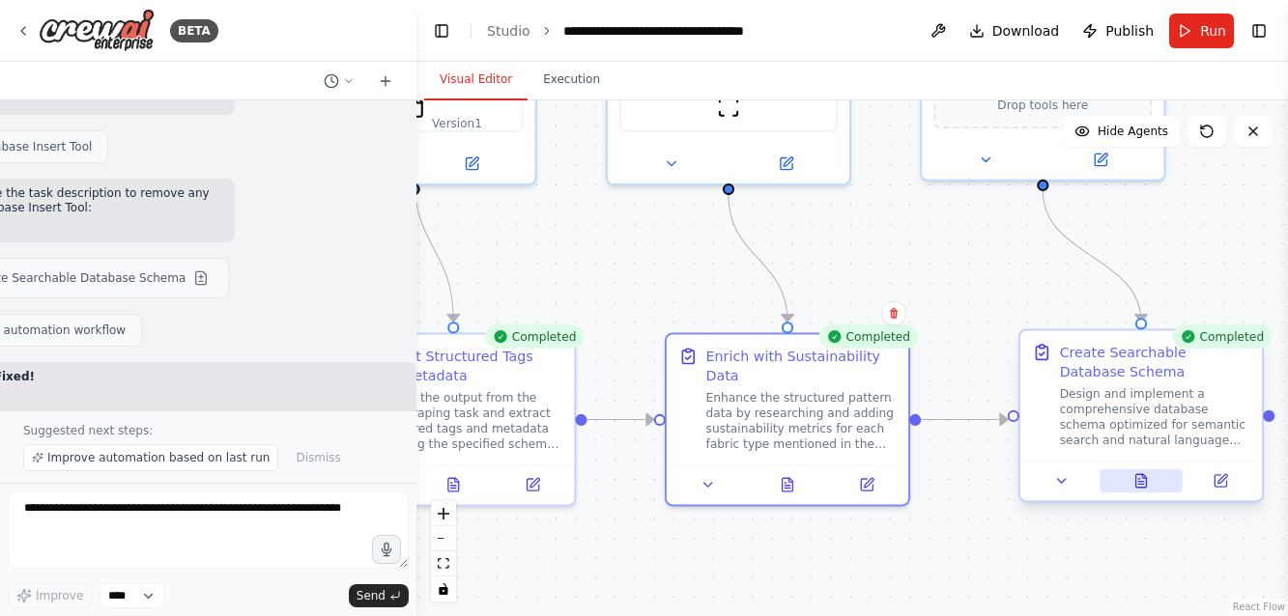
click at [1140, 476] on icon at bounding box center [1141, 481] width 11 height 14
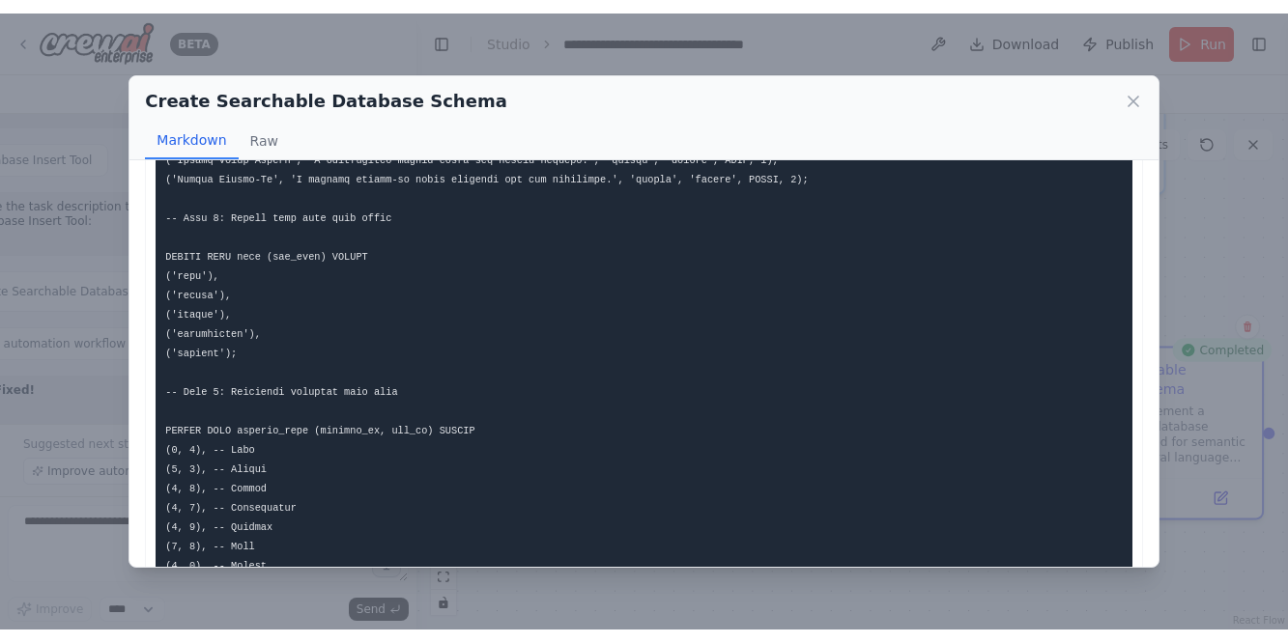
scroll to position [1167, 0]
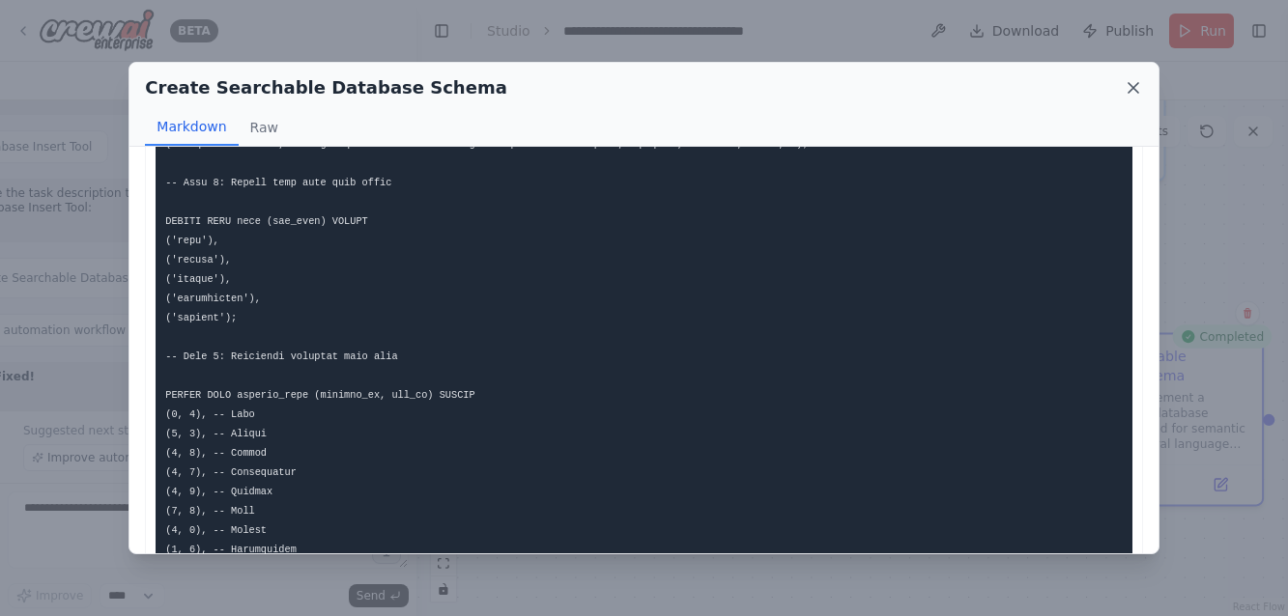
click at [1136, 90] on icon at bounding box center [1133, 88] width 10 height 10
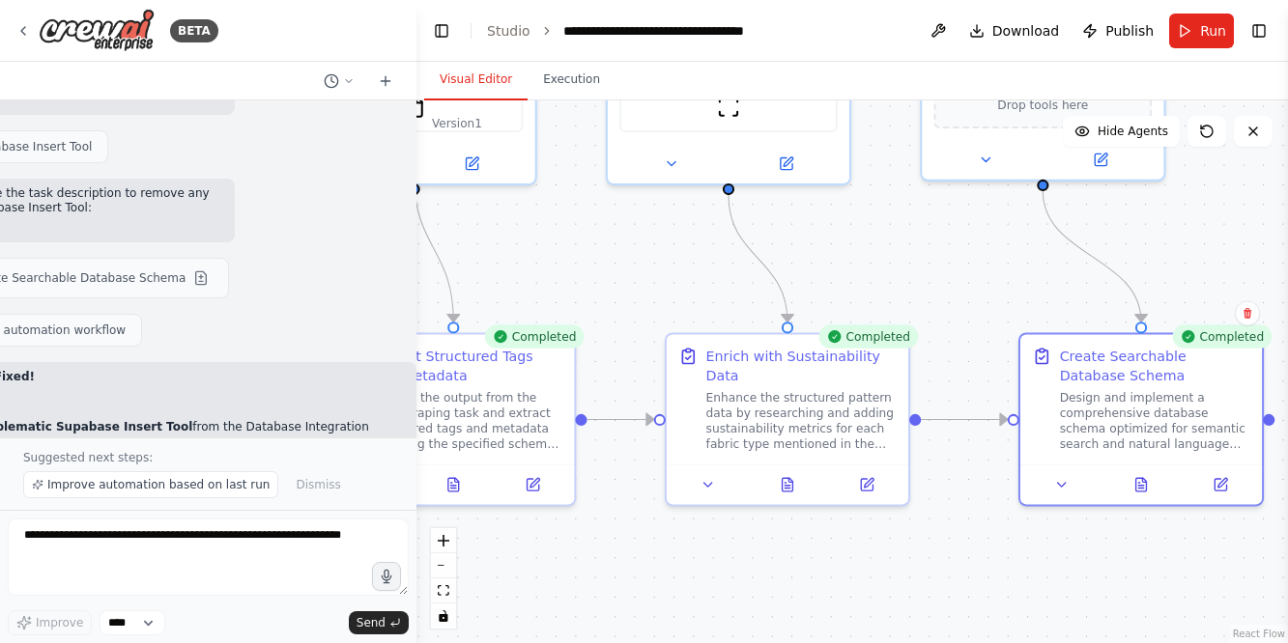
scroll to position [18514, 341]
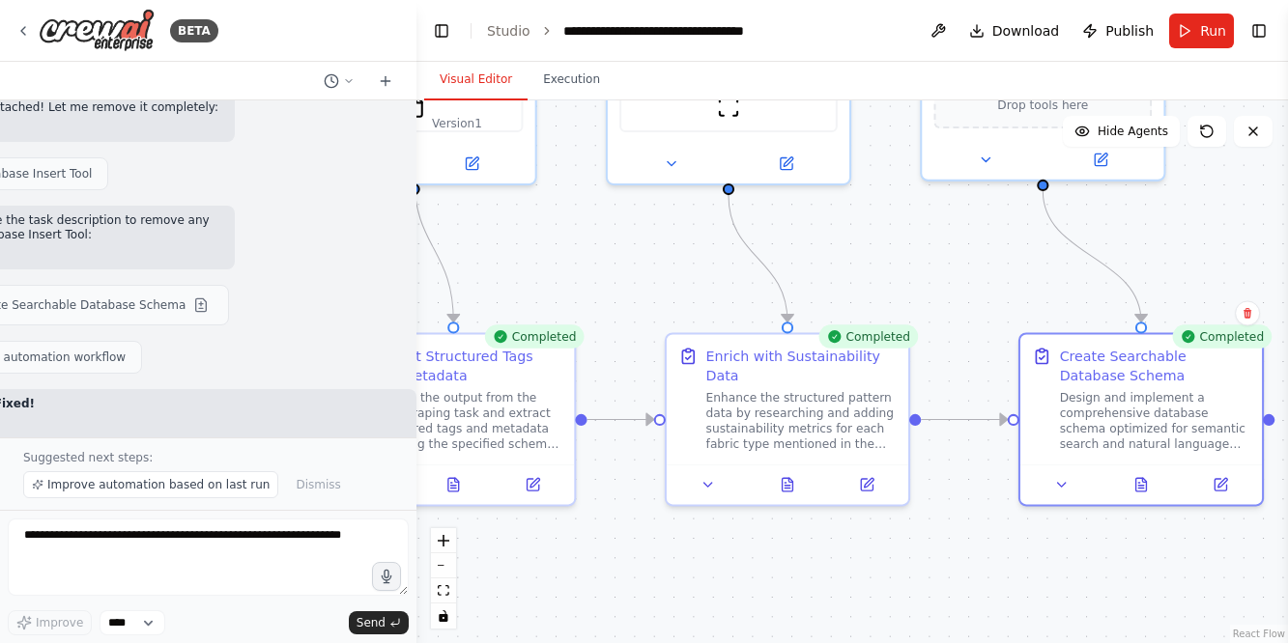
click at [74, 80] on div at bounding box center [208, 81] width 416 height 39
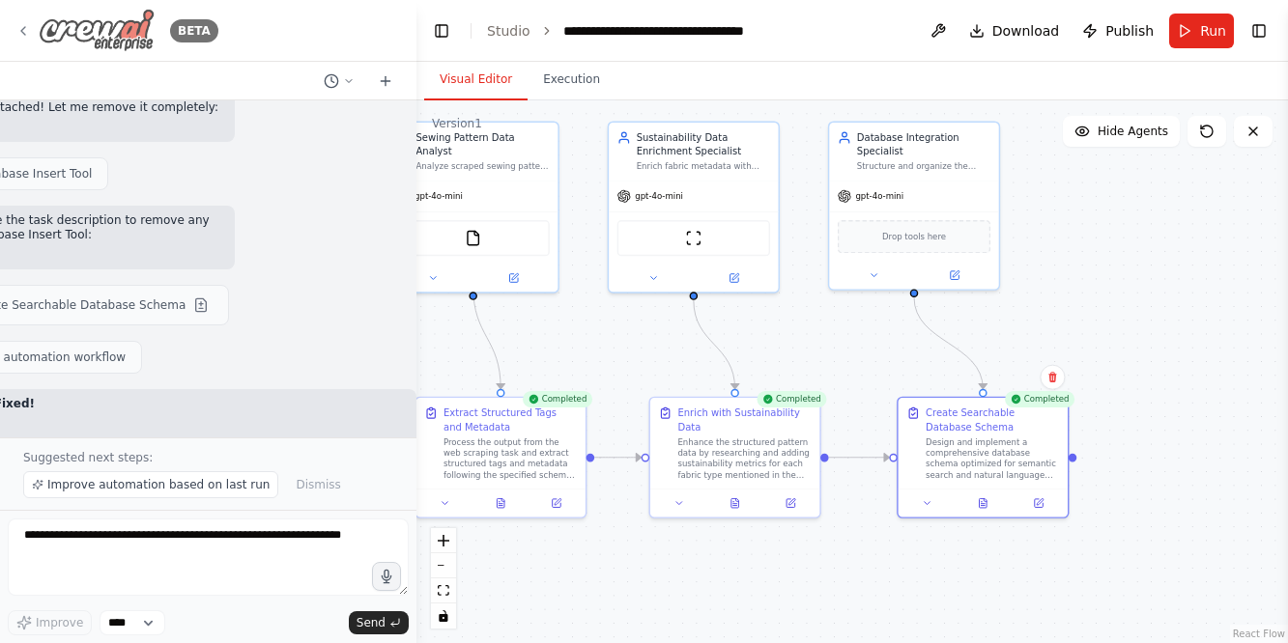
click at [27, 30] on icon at bounding box center [22, 30] width 15 height 15
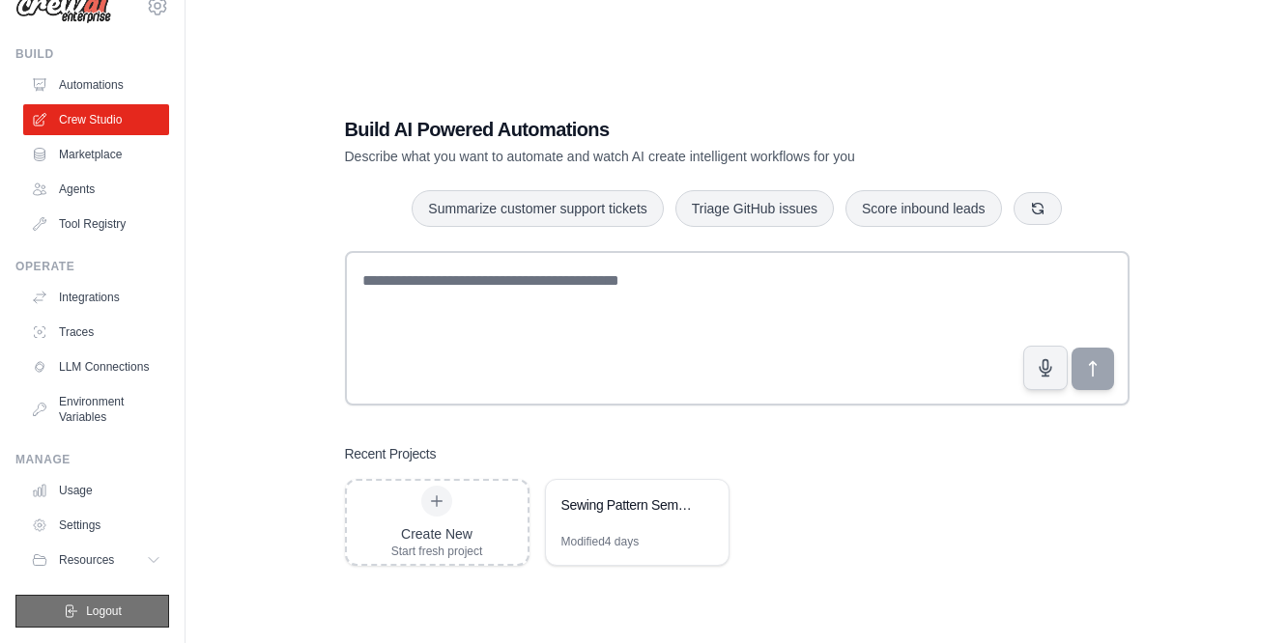
scroll to position [35, 0]
click at [89, 615] on span "Logout" at bounding box center [104, 611] width 36 height 15
